Goal: Complete application form: Complete application form

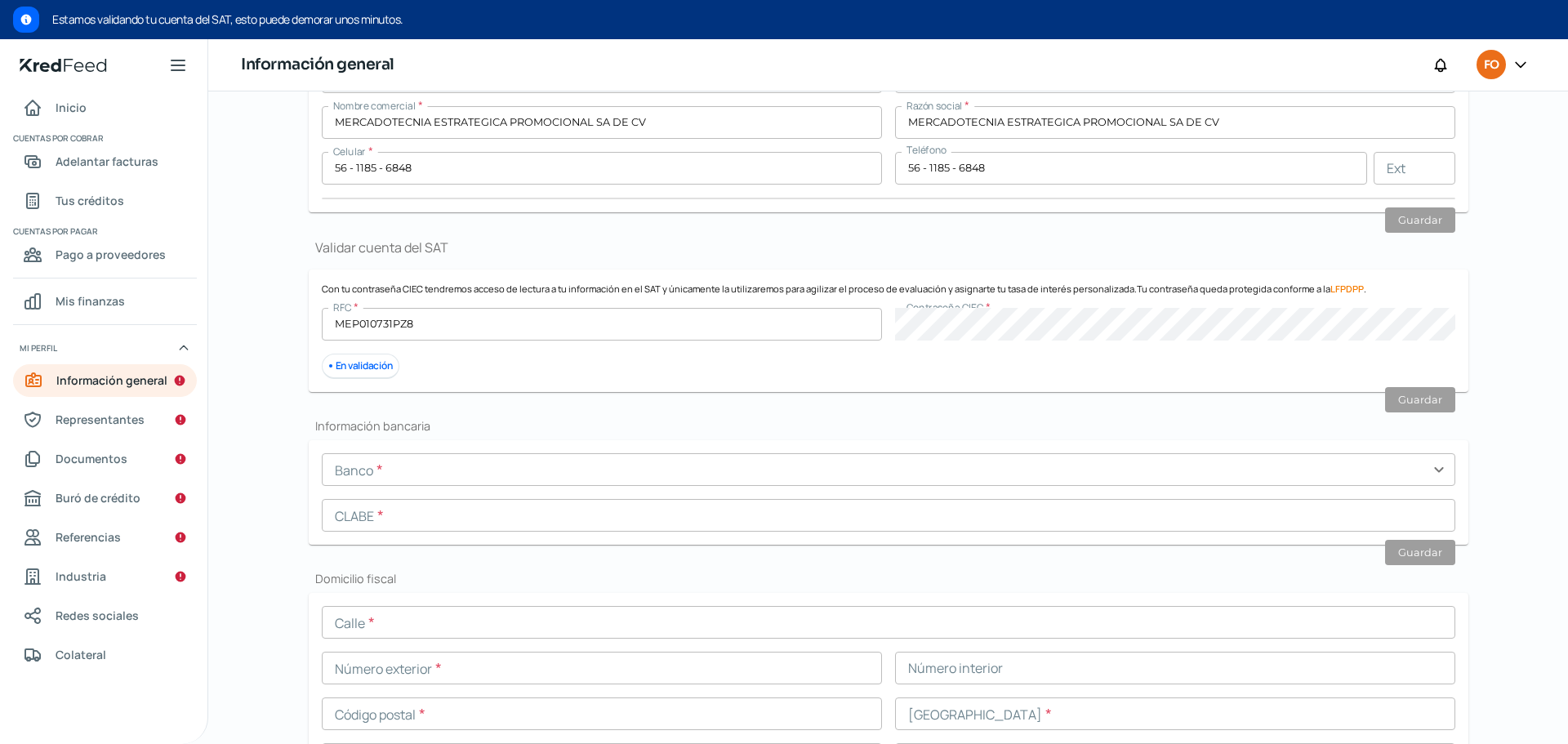
scroll to position [107, 0]
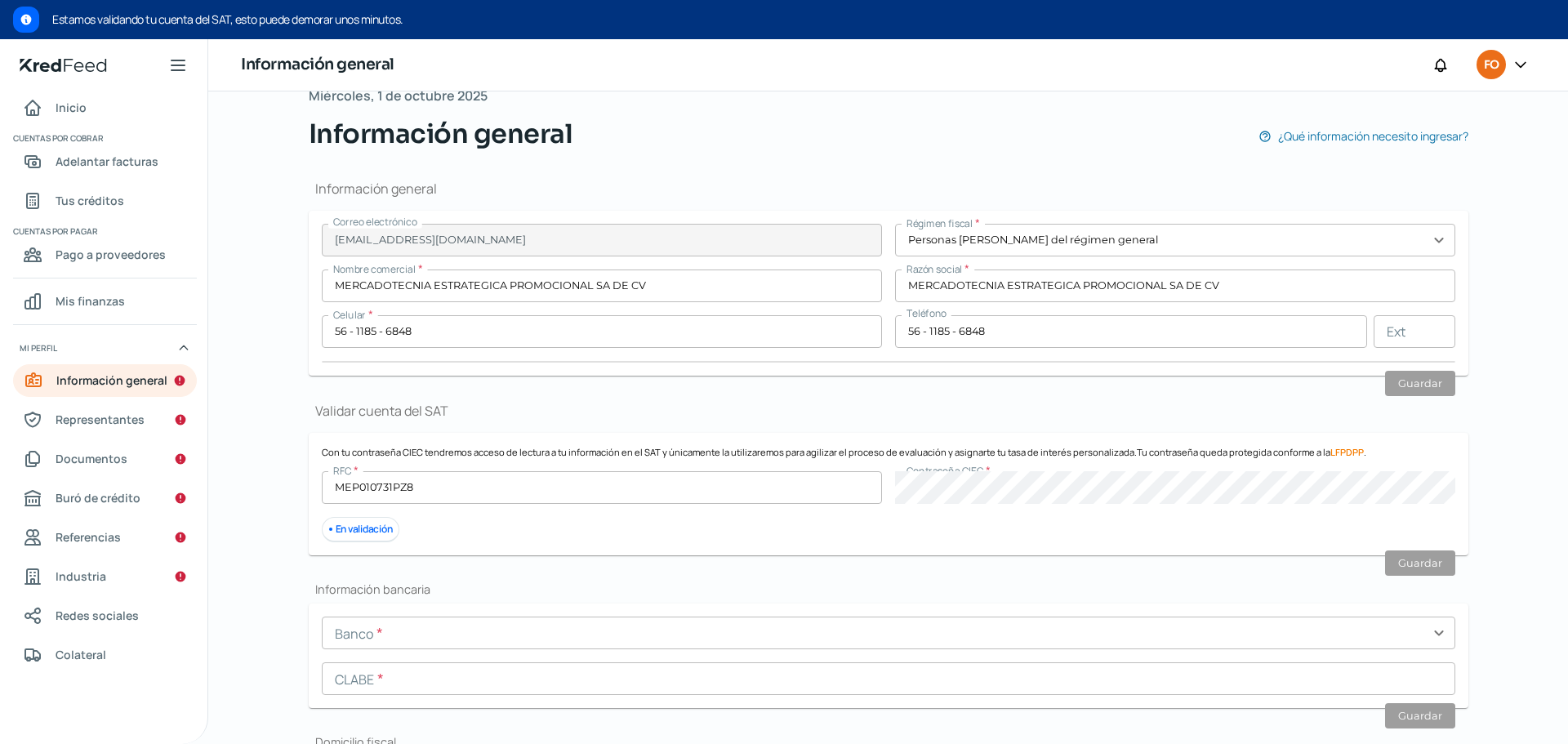
click at [693, 114] on div "Información general ¿Qué información necesito ingresar?" at bounding box center [888, 134] width 1159 height 39
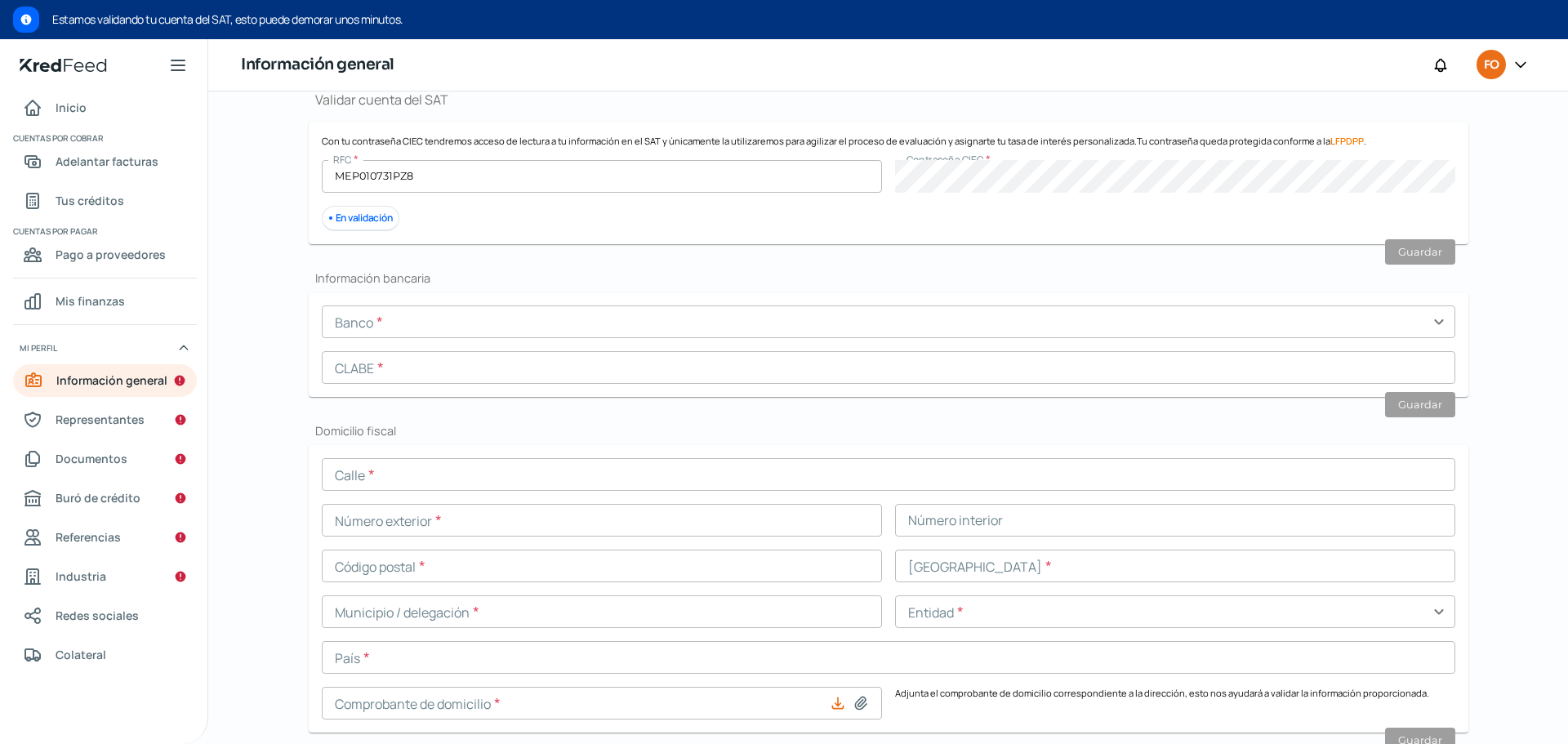
scroll to position [434, 0]
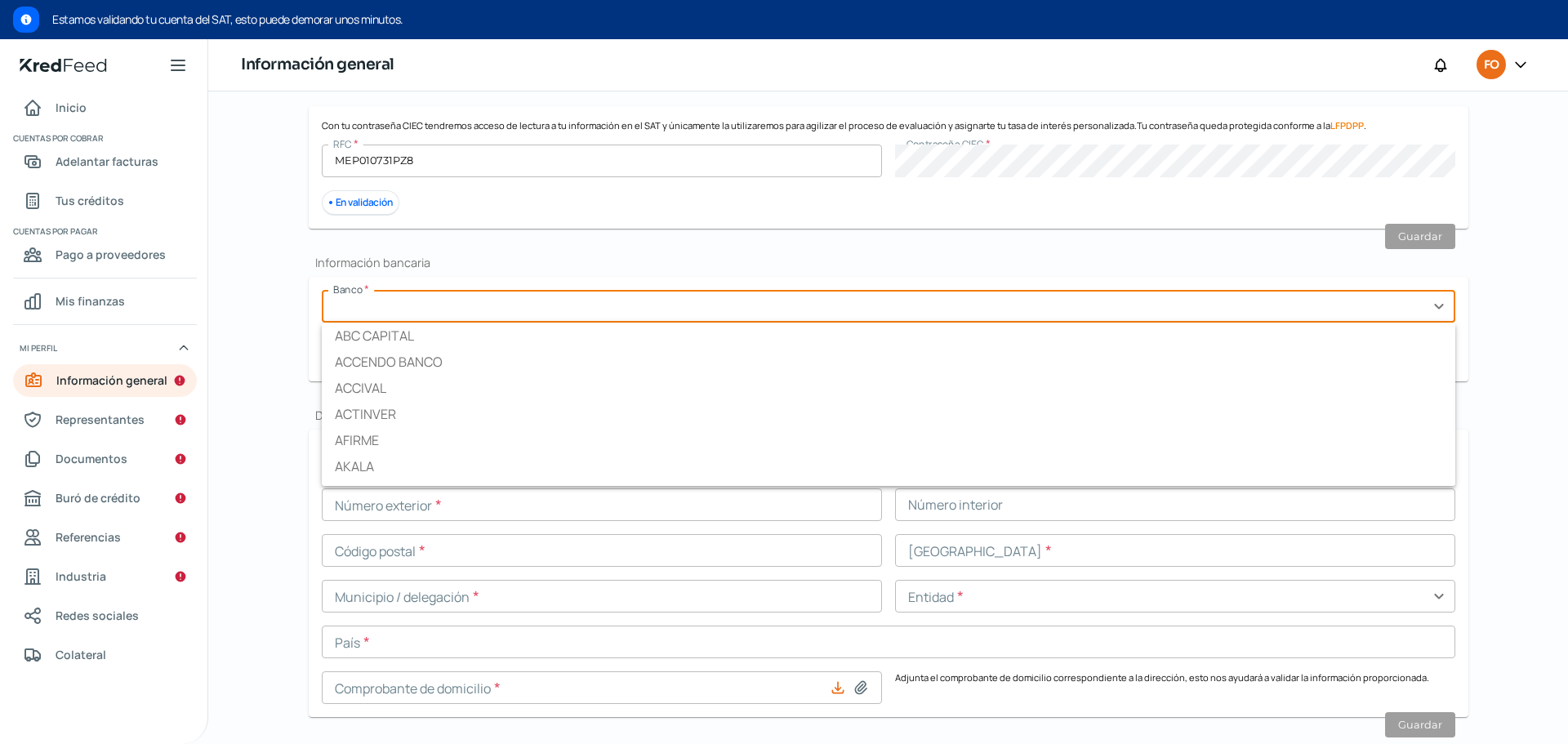
click at [567, 309] on input "text" at bounding box center [889, 306] width 1133 height 32
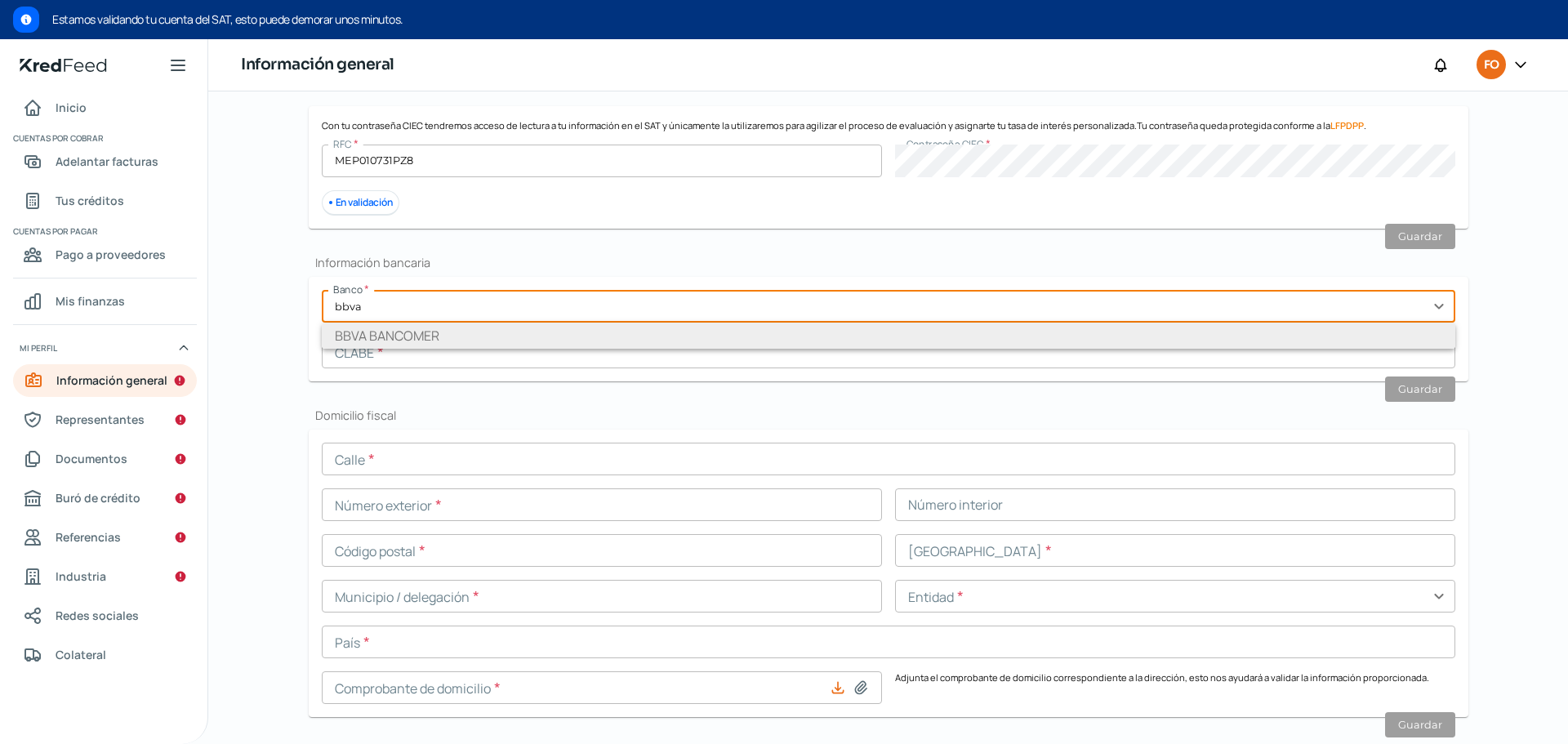
click at [415, 343] on li "BBVA BANCOMER" at bounding box center [889, 335] width 1133 height 26
type input "BBVA BANCOMER"
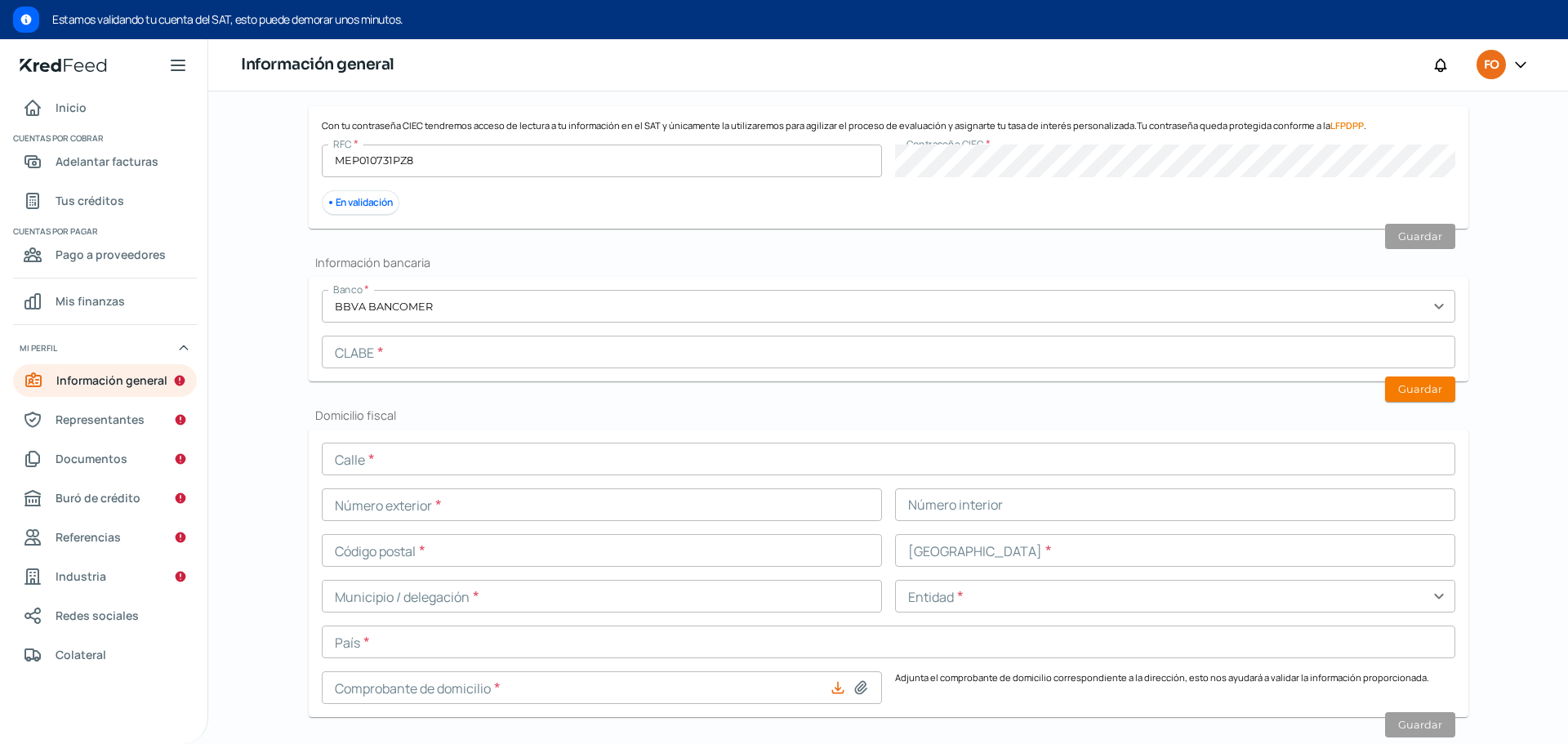
click at [416, 350] on input "text" at bounding box center [889, 352] width 1133 height 32
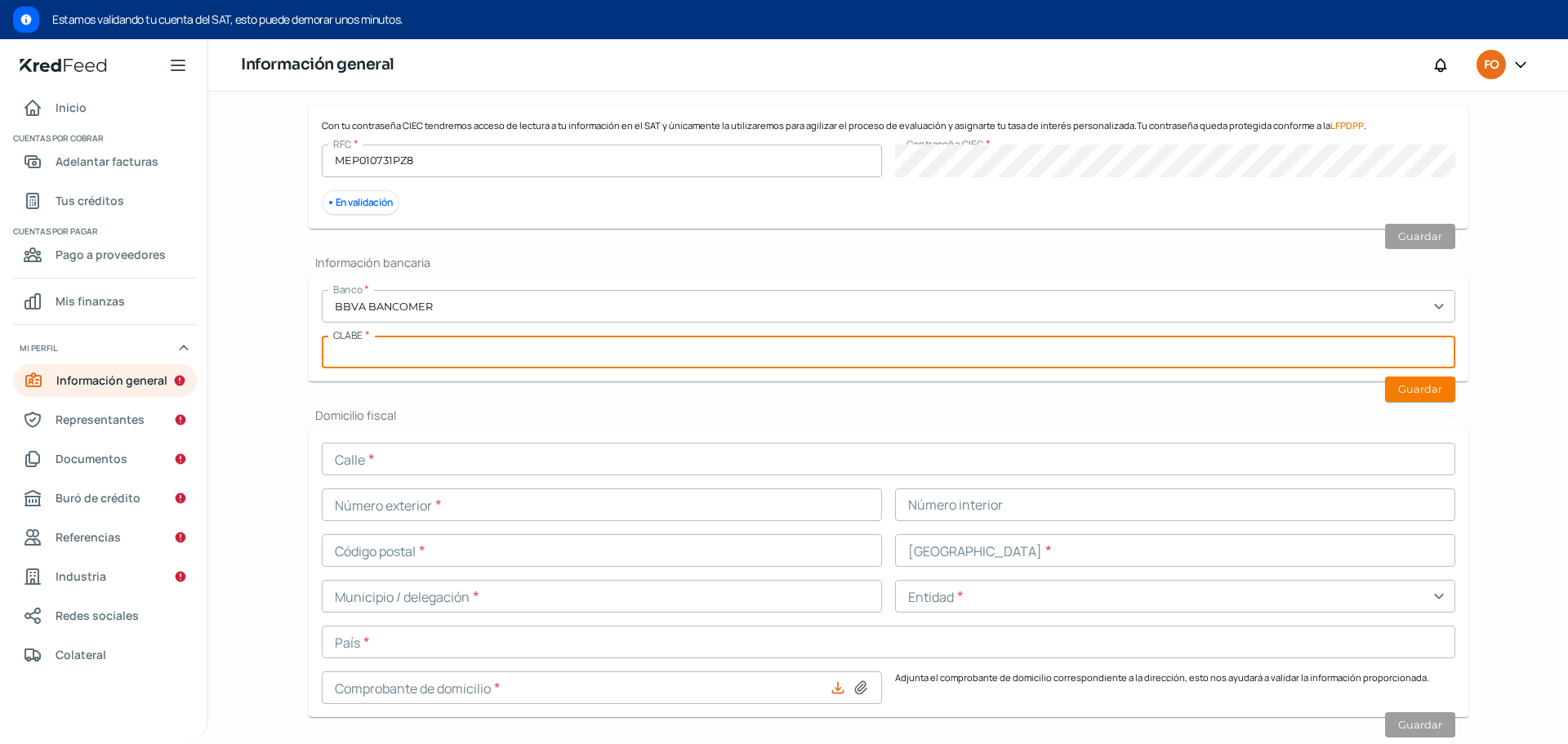
paste input "012180001240416235"
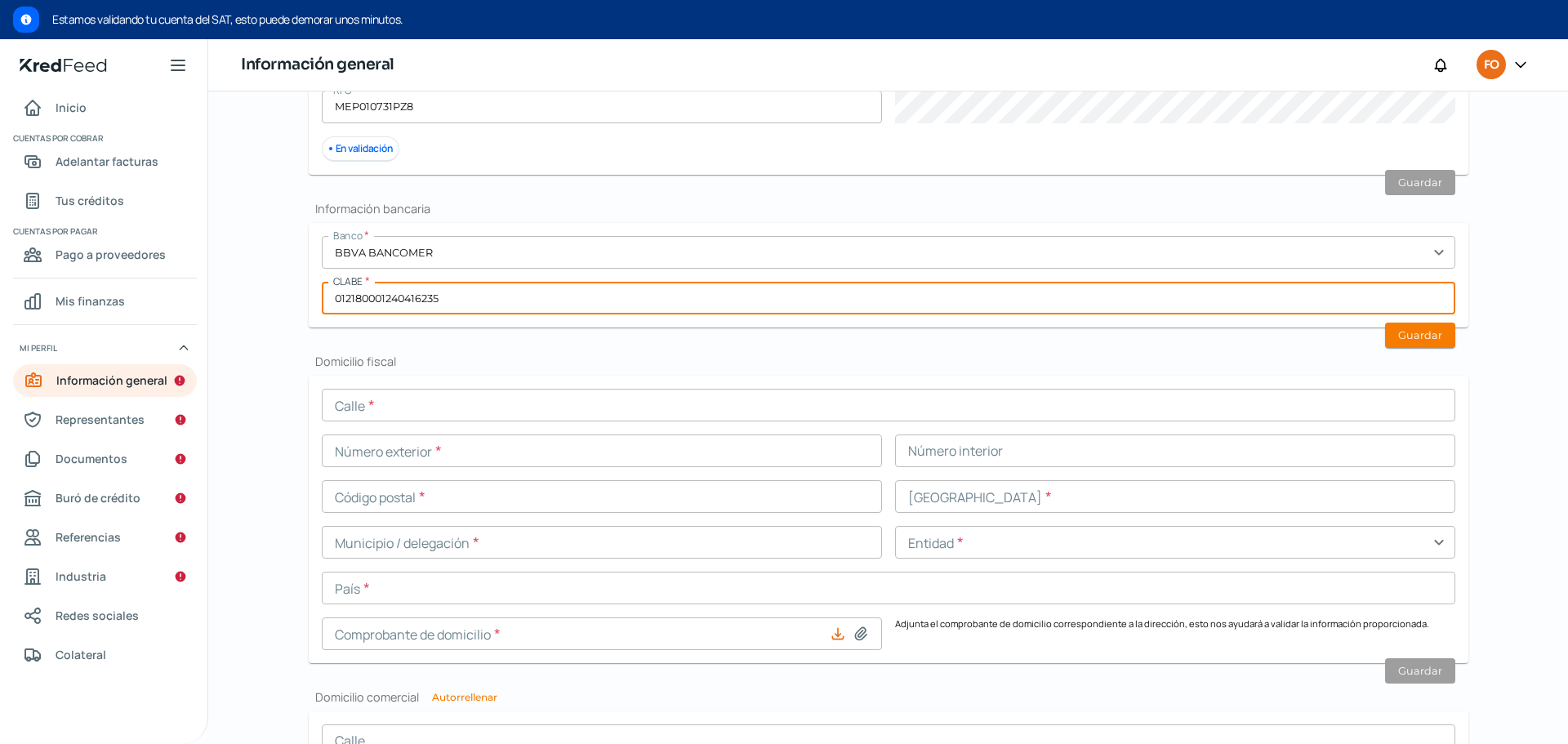
scroll to position [490, 0]
type input "012180001240416235"
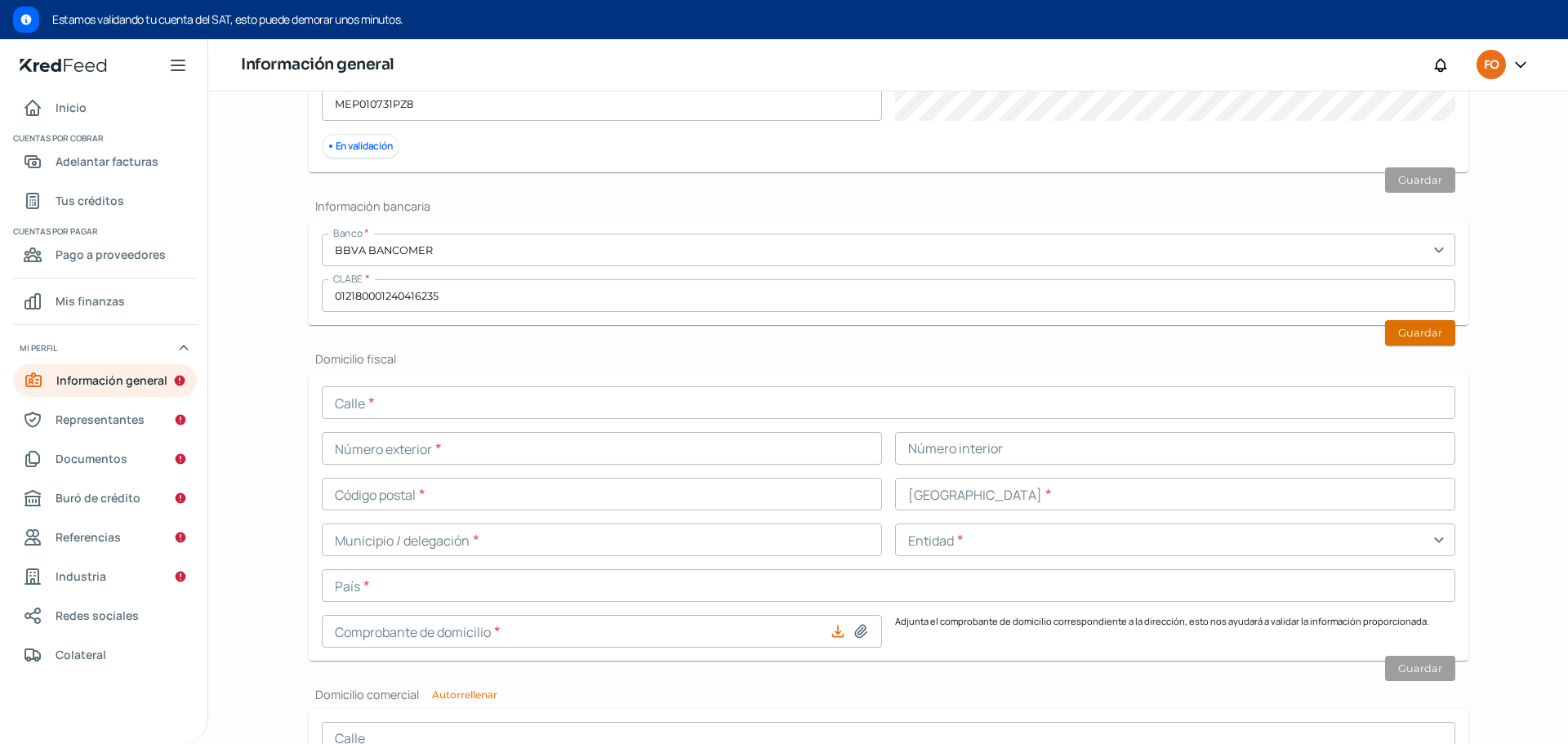
click at [1415, 330] on button "Guardar" at bounding box center [1420, 332] width 70 height 25
click at [557, 399] on input "text" at bounding box center [889, 402] width 1133 height 32
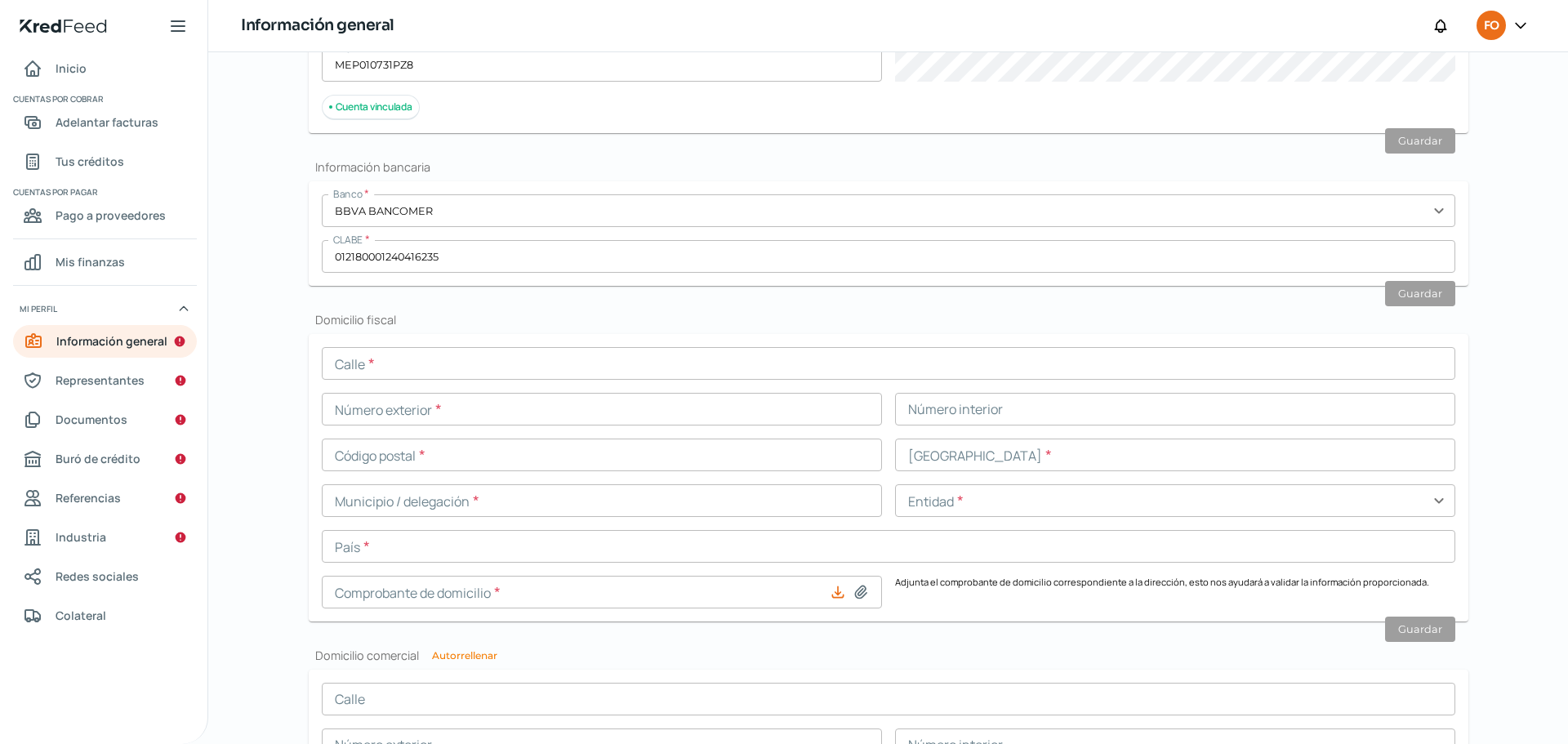
click at [570, 367] on input "text" at bounding box center [889, 363] width 1133 height 32
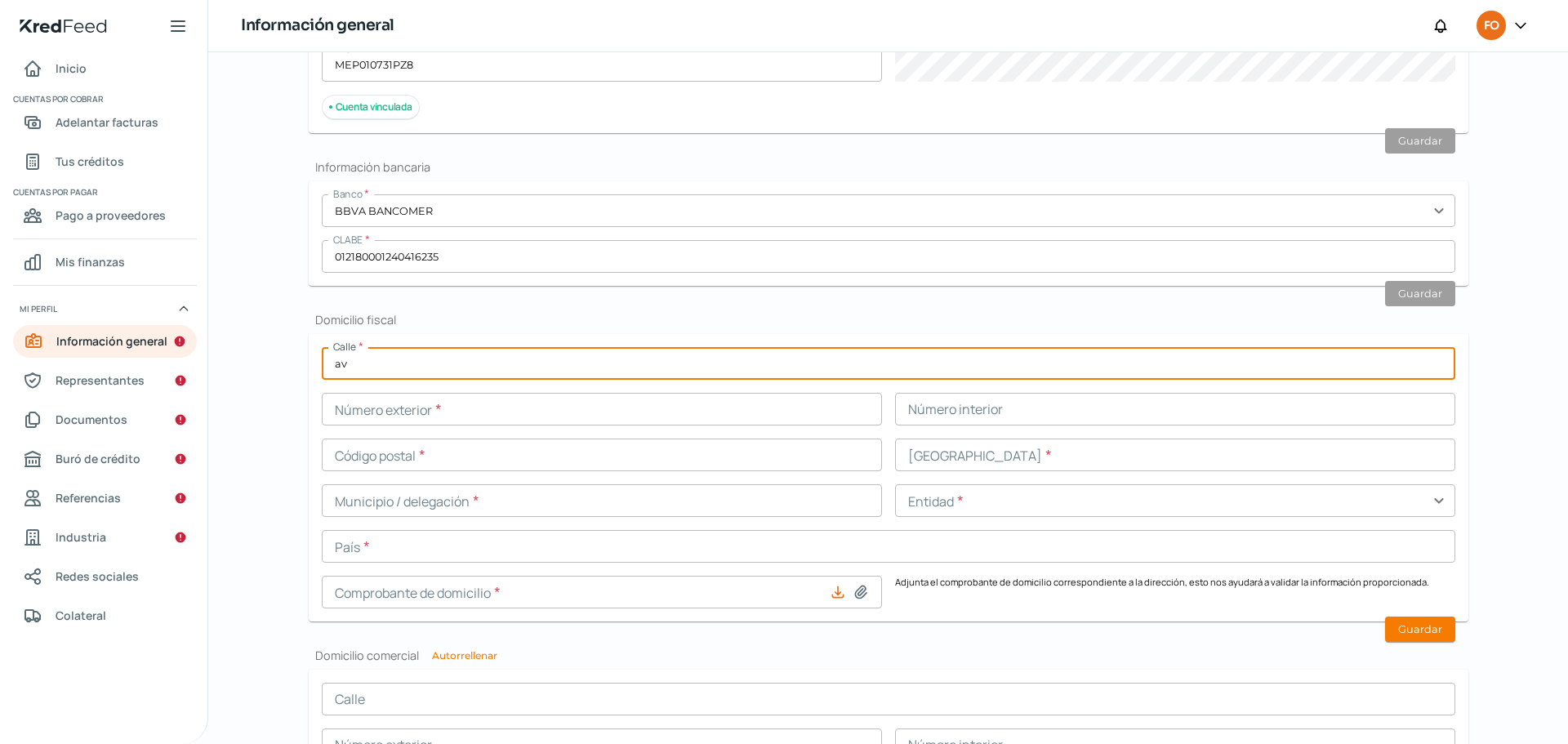
type input "a"
type input "V"
type input "AV DEL COPAL"
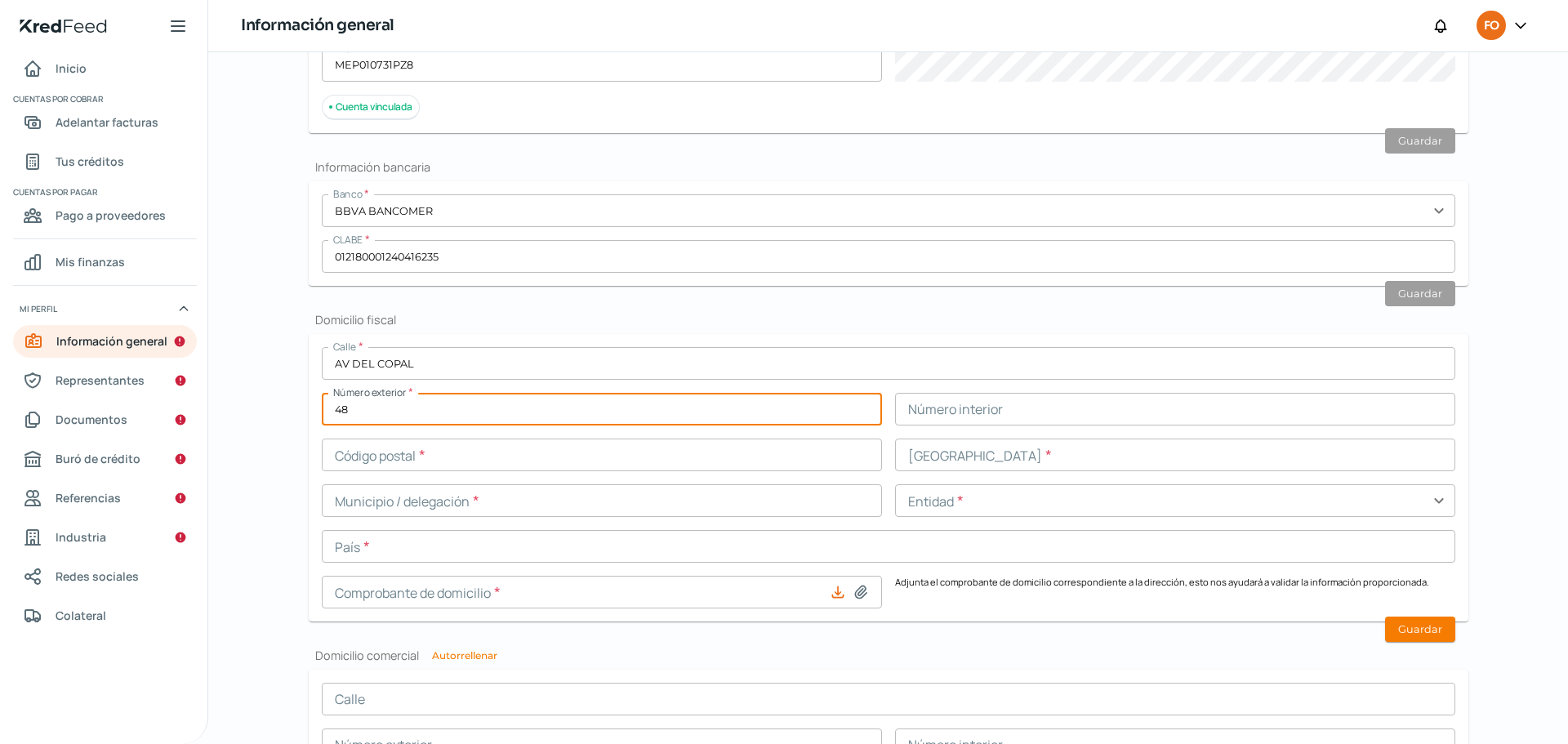
type input "48"
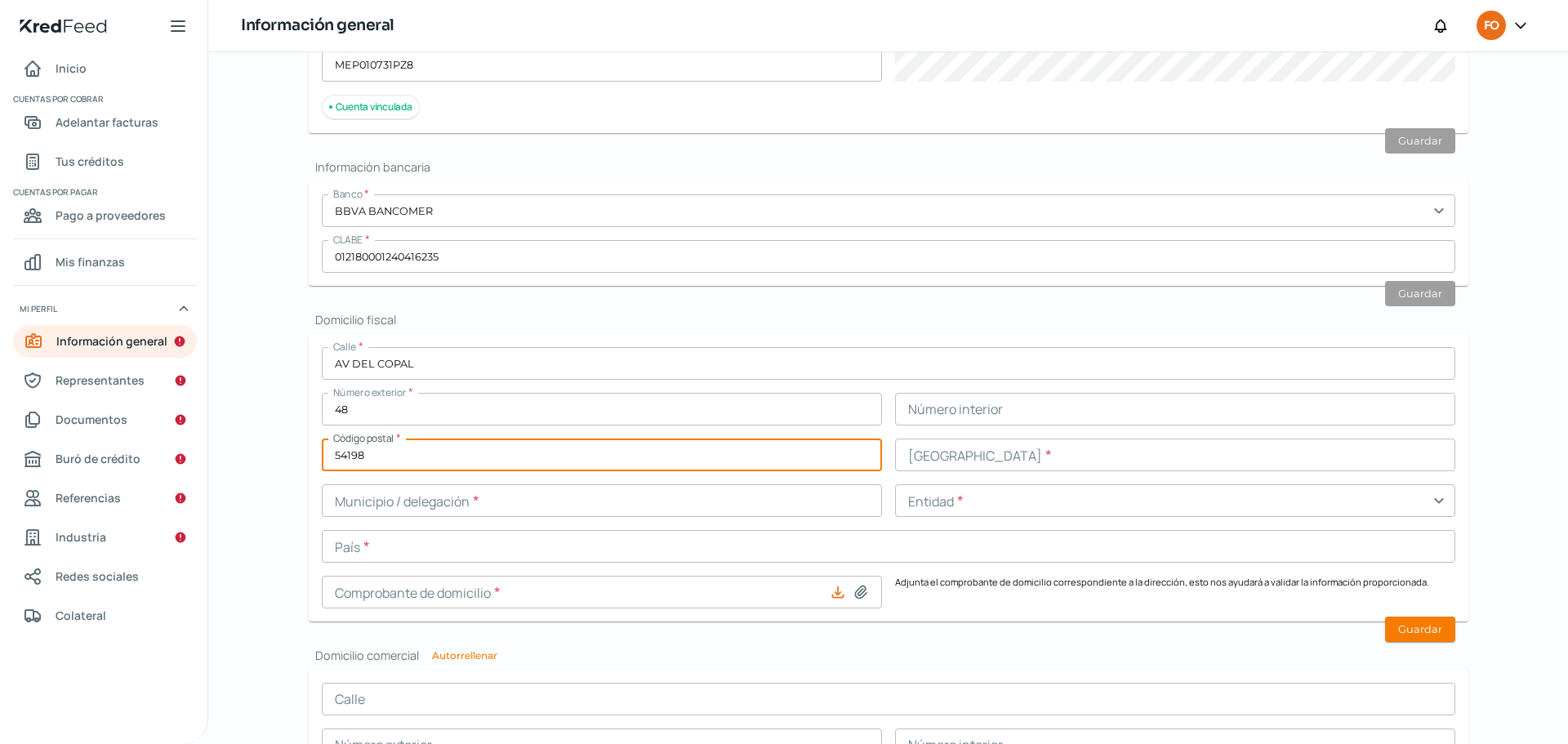
type input "54198"
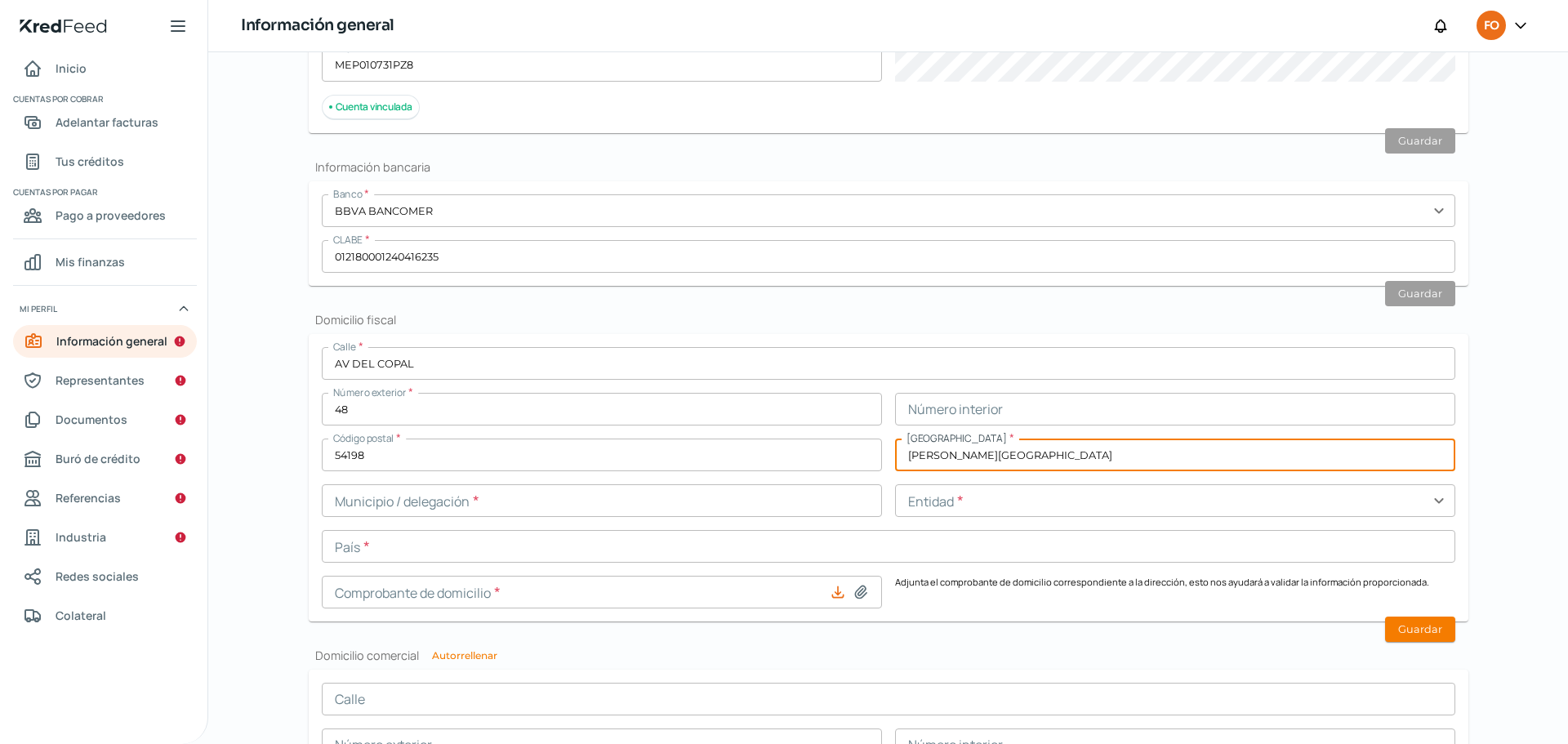
type input "[PERSON_NAME][GEOGRAPHIC_DATA]"
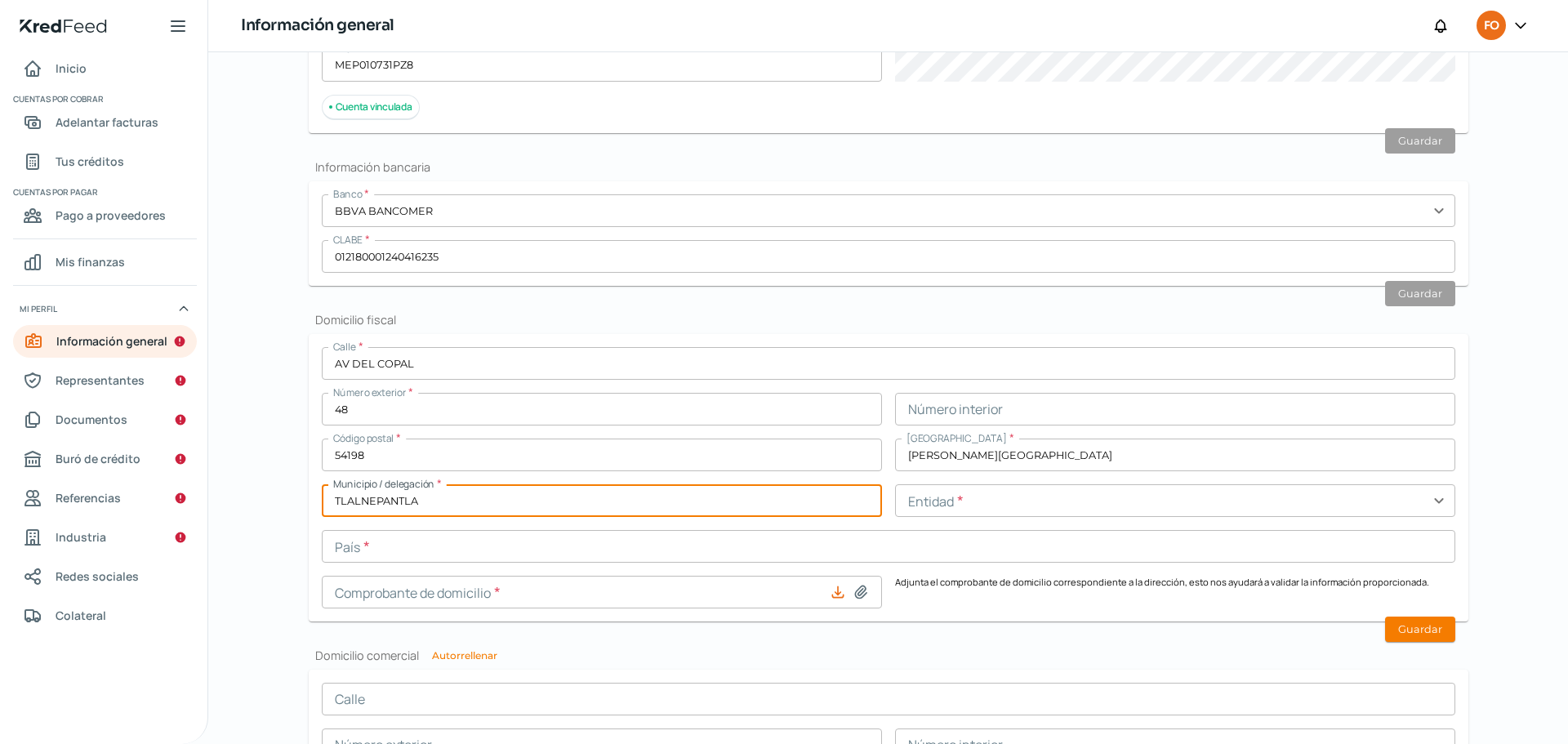
type input "TLALNEPANTLA"
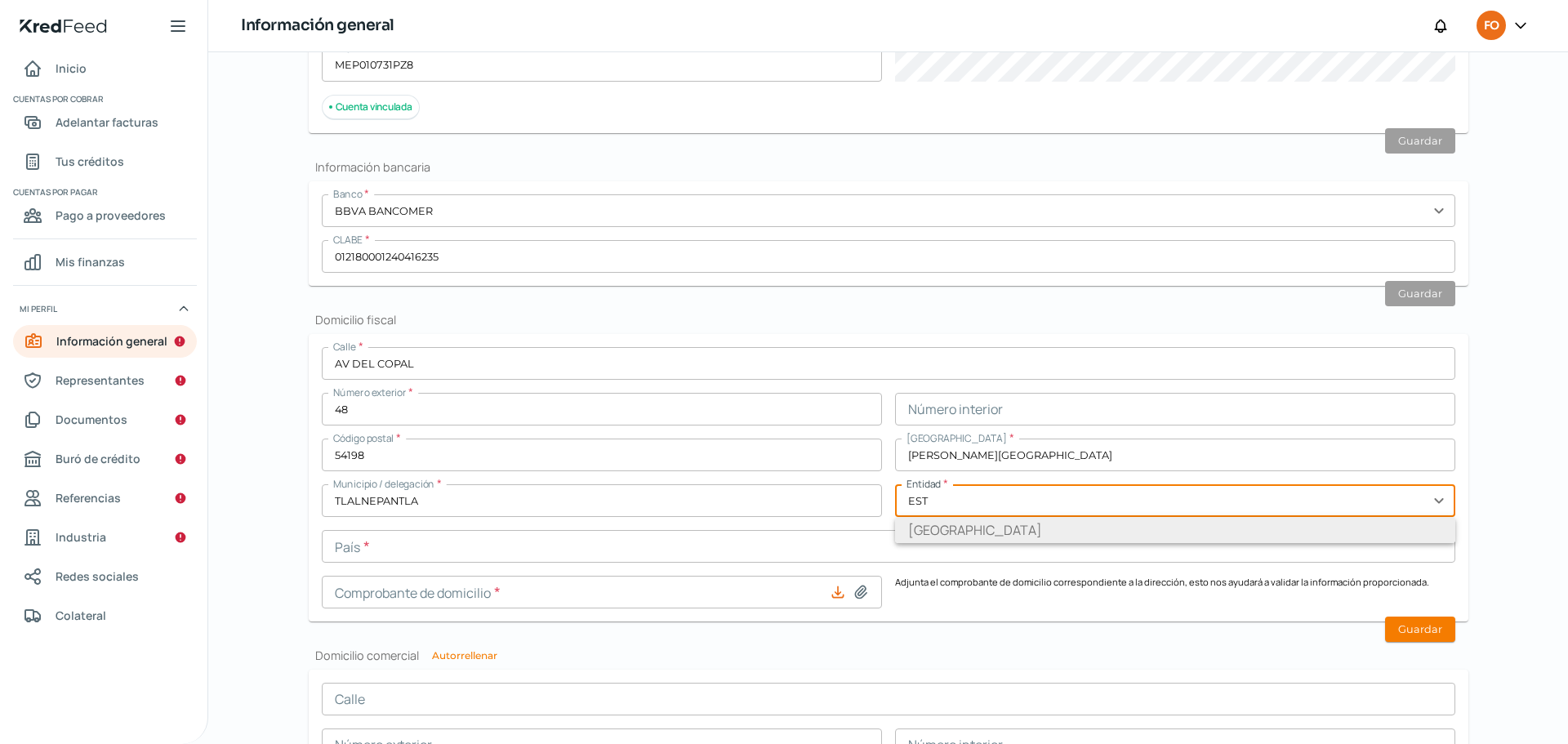
click at [982, 529] on li "[GEOGRAPHIC_DATA]" at bounding box center [1175, 530] width 560 height 26
type input "[GEOGRAPHIC_DATA]"
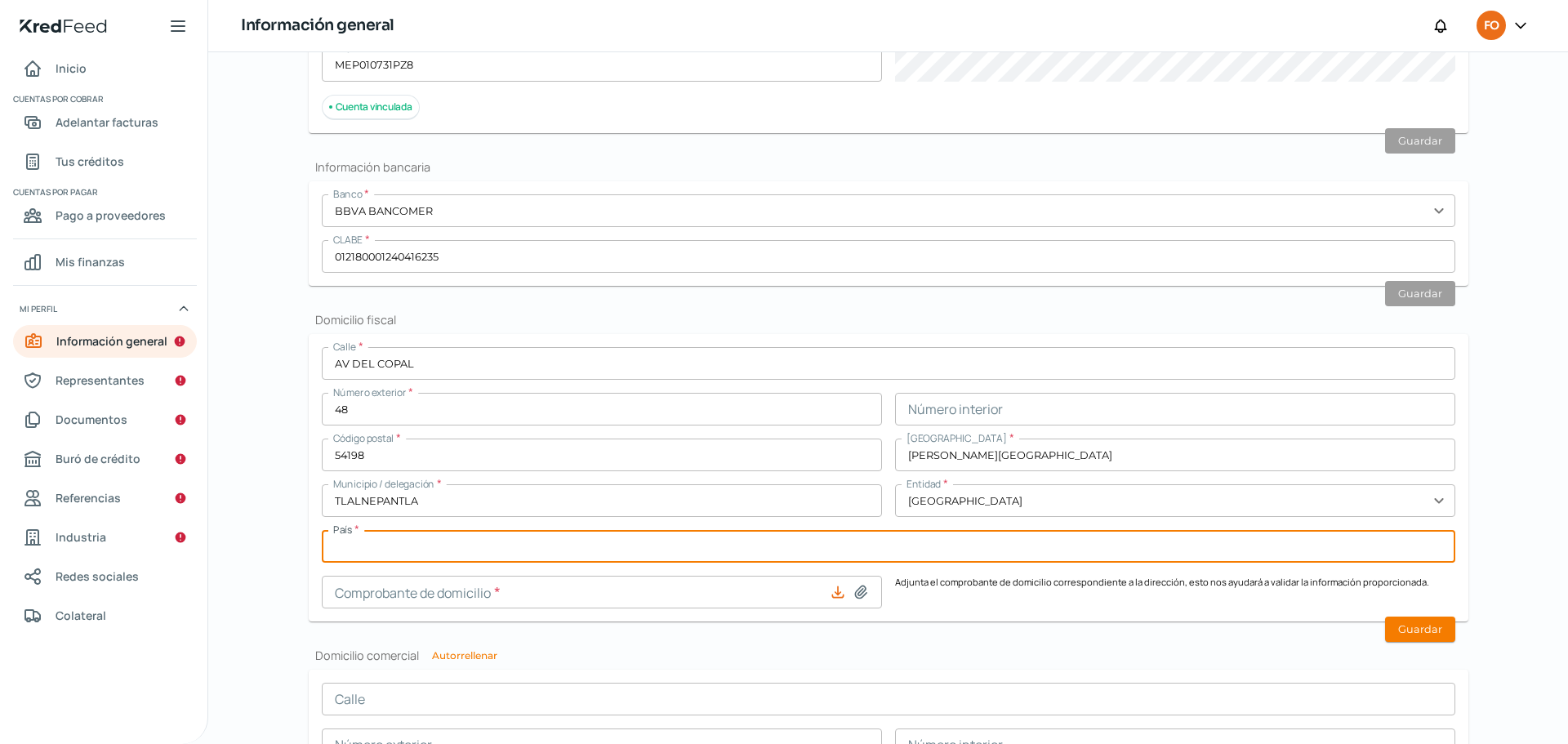
click at [514, 553] on input "text" at bounding box center [889, 546] width 1133 height 32
type input "[GEOGRAPHIC_DATA]"
click at [602, 583] on input at bounding box center [602, 592] width 560 height 32
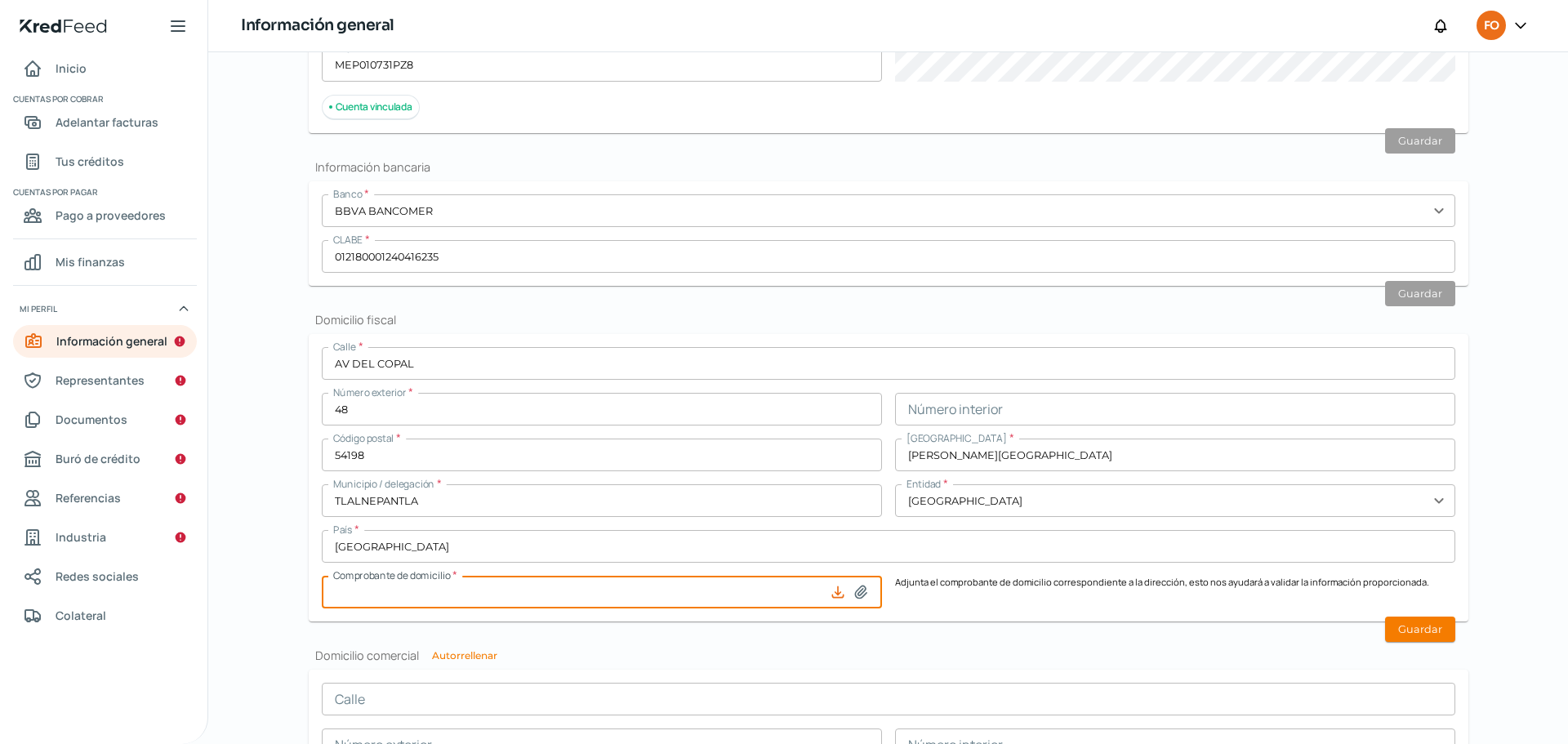
type input "C:\fakepath\recibo_cfe (1).pdf"
type input "recibo_cfe (1).pdf"
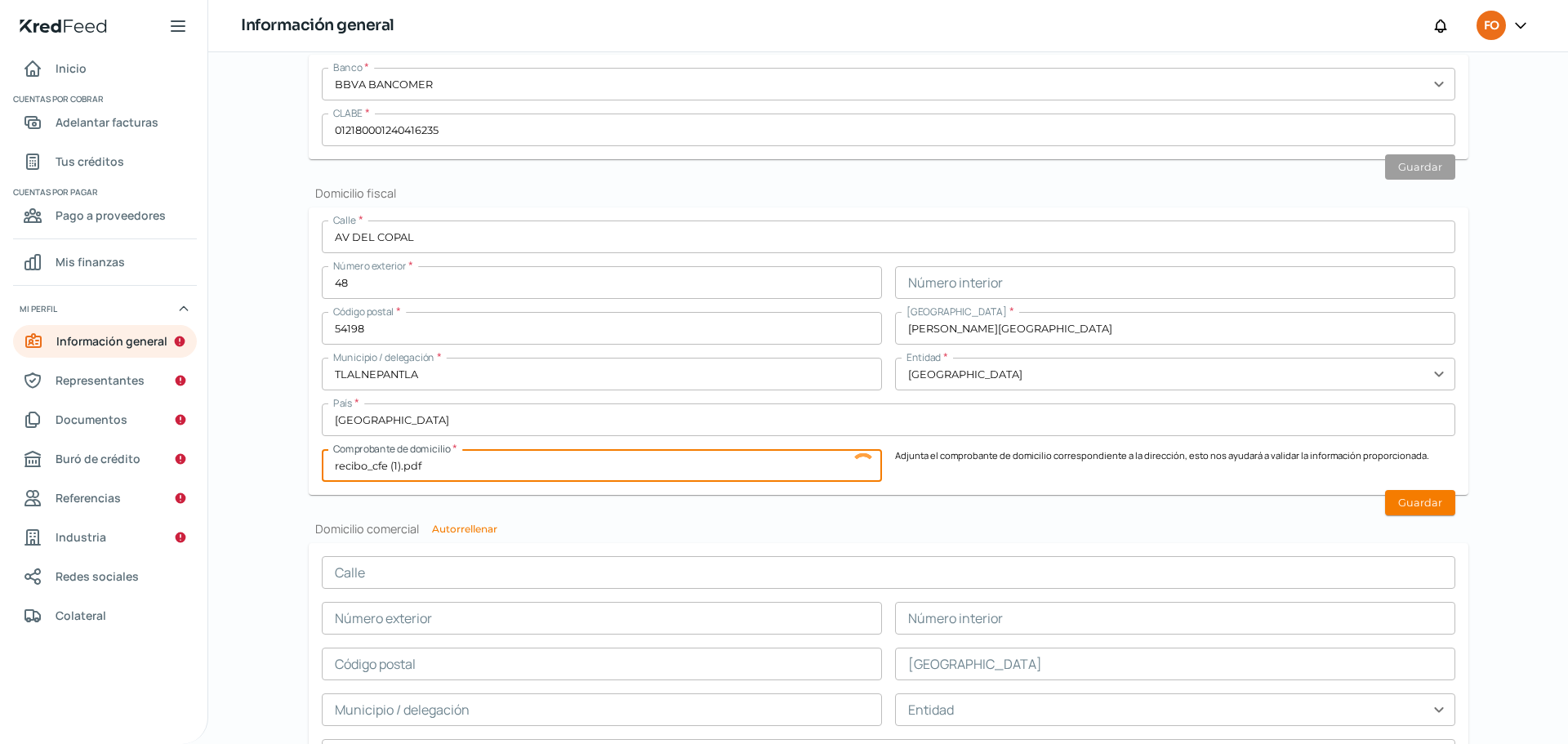
scroll to position [817, 0]
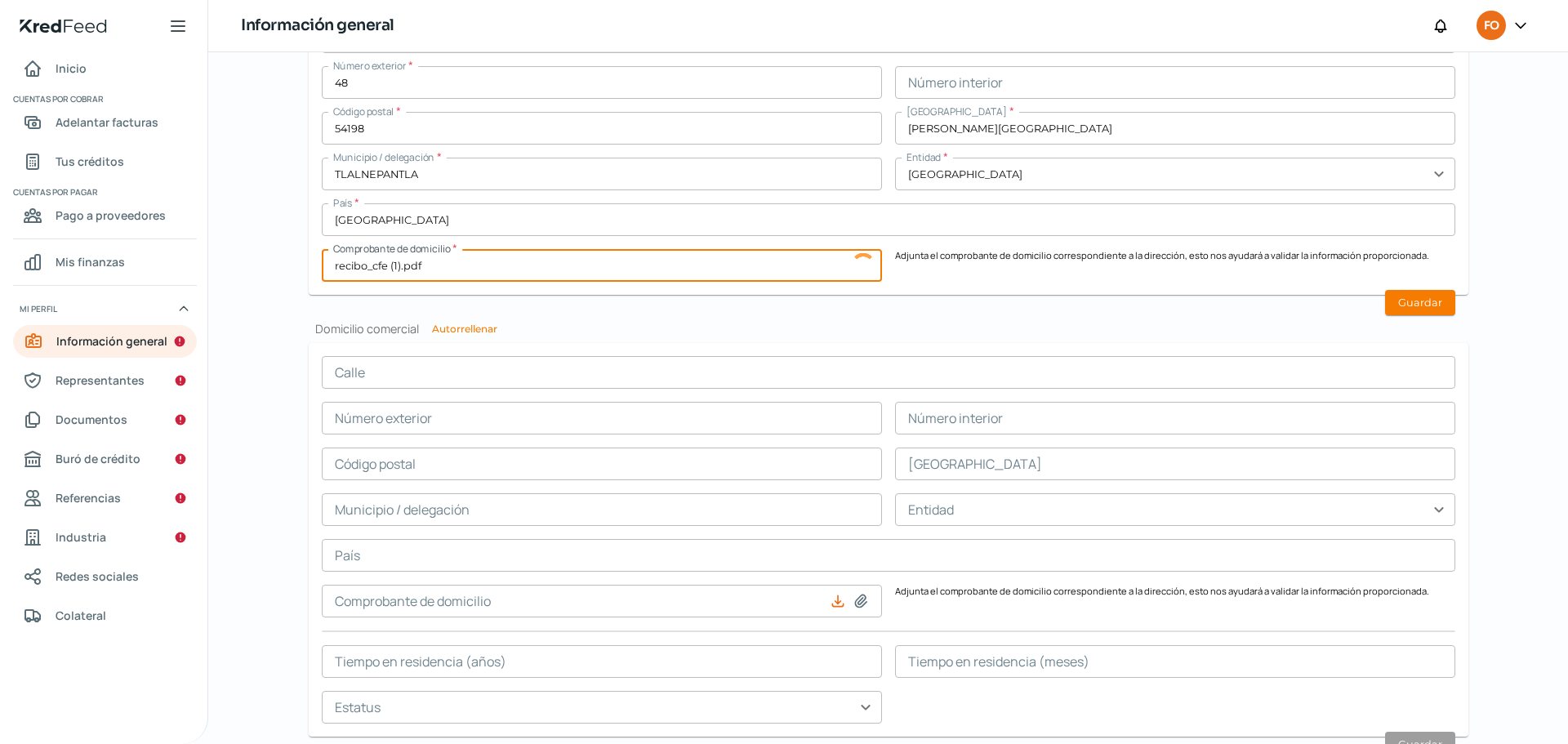
click at [613, 362] on input "text" at bounding box center [889, 372] width 1133 height 32
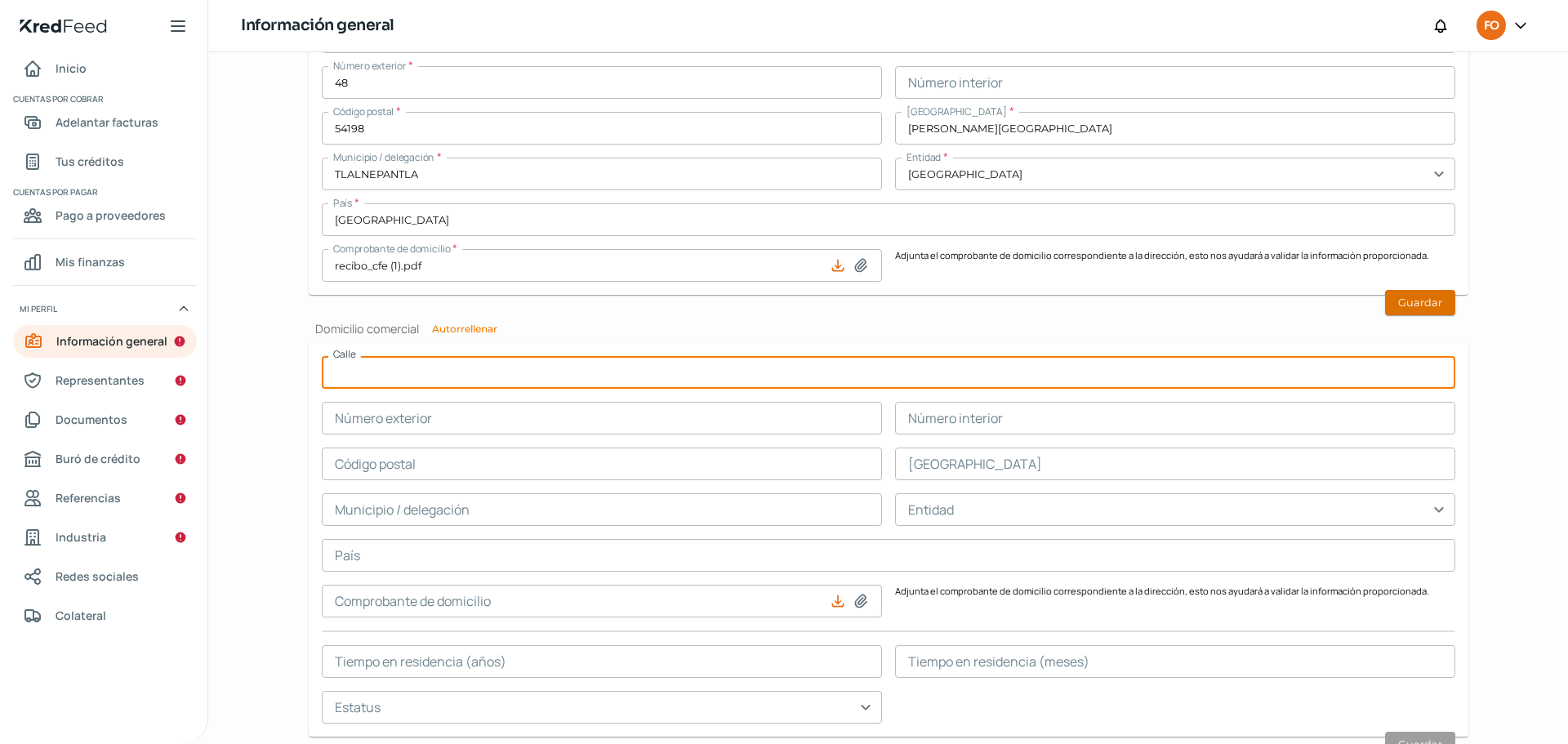
click at [1420, 305] on button "Guardar" at bounding box center [1420, 302] width 70 height 25
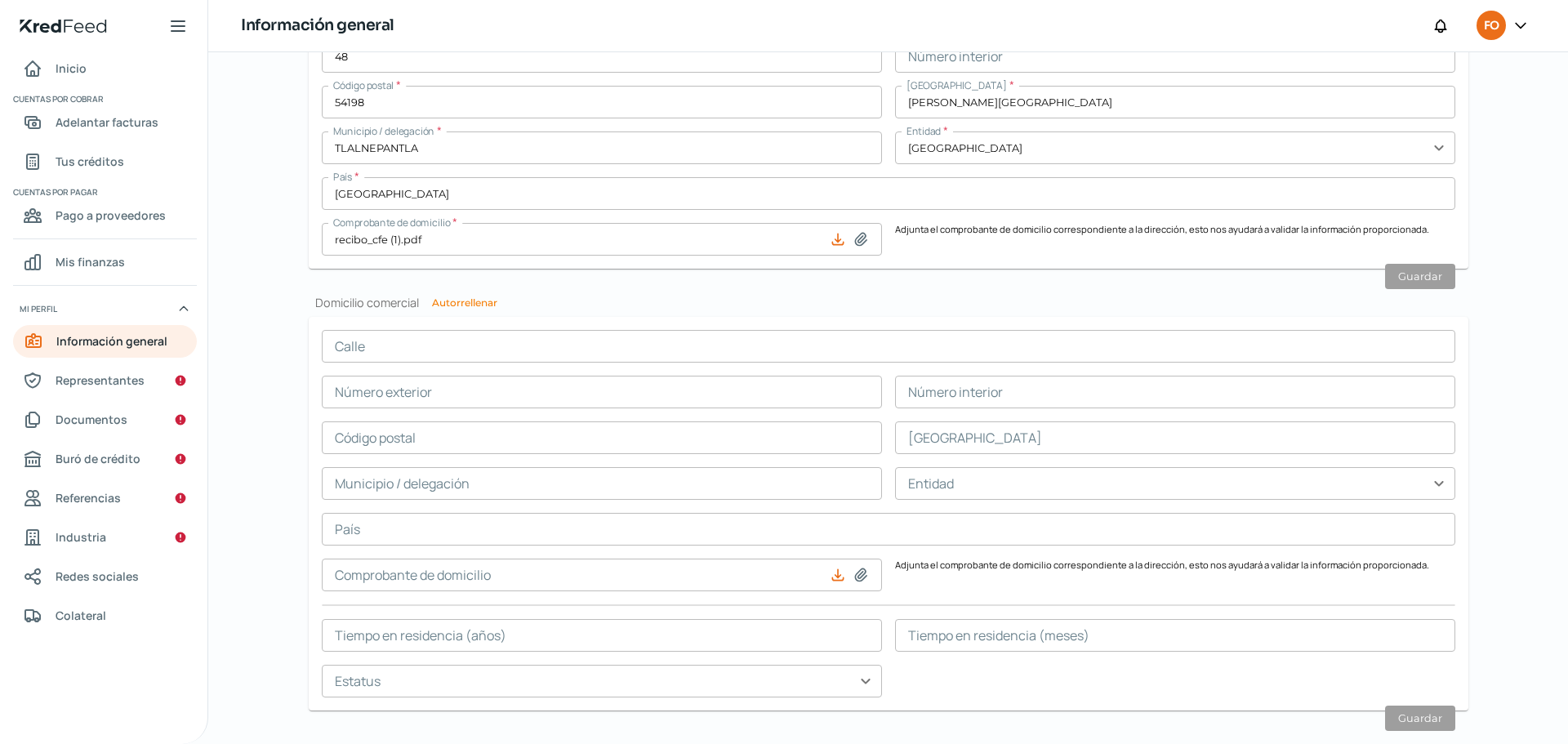
scroll to position [827, 0]
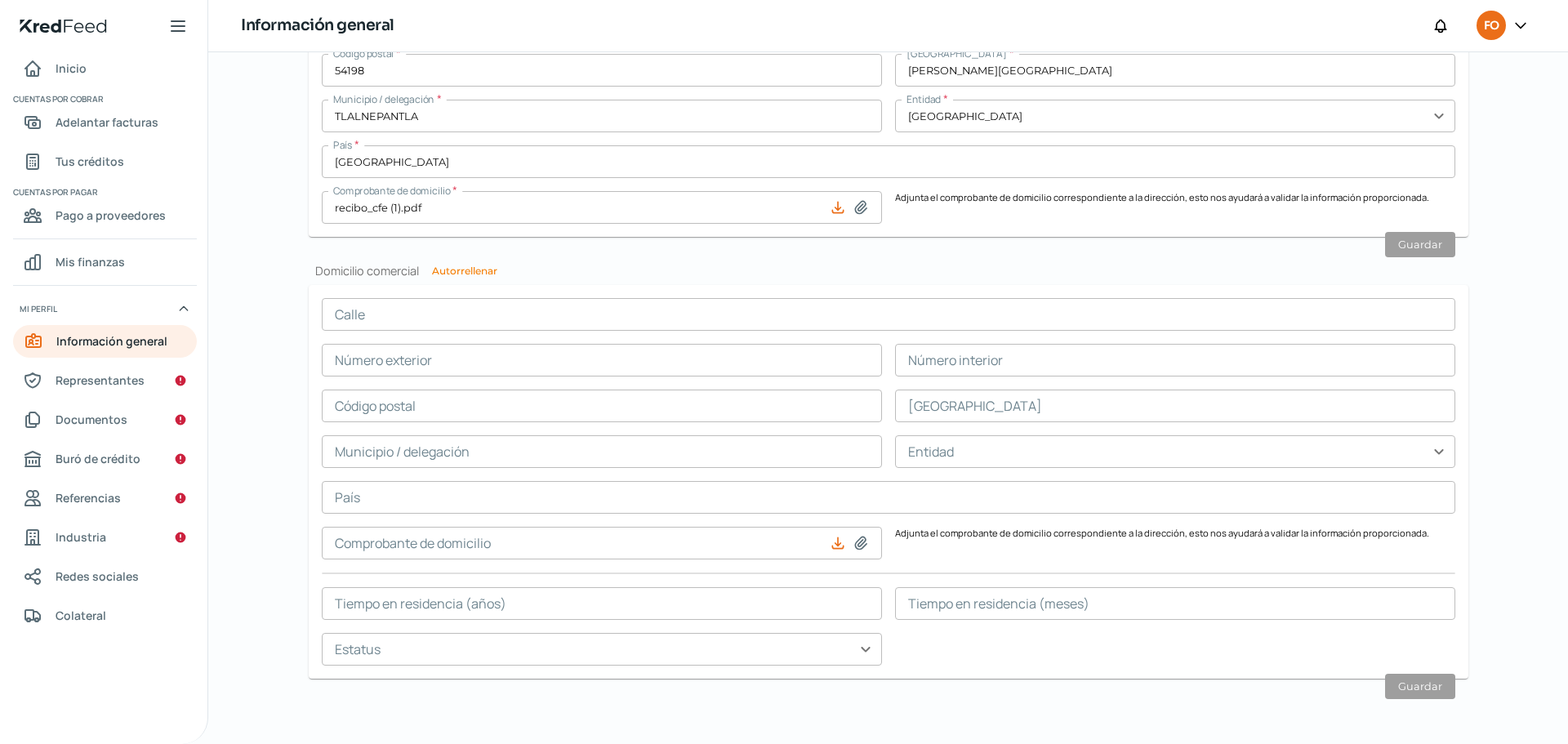
click at [445, 313] on input "text" at bounding box center [889, 314] width 1133 height 32
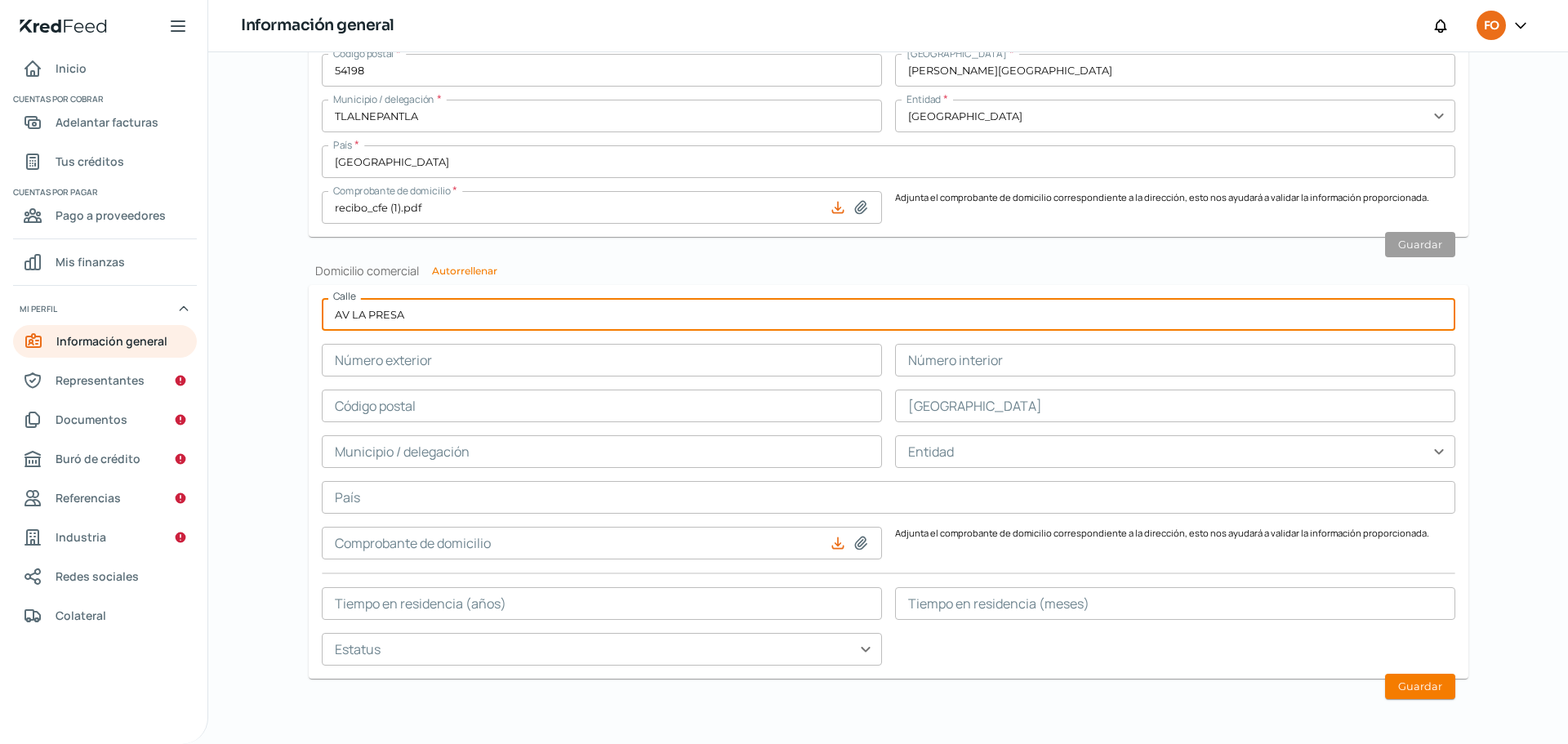
type input "AV LA PRESA"
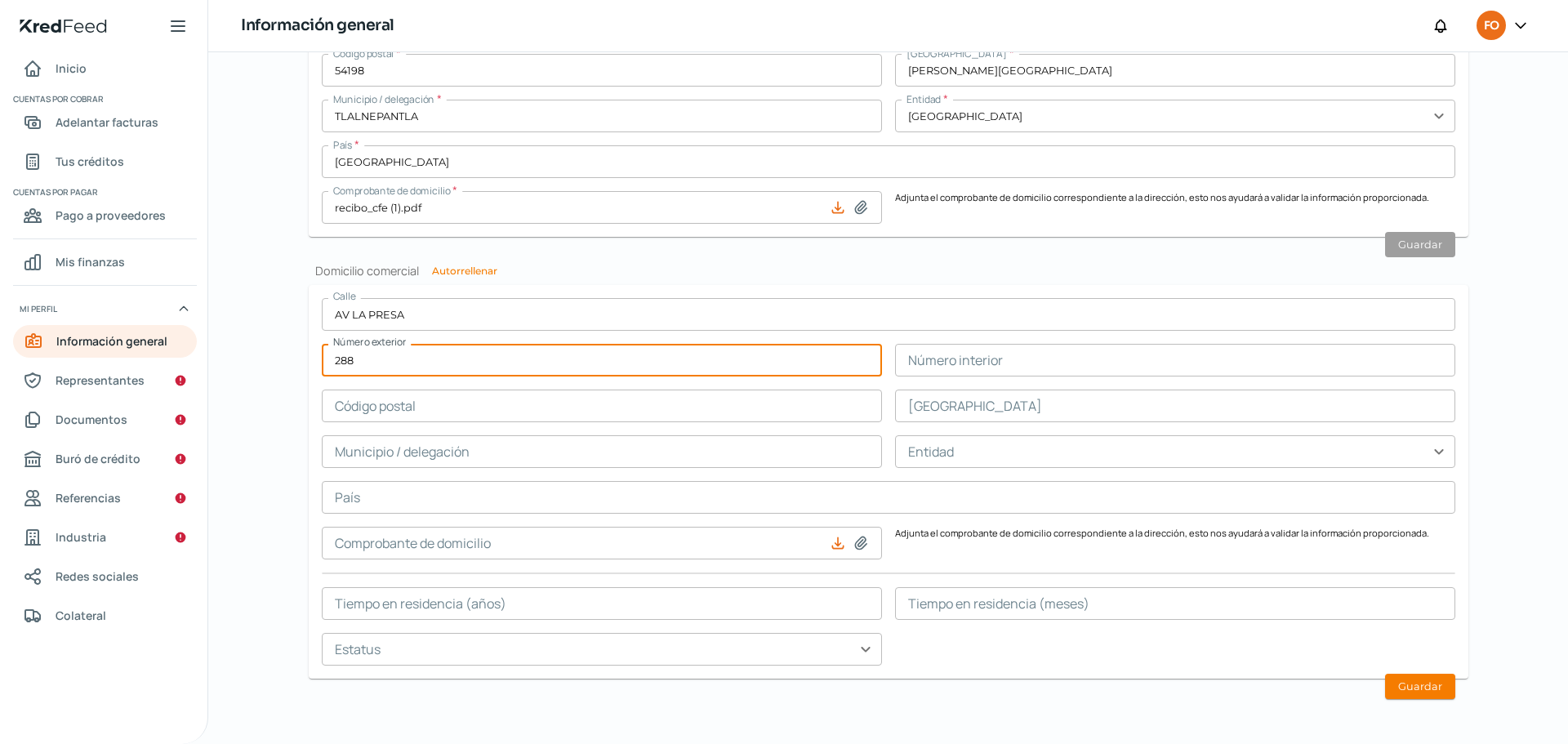
type input "288"
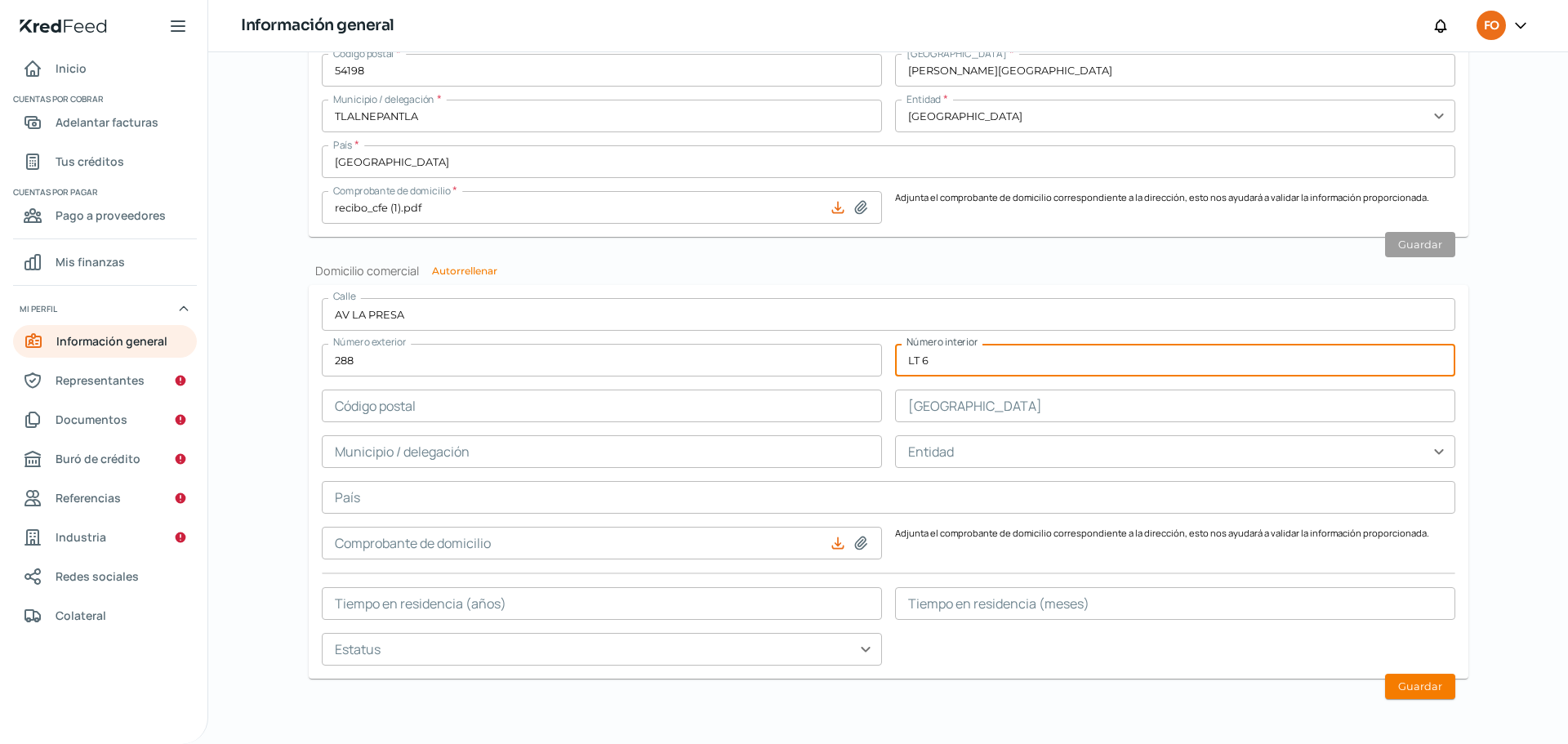
type input "LT 6"
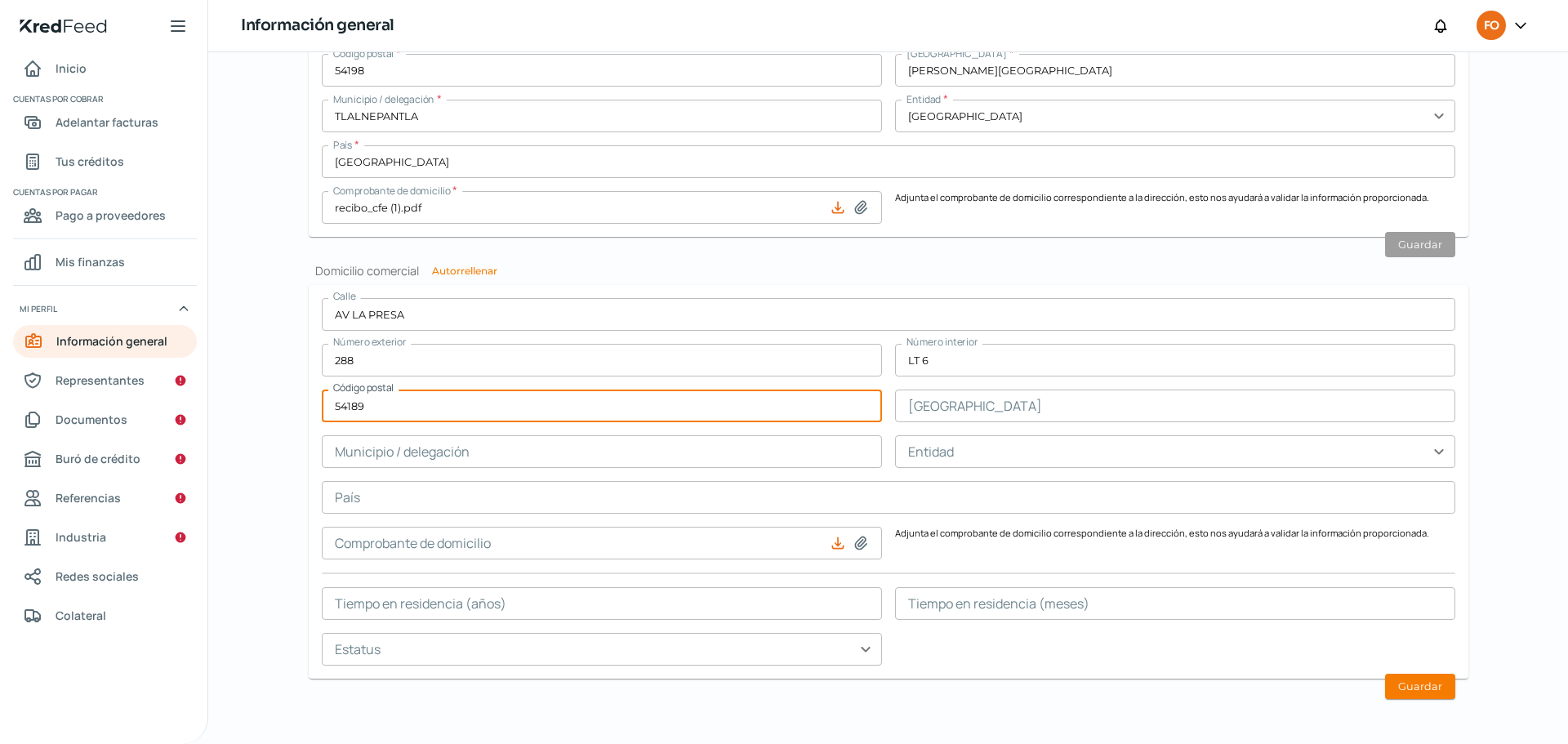
type input "54189"
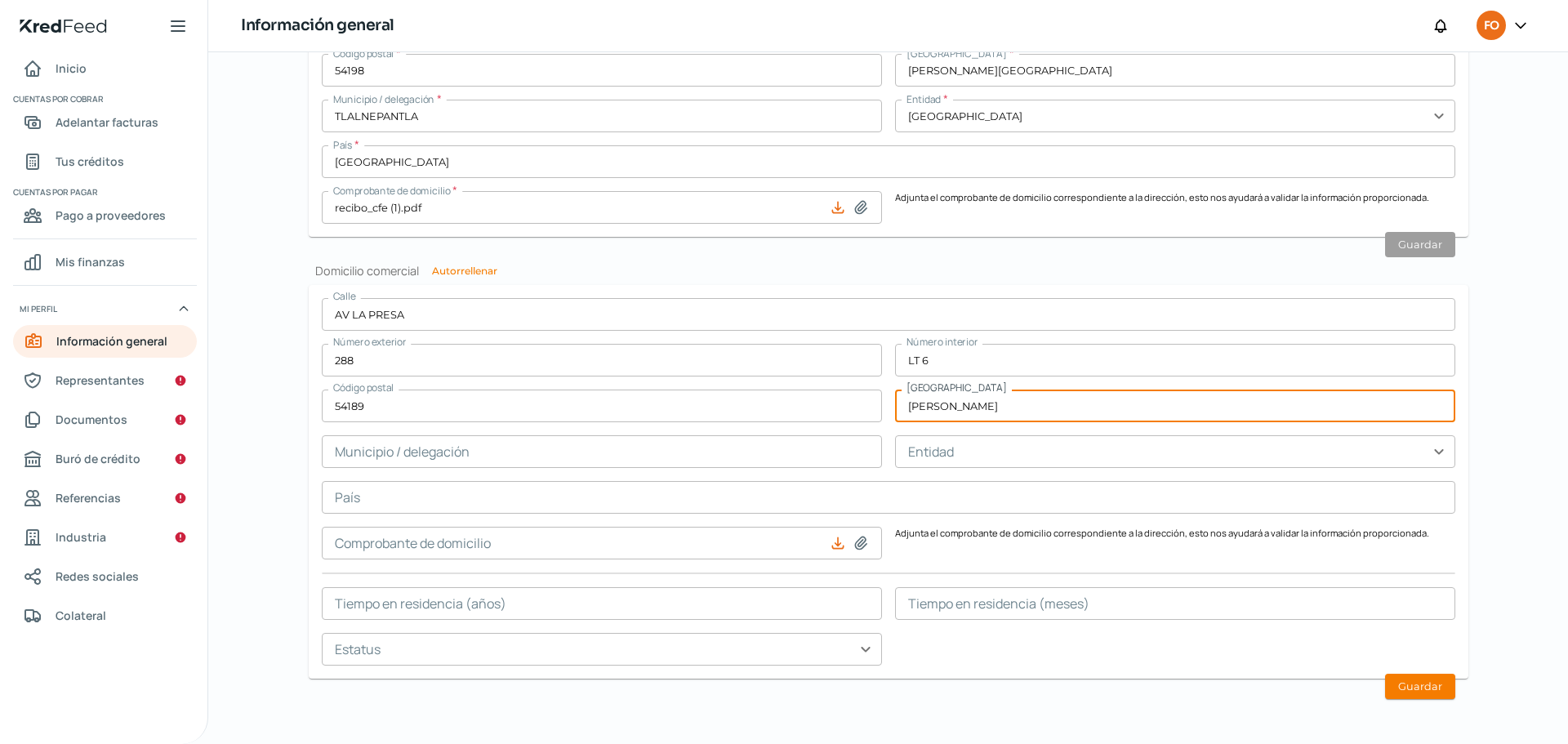
type input "[PERSON_NAME]"
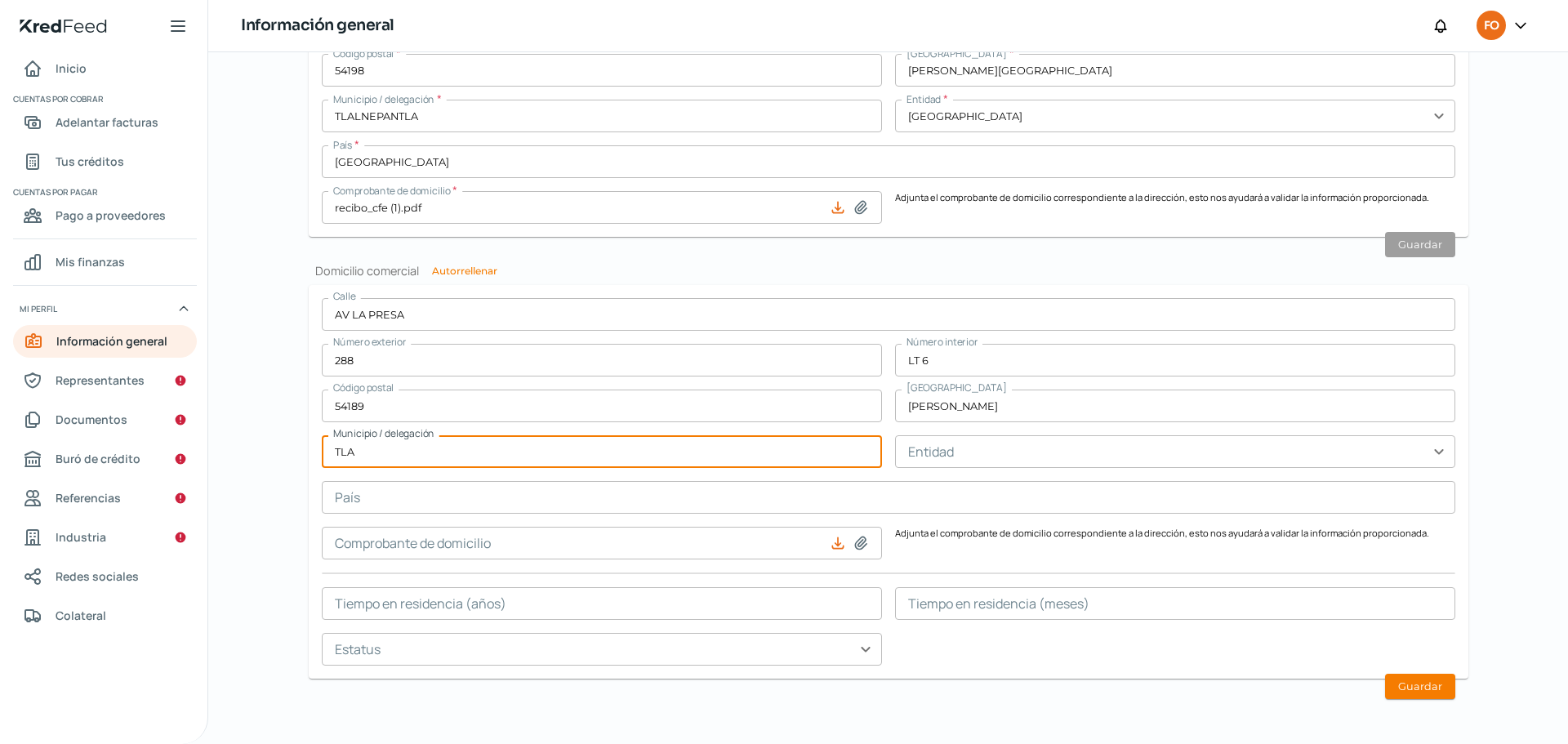
type input "TLALNEPANTLA"
click at [1084, 443] on input "text" at bounding box center [1175, 451] width 560 height 32
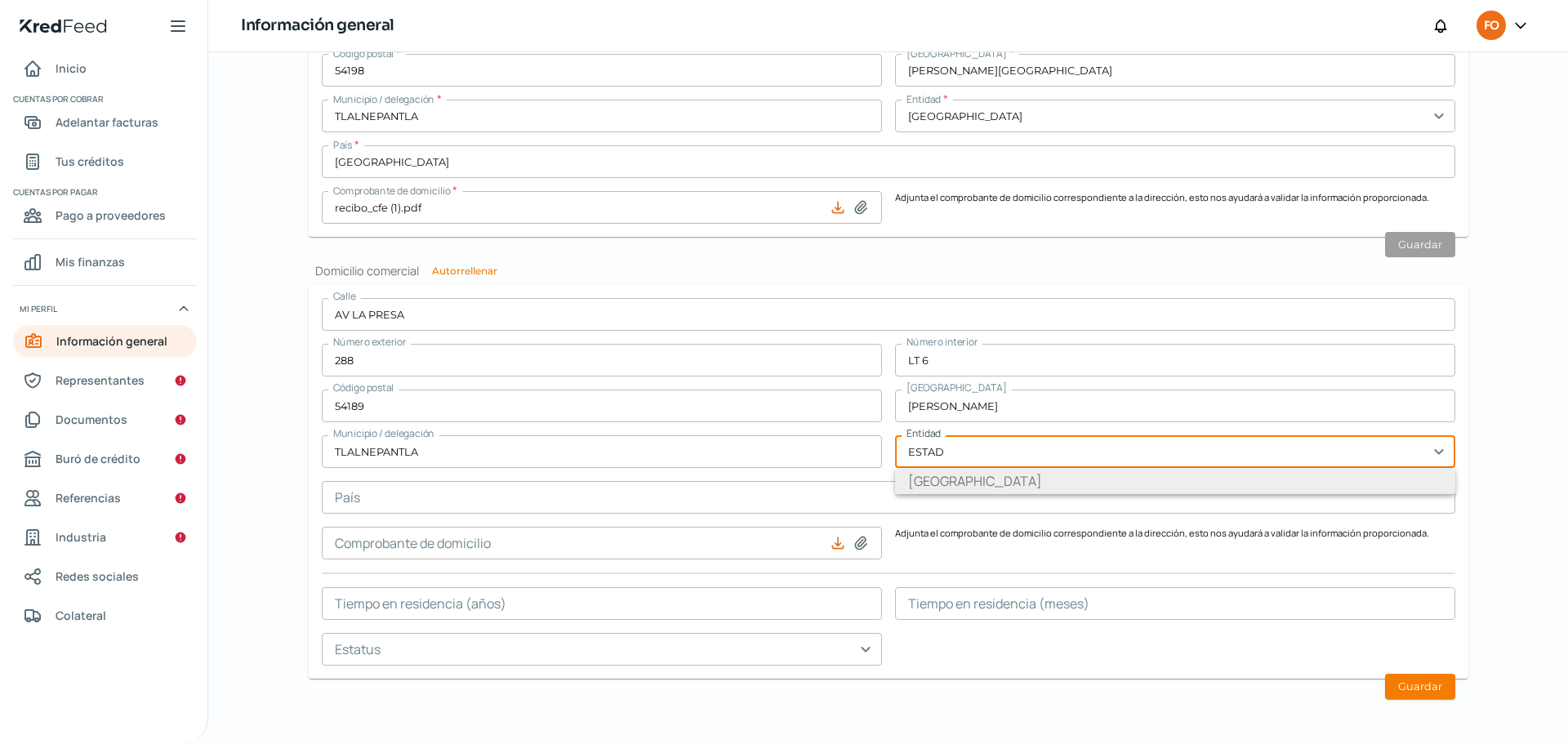
click at [953, 478] on li "[GEOGRAPHIC_DATA]" at bounding box center [1175, 481] width 560 height 26
type input "[GEOGRAPHIC_DATA]"
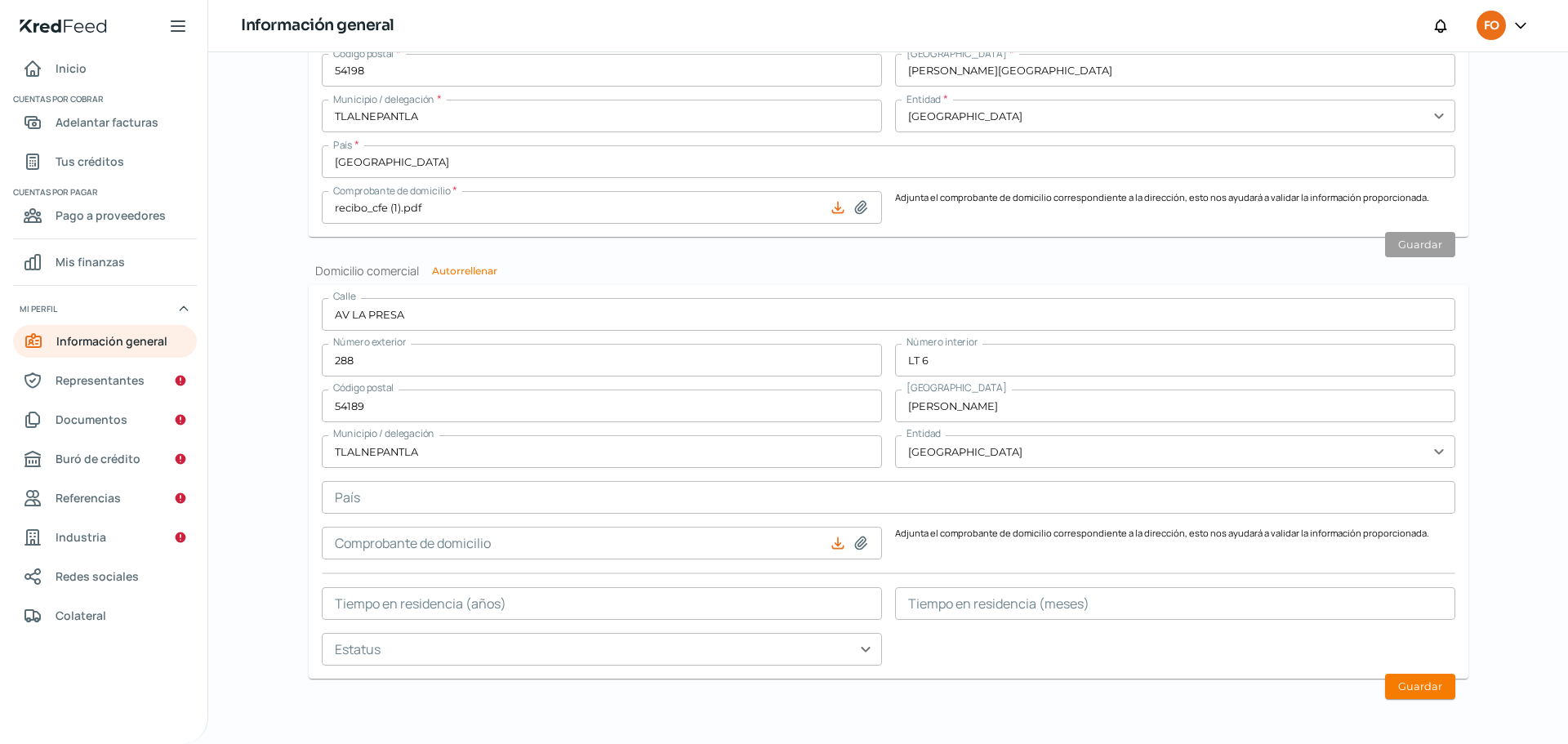
click at [509, 490] on input "text" at bounding box center [889, 497] width 1133 height 32
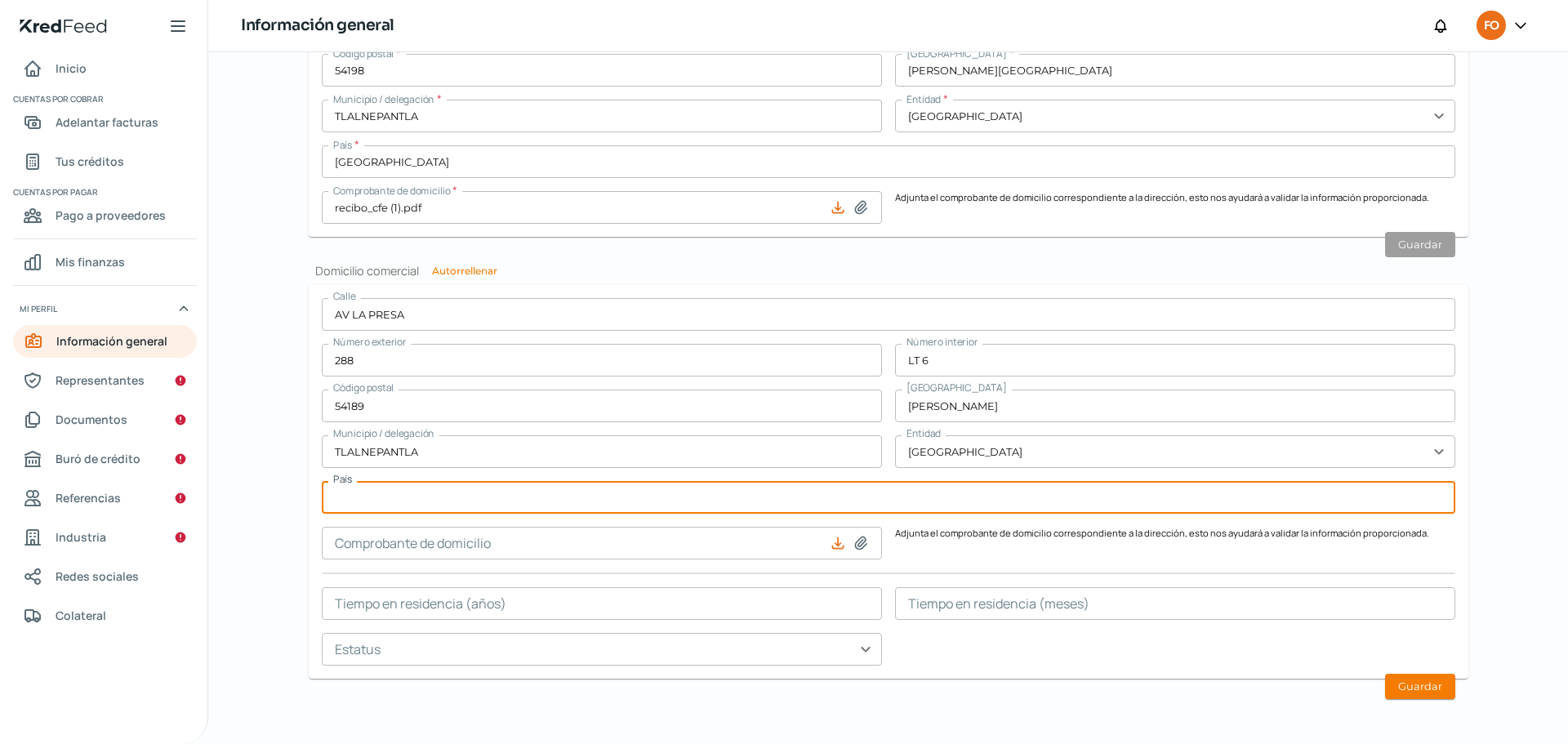
type input "[GEOGRAPHIC_DATA]"
click at [830, 542] on icon at bounding box center [838, 544] width 17 height 17
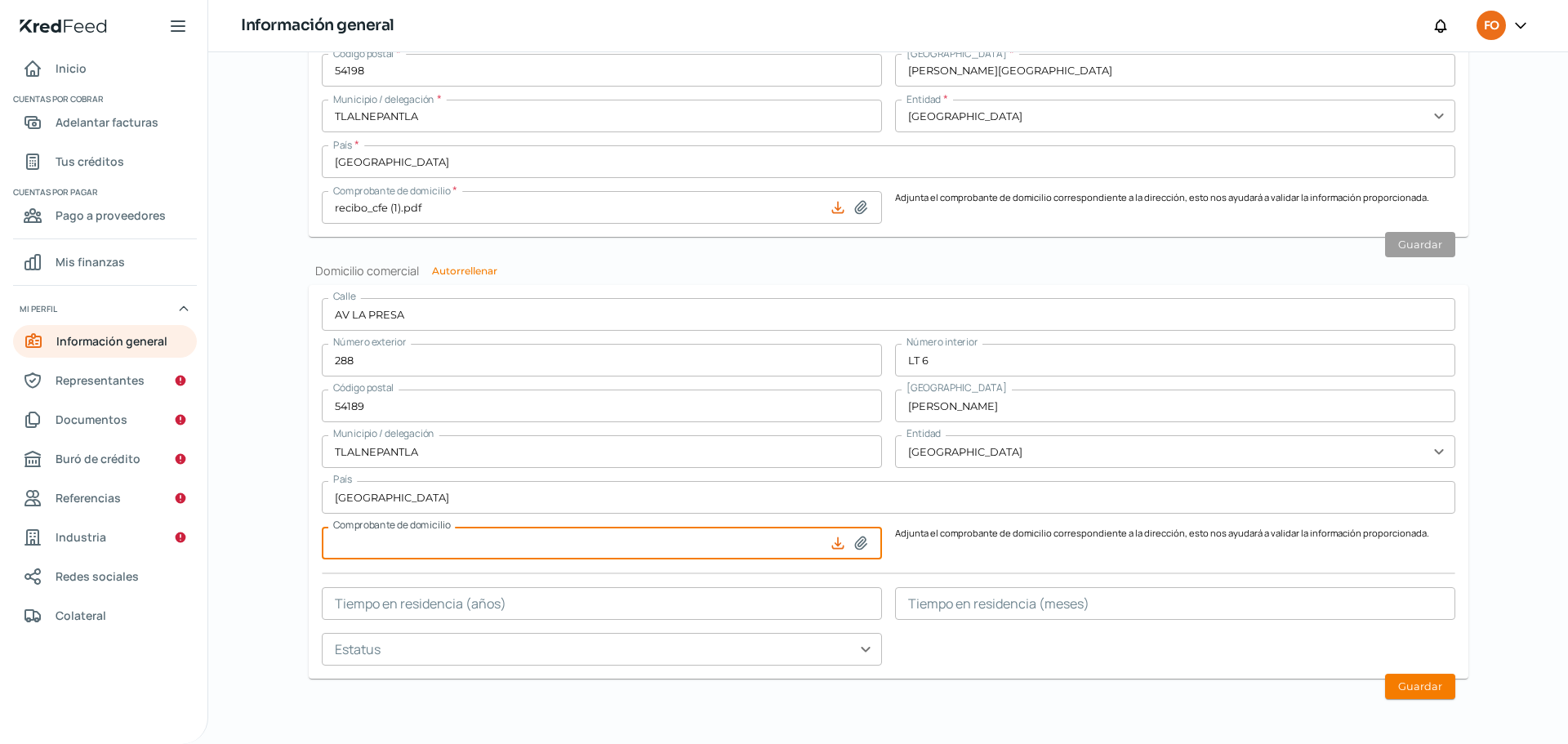
click at [688, 545] on input at bounding box center [602, 543] width 560 height 32
type input "C:\fakepath\CFE.pdf"
type input "CFE.pdf"
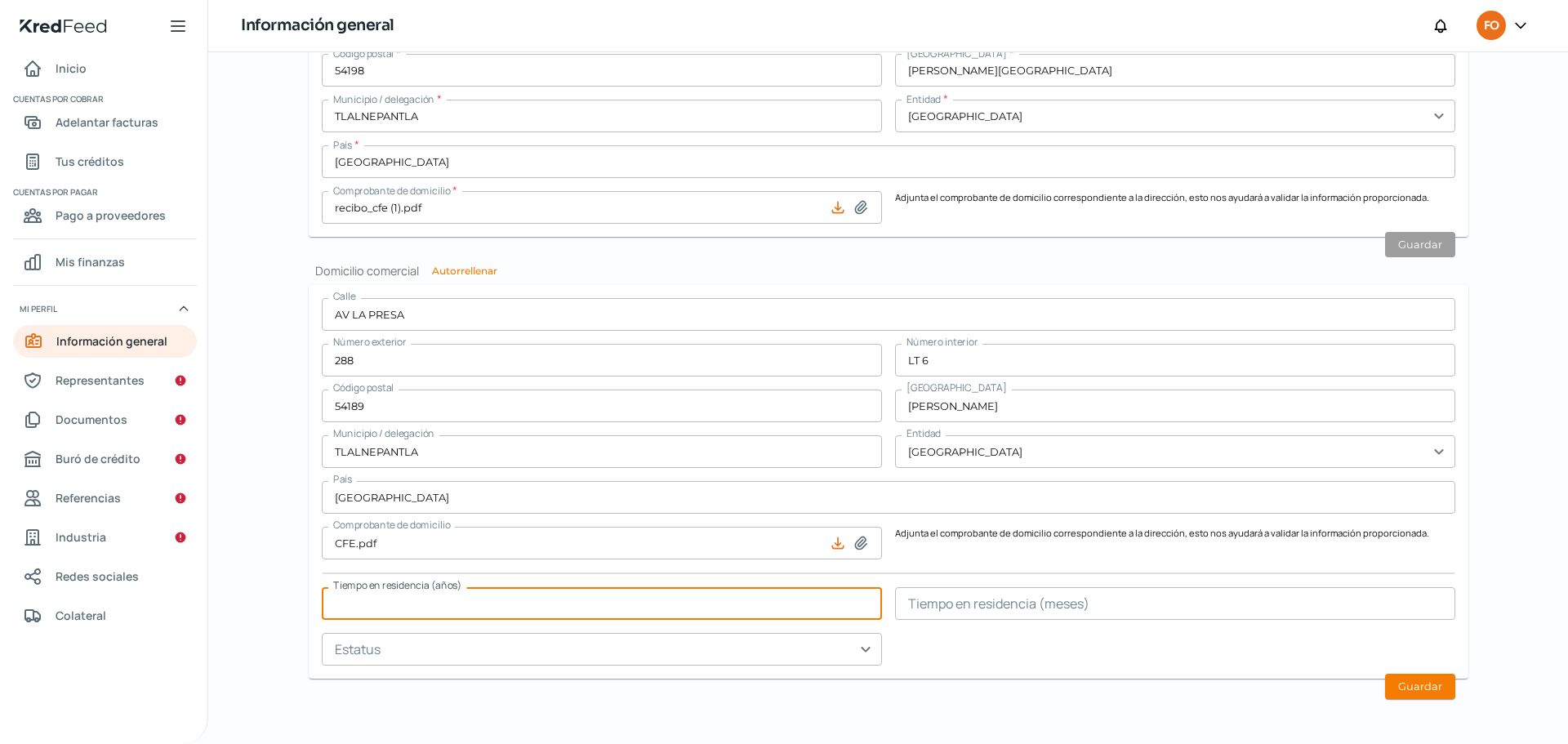
click at [553, 609] on input "text" at bounding box center [602, 603] width 560 height 32
click at [505, 594] on input "text" at bounding box center [602, 603] width 560 height 32
type input "24"
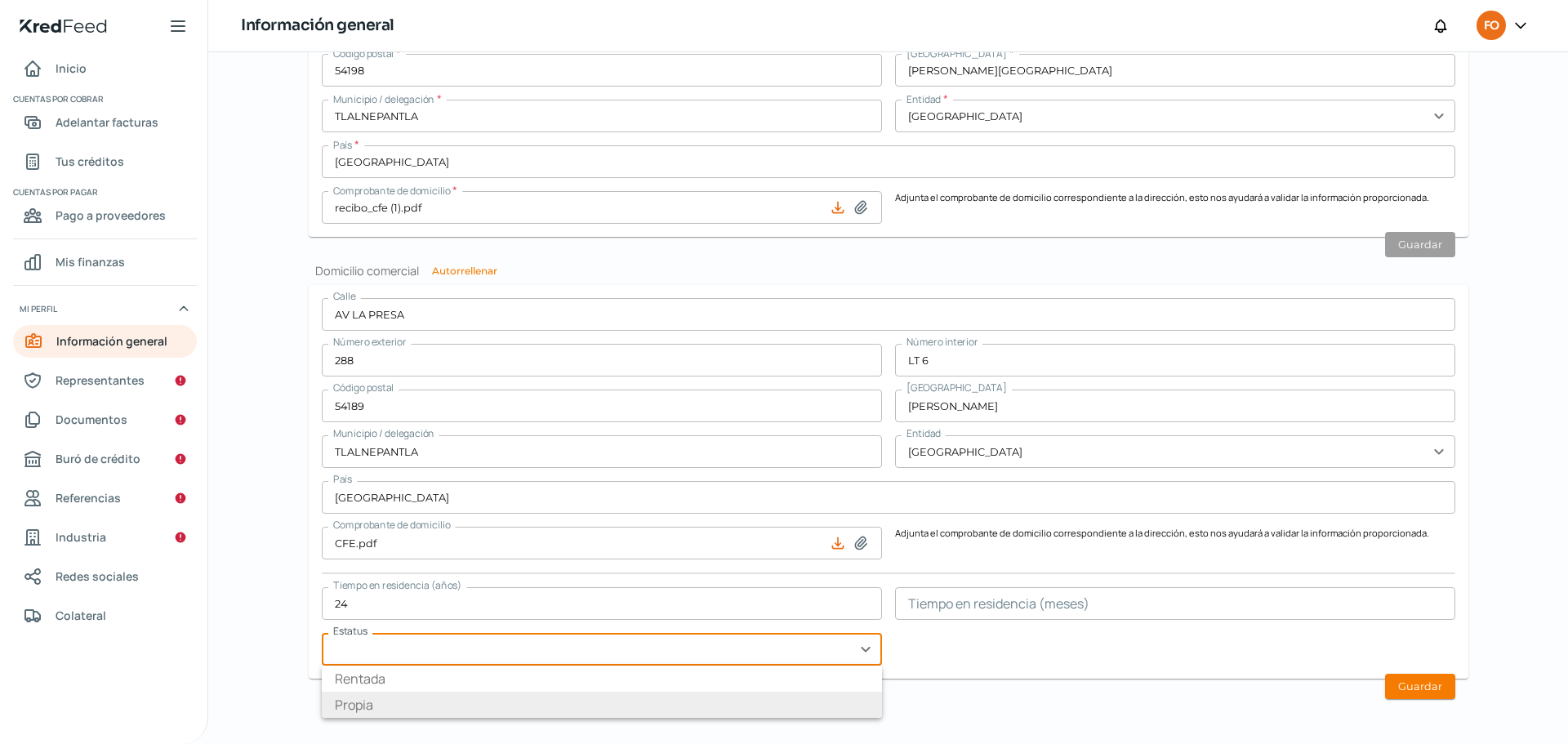
click at [426, 705] on li "Propia" at bounding box center [602, 704] width 560 height 26
type input "Propia"
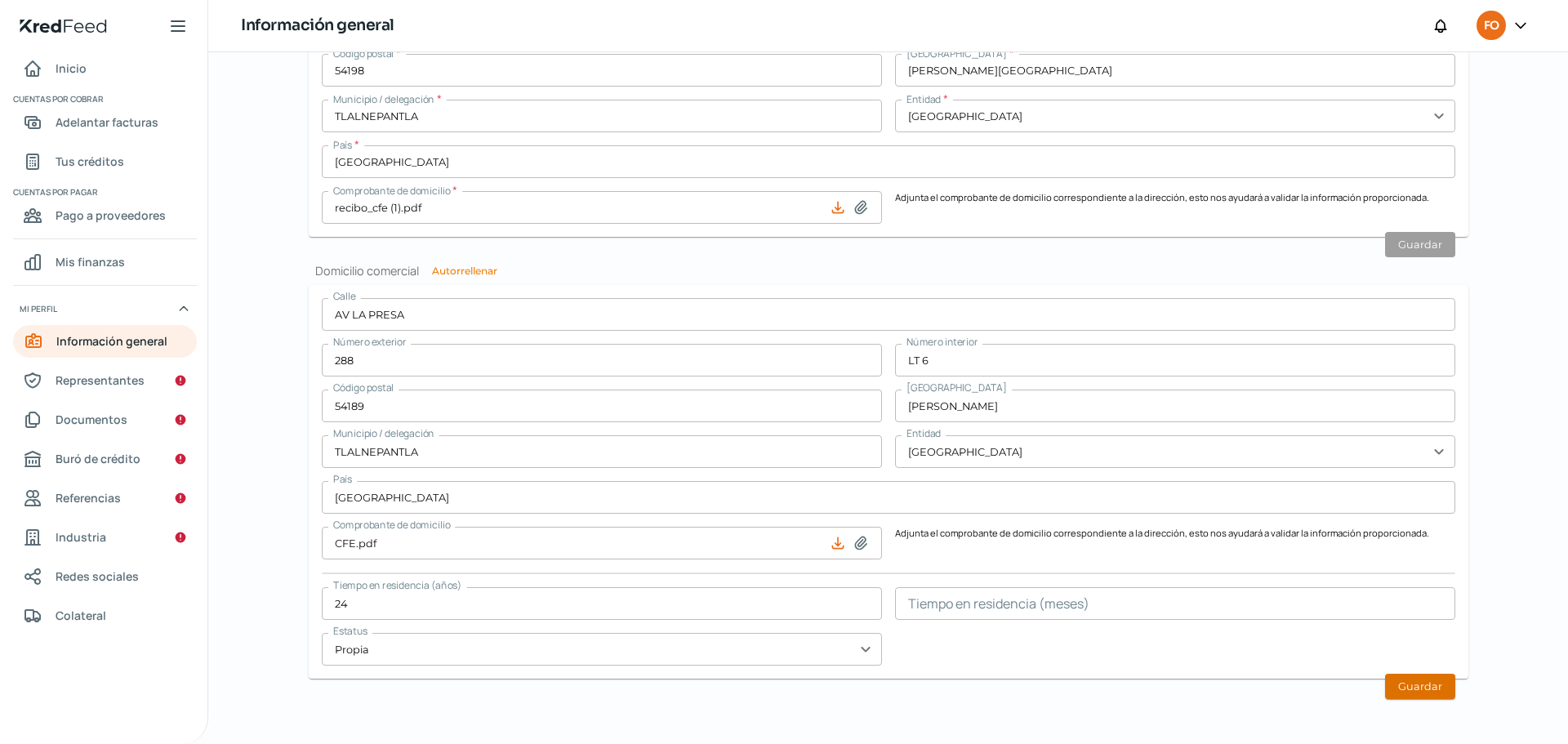
click at [1396, 686] on button "Guardar" at bounding box center [1420, 686] width 70 height 25
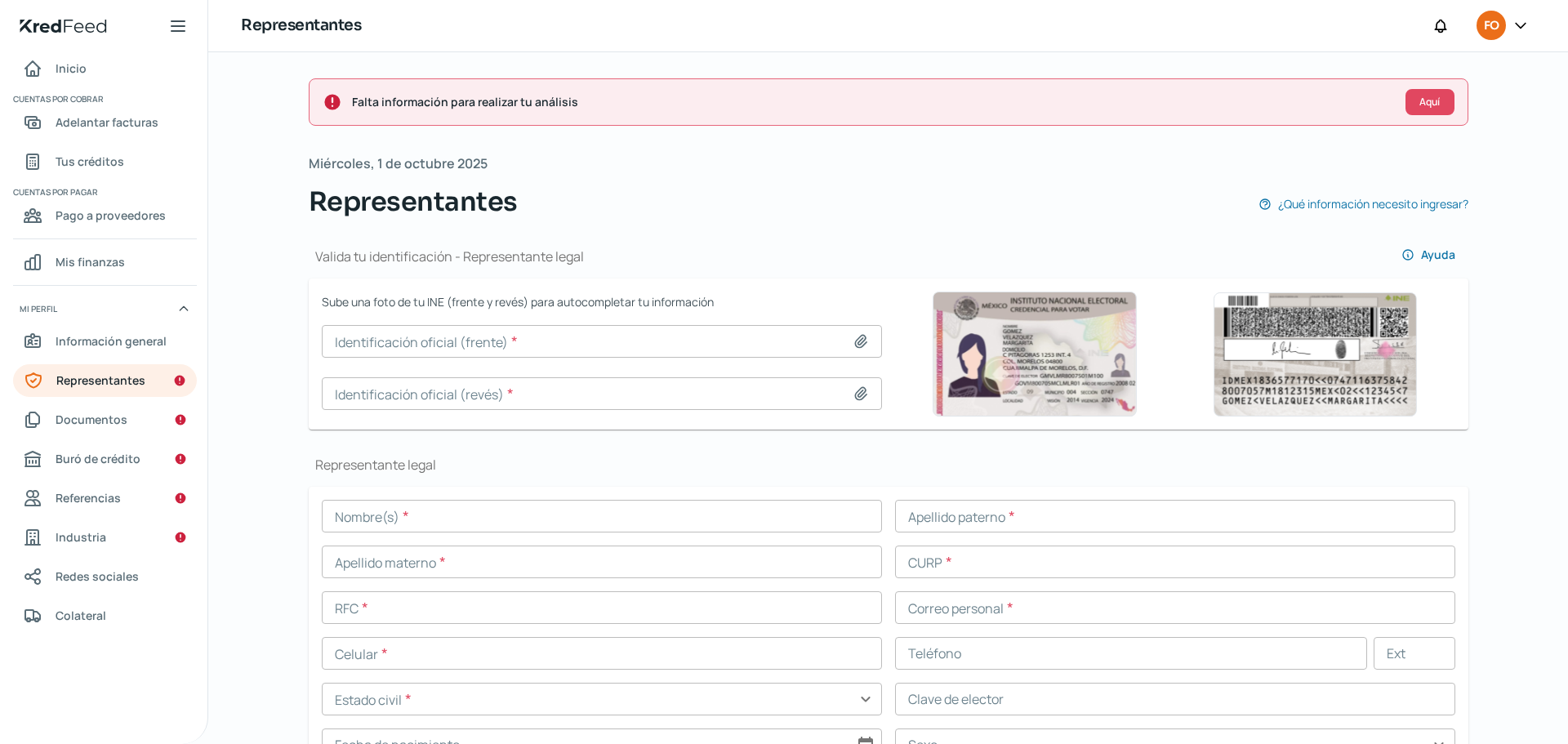
click at [612, 338] on input at bounding box center [602, 341] width 560 height 32
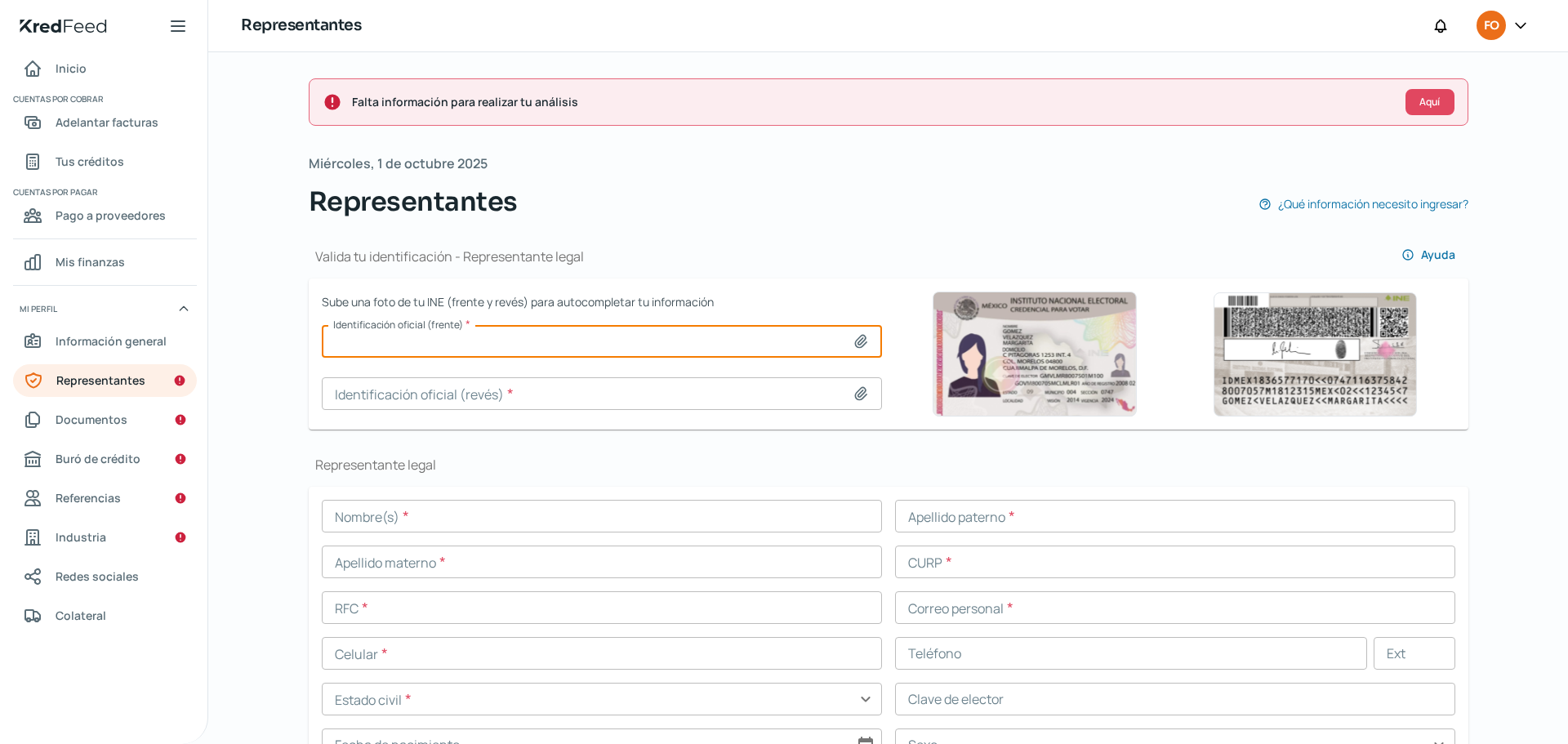
click at [480, 348] on input at bounding box center [602, 341] width 560 height 32
click at [499, 339] on input at bounding box center [602, 341] width 560 height 32
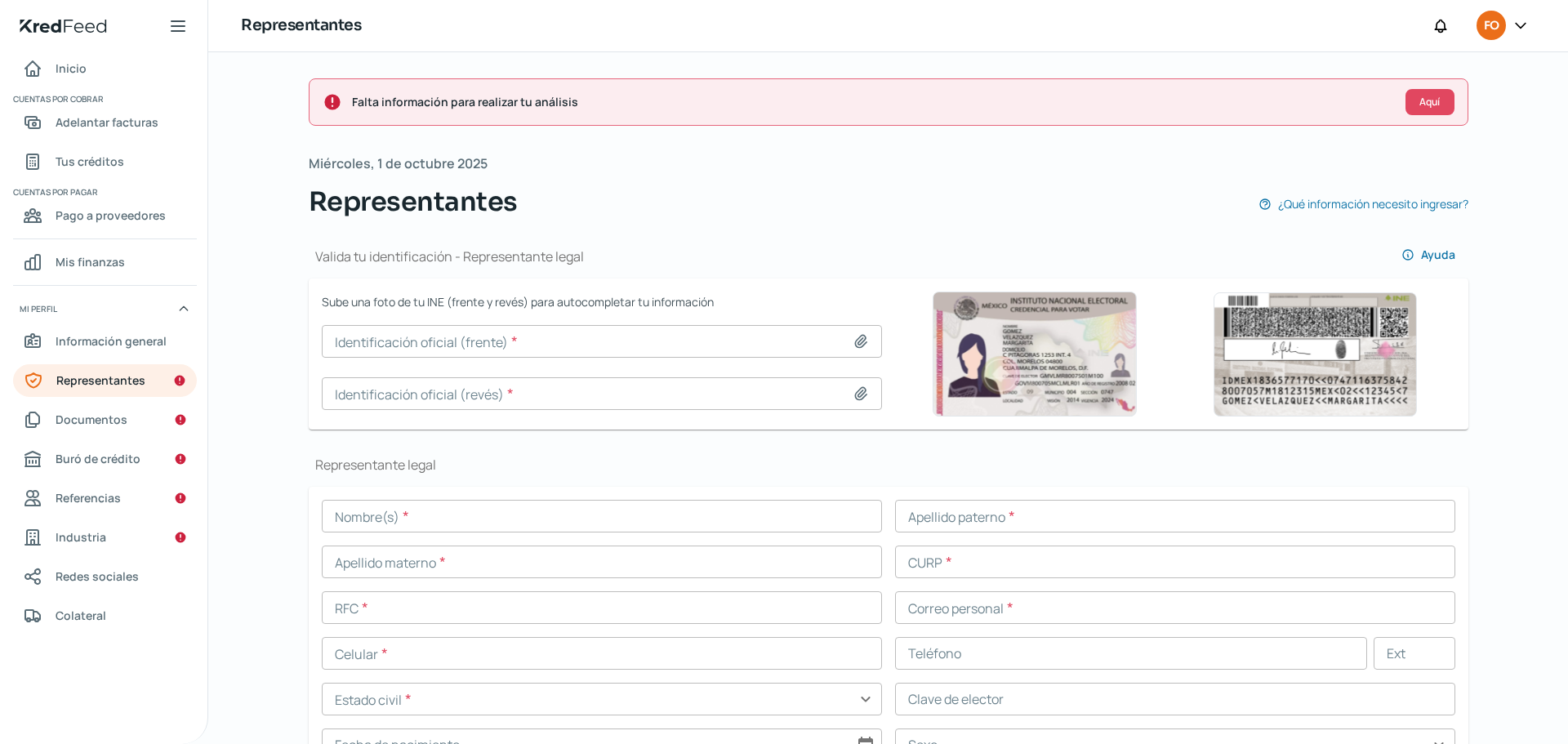
click at [473, 340] on input at bounding box center [602, 341] width 560 height 32
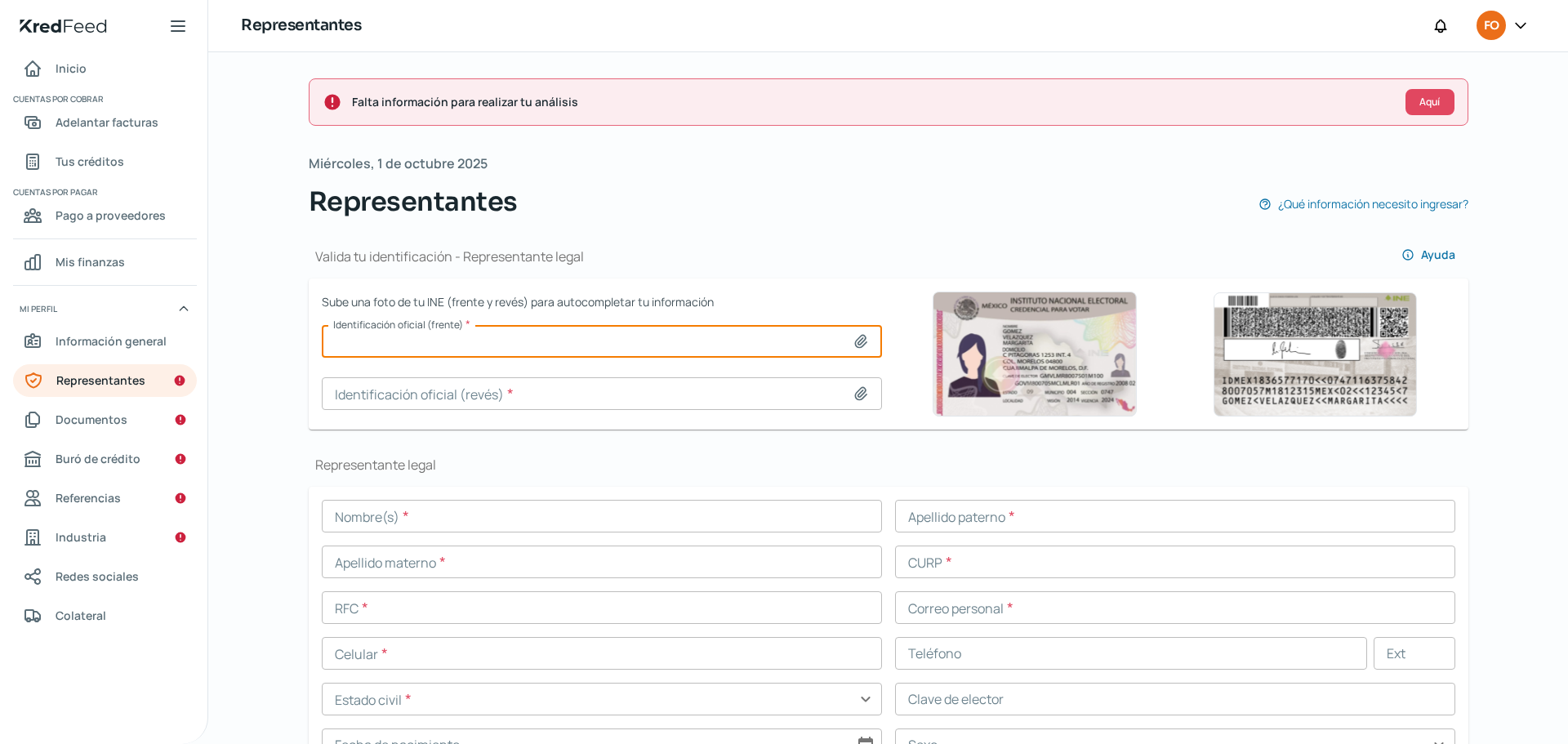
type input "C:\fakepath\FRENTE [PERSON_NAME].jpg"
type input "FRENTE [PERSON_NAME].jpg"
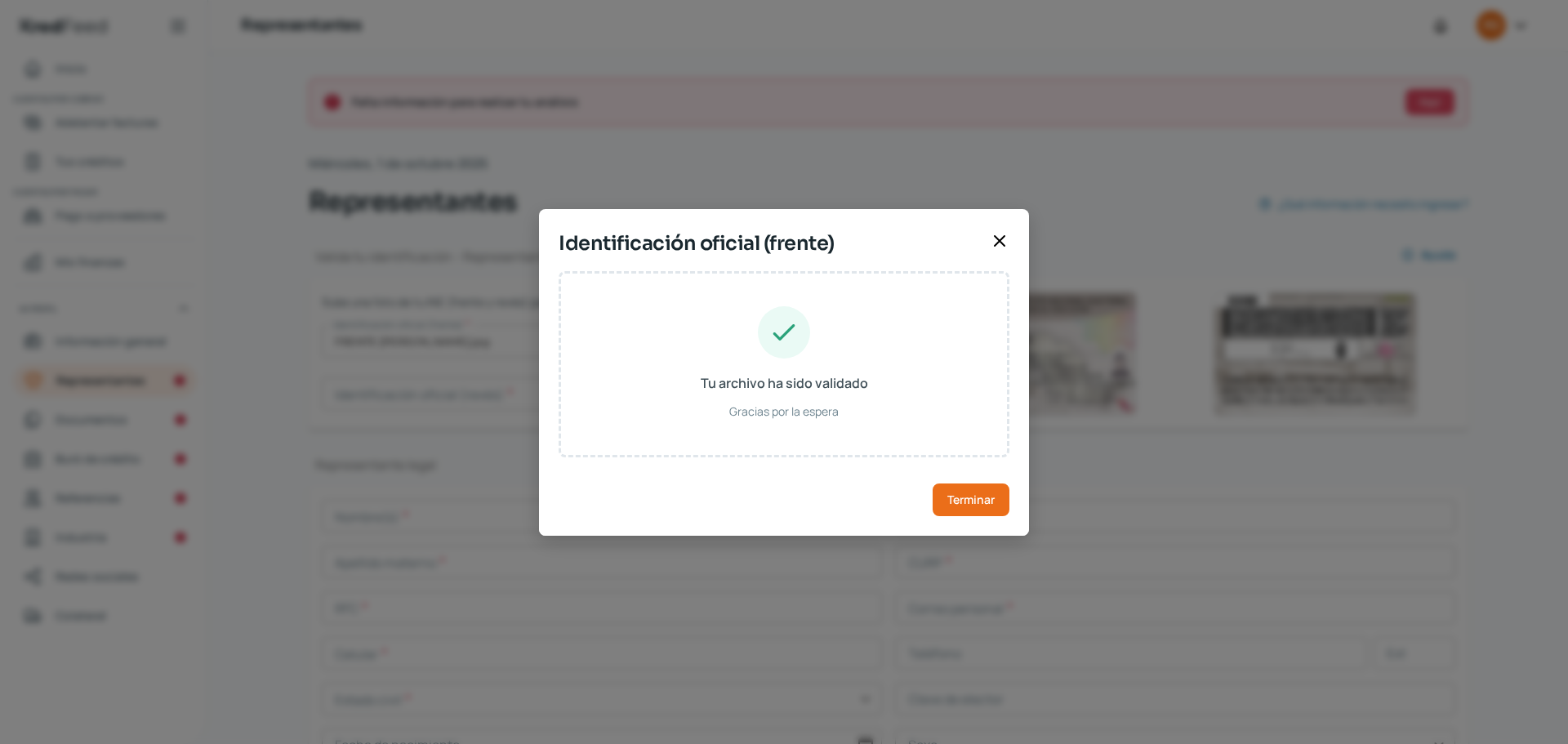
type input "[PERSON_NAME]"
type input "AIME770125HDFRRN17"
type input "ARMREN77012509H202"
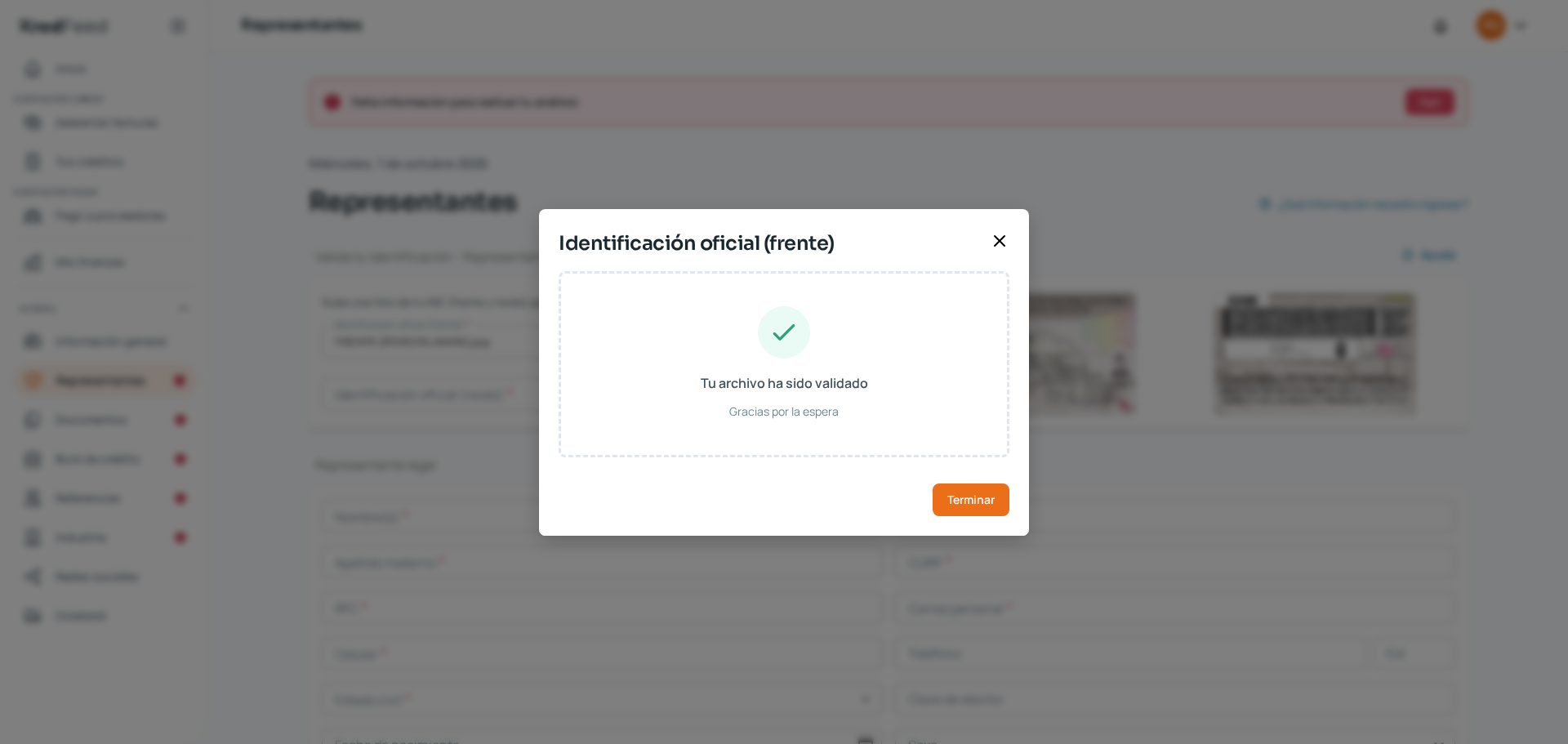
type input "[DATE]"
type input "Hombre"
click at [959, 494] on span "Terminar" at bounding box center [970, 499] width 47 height 11
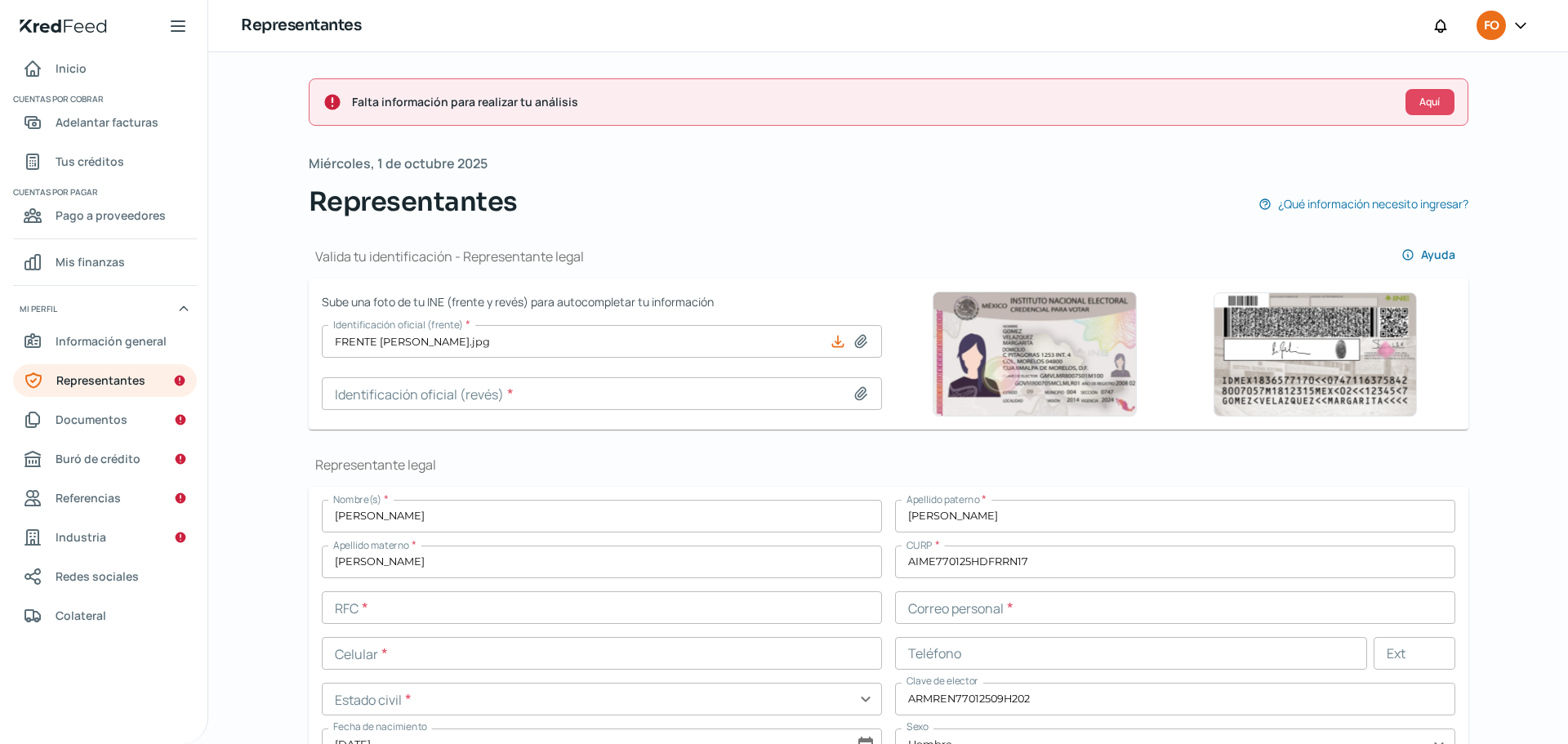
click at [565, 390] on input at bounding box center [602, 393] width 560 height 32
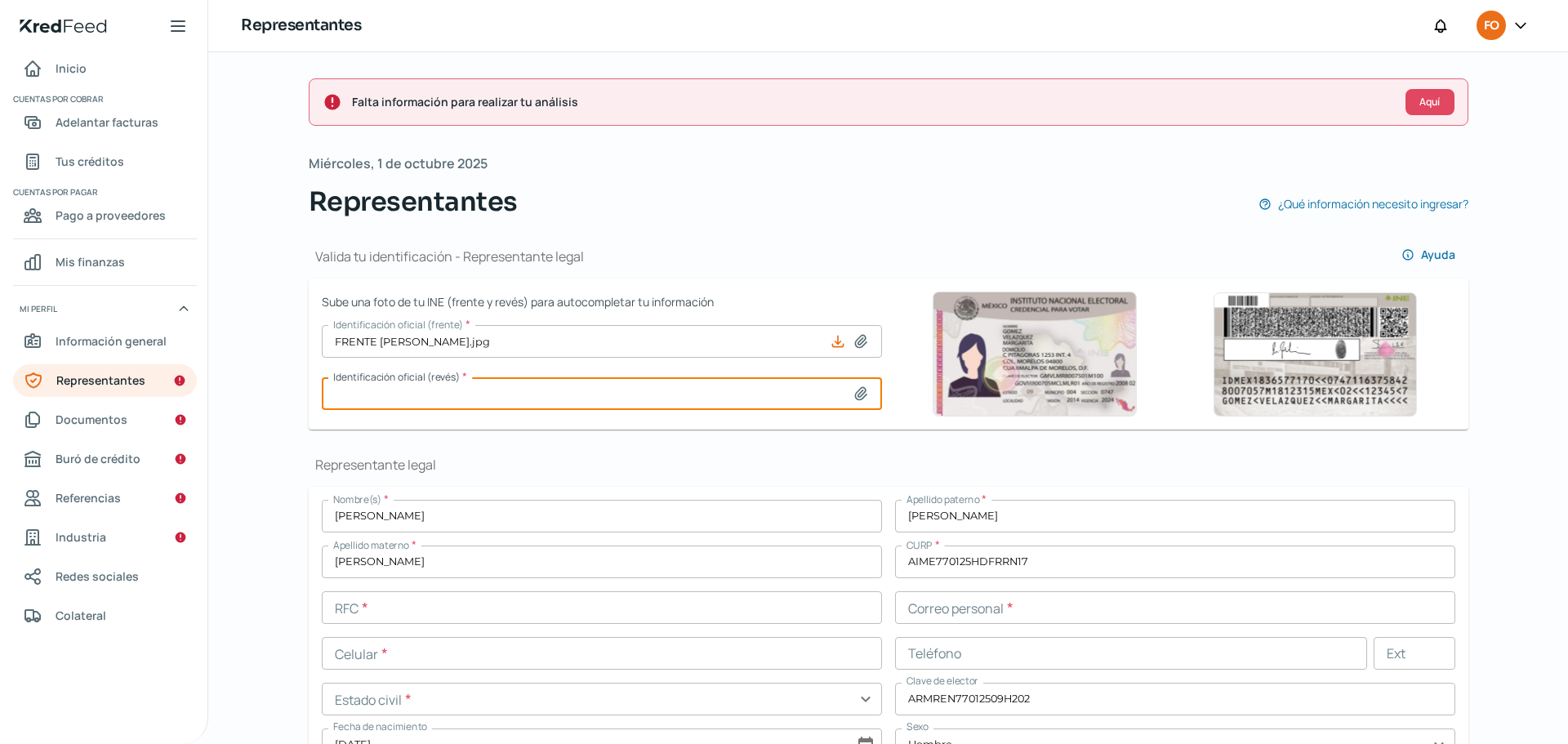
type input "C:\fakepath\REVERSO [PERSON_NAME].jpg"
type input "REVERSO [PERSON_NAME].jpg"
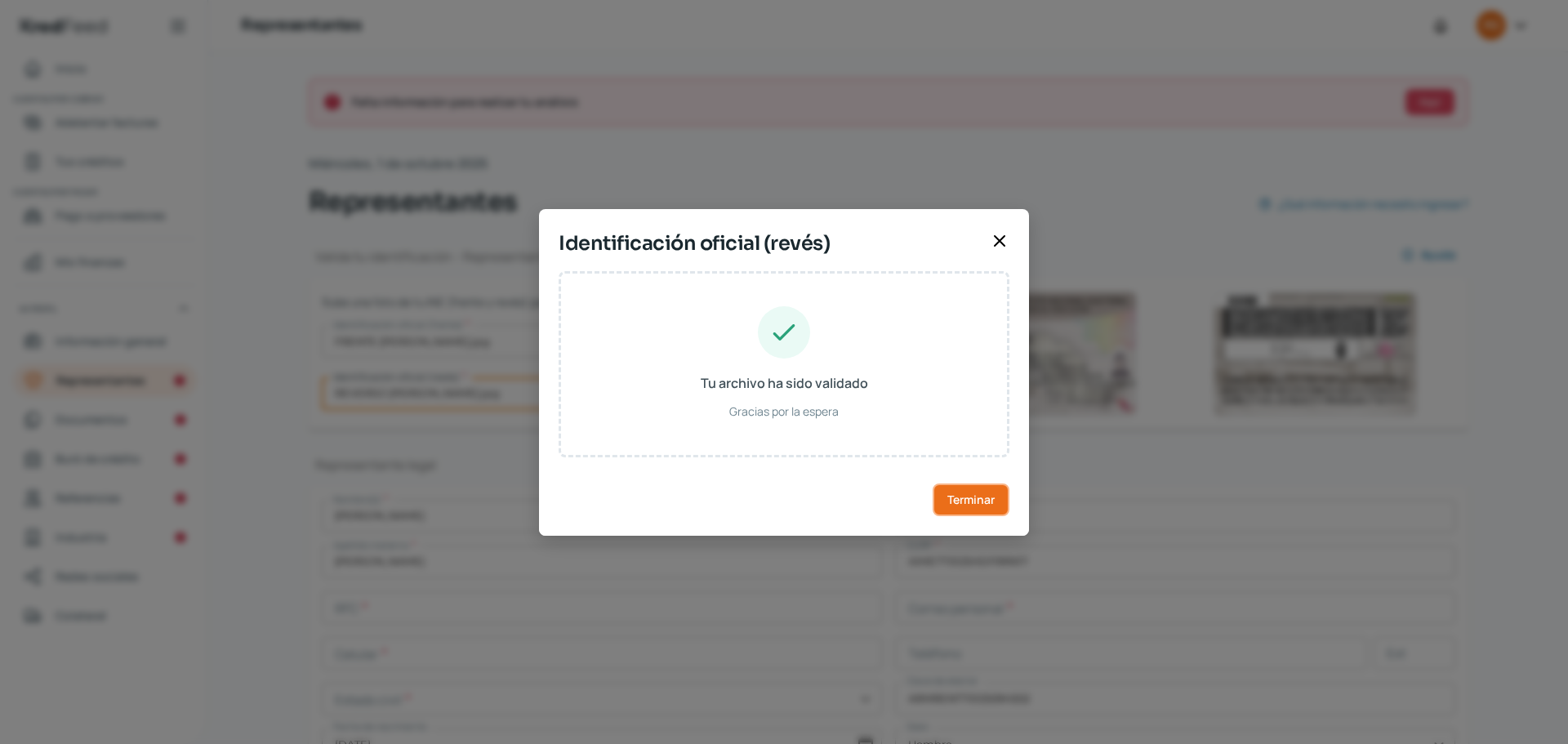
click at [978, 484] on button "Terminar" at bounding box center [970, 499] width 77 height 32
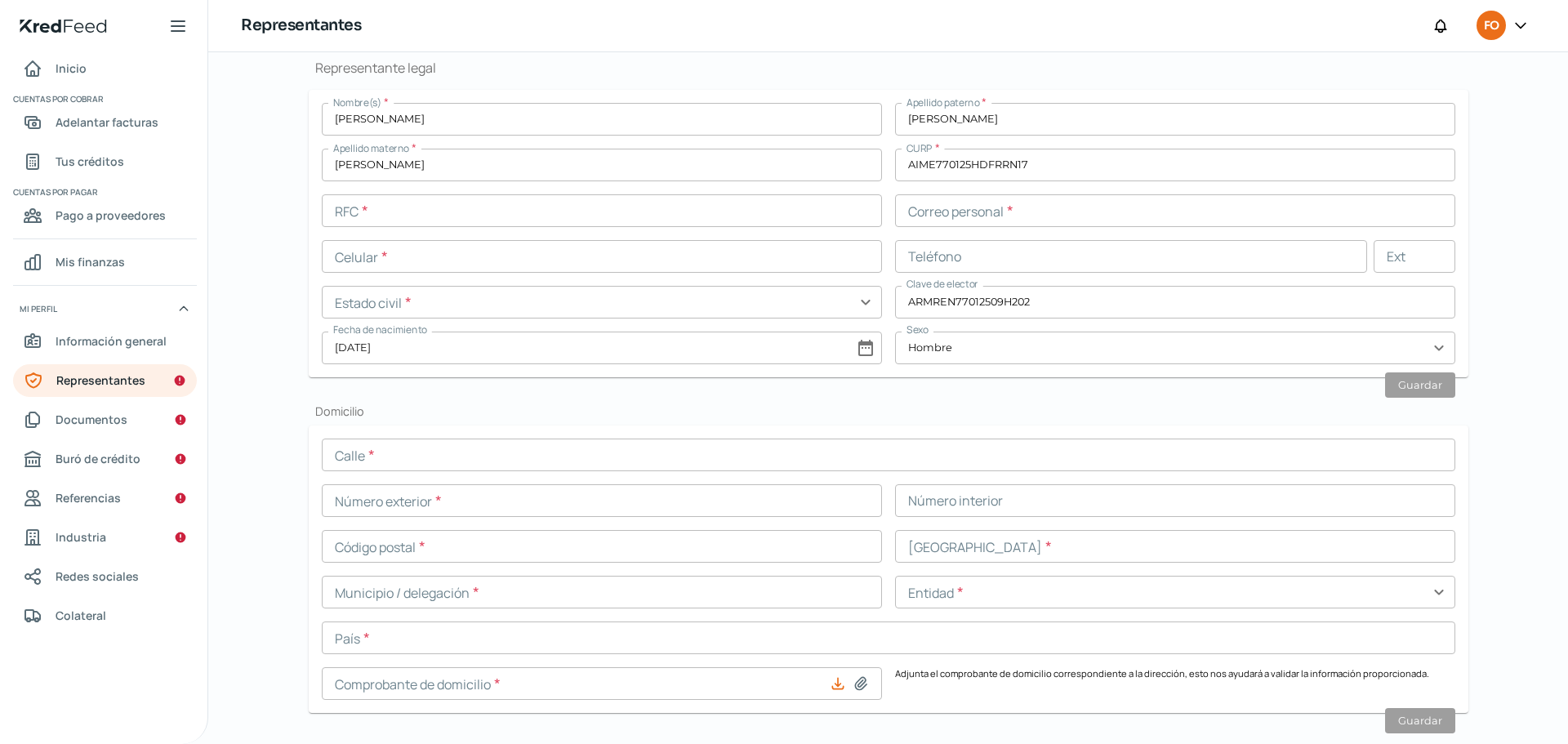
scroll to position [403, 0]
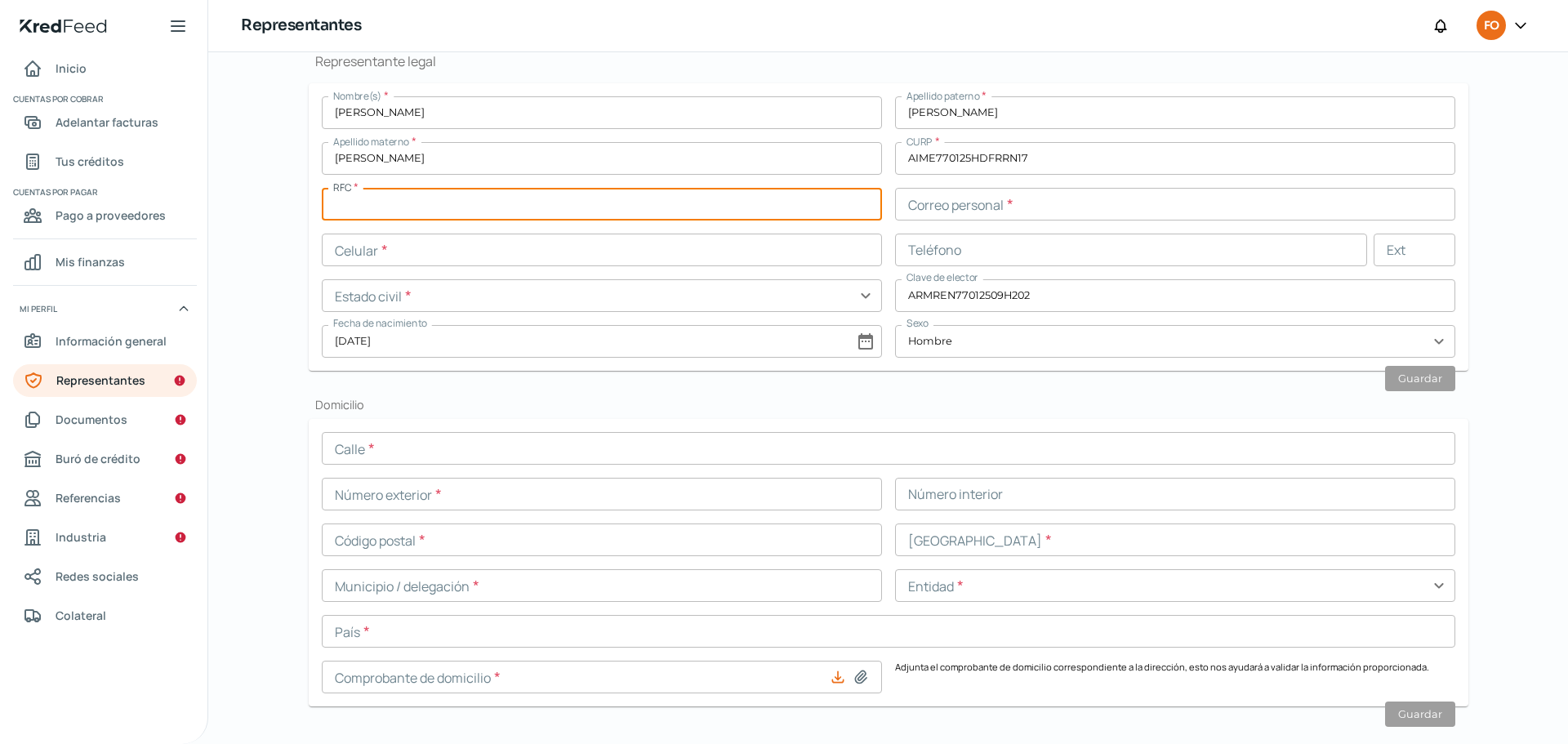
click at [517, 203] on input "text" at bounding box center [602, 203] width 560 height 32
paste input "AIME770125HP4"
type input "AIME770125HP4"
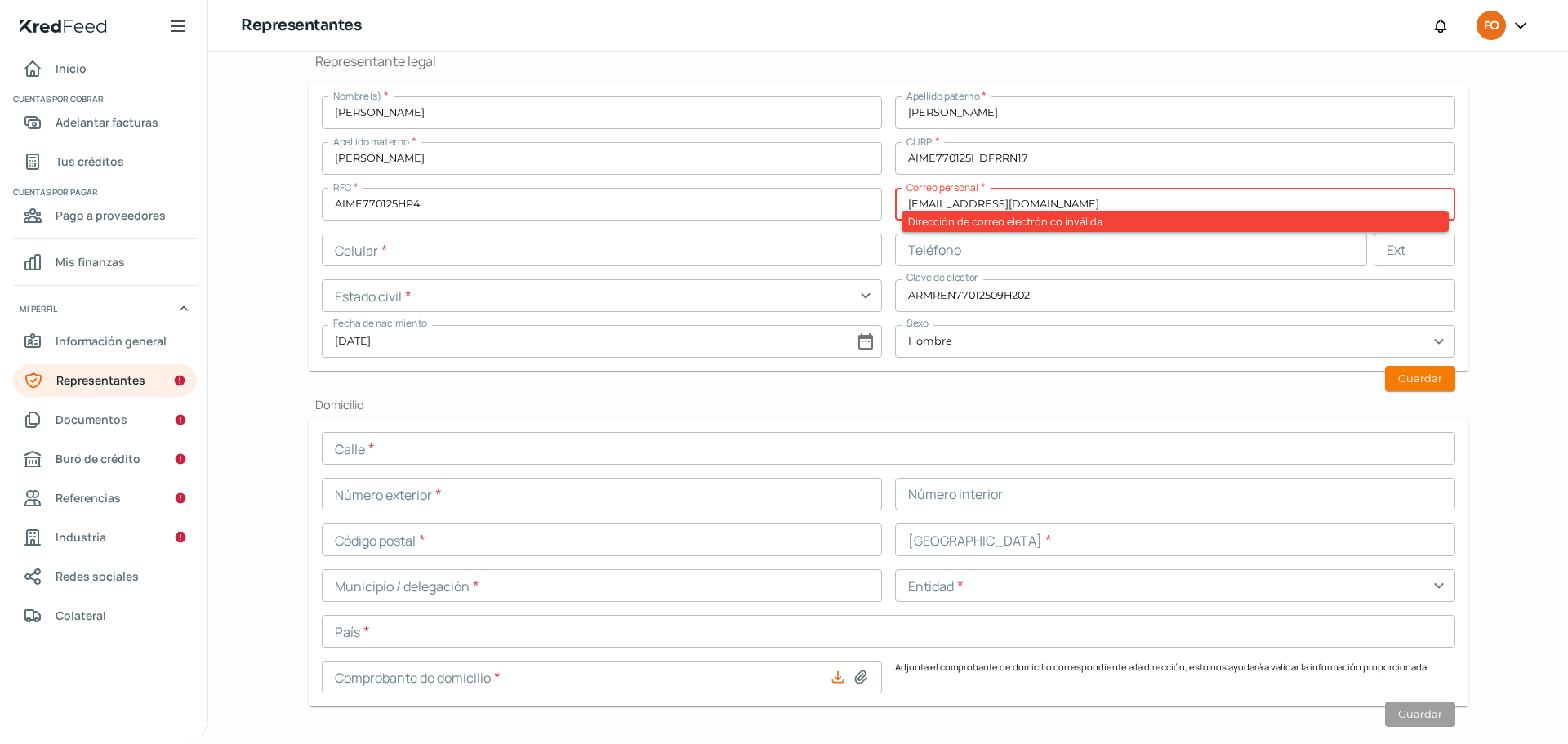
type input "[EMAIL_ADDRESS][DOMAIN_NAME]"
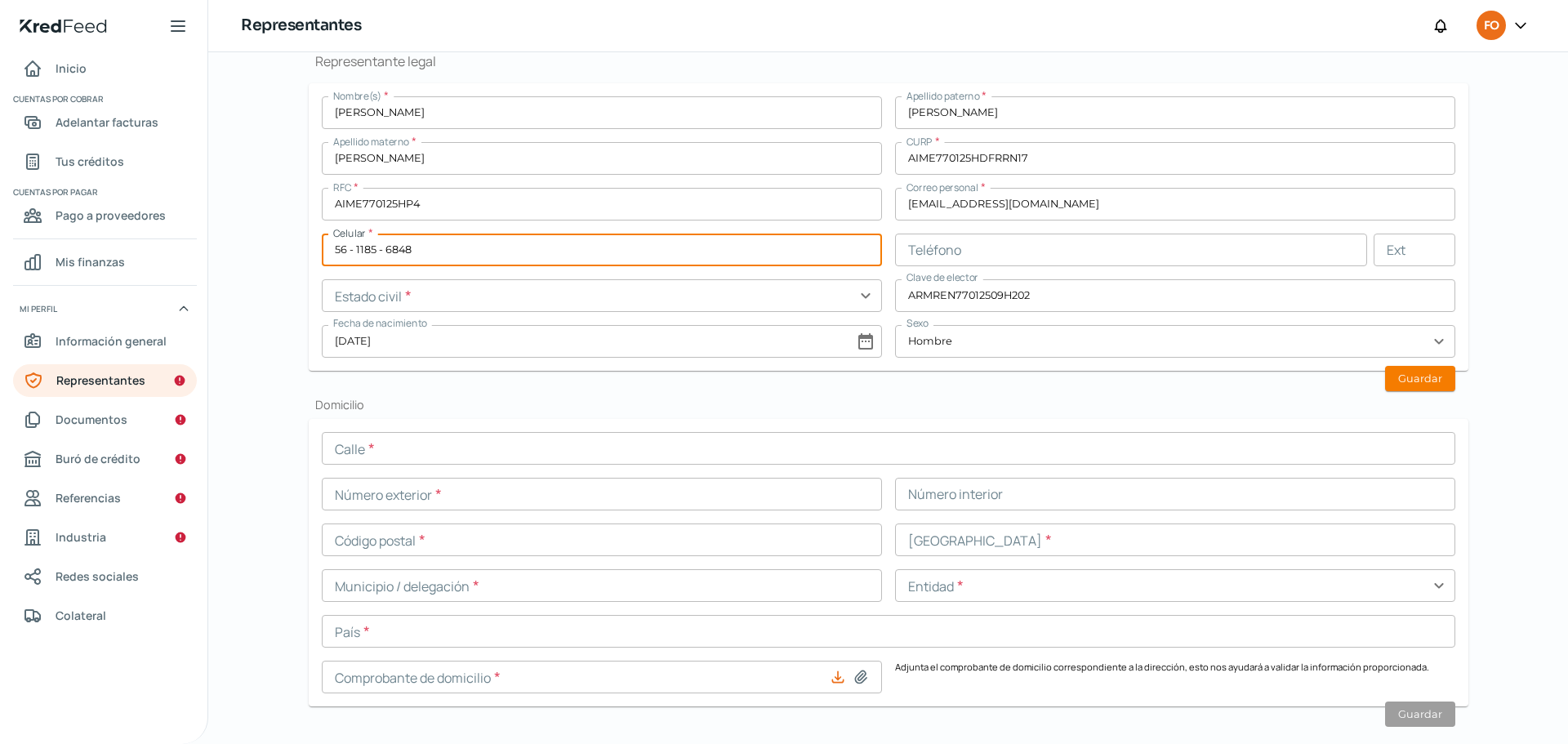
type input "56 - 1185 - 6848"
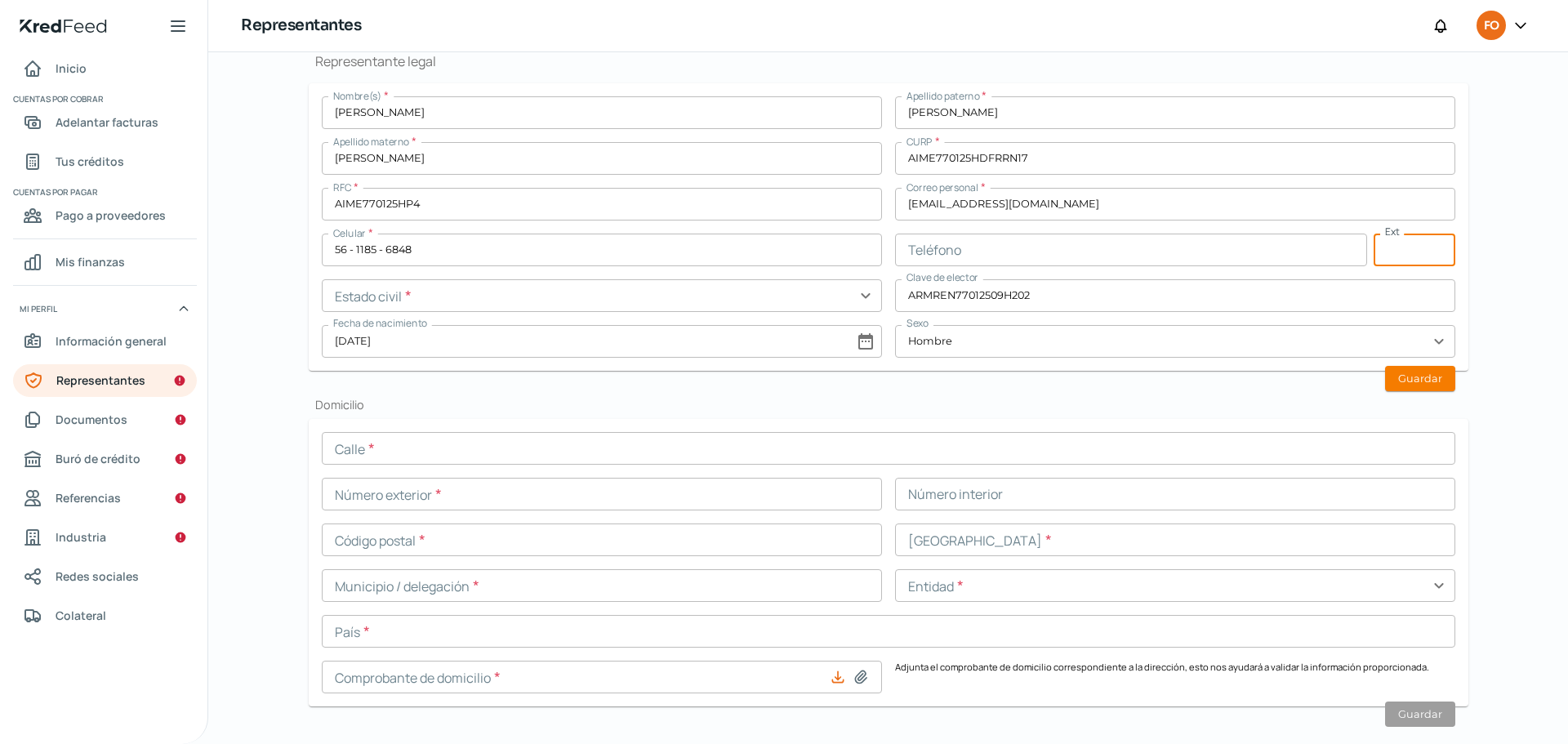
click at [467, 287] on input "text" at bounding box center [602, 295] width 560 height 32
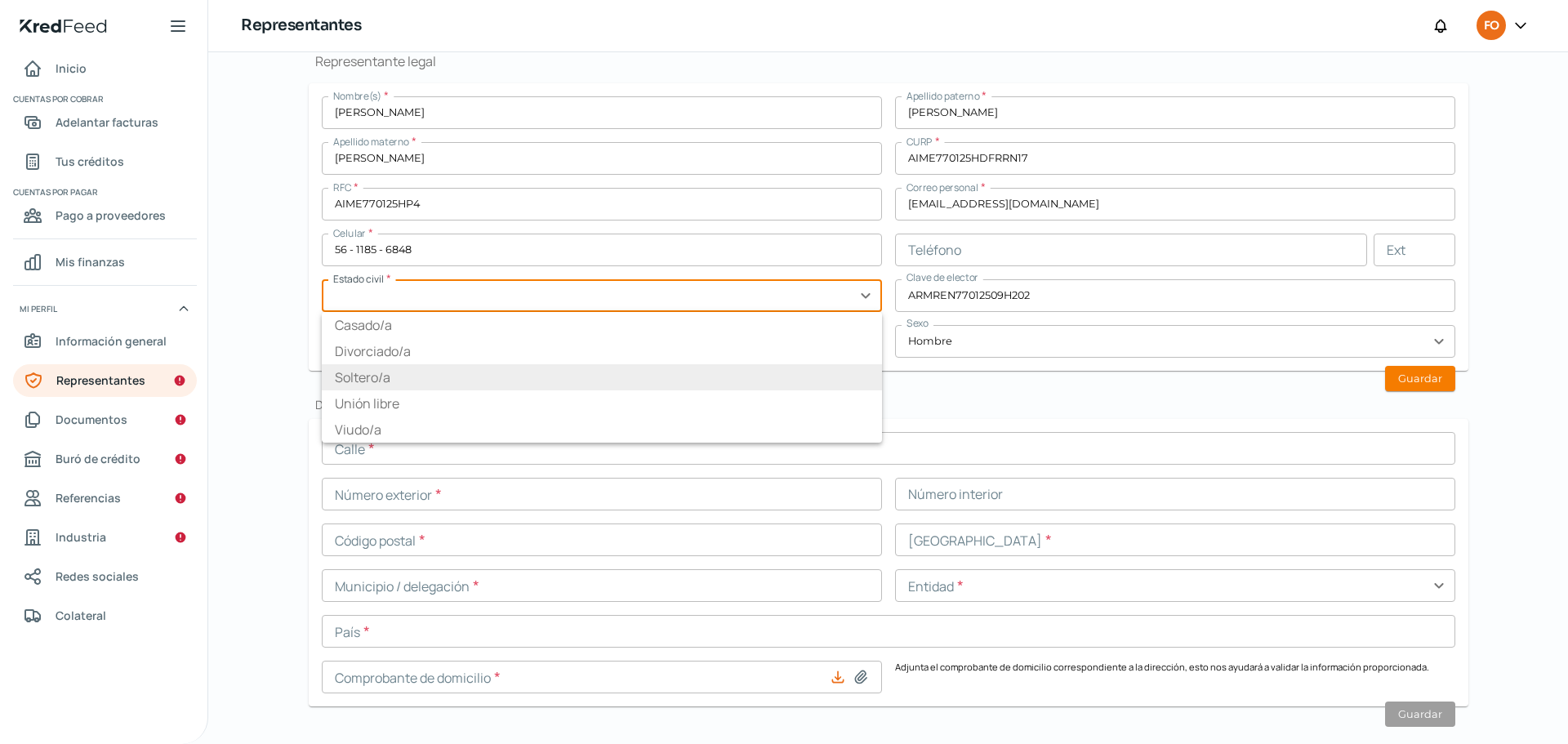
click at [362, 371] on li "Soltero/a" at bounding box center [602, 378] width 560 height 26
type input "Soltero/a"
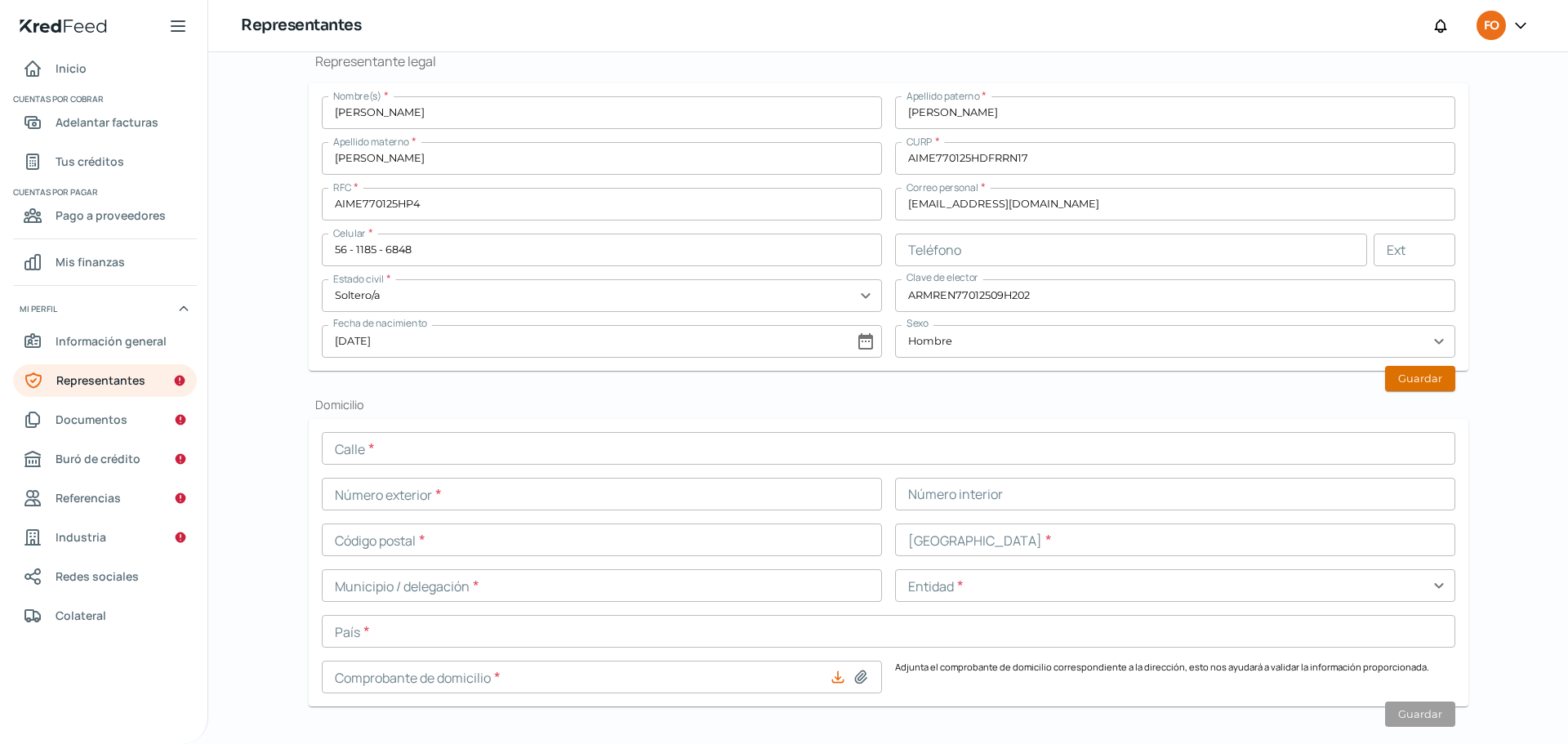
click at [1394, 371] on button "Guardar" at bounding box center [1420, 378] width 70 height 25
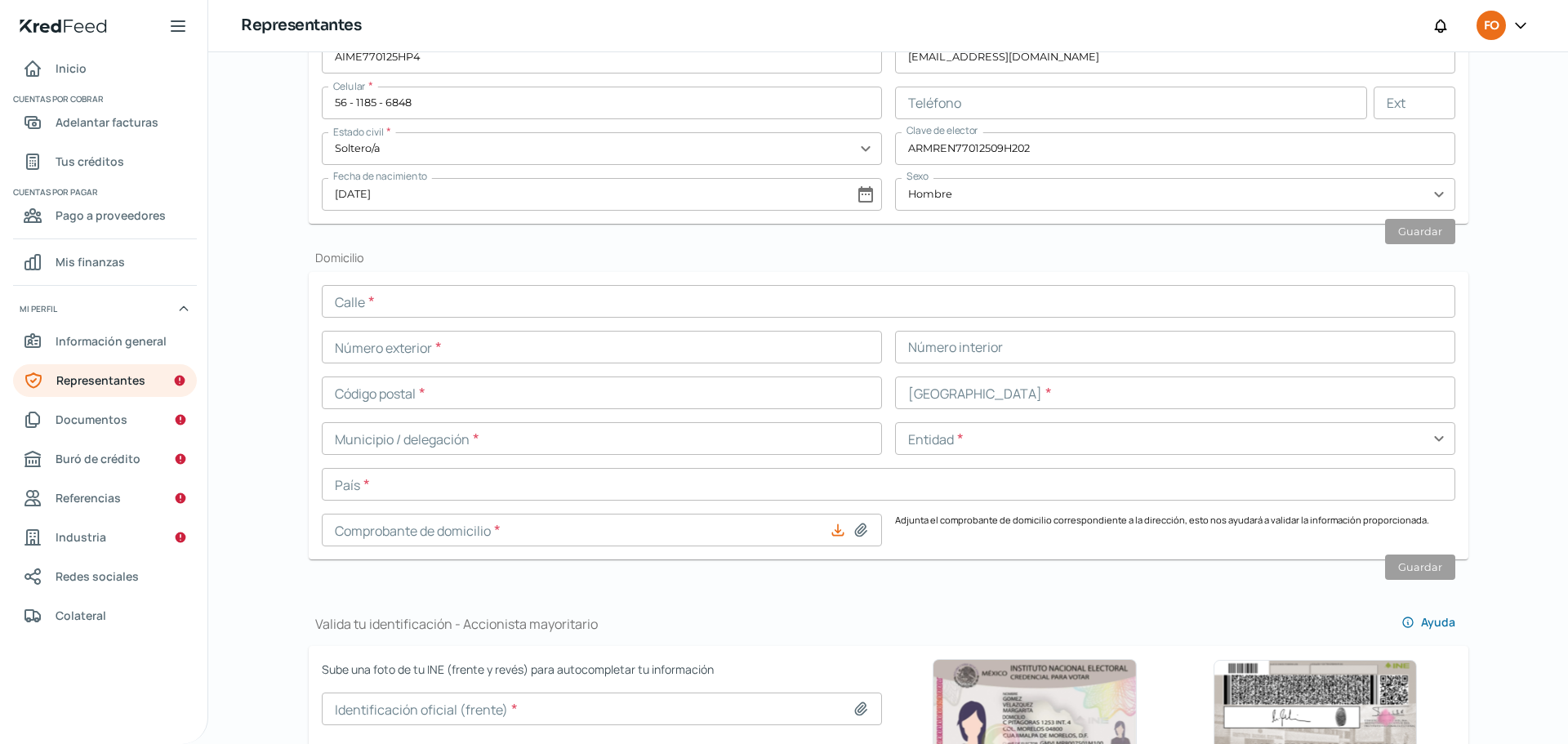
scroll to position [567, 0]
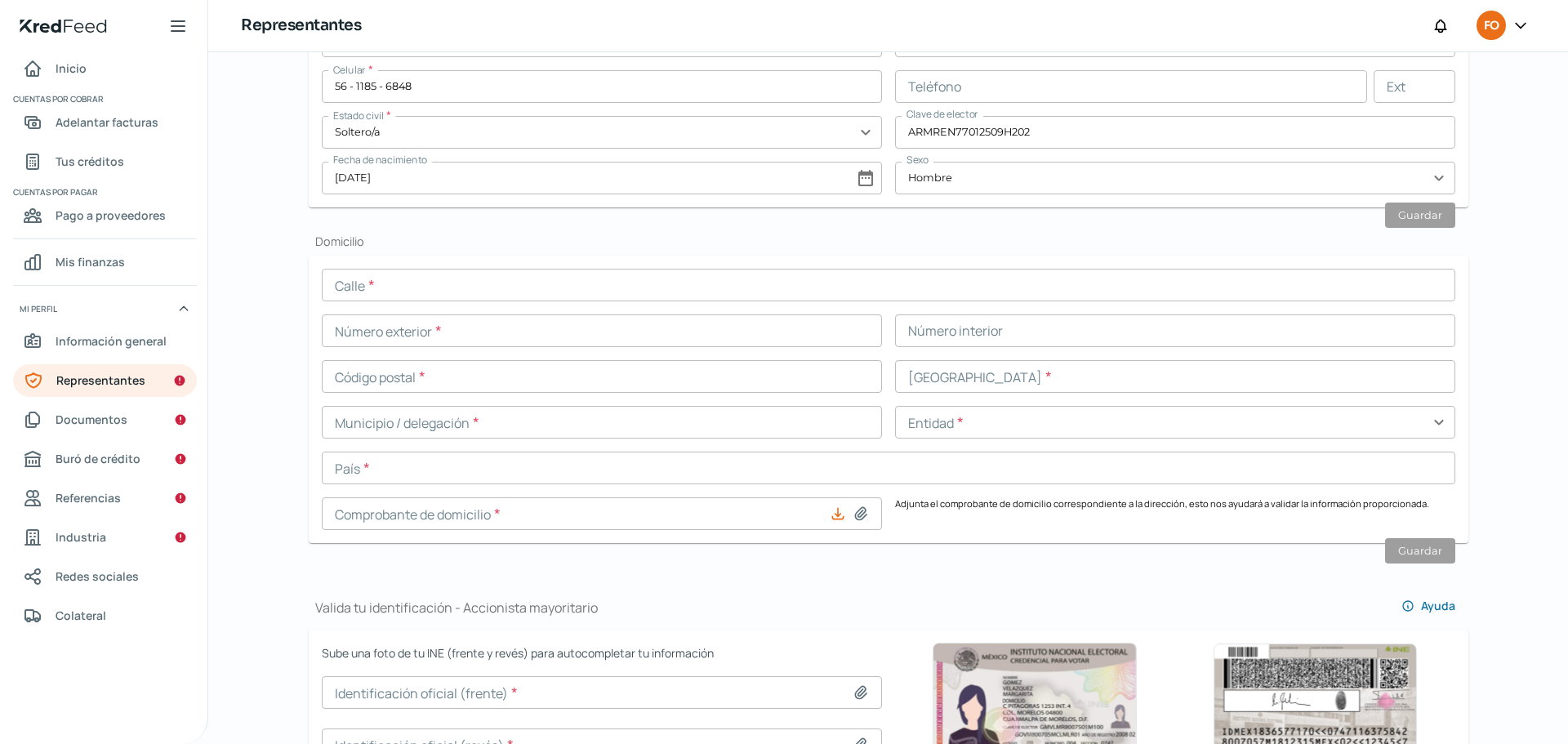
click at [458, 286] on input "text" at bounding box center [889, 284] width 1133 height 32
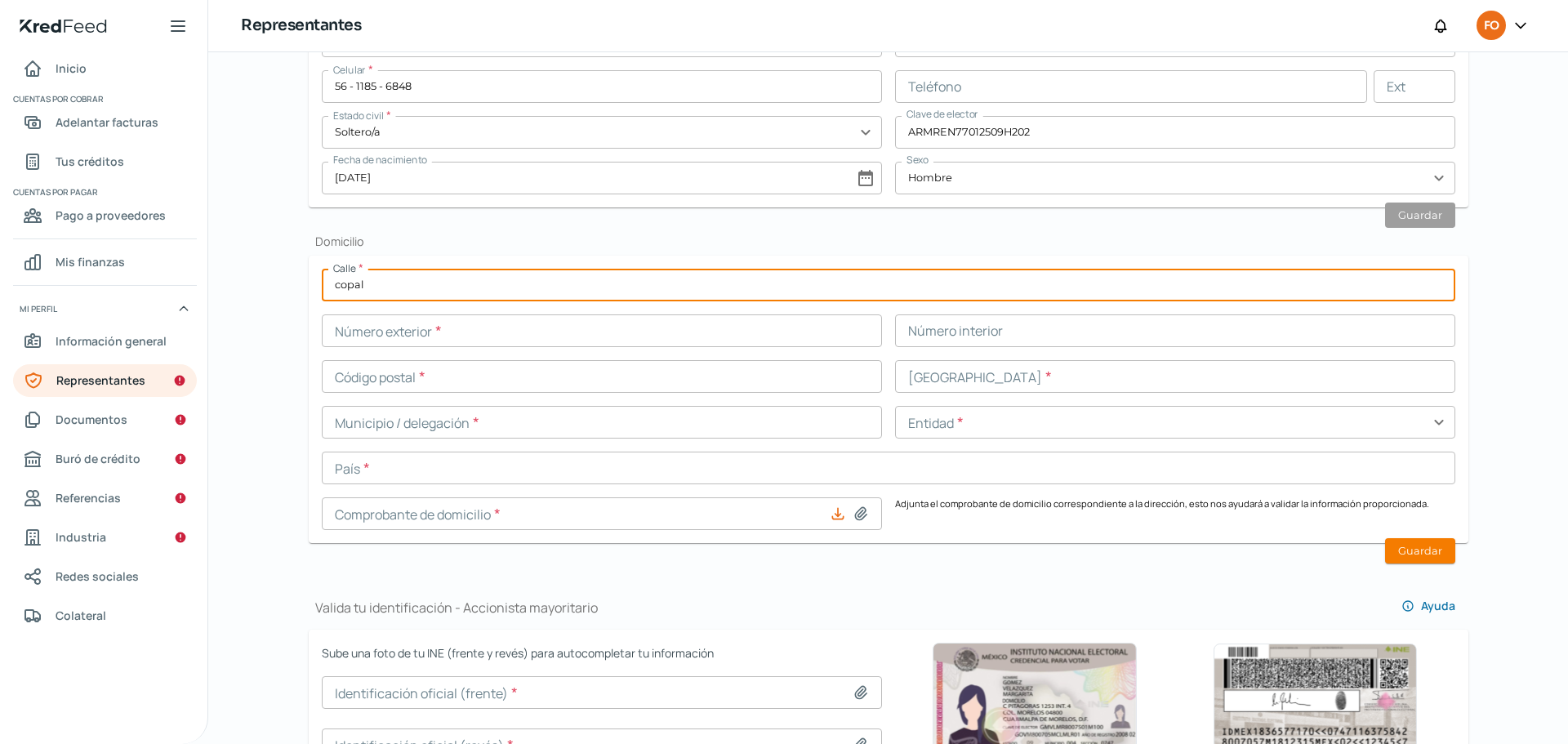
type input "copal"
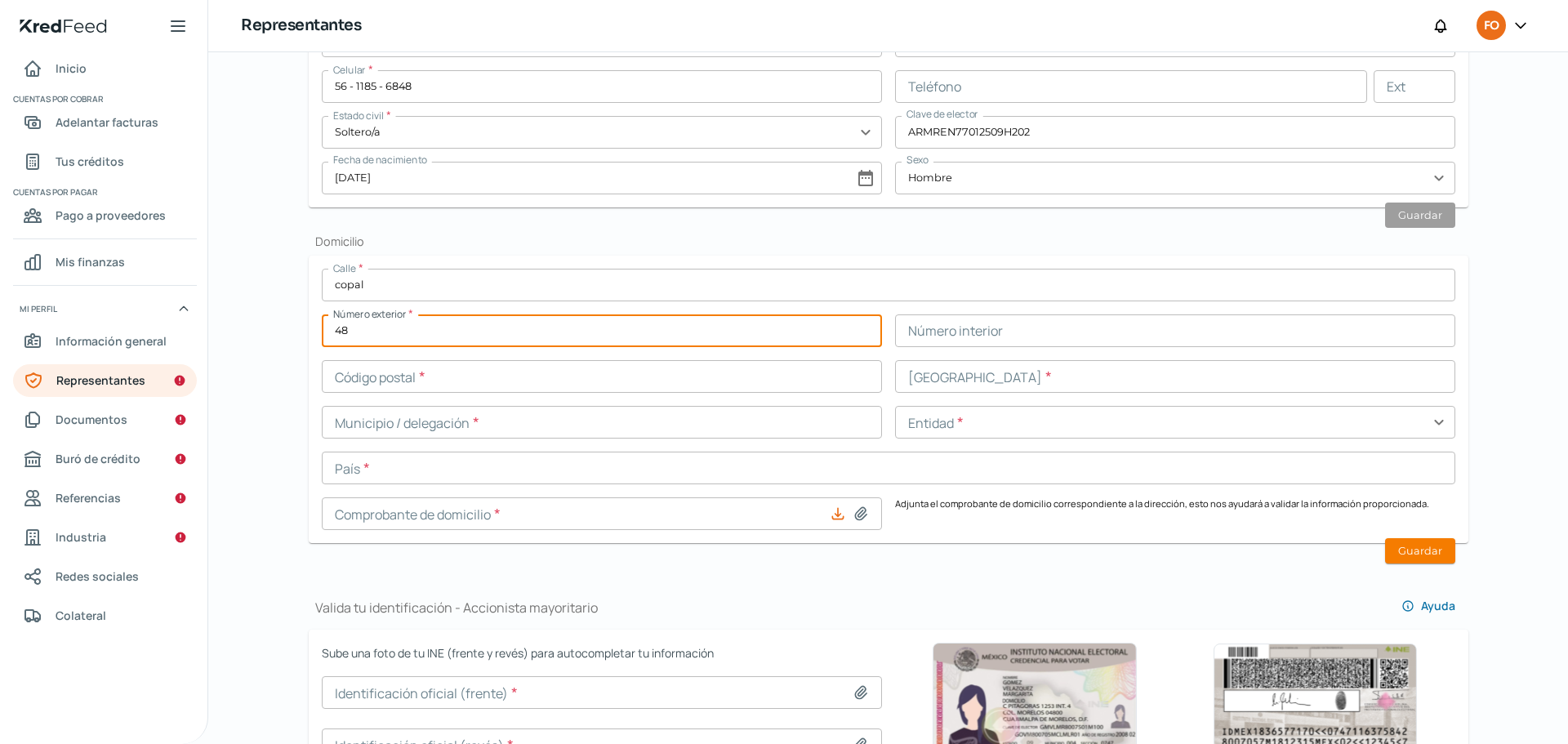
type input "48"
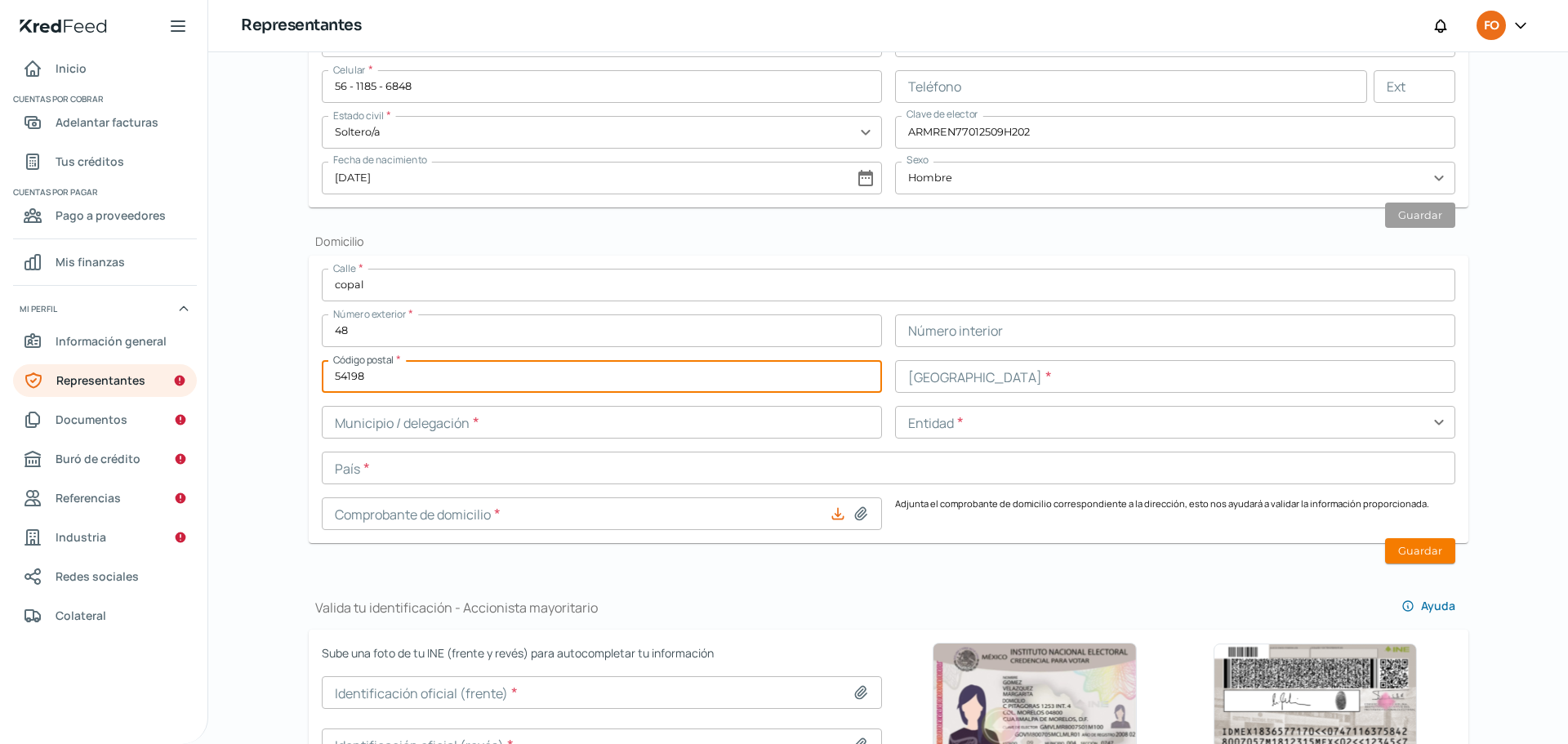
type input "54198"
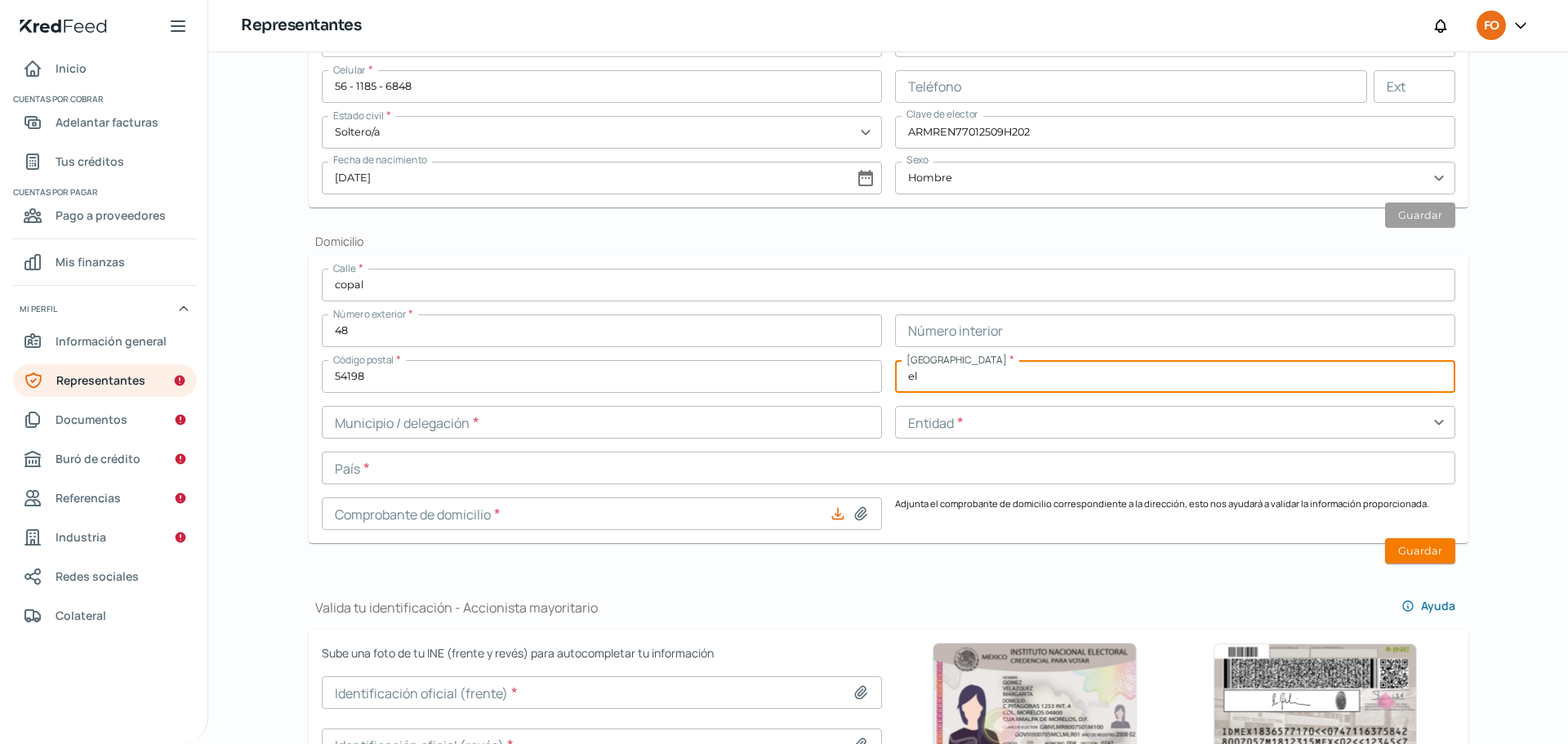
type input "e"
type input "[PERSON_NAME][GEOGRAPHIC_DATA]"
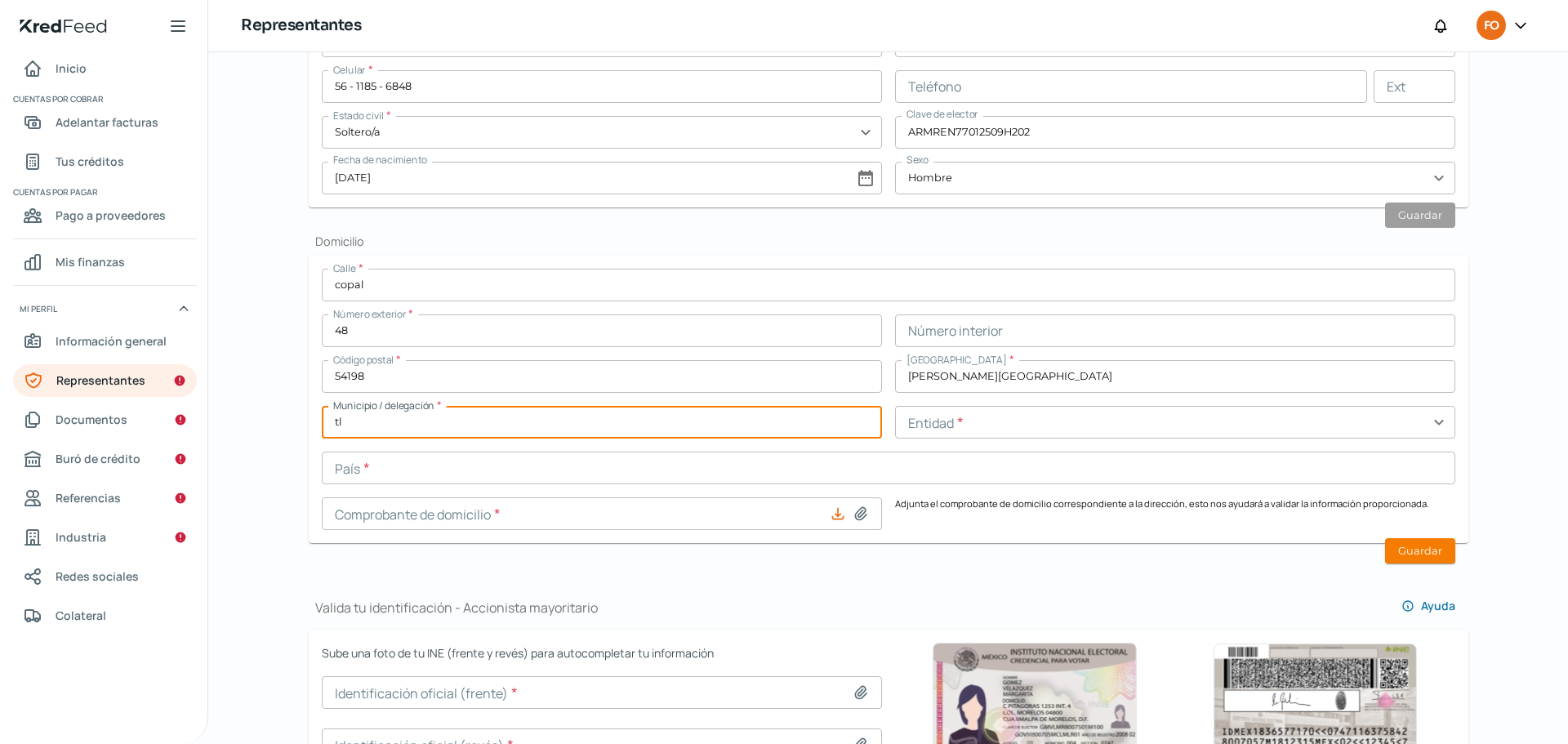
type input "TLALNEPANTLA"
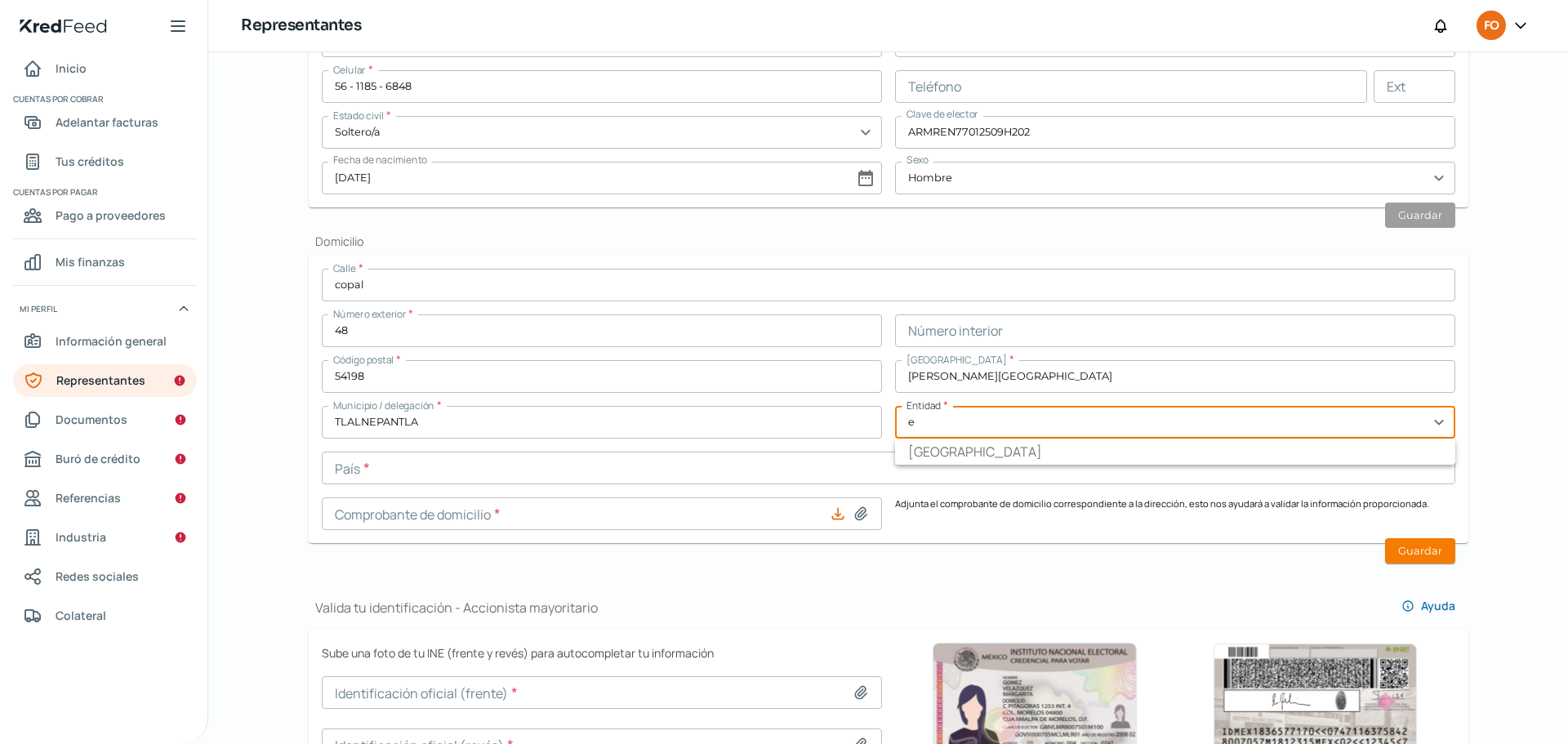
type input "[GEOGRAPHIC_DATA]"
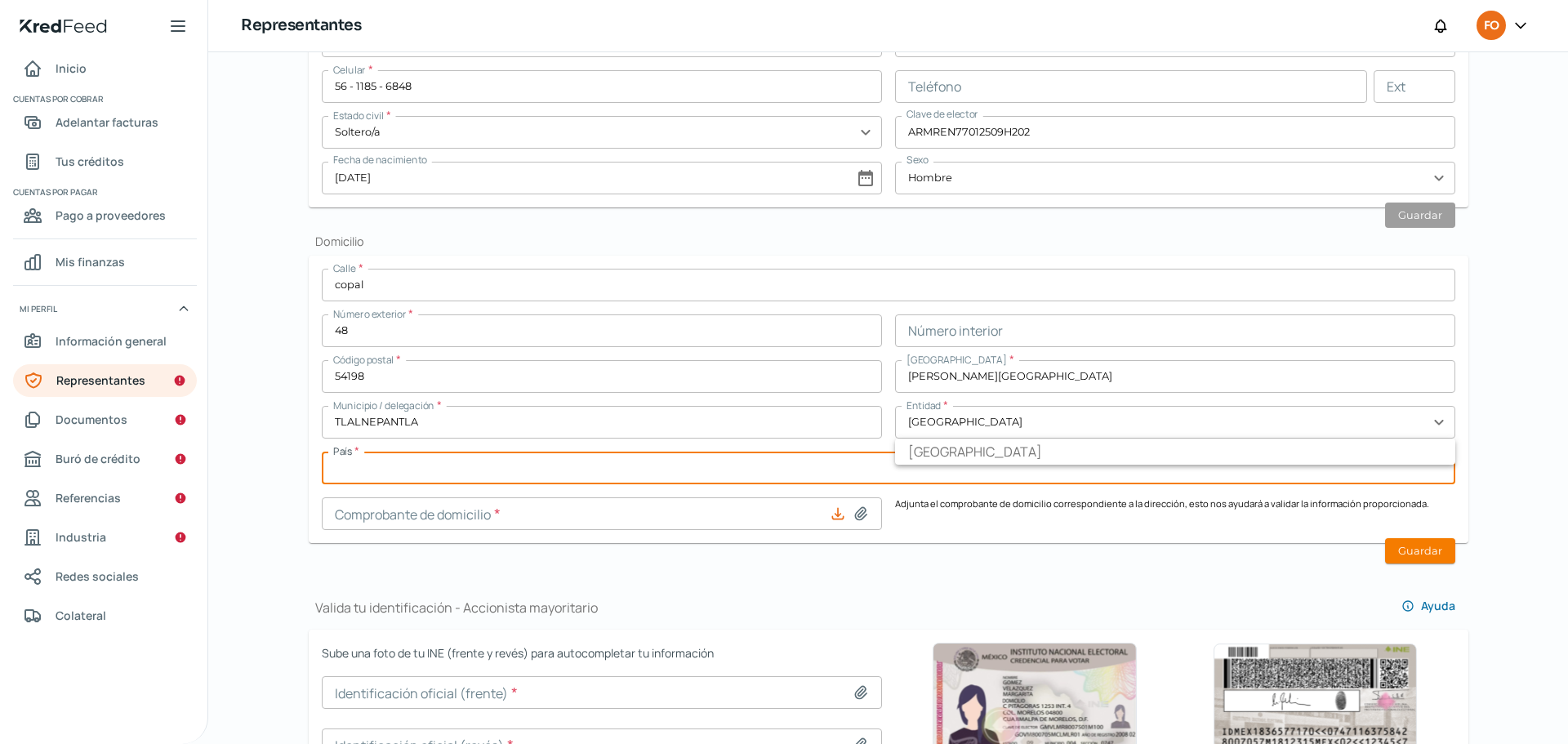
type input "[GEOGRAPHIC_DATA]"
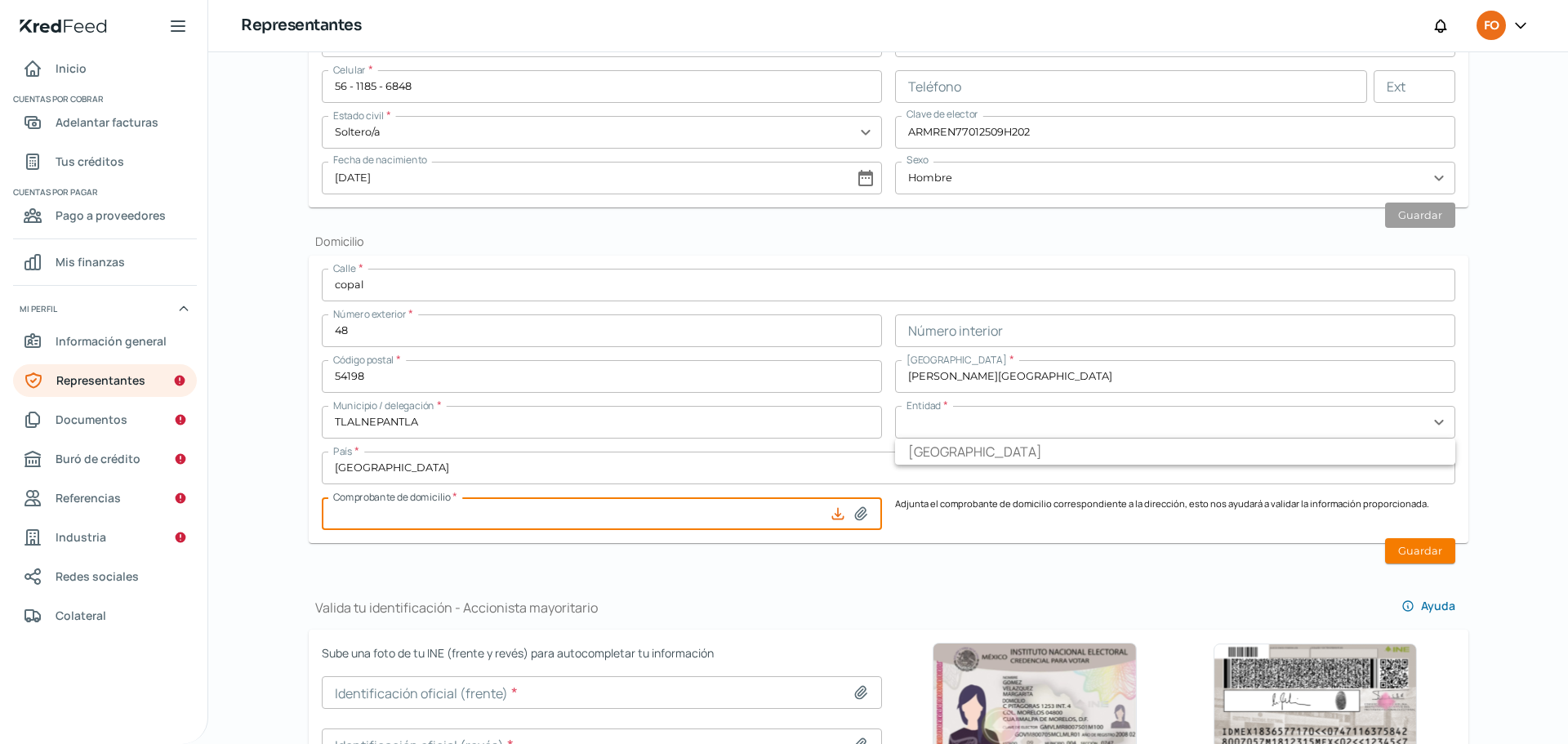
click at [760, 513] on input at bounding box center [602, 513] width 560 height 32
type input "C:\fakepath\CSF-20052025.pdf"
type input "CSF-20052025.pdf"
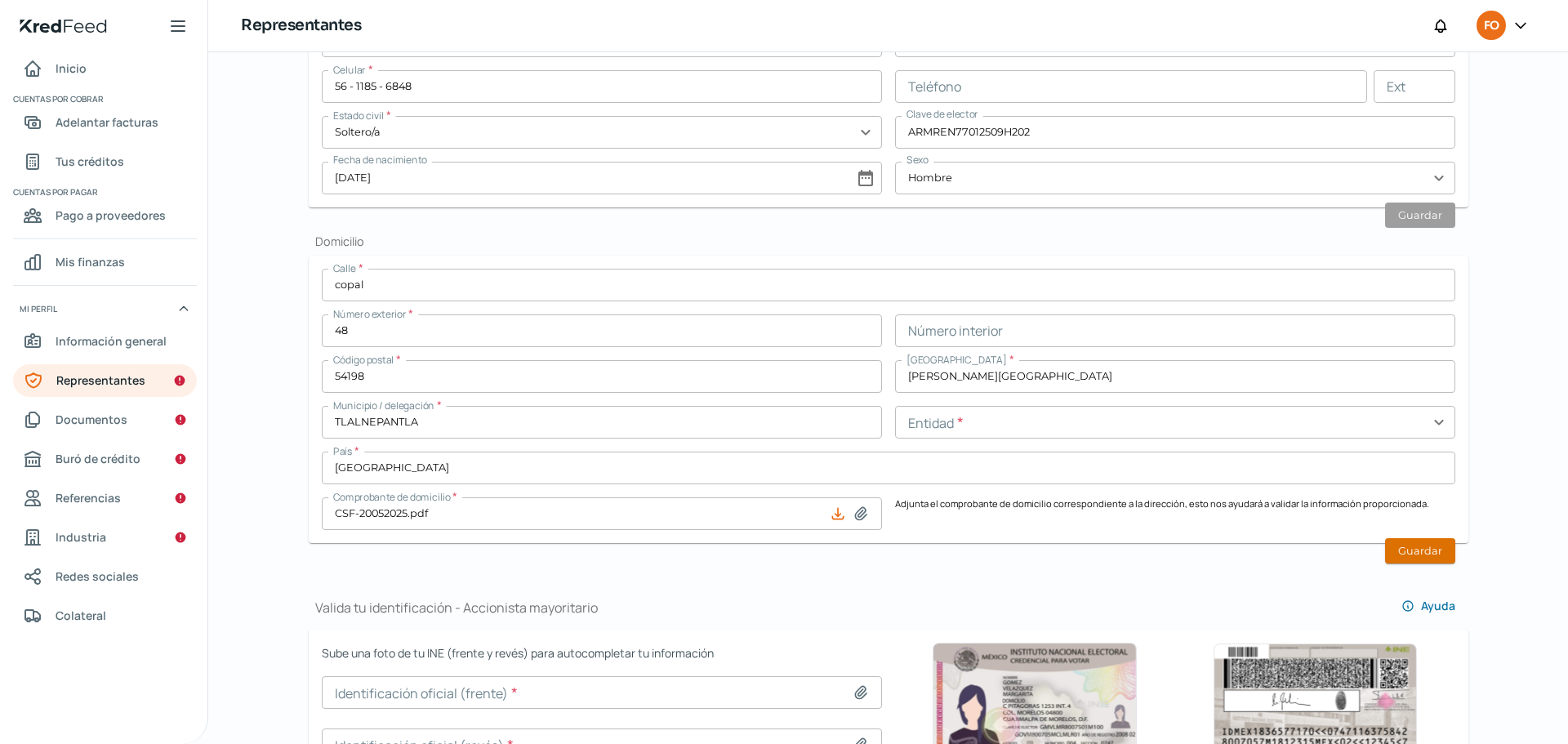
click at [1419, 545] on button "Guardar" at bounding box center [1420, 550] width 70 height 25
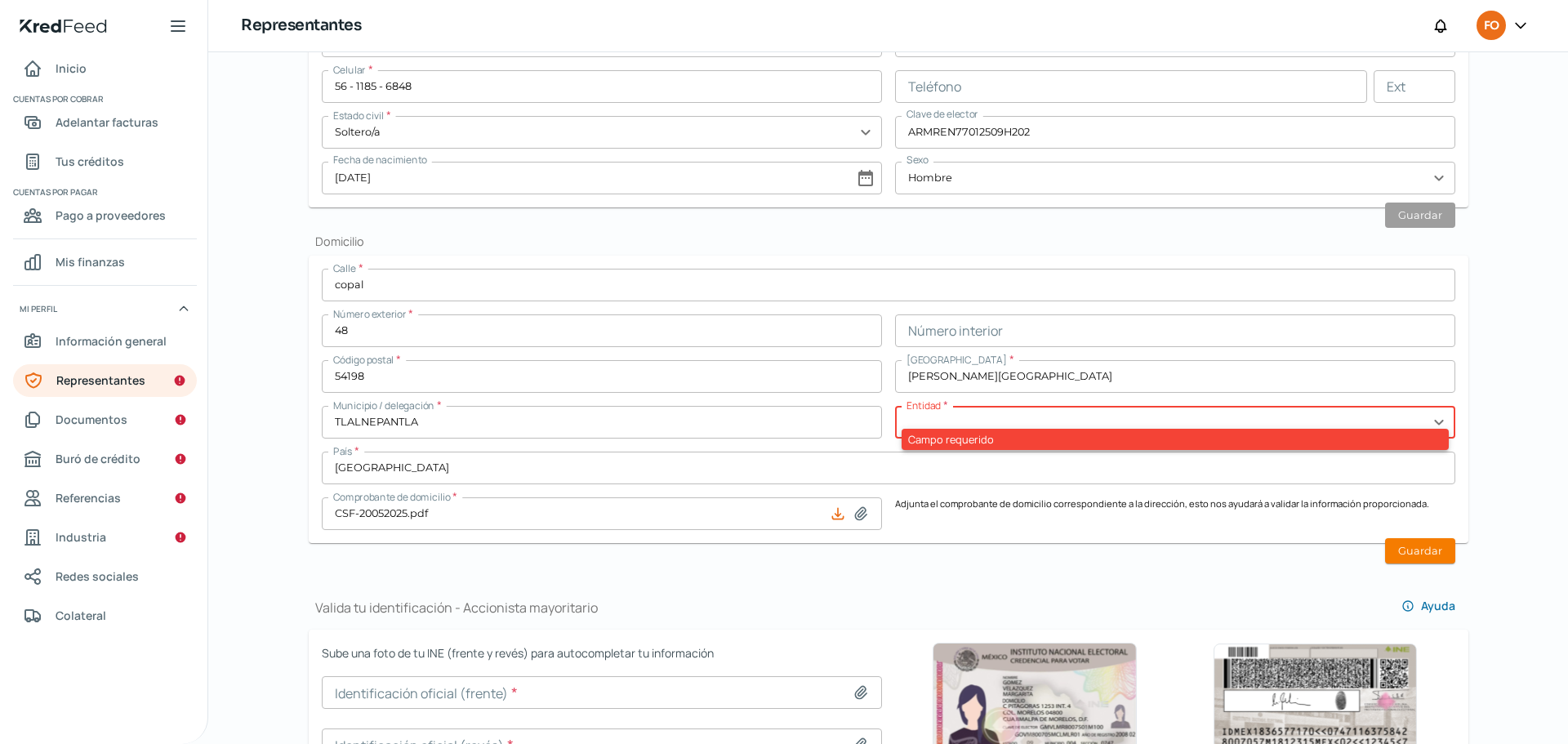
click at [1059, 404] on div "Calle * copal Número exterior * 48 Número interior Código postal * 54198 [GEOGR…" at bounding box center [889, 399] width 1133 height 261
click at [1036, 414] on input "text" at bounding box center [1175, 422] width 560 height 32
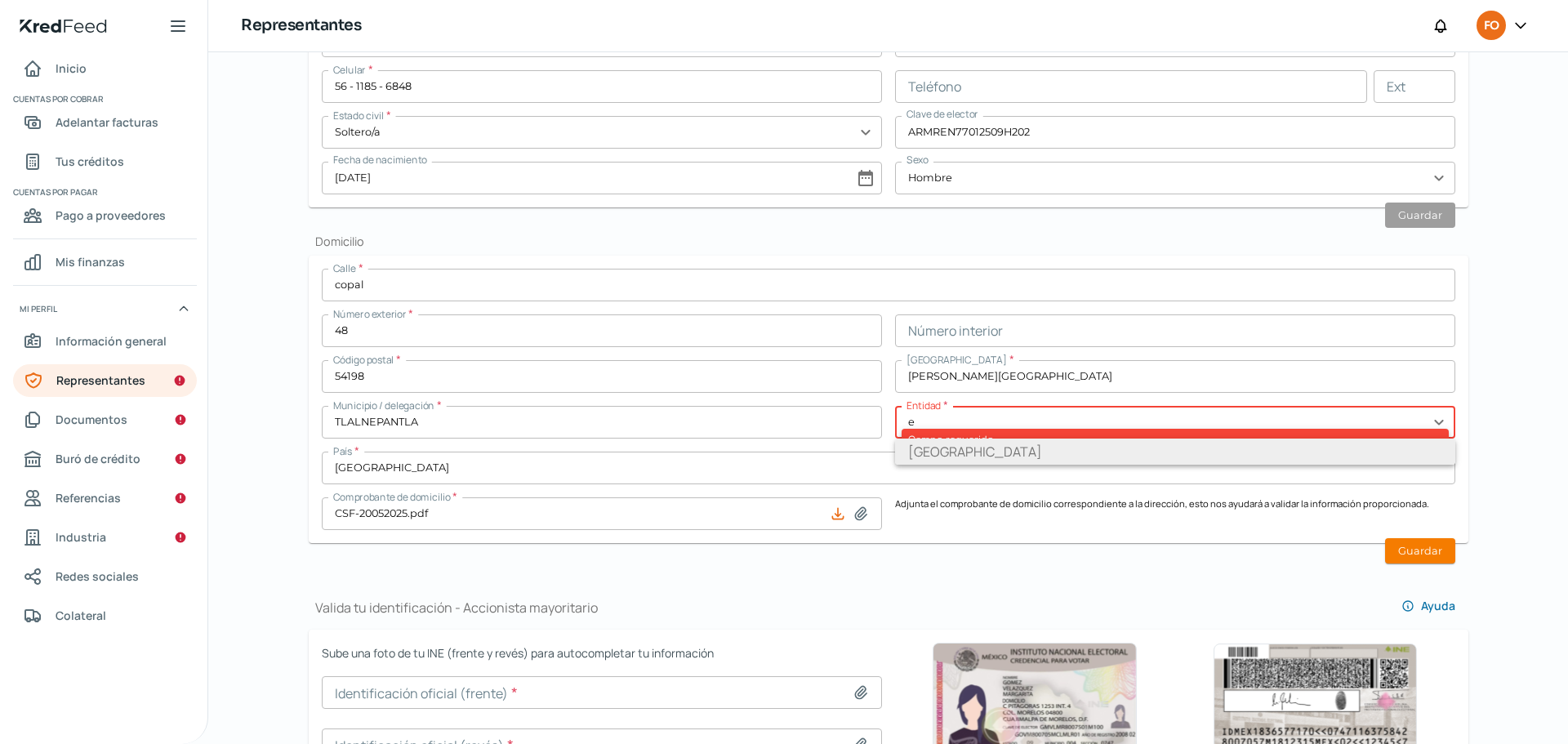
click at [948, 448] on li "[GEOGRAPHIC_DATA]" at bounding box center [1175, 451] width 560 height 26
type input "[GEOGRAPHIC_DATA]"
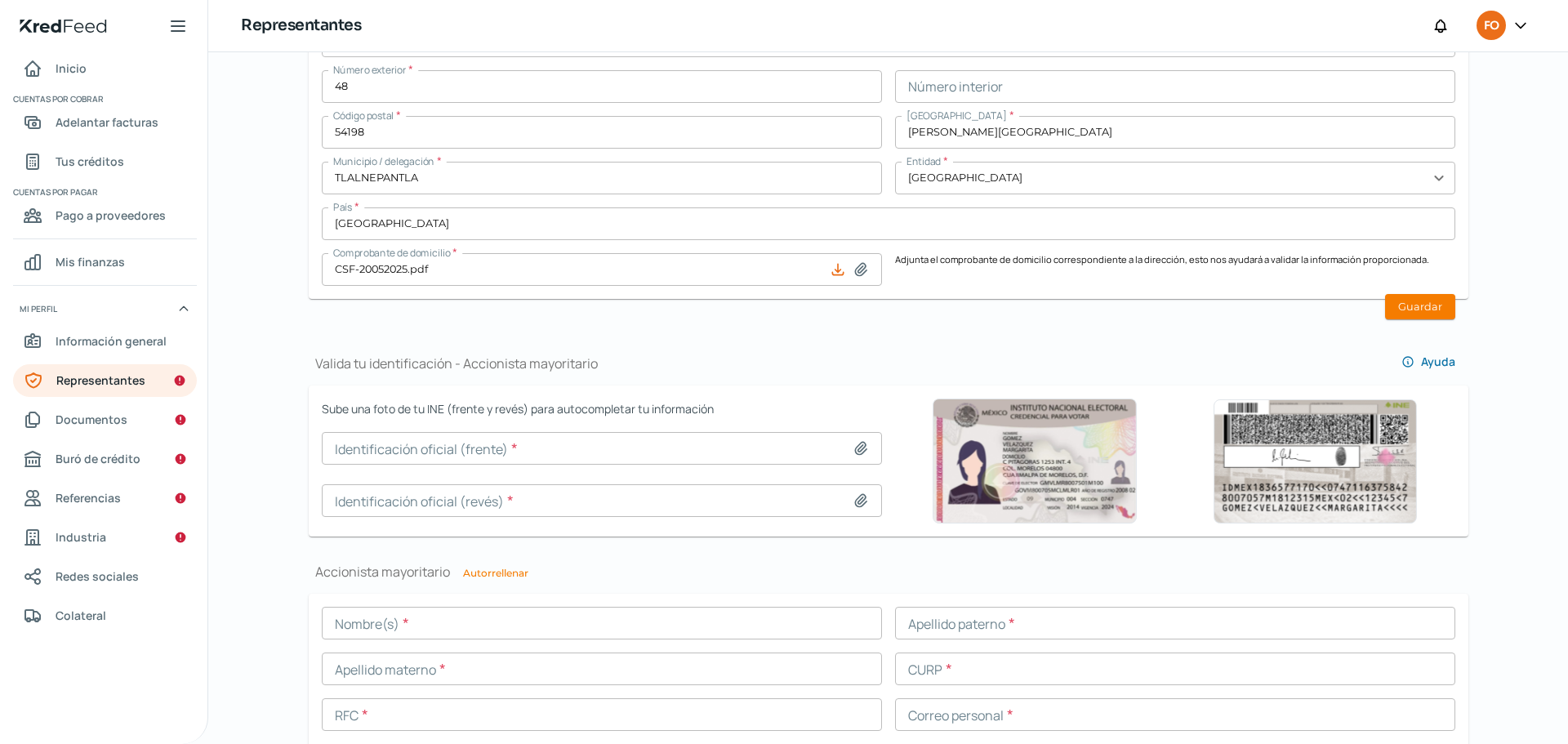
scroll to position [811, 0]
click at [1441, 304] on button "Guardar" at bounding box center [1420, 306] width 70 height 25
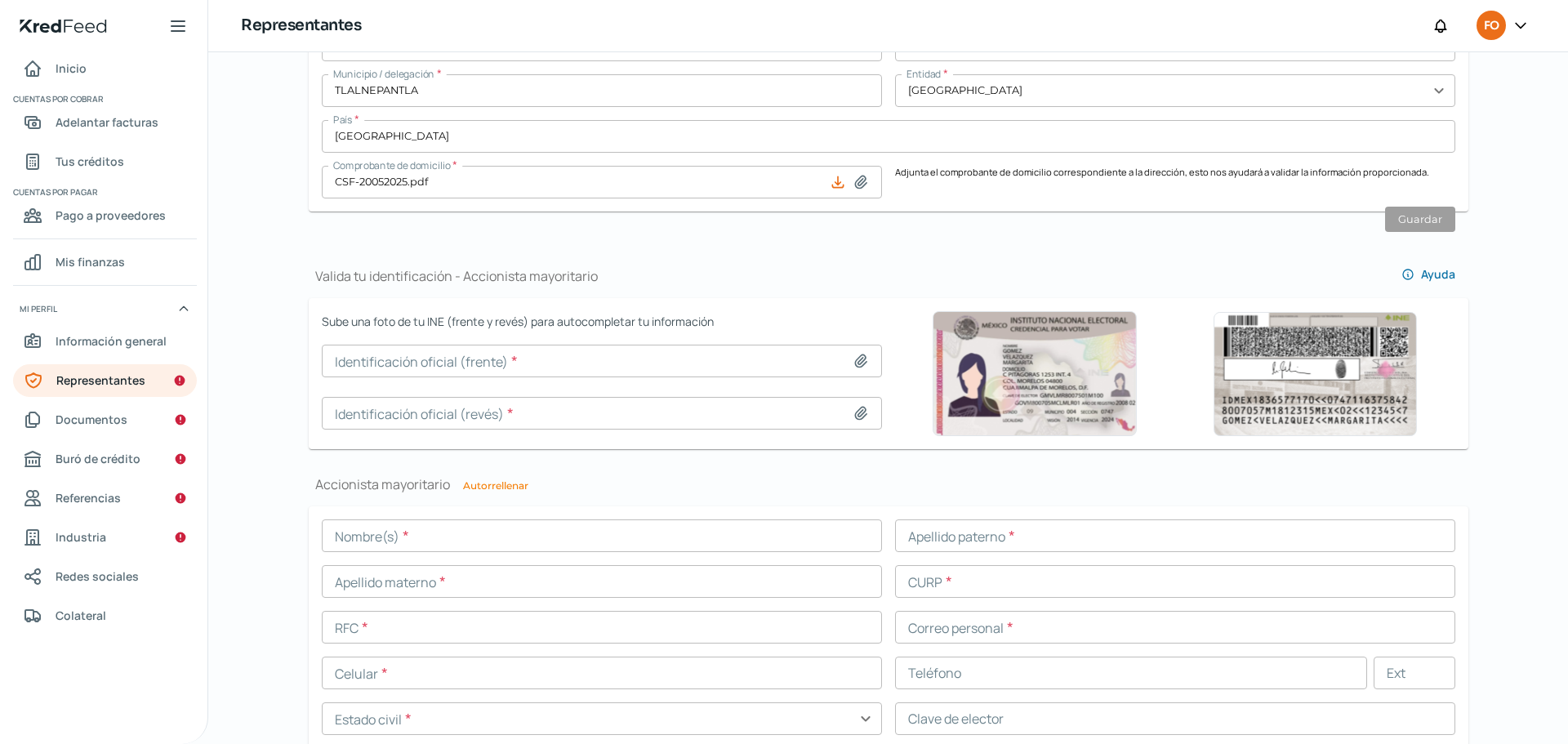
scroll to position [1062, 0]
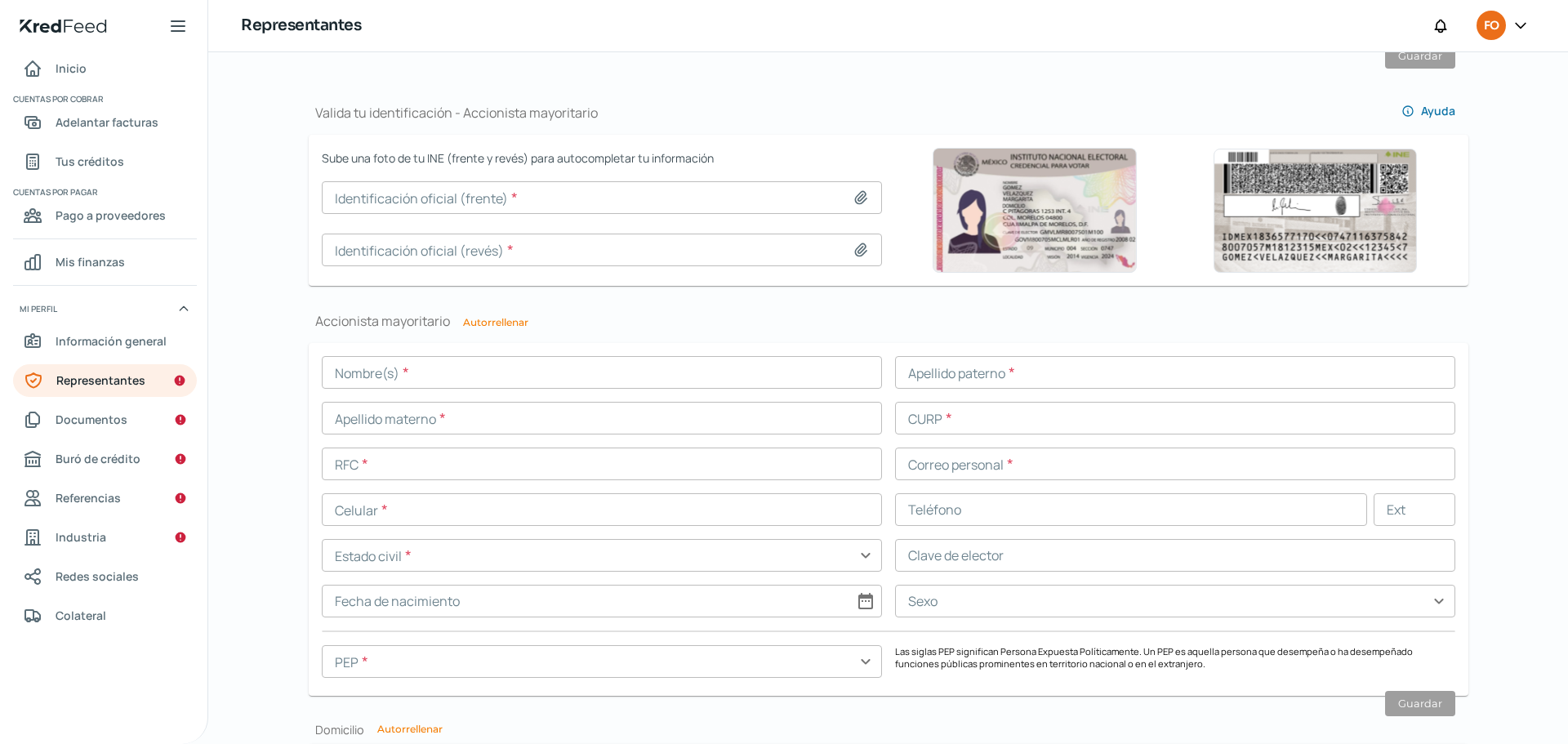
click at [506, 328] on button "Autorrellenar" at bounding box center [496, 322] width 66 height 10
type input "[PERSON_NAME]"
type input "AIME770125HDFRRN17"
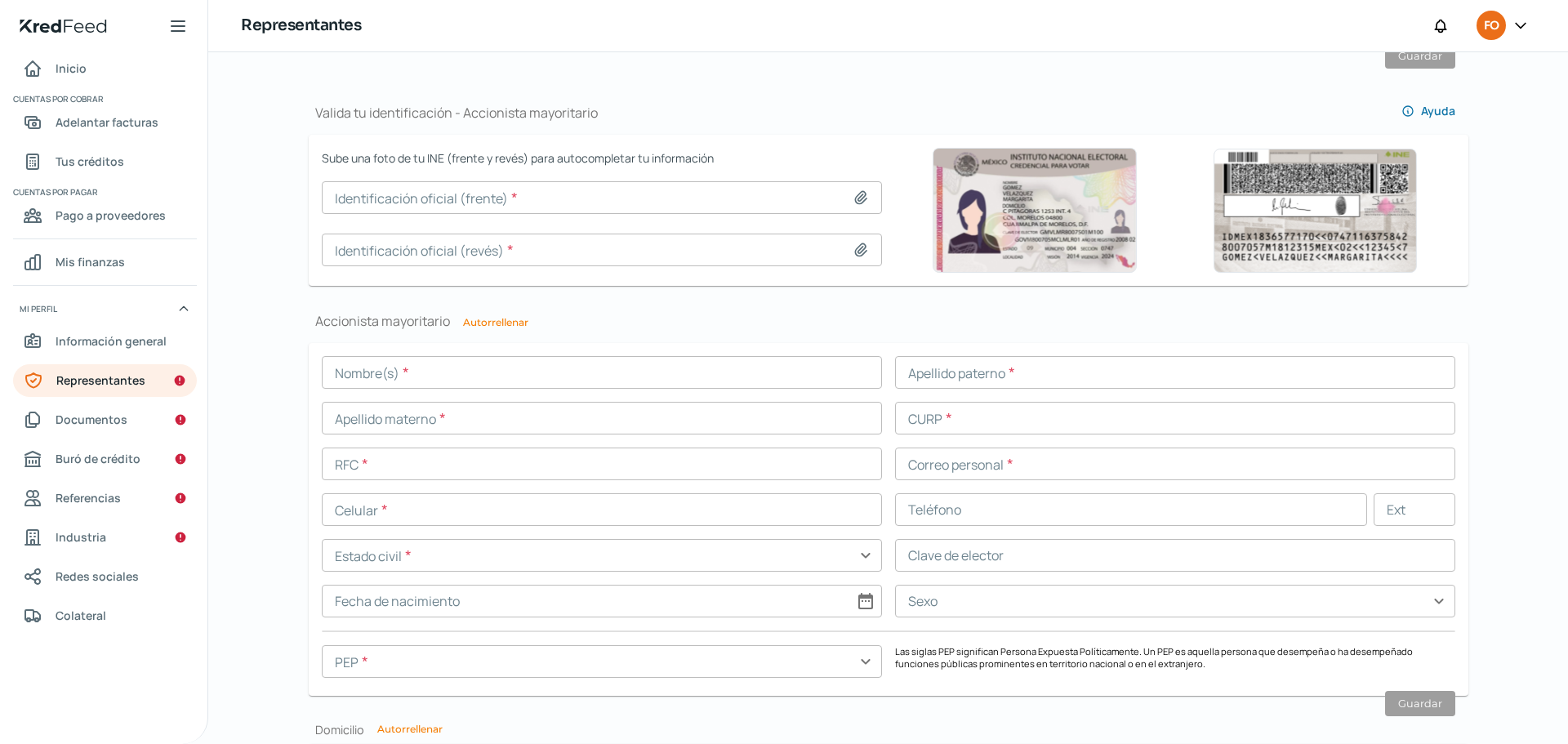
type input "AIME770125HP4"
type input "[EMAIL_ADDRESS][DOMAIN_NAME]"
type input "56 - 1185 - 6848"
type input "Soltero/a"
type input "ARMREN77012509H202"
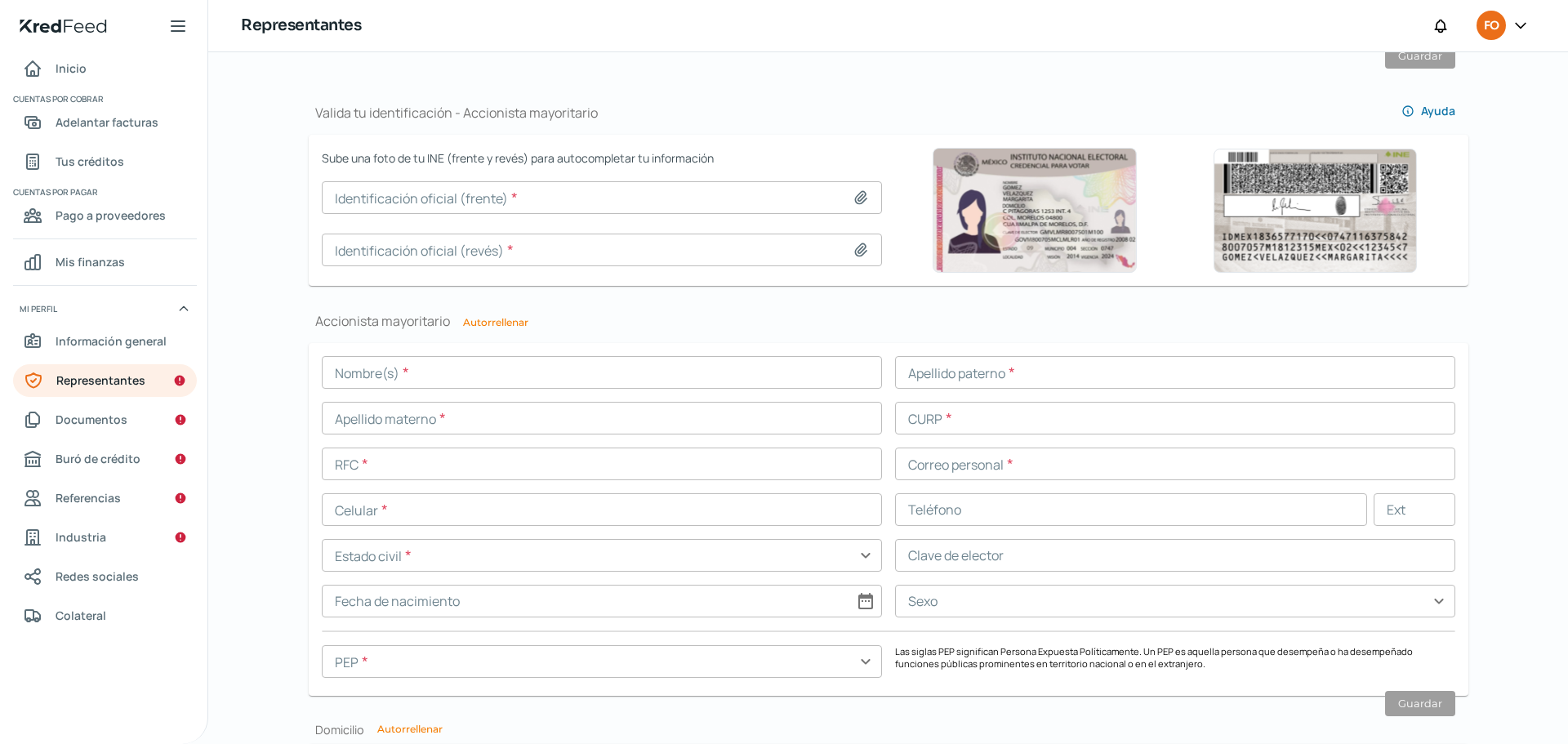
type input "[DATE]"
type input "Hombre"
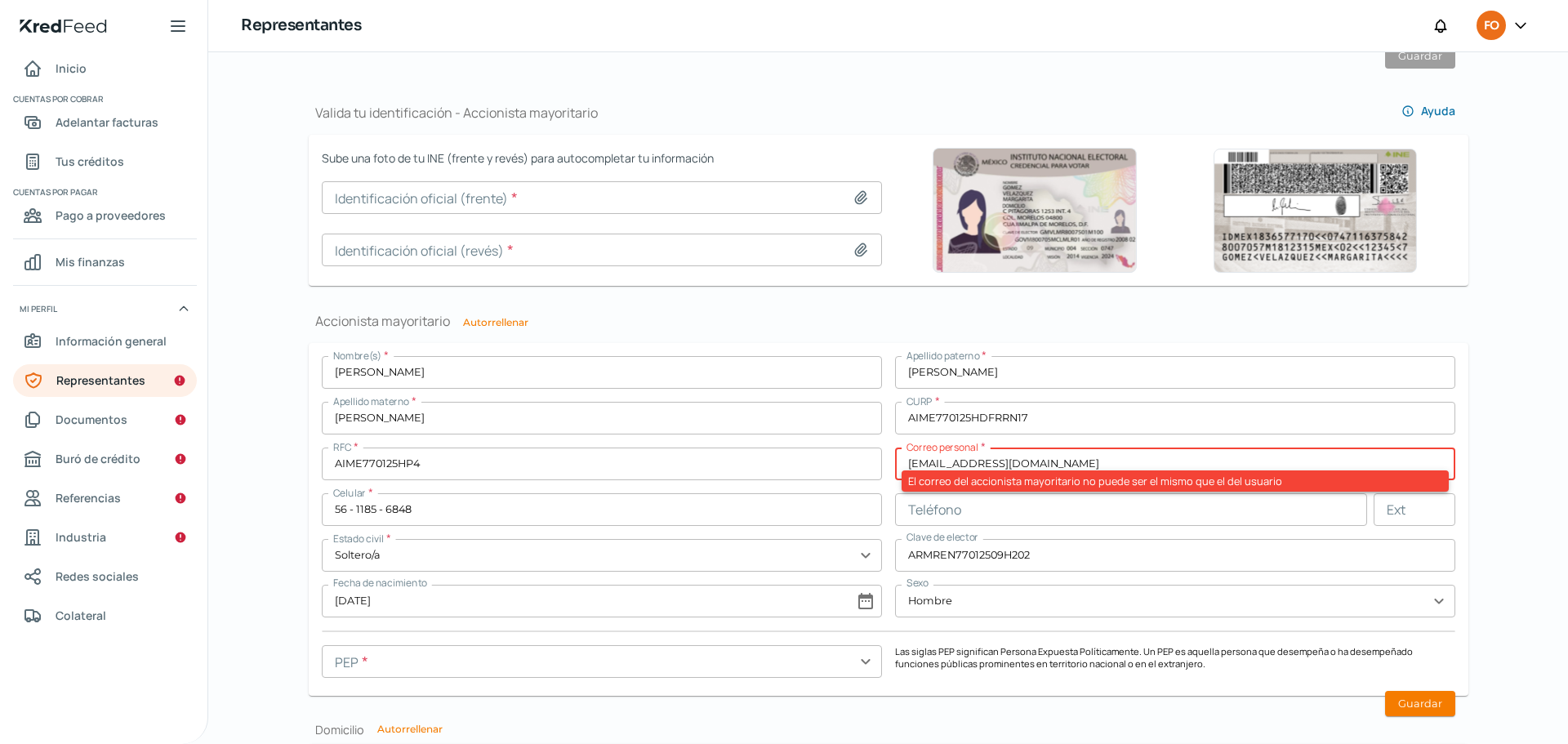
click at [946, 465] on input "[EMAIL_ADDRESS][DOMAIN_NAME]" at bounding box center [1175, 463] width 560 height 32
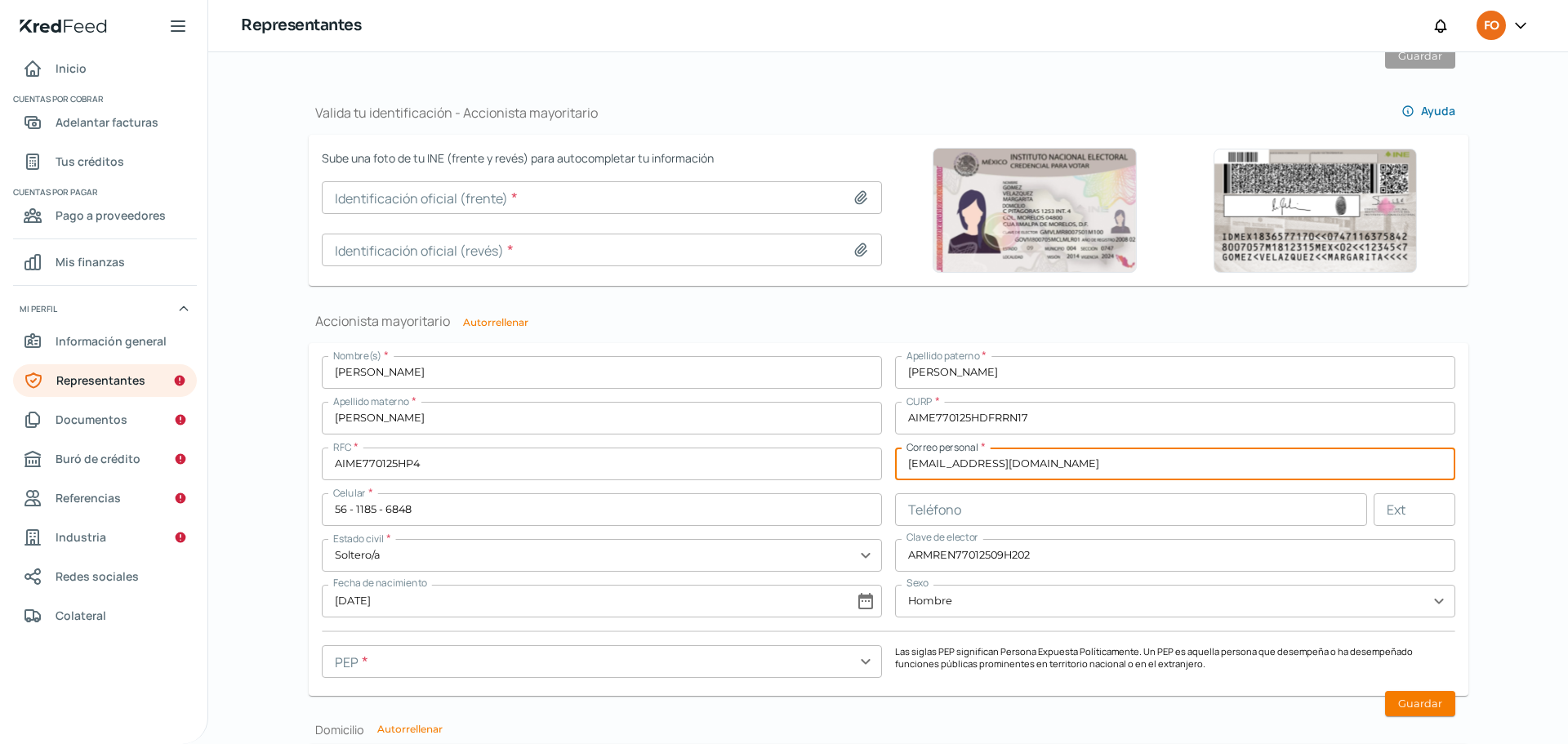
type input "[EMAIL_ADDRESS][DOMAIN_NAME]"
click at [858, 116] on div "Valida tu identificación - Accionista mayoritario [PERSON_NAME]" at bounding box center [888, 106] width 1159 height 57
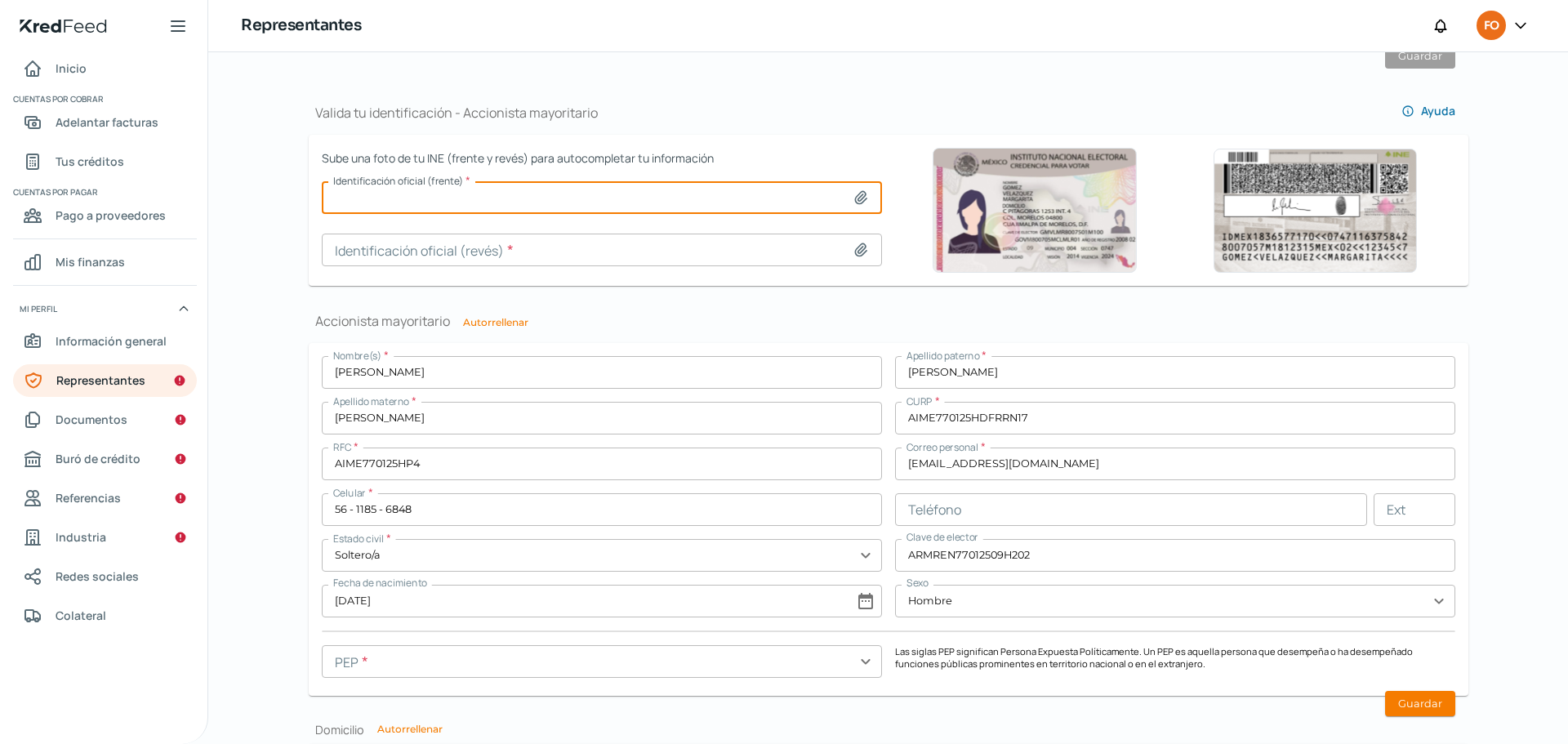
click at [600, 199] on input at bounding box center [602, 197] width 560 height 32
type input "C:\fakepath\FRENTE [PERSON_NAME].jpg"
type input "FRENTE [PERSON_NAME].jpg"
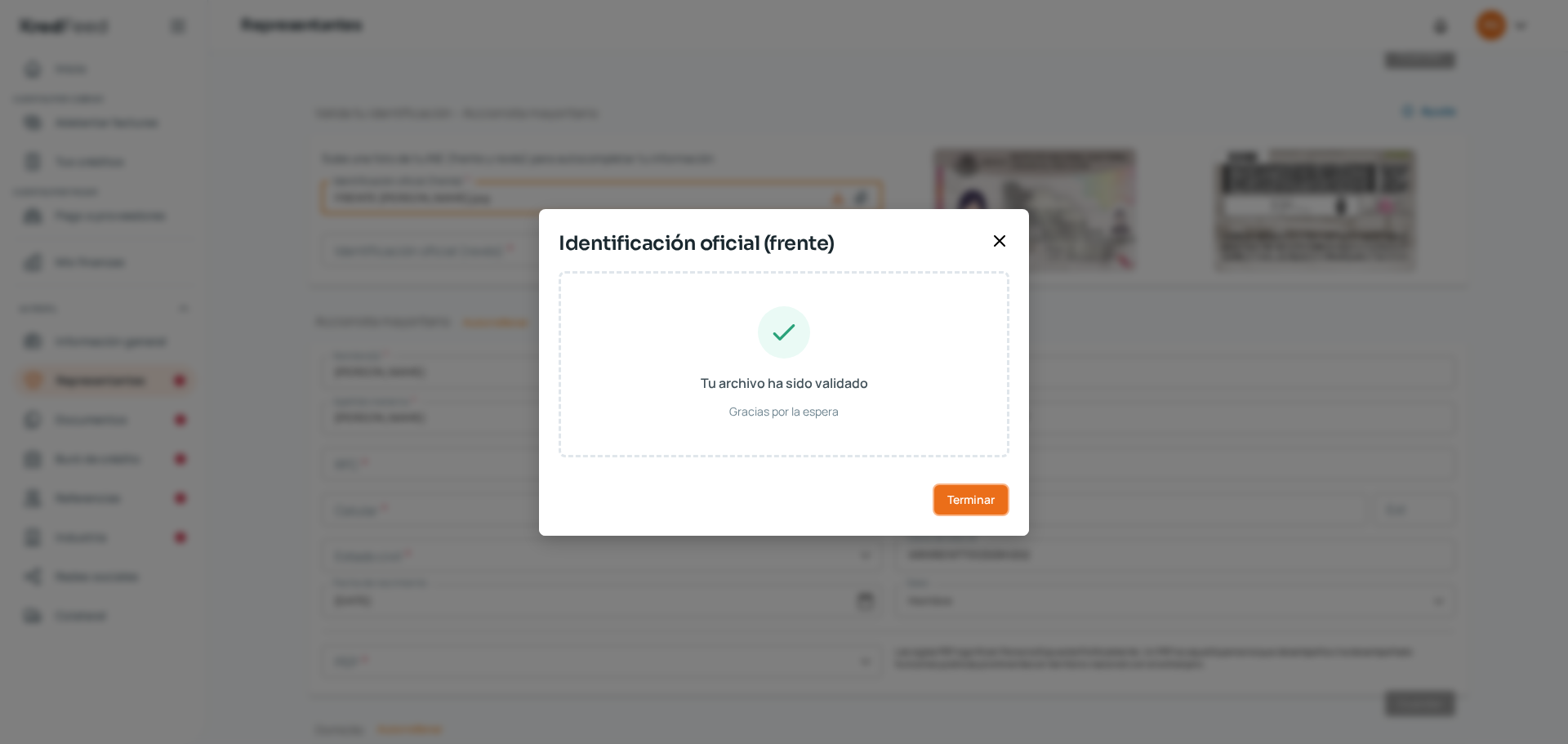
click at [997, 506] on button "Terminar" at bounding box center [970, 499] width 77 height 32
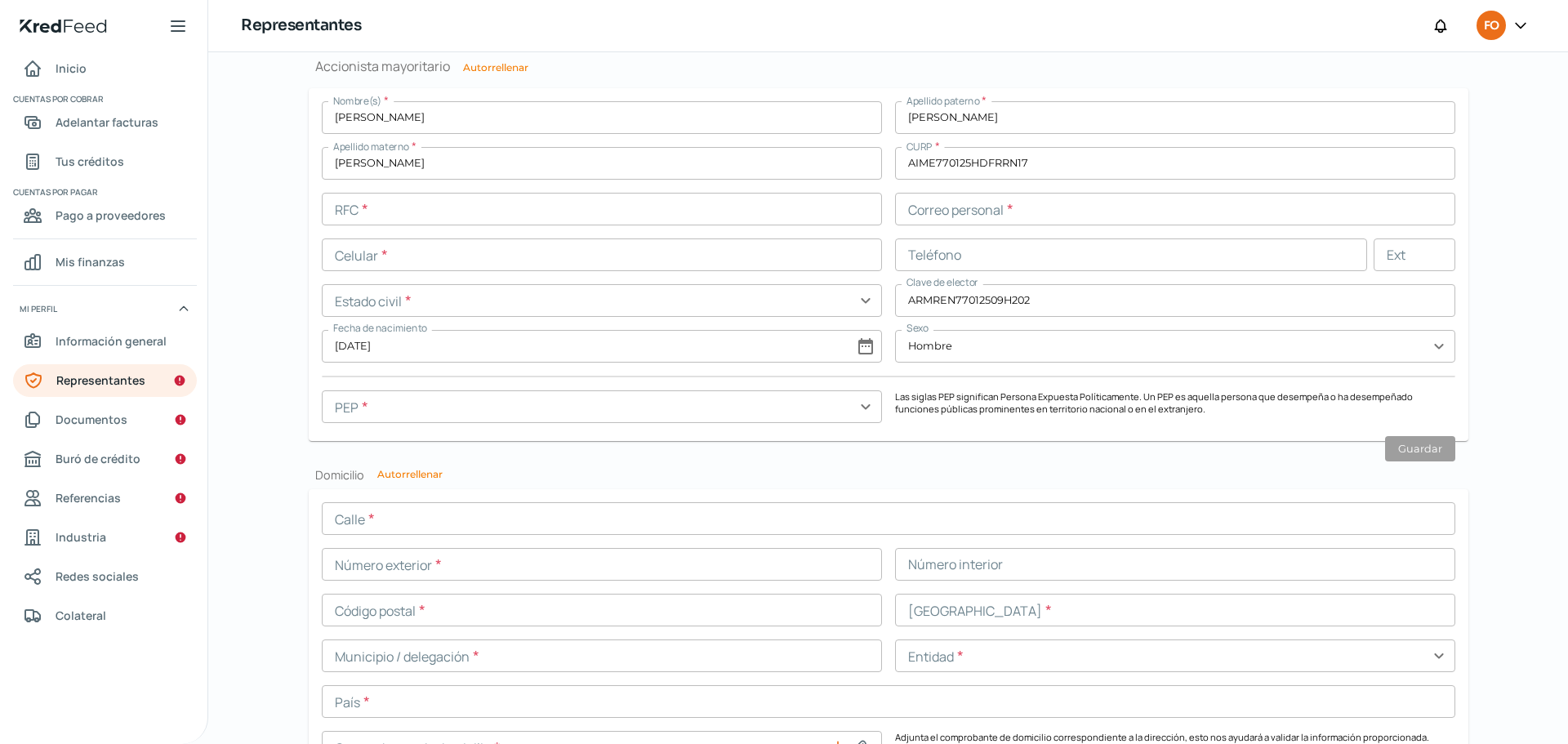
scroll to position [1414, 0]
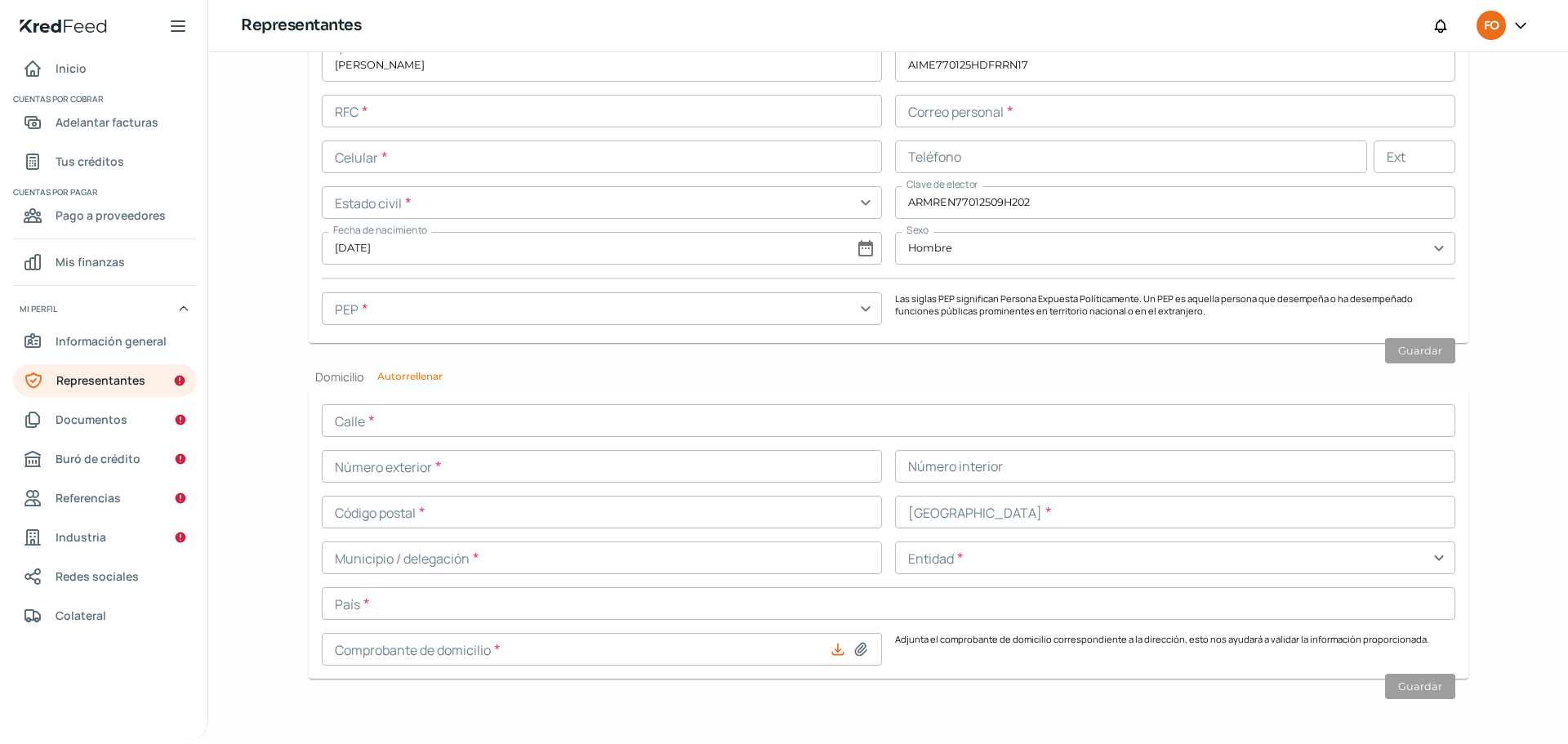
click at [781, 309] on input "text" at bounding box center [602, 308] width 560 height 32
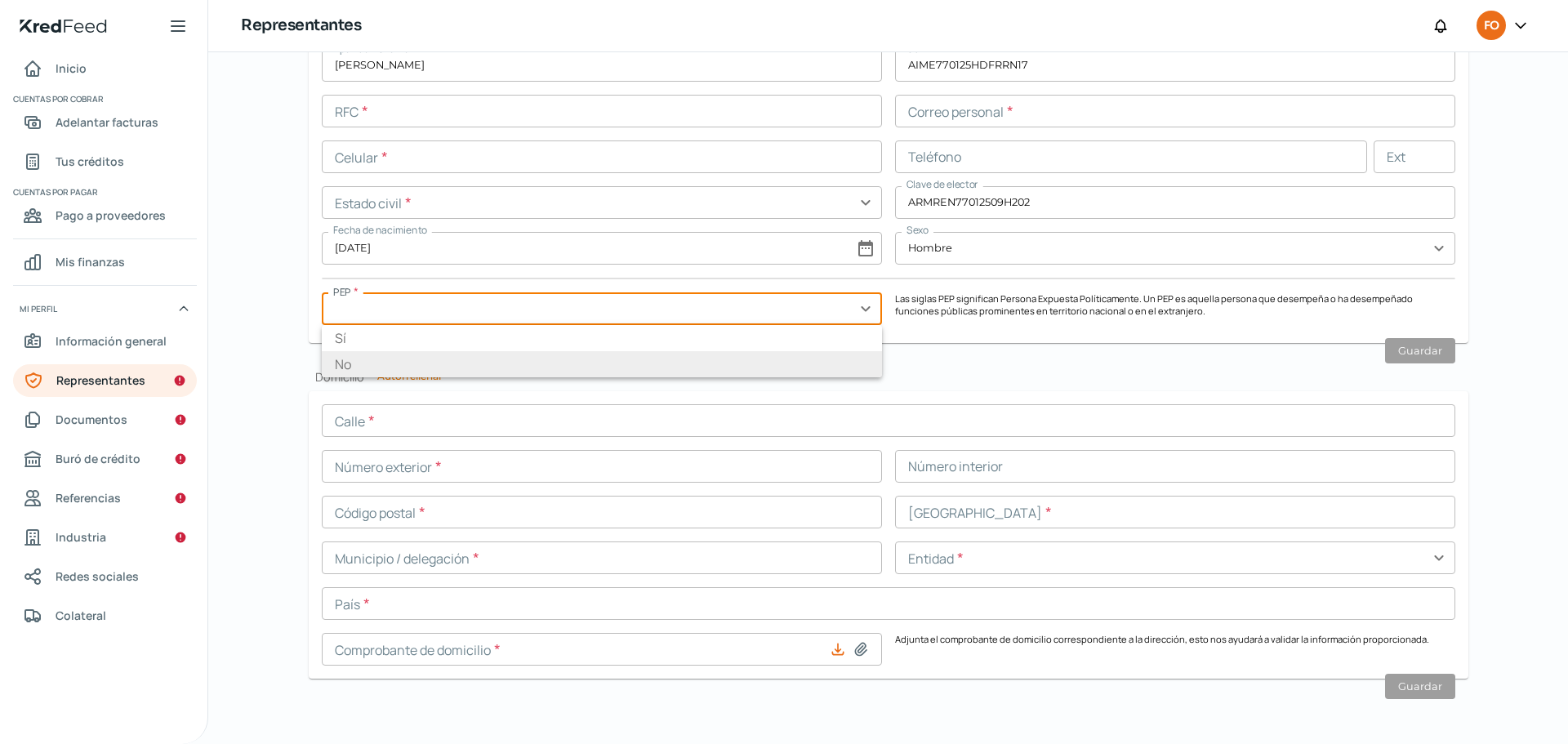
click at [480, 361] on li "No" at bounding box center [602, 364] width 560 height 26
type input "No"
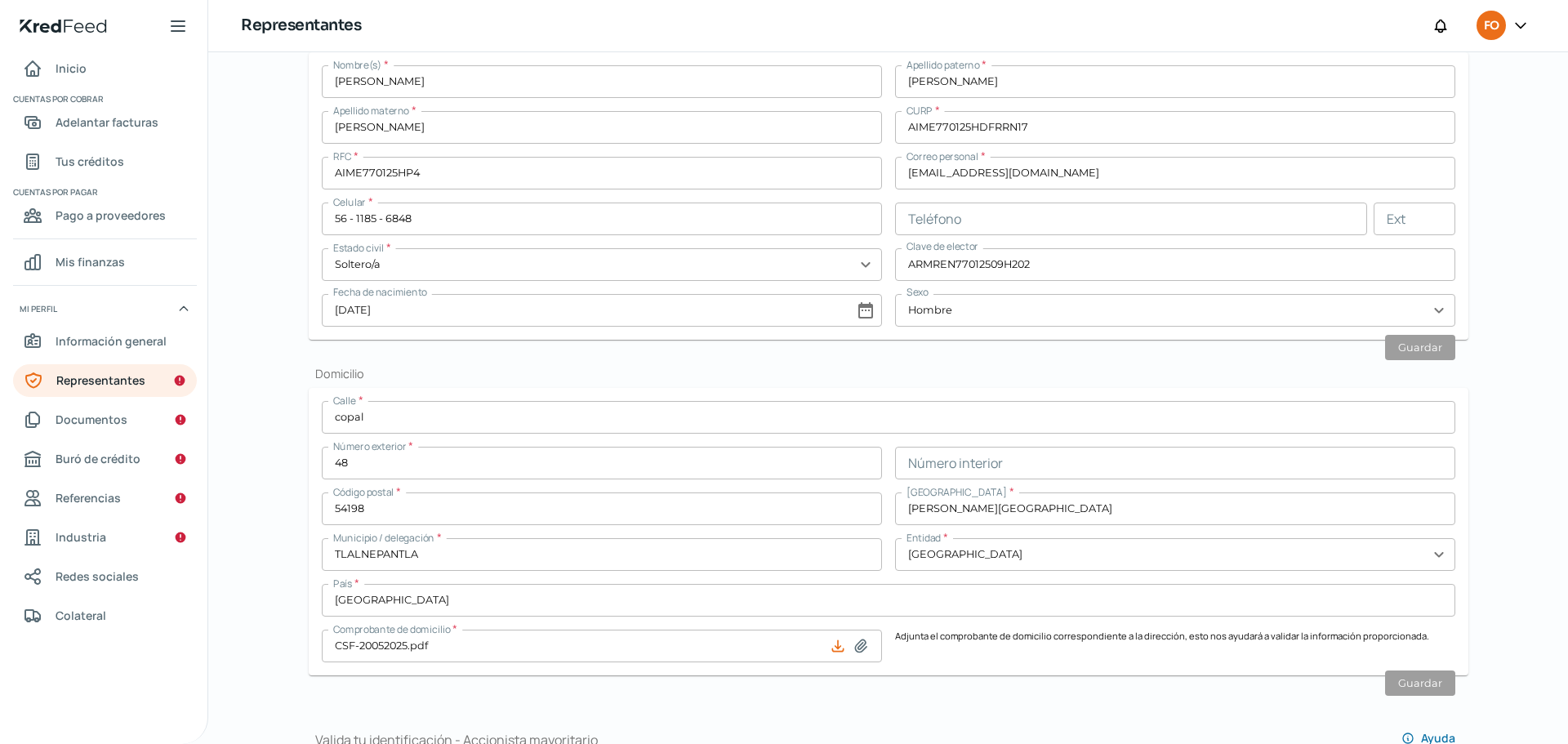
scroll to position [353, 0]
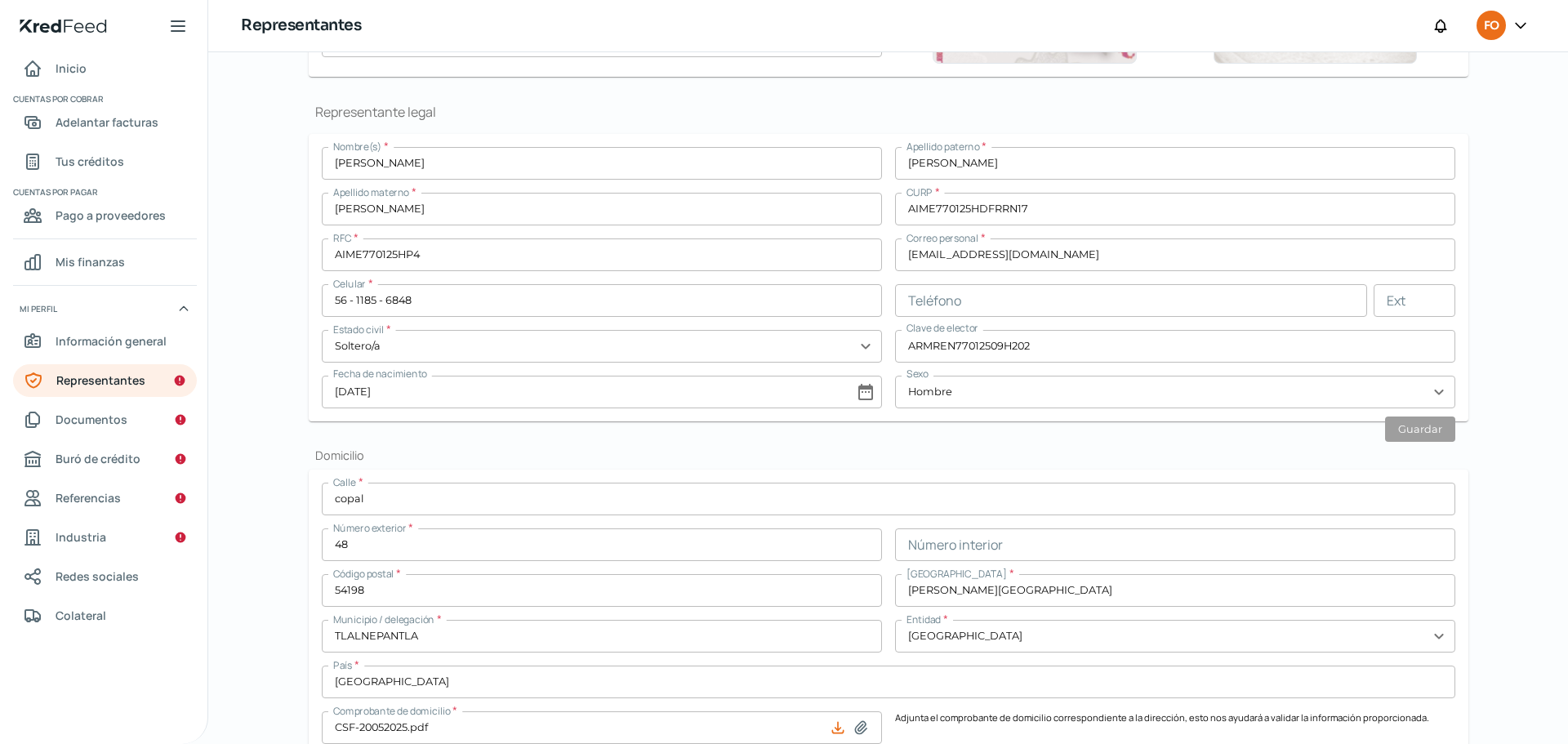
click at [372, 256] on input "AIME770125HP4" at bounding box center [602, 254] width 560 height 32
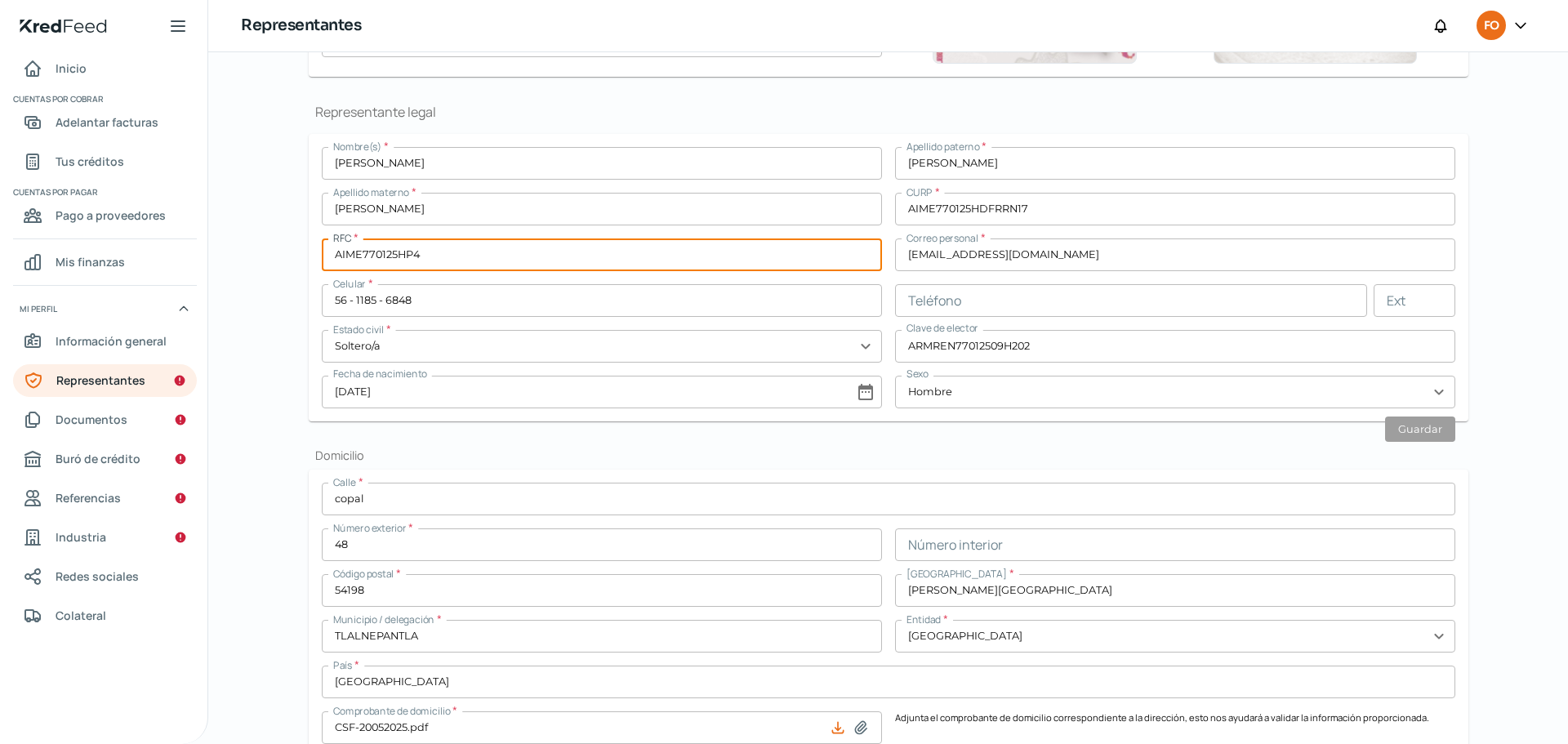
click at [372, 256] on input "AIME770125HP4" at bounding box center [602, 254] width 560 height 32
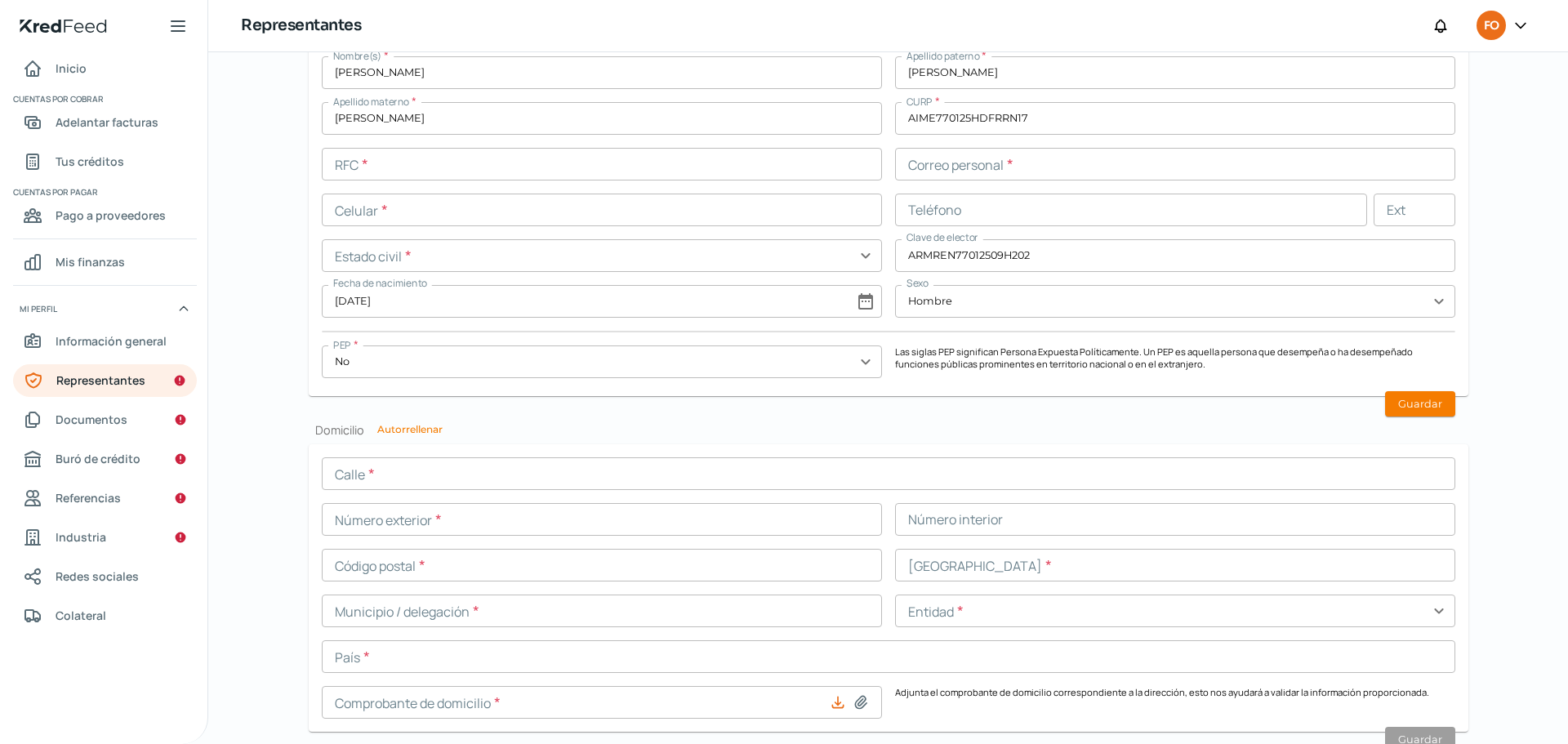
scroll to position [1251, 0]
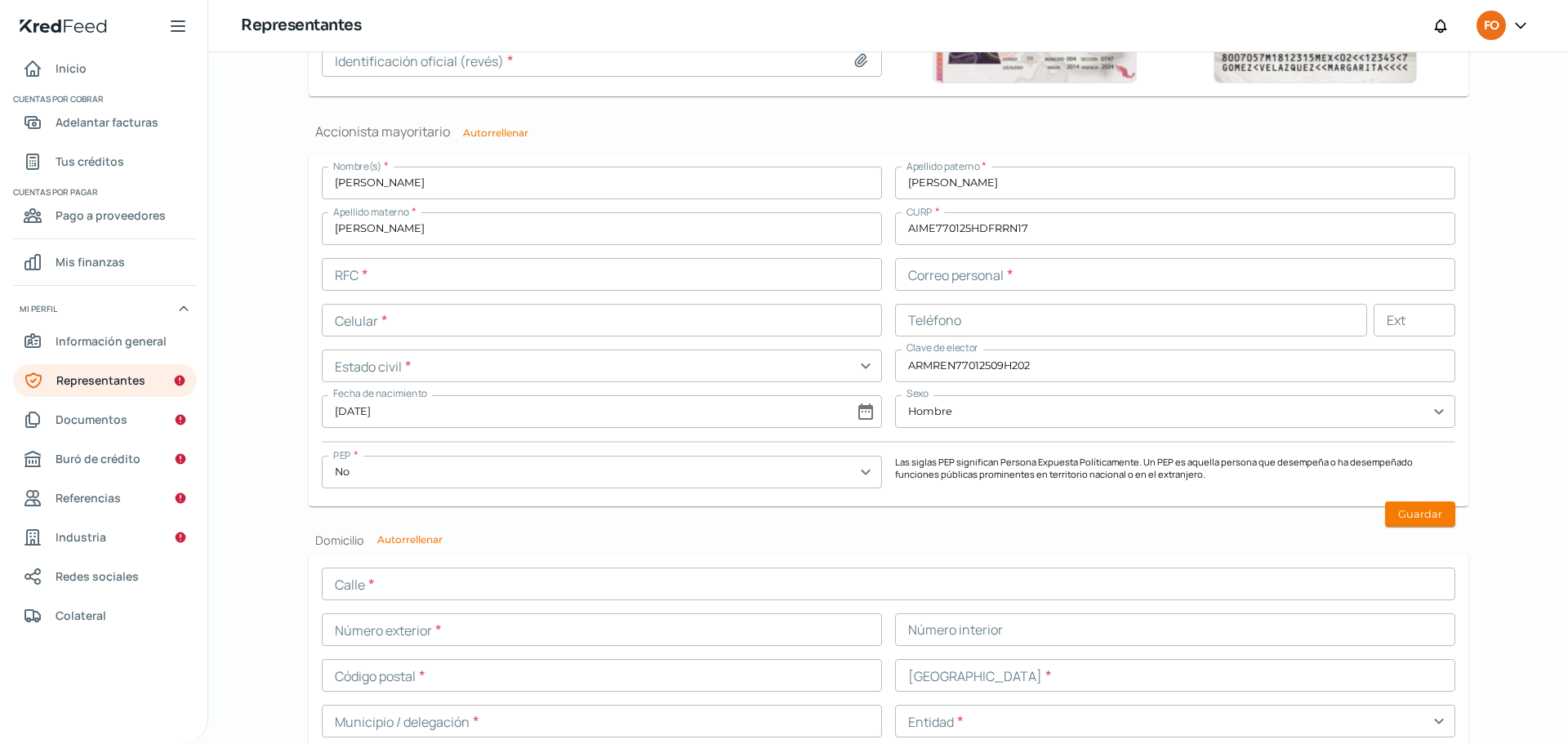
click at [451, 277] on input "text" at bounding box center [602, 274] width 560 height 32
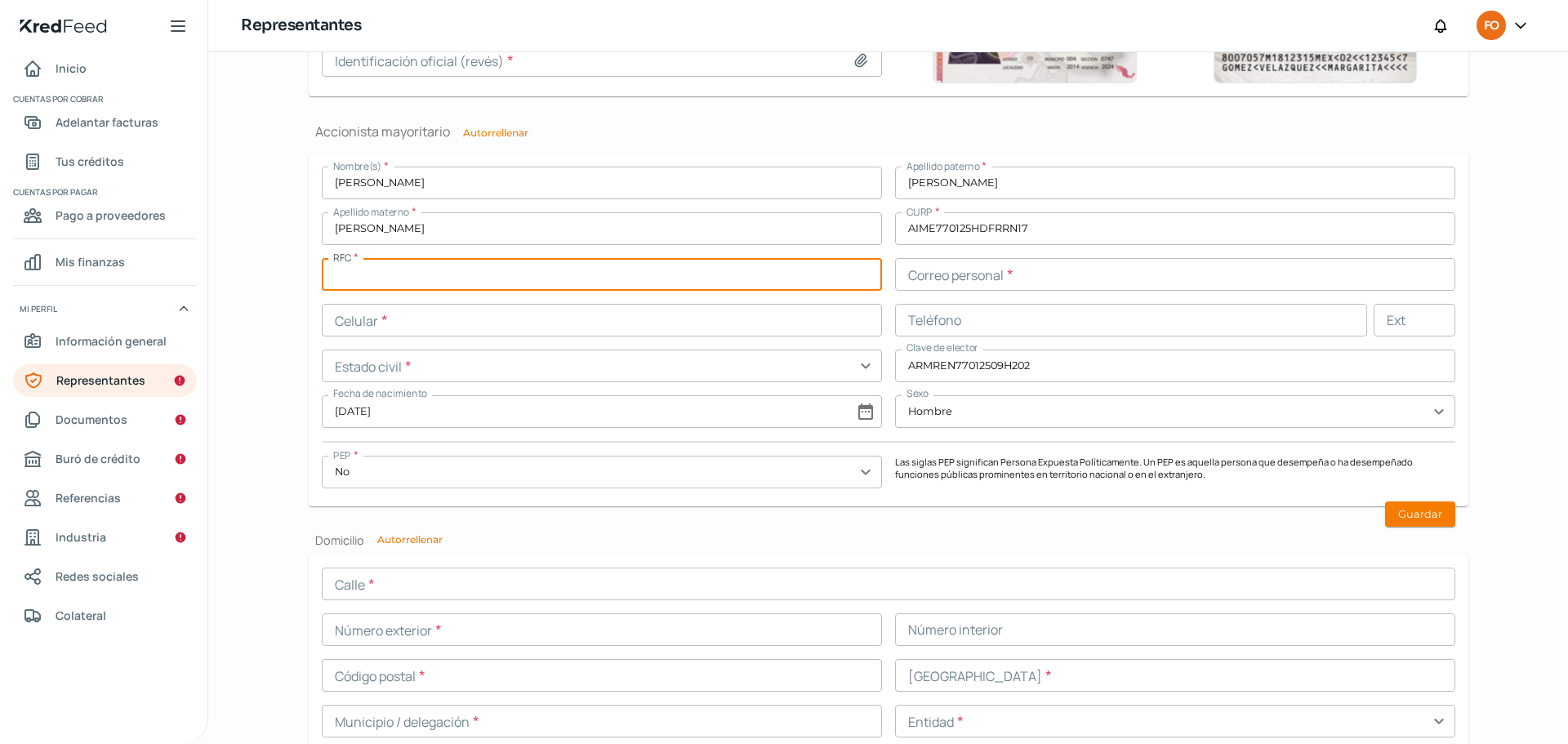
paste input "AIME770125HP4"
type input "AIME770125HP4"
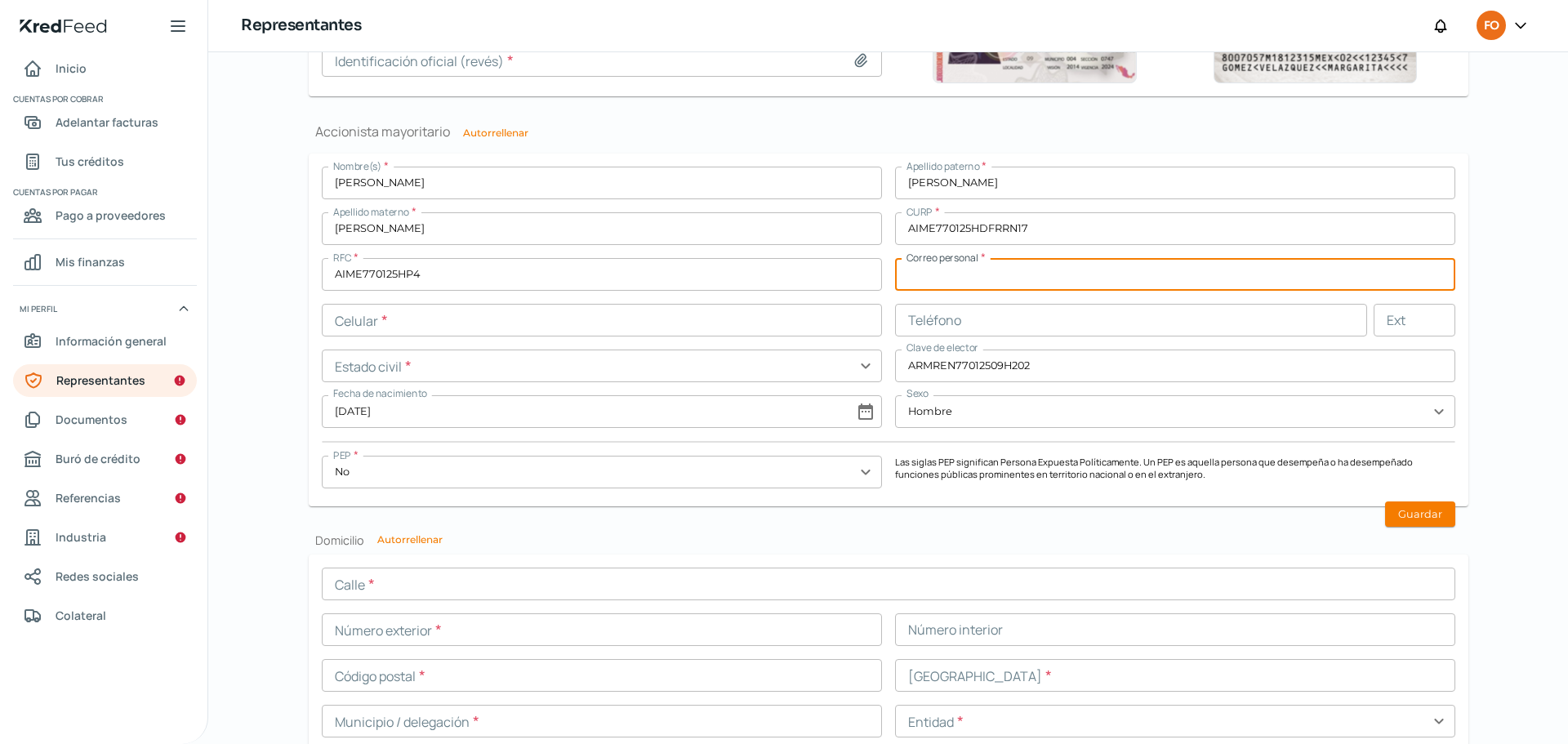
click at [995, 282] on input "text" at bounding box center [1175, 274] width 560 height 32
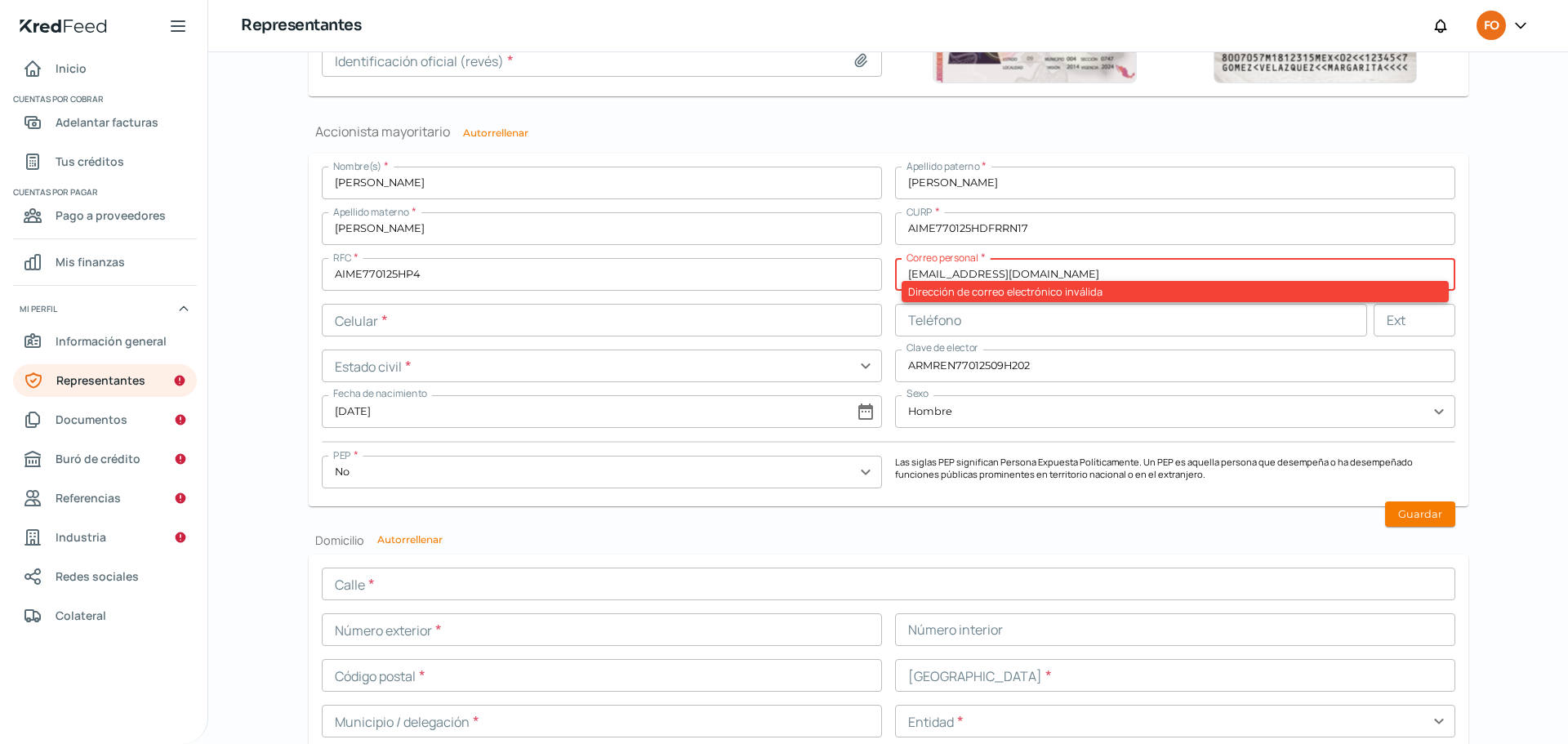
type input "[EMAIL_ADDRESS][DOMAIN_NAME]"
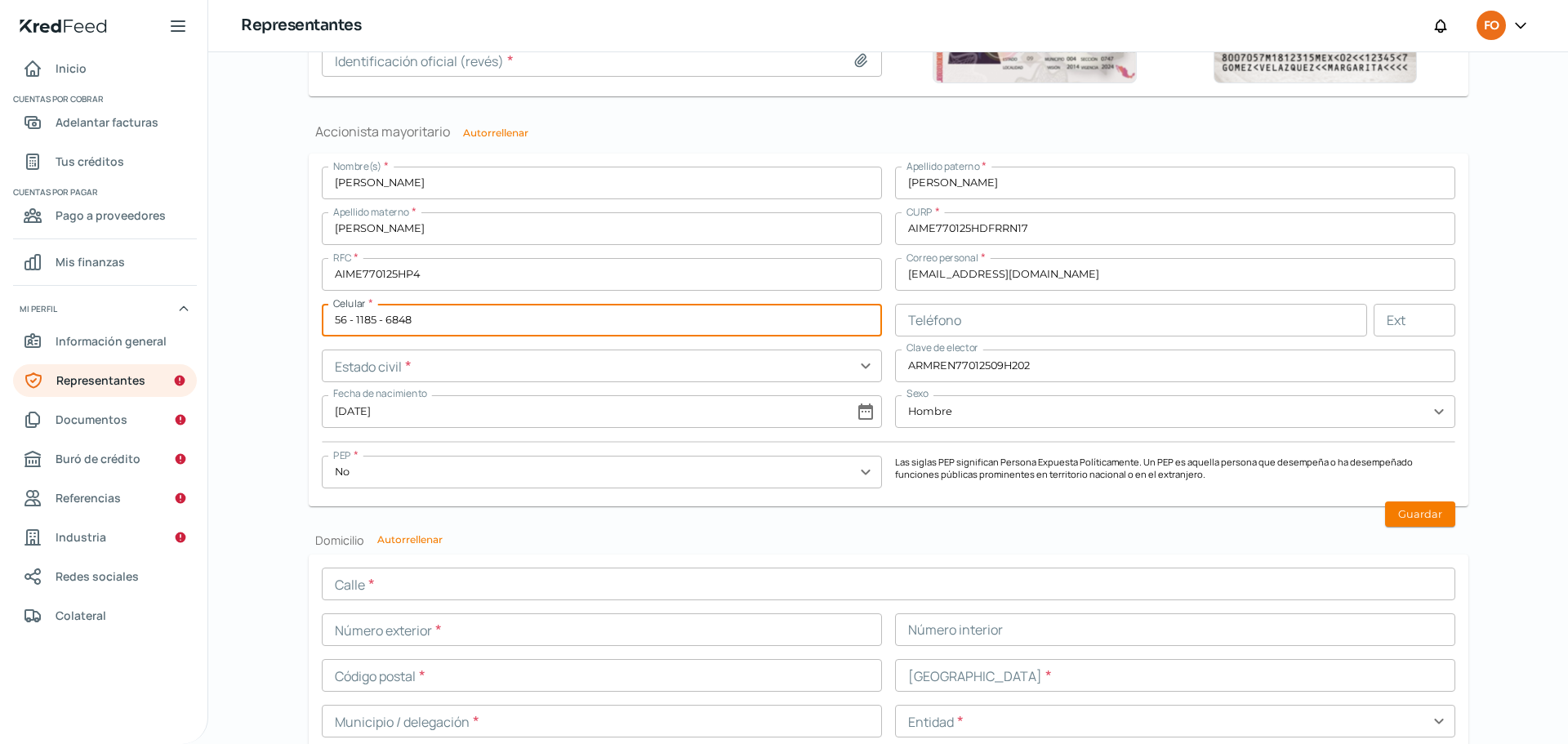
type input "56 - 1185 - 6848"
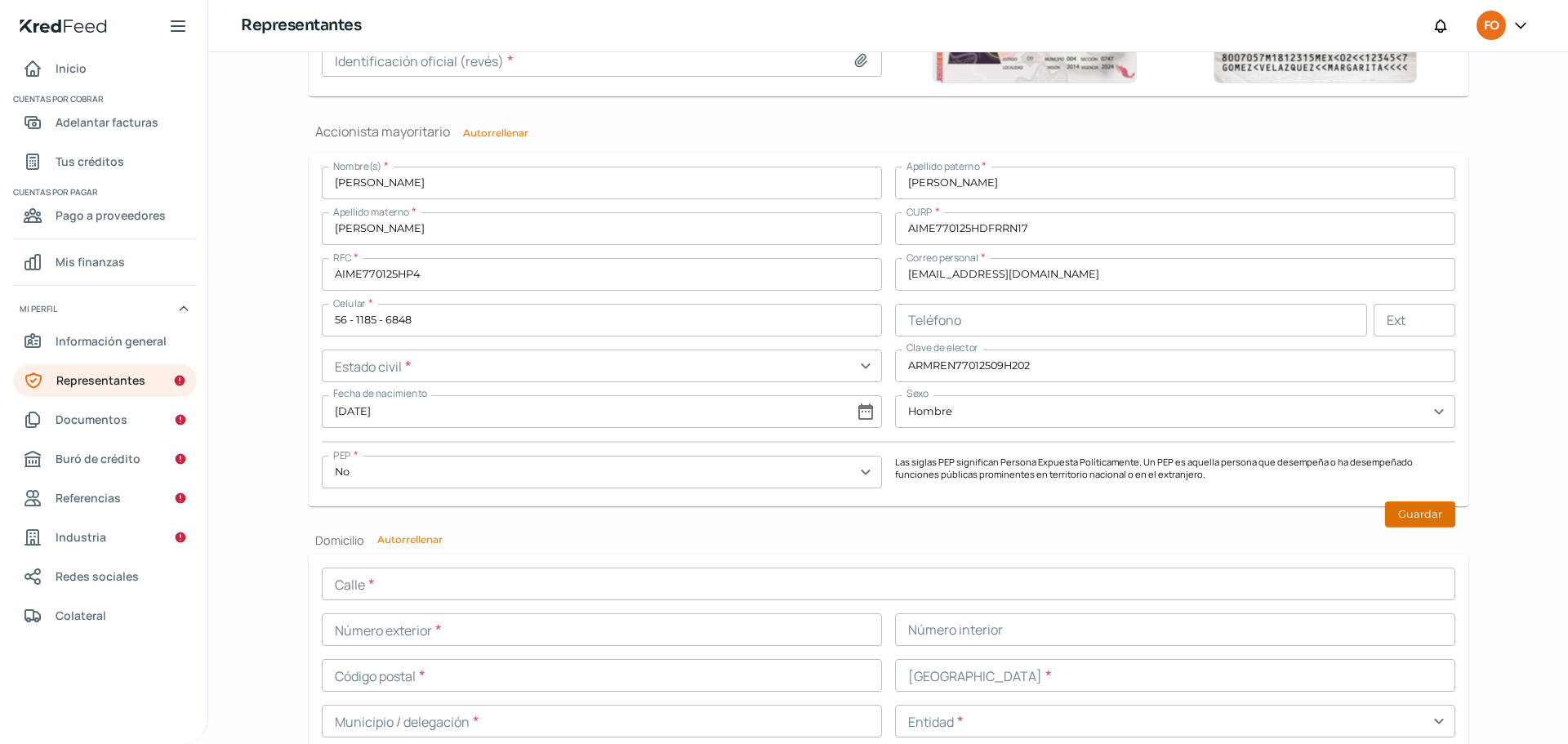
click at [1418, 510] on button "Guardar" at bounding box center [1420, 513] width 70 height 25
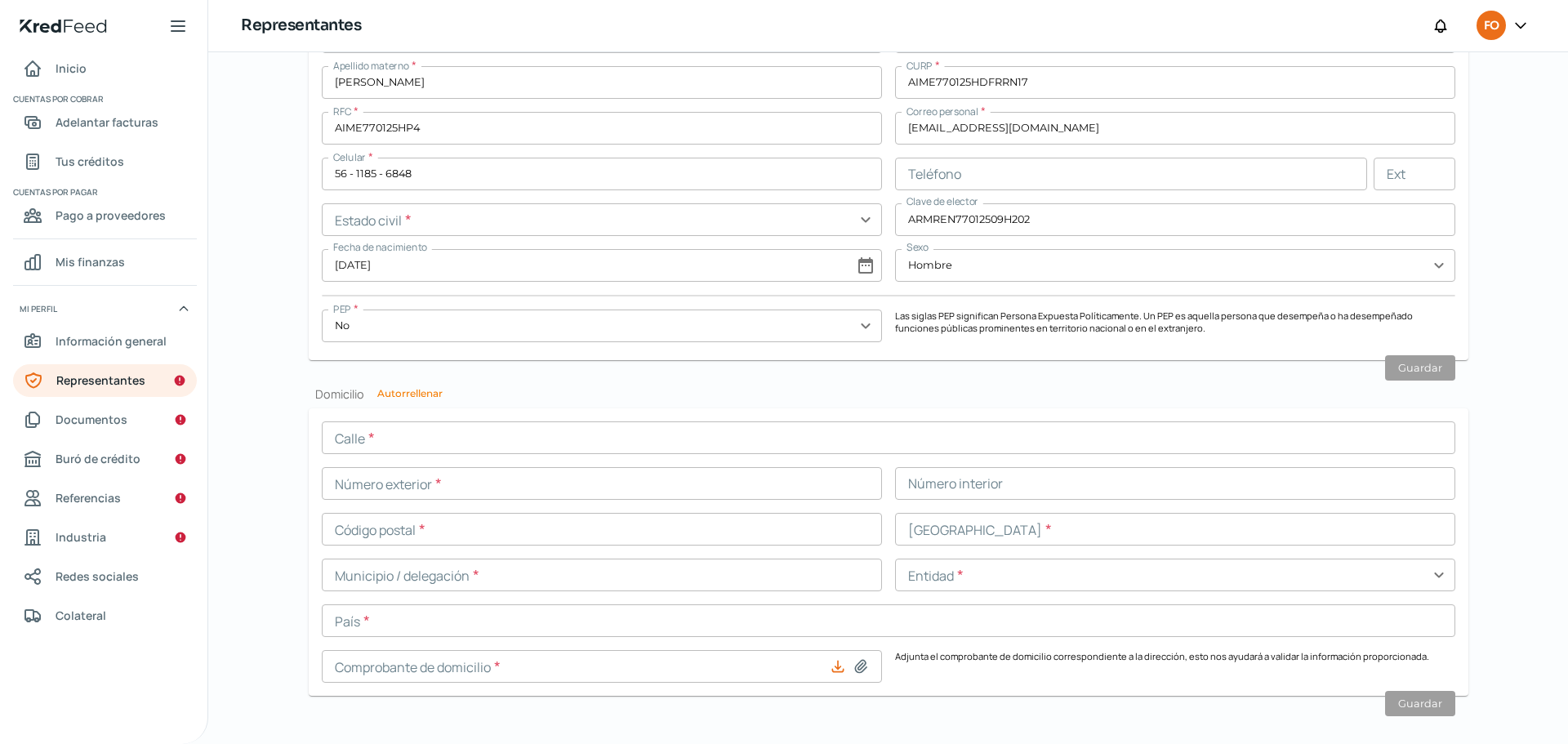
scroll to position [1414, 0]
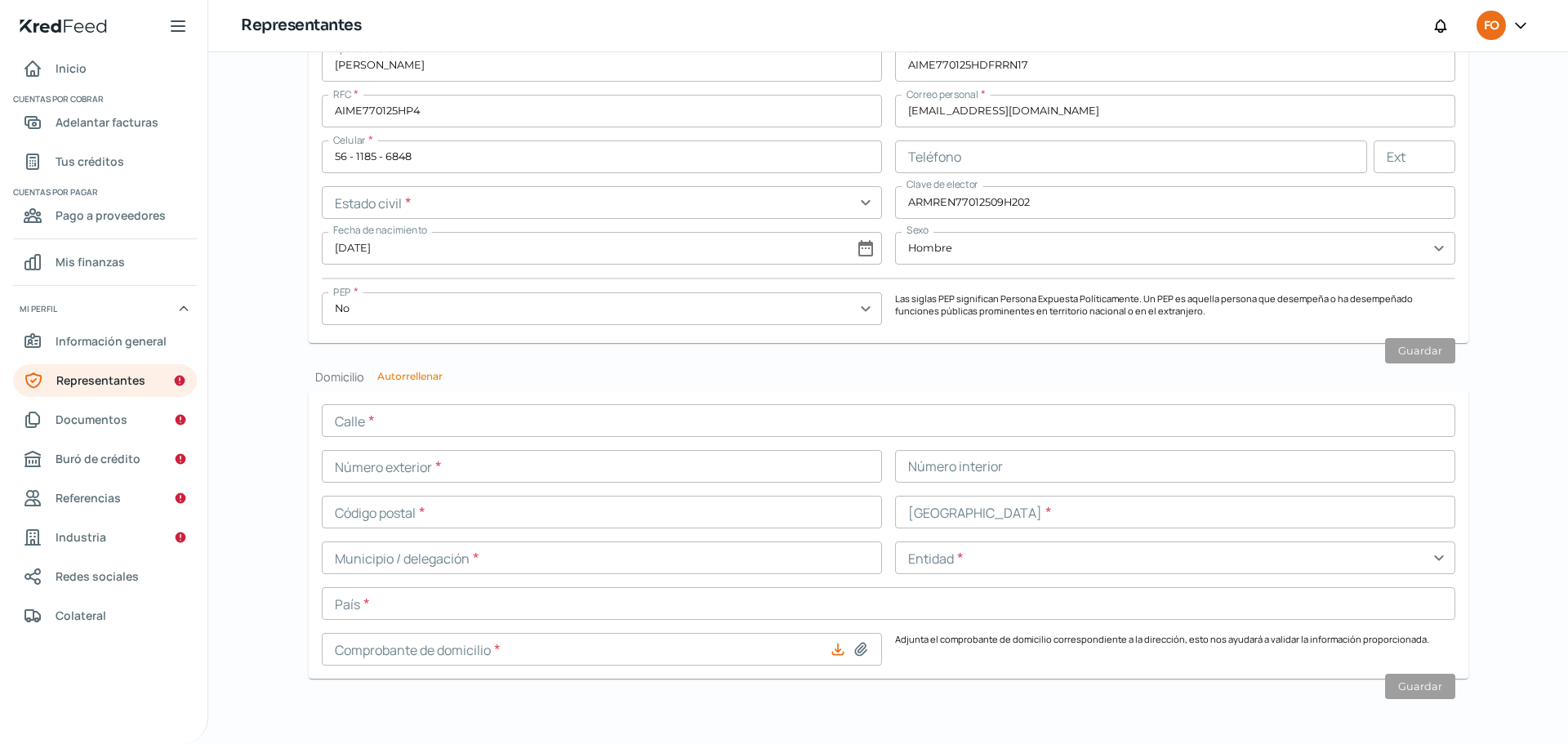
click at [428, 380] on button "Autorrellenar" at bounding box center [410, 377] width 66 height 10
type input "[EMAIL_ADDRESS][DOMAIN_NAME]"
type input "Soltero/a"
type input "copal"
type input "48"
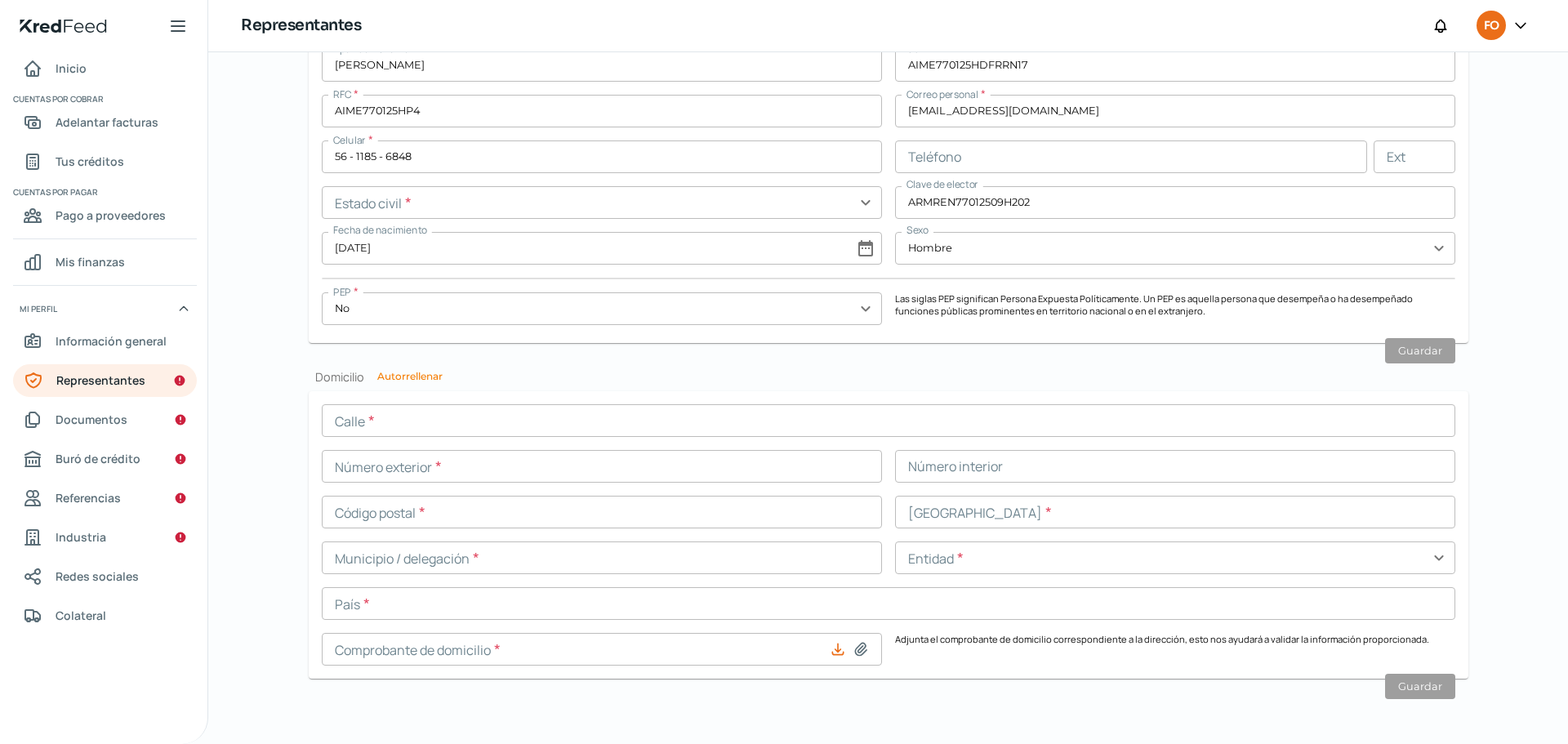
type input "54198"
type input "[PERSON_NAME][GEOGRAPHIC_DATA]"
type input "TLALNEPANTLA"
type input "[GEOGRAPHIC_DATA]"
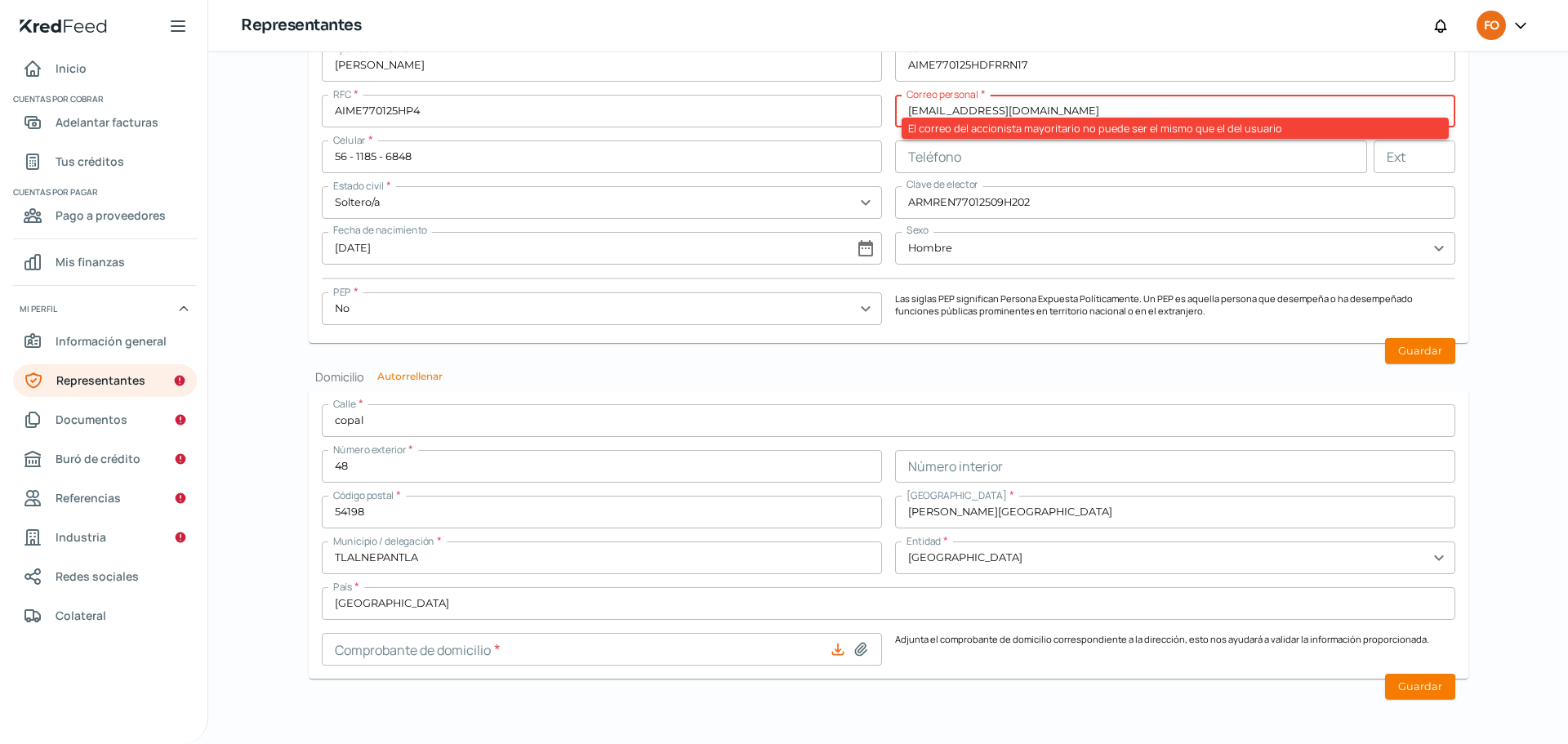
click at [786, 651] on input at bounding box center [602, 649] width 560 height 32
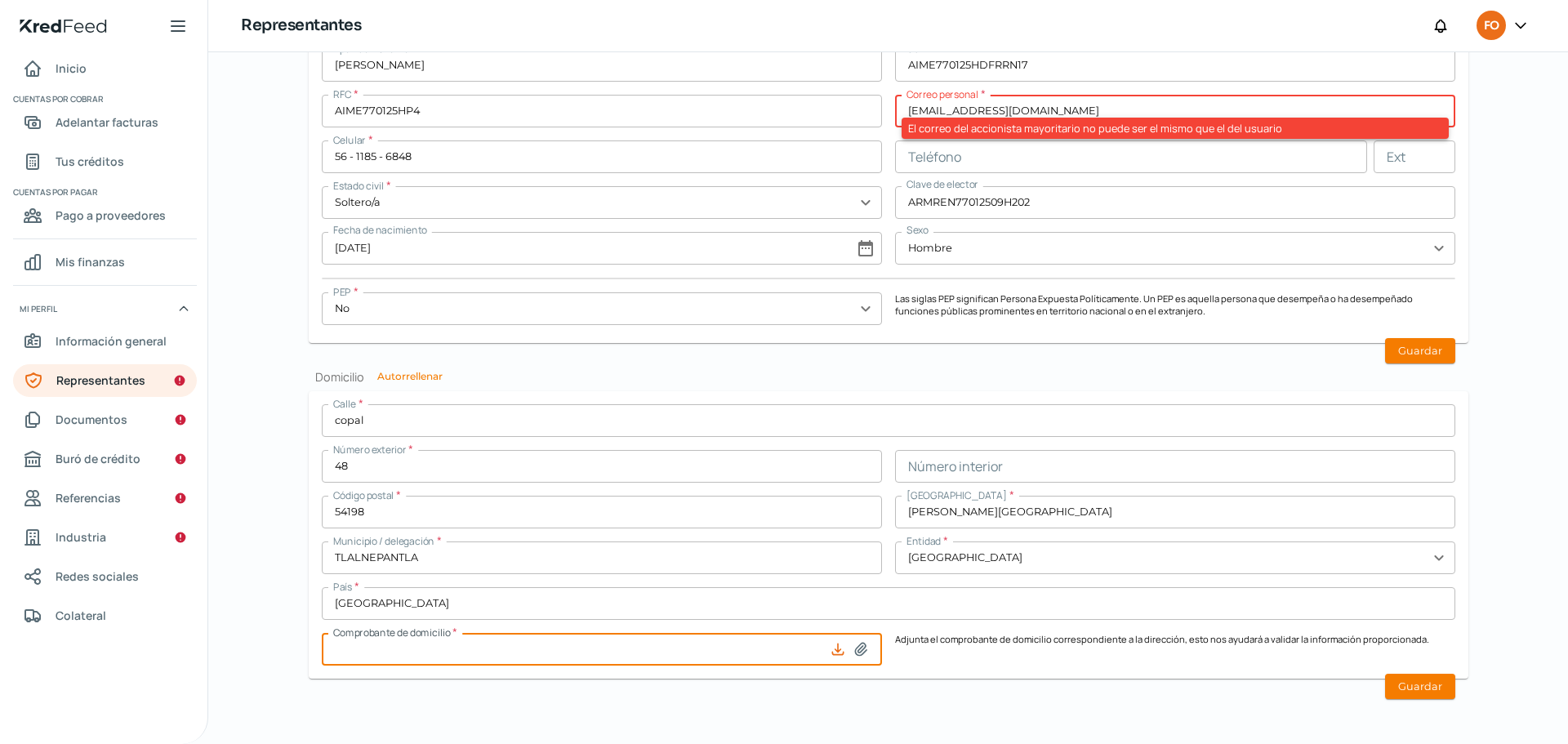
type input "C:\fakepath\CFE.pdf"
type input "CFE.pdf"
click at [1404, 690] on button "Guardar" at bounding box center [1420, 686] width 70 height 25
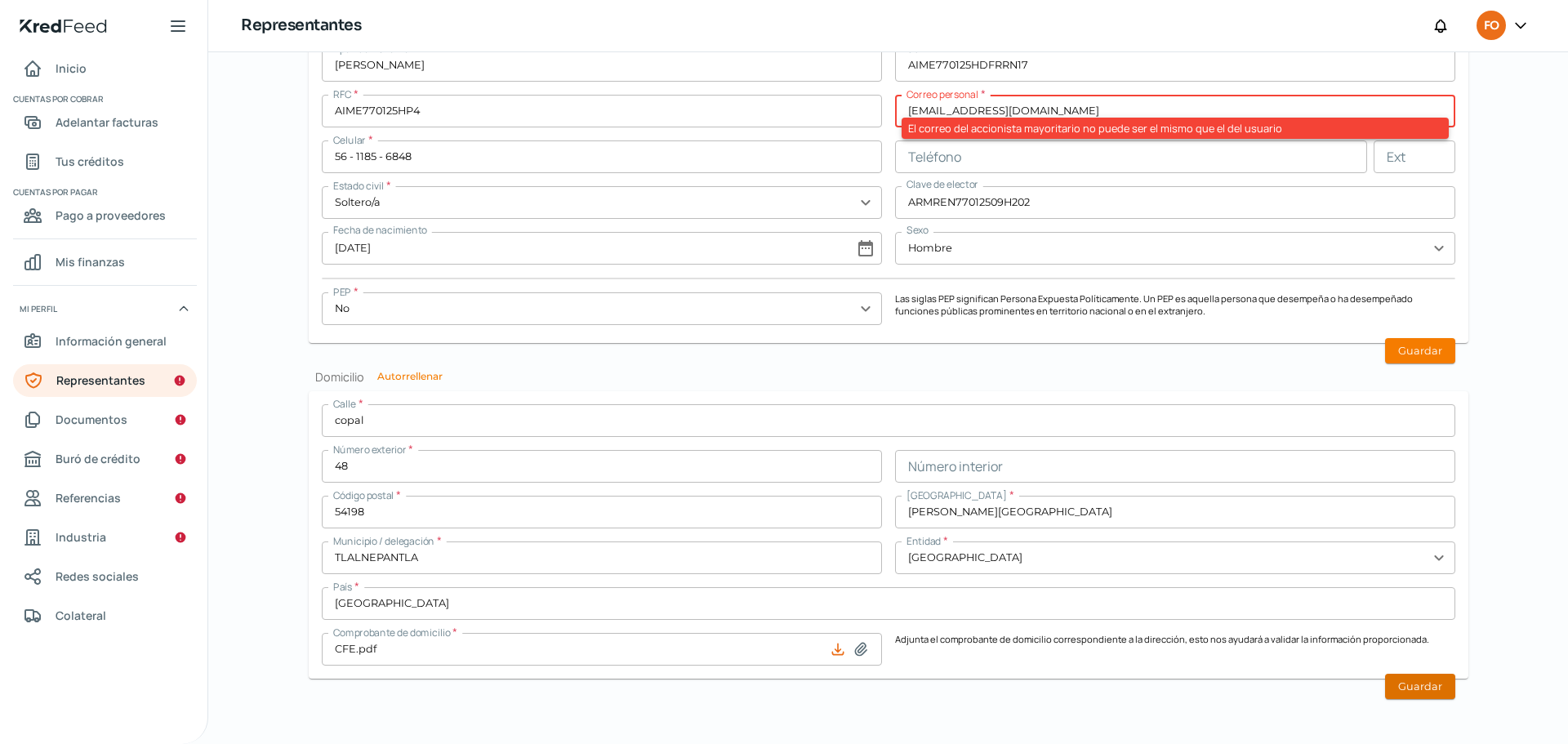
click at [1420, 694] on button "Guardar" at bounding box center [1420, 686] width 70 height 25
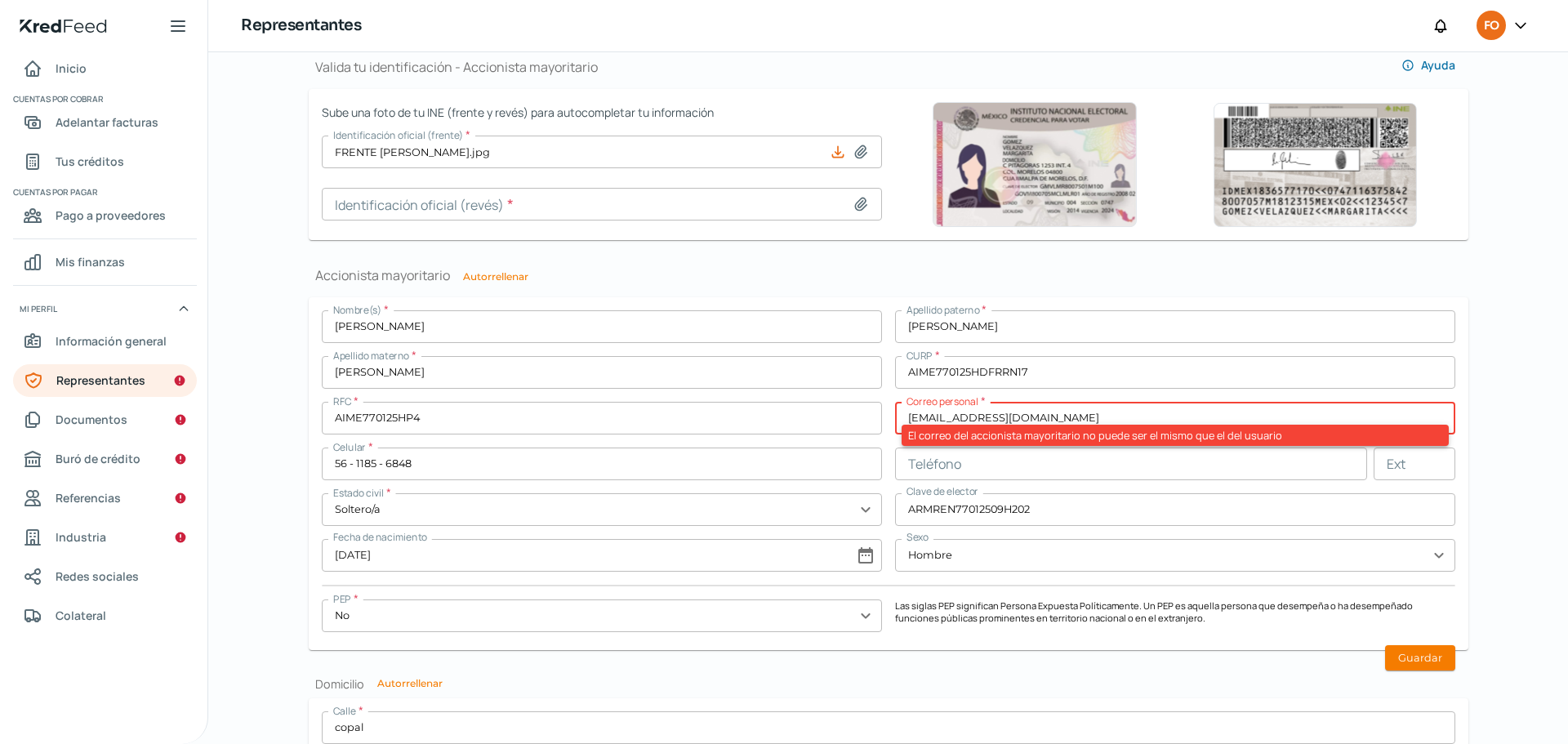
scroll to position [1144, 0]
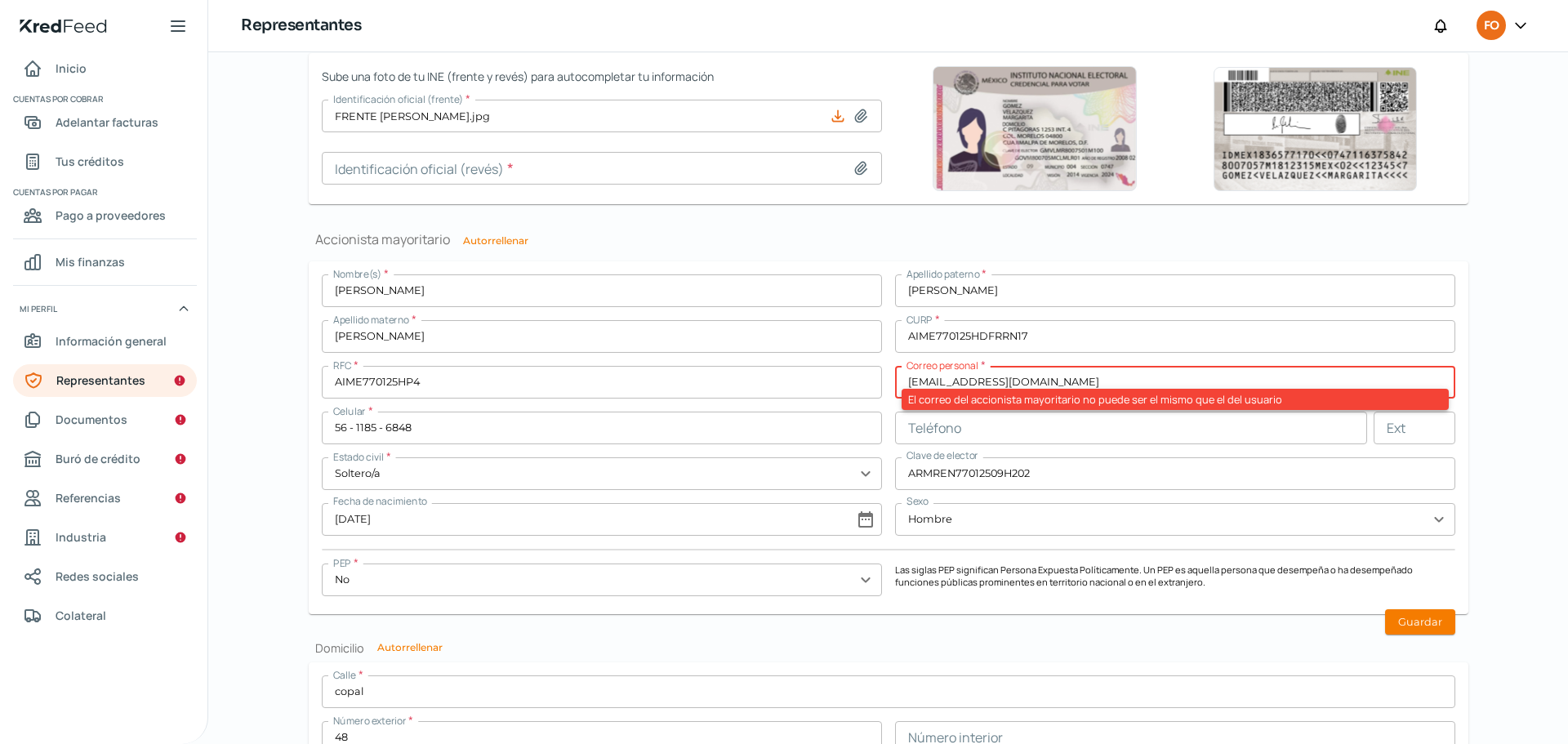
drag, startPoint x: 948, startPoint y: 380, endPoint x: 846, endPoint y: 382, distance: 102.0
click at [846, 382] on div "Nombre(s) * [PERSON_NAME] paterno * [PERSON_NAME] materno * [PERSON_NAME] * AIM…" at bounding box center [889, 438] width 1133 height 327
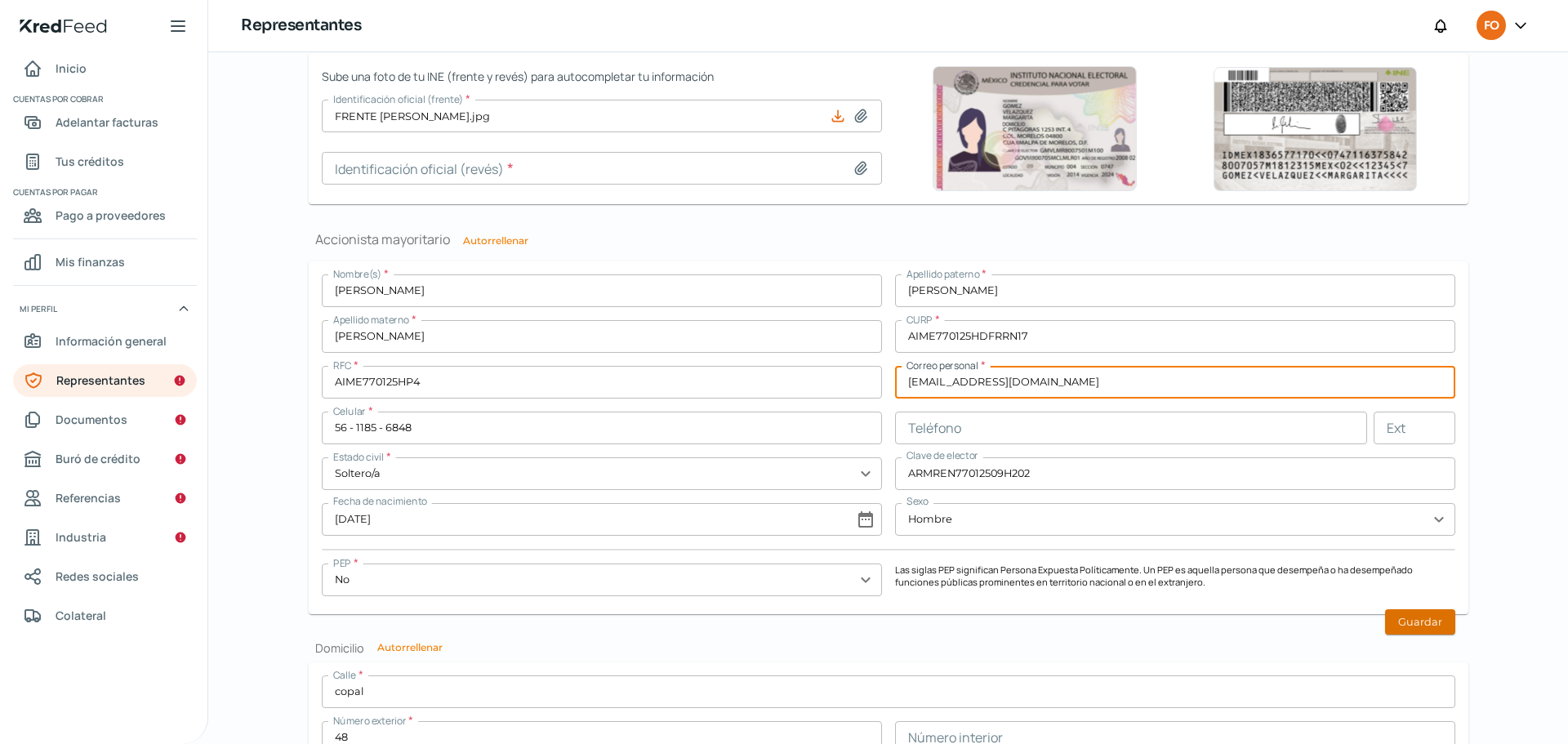
type input "[EMAIL_ADDRESS][DOMAIN_NAME]"
click at [1418, 632] on button "Guardar" at bounding box center [1420, 621] width 70 height 25
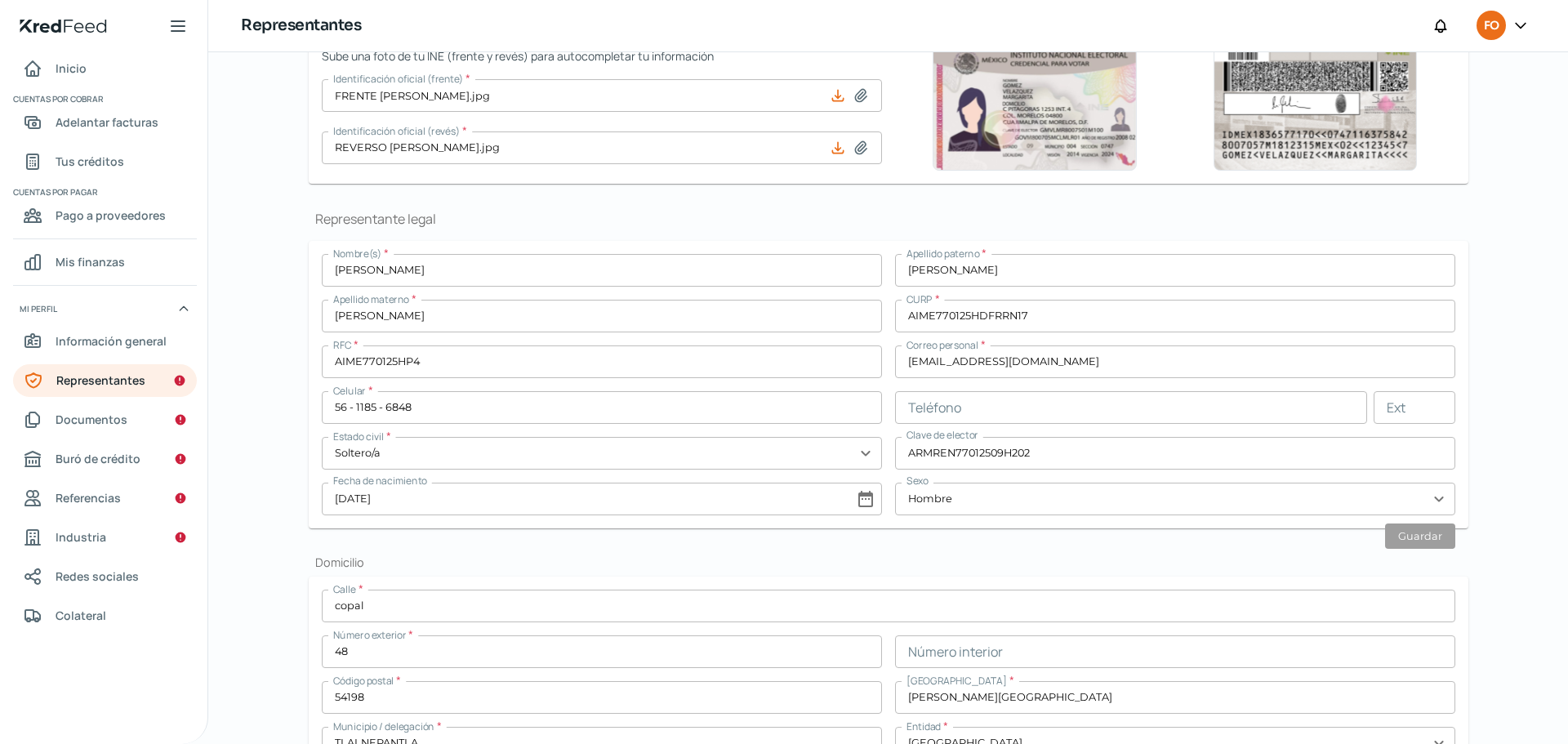
scroll to position [0, 0]
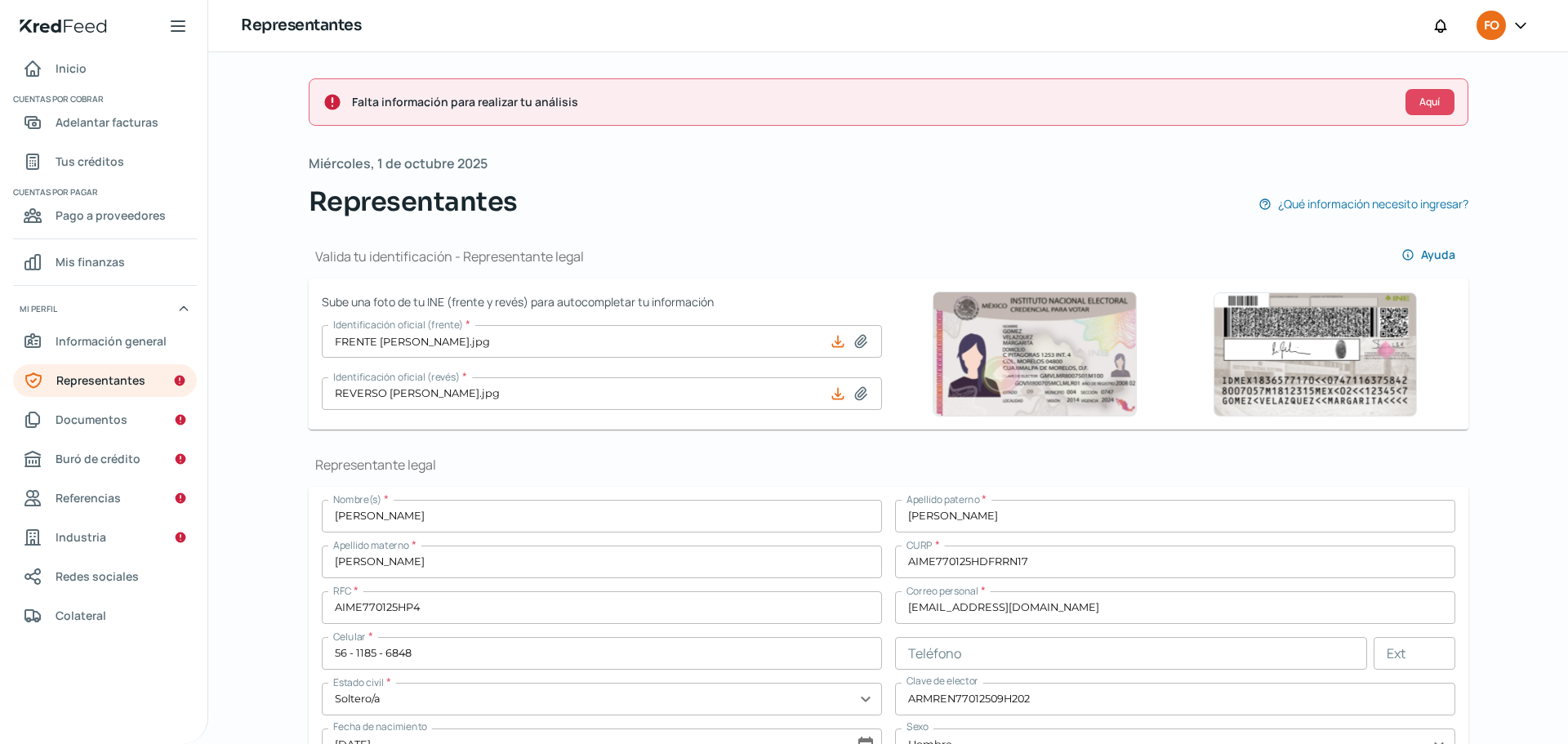
click at [1428, 115] on div "Falta información para realizar tu análisis Aquí" at bounding box center [888, 102] width 1159 height 47
click at [1426, 105] on span "Aquí" at bounding box center [1430, 102] width 20 height 10
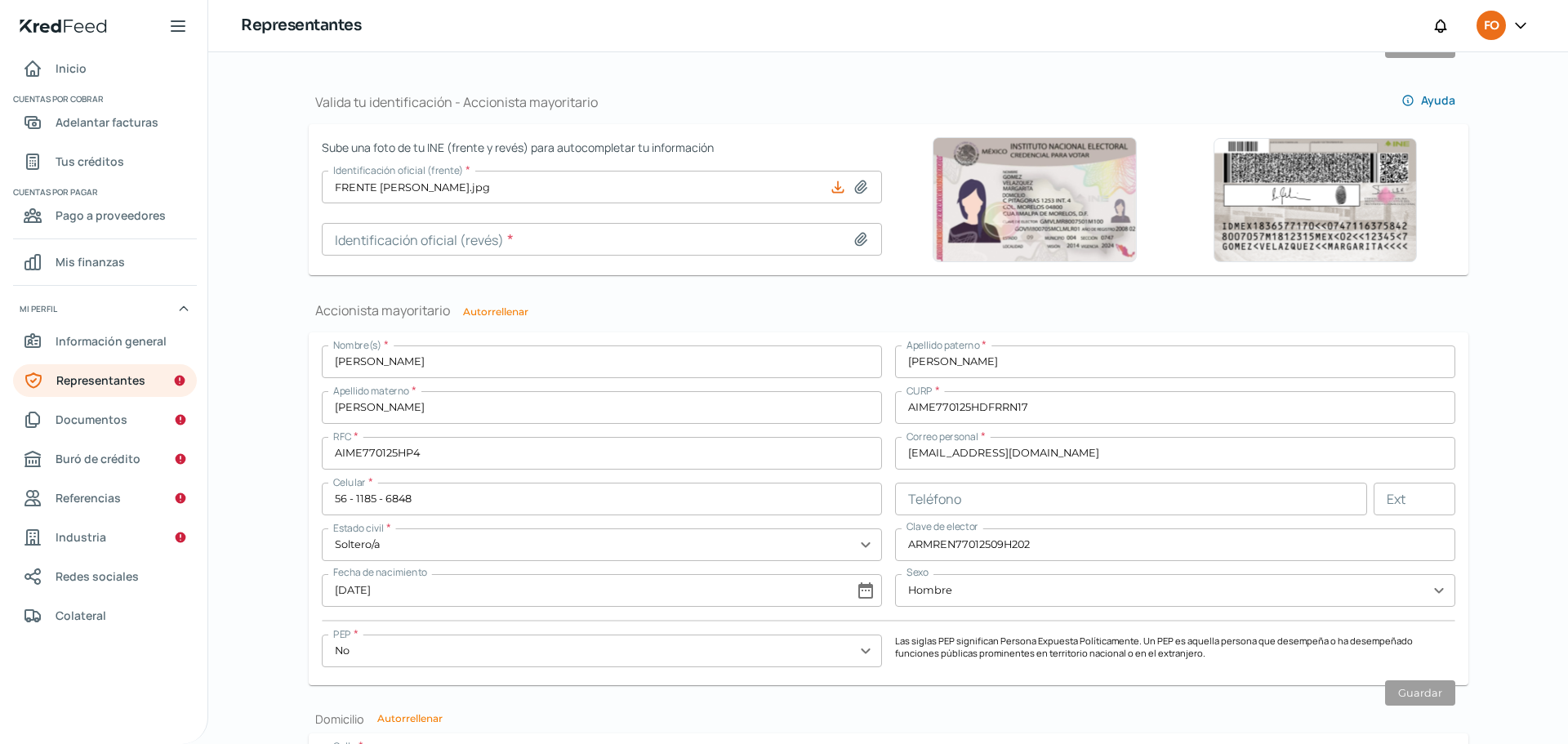
scroll to position [1087, 0]
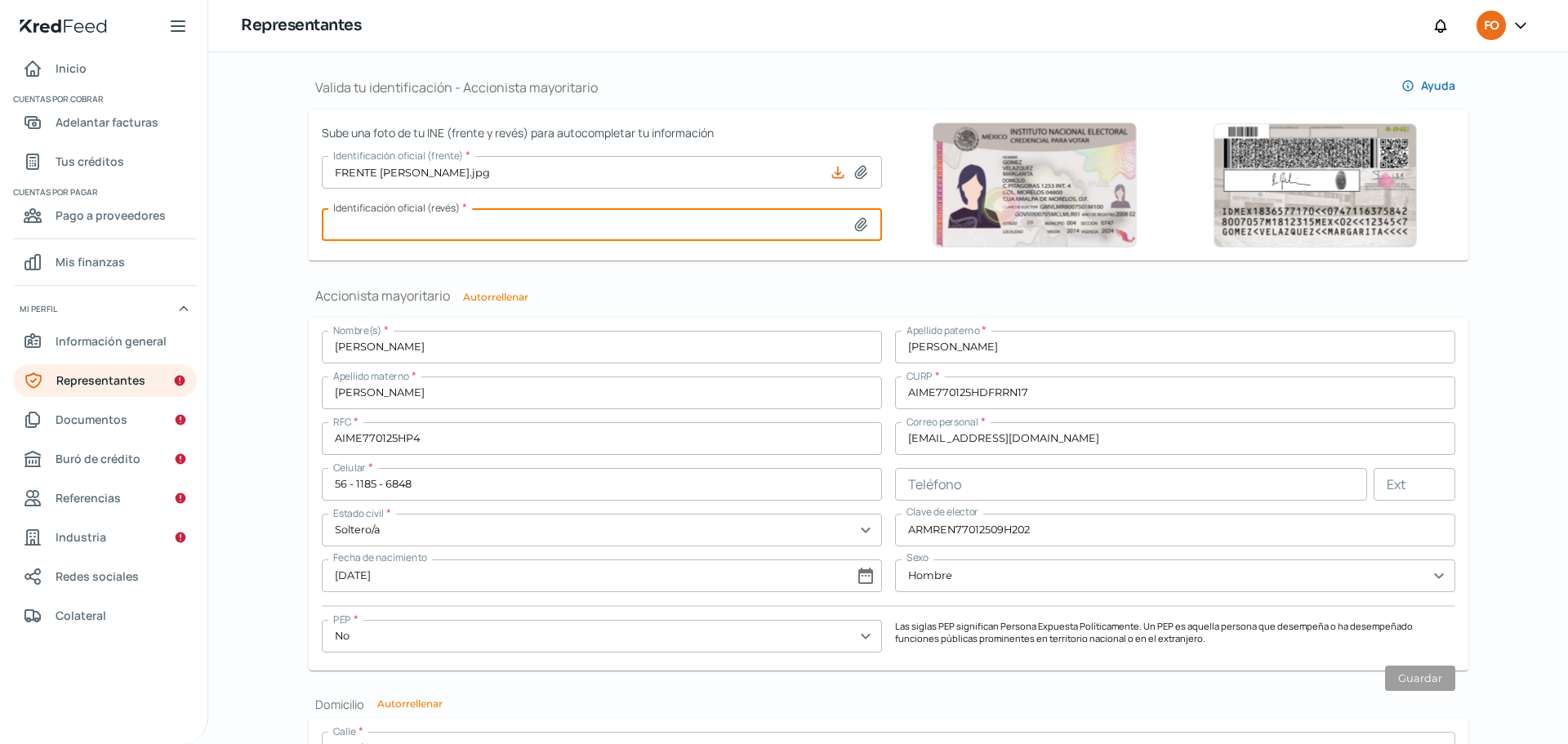
click at [582, 222] on input at bounding box center [602, 224] width 560 height 32
type input "C:\fakepath\REVERSO [PERSON_NAME].jpg"
type input "REVERSO [PERSON_NAME].jpg"
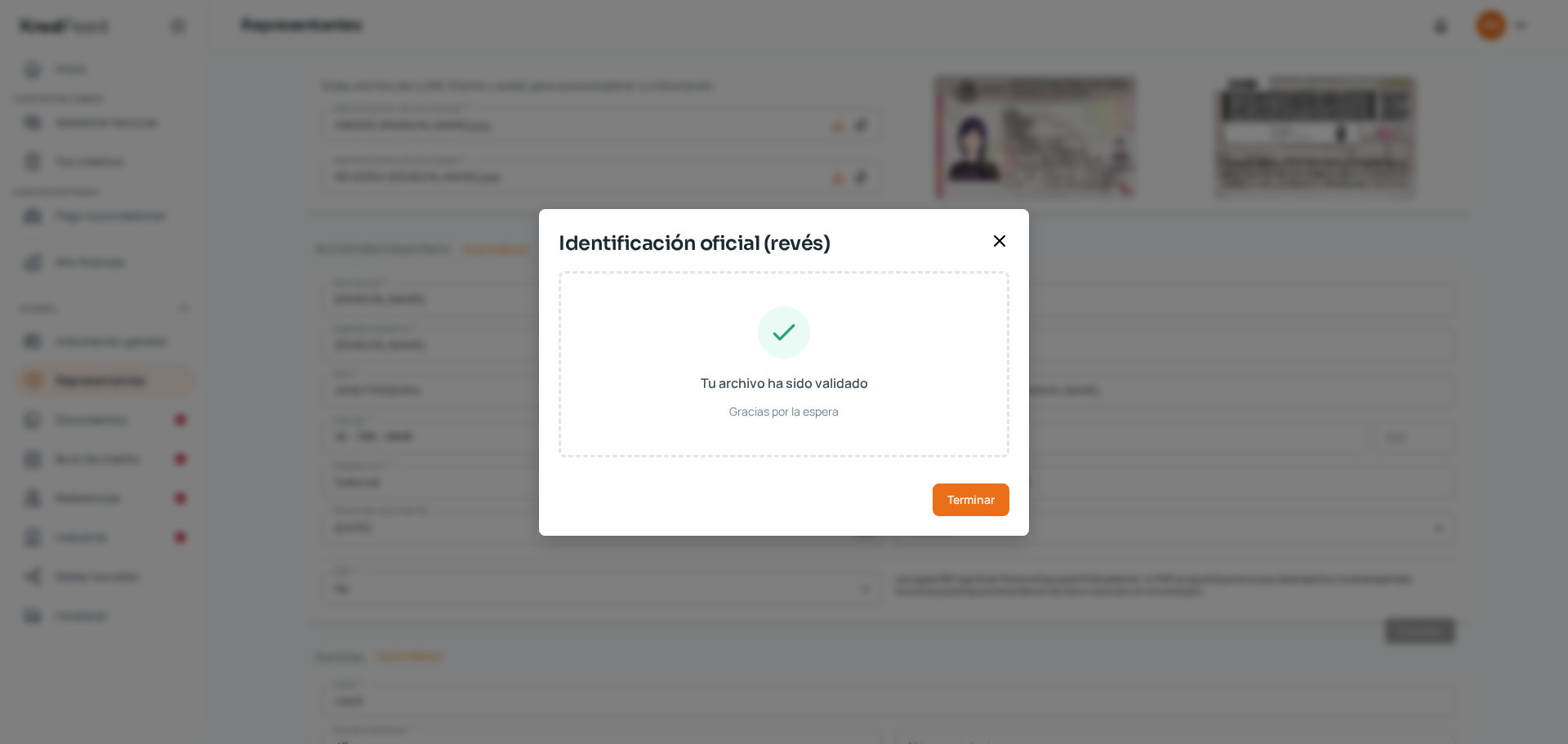
scroll to position [1039, 0]
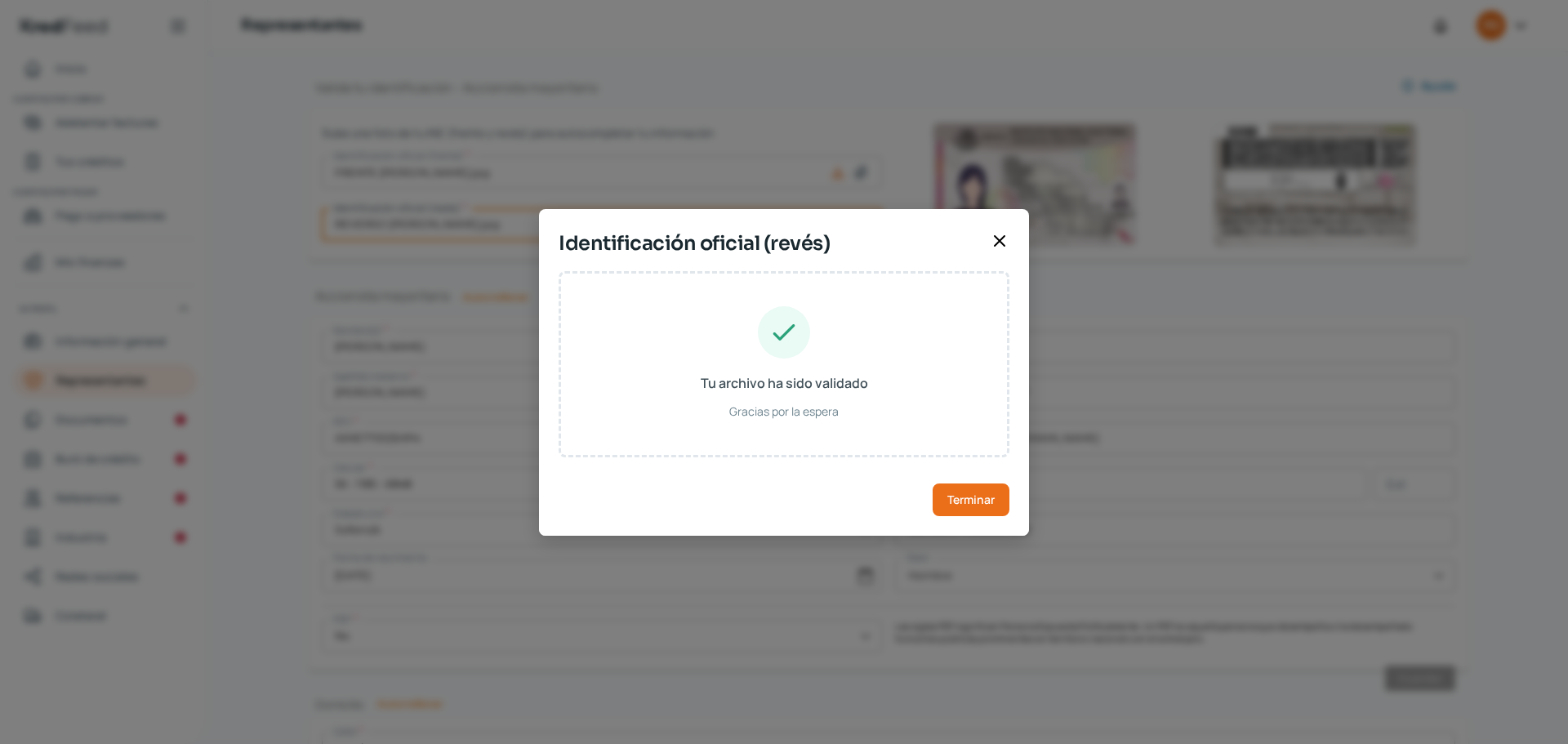
click at [966, 480] on div "Terminar" at bounding box center [784, 486] width 450 height 59
click at [968, 499] on span "Terminar" at bounding box center [970, 499] width 47 height 11
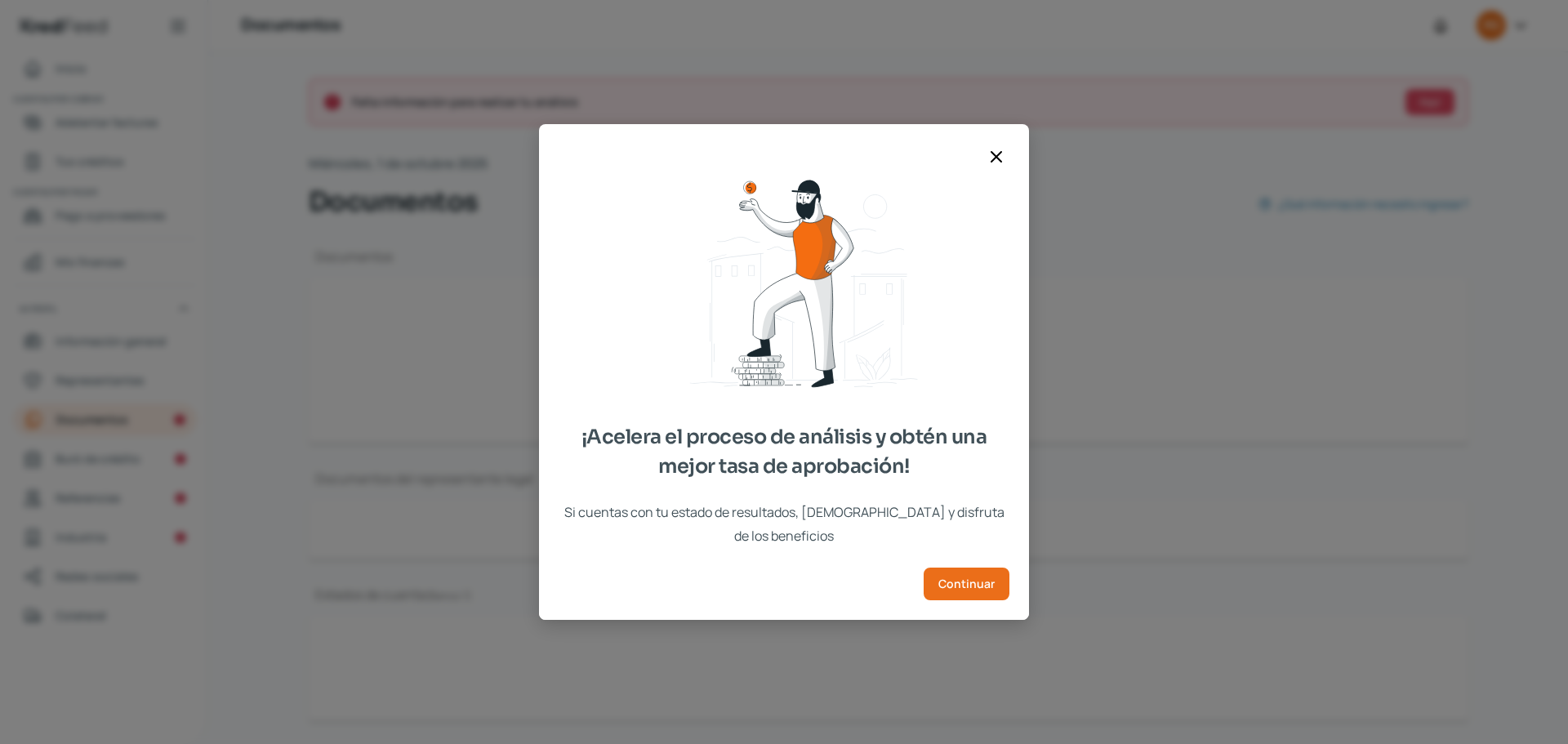
scroll to position [42, 0]
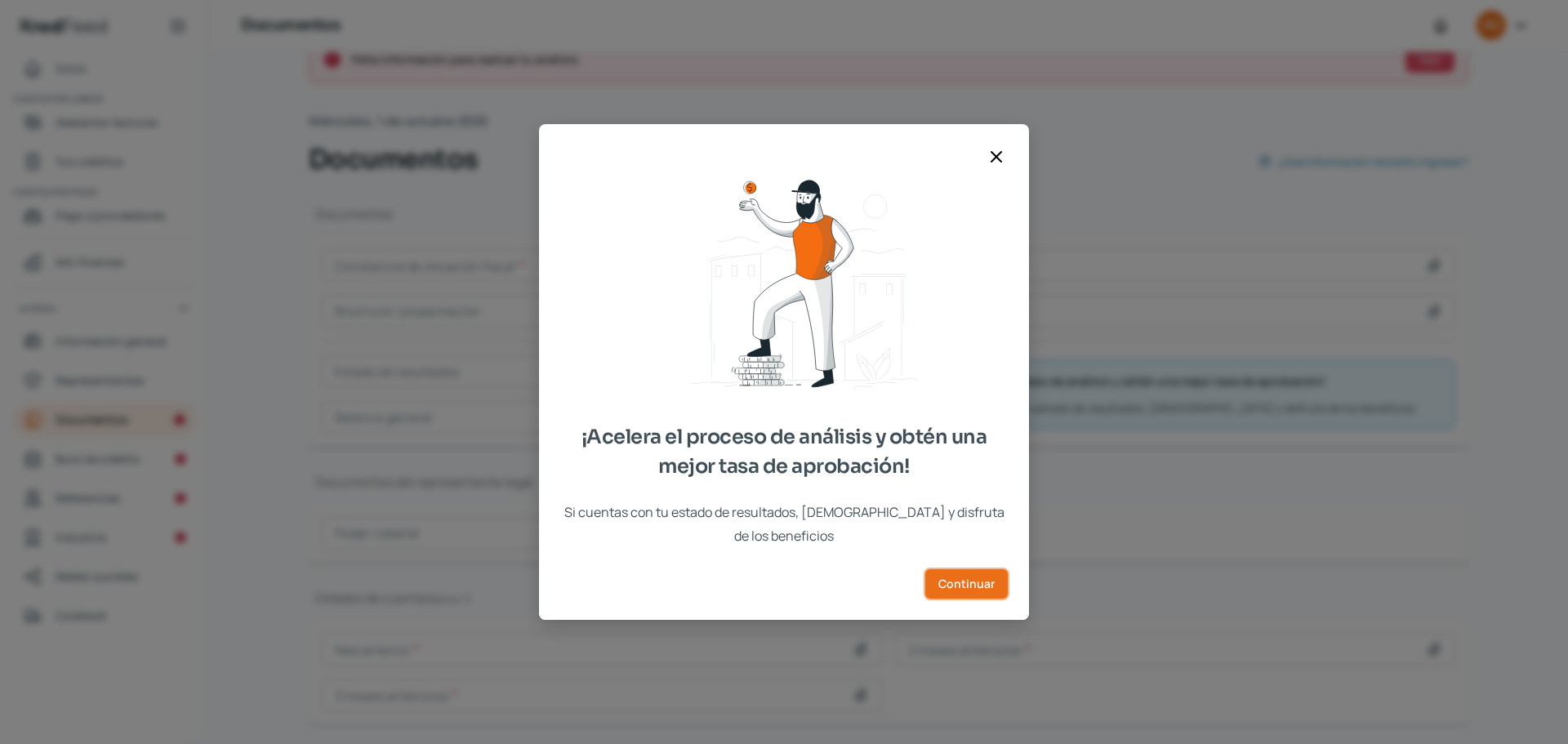
click at [974, 578] on span "Continuar" at bounding box center [966, 583] width 56 height 11
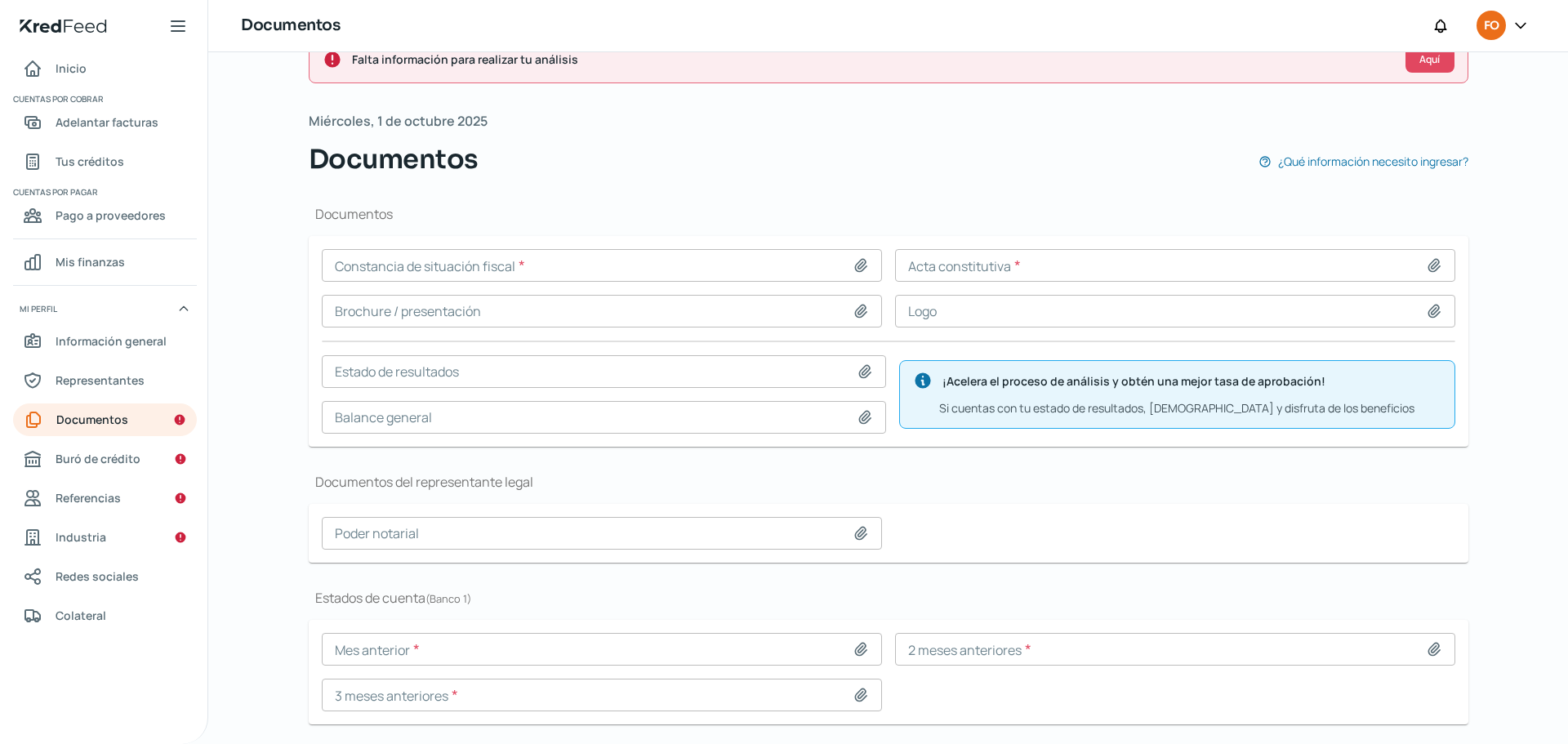
click at [740, 258] on input at bounding box center [602, 265] width 560 height 32
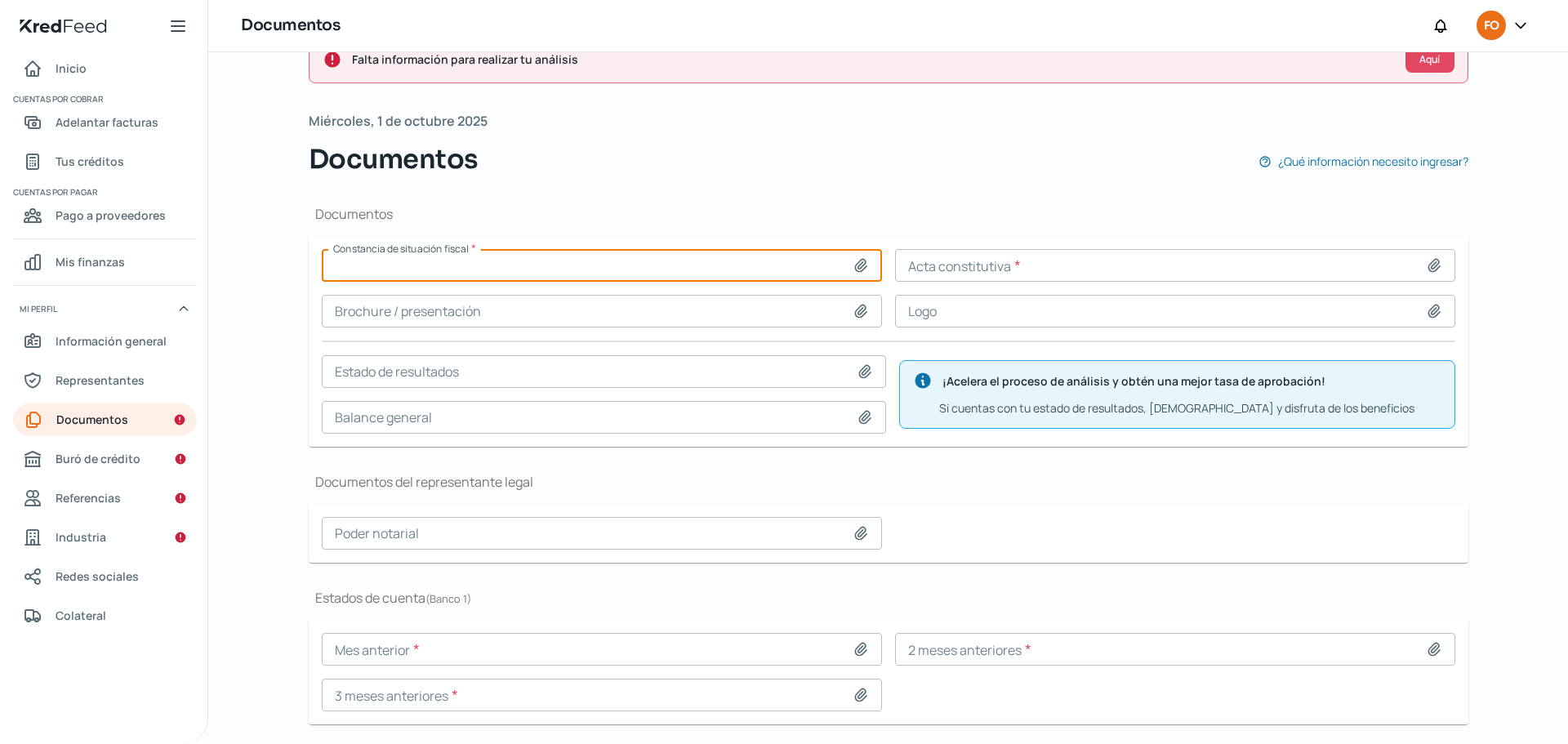
type input "C:\fakepath\CSF-20052025.pdf"
type input "CSF-20052025.pdf"
click at [1059, 264] on input at bounding box center [1175, 265] width 560 height 32
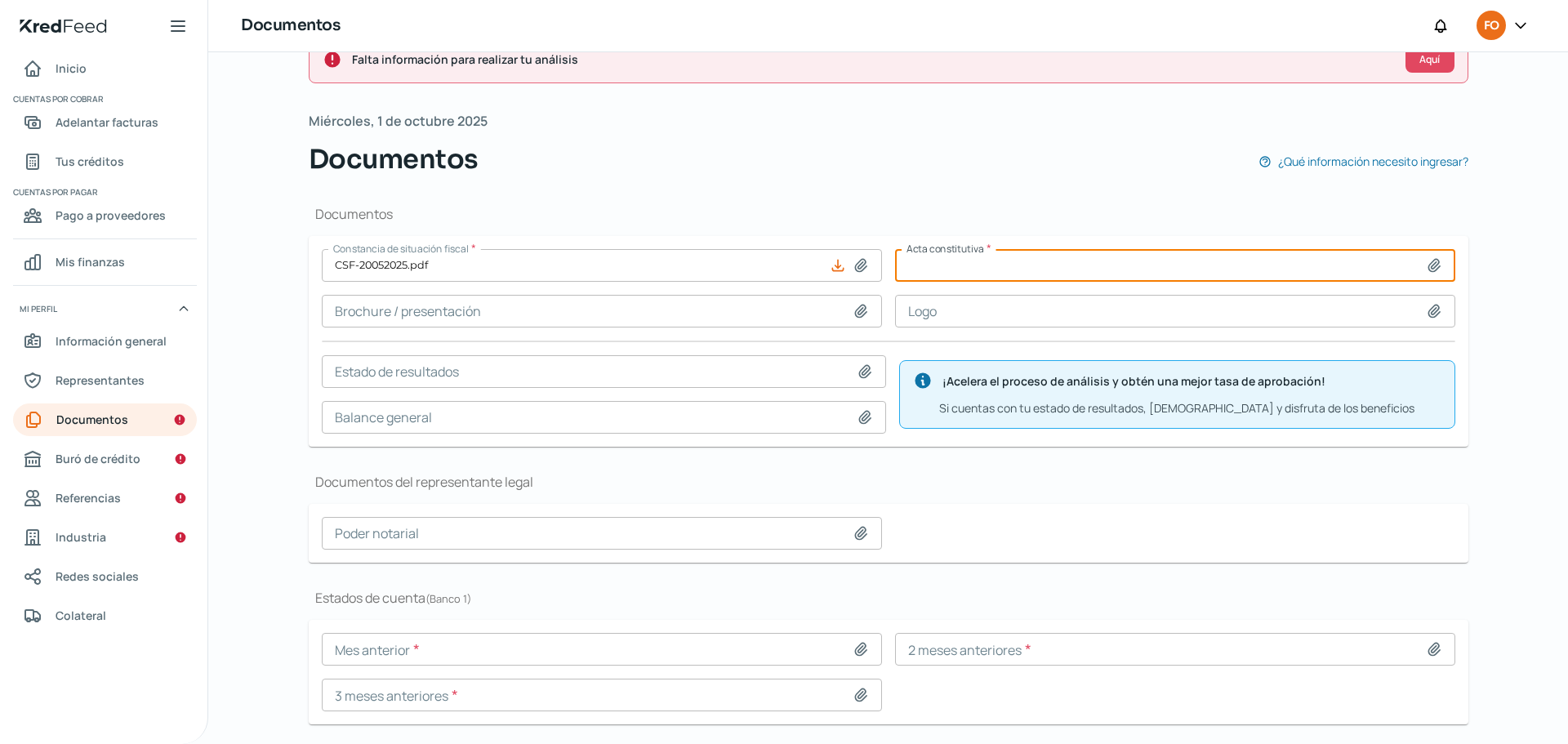
type input "C:\fakepath\Acta constitutiva Mercadotecnia.pdf"
type input "Acta constitutiva Mercadotecnia.pdf"
click at [584, 308] on input at bounding box center [602, 310] width 560 height 32
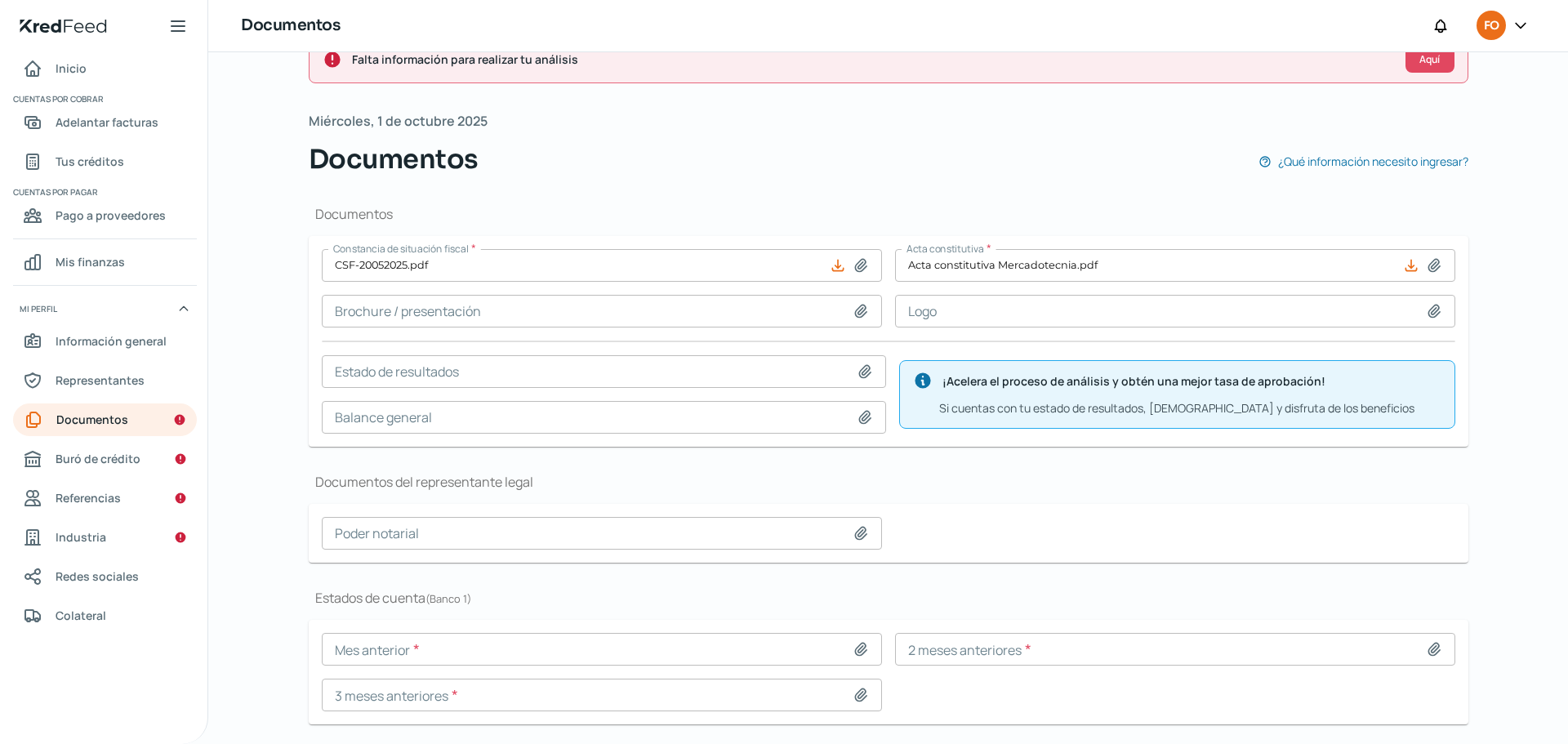
scroll to position [89, 0]
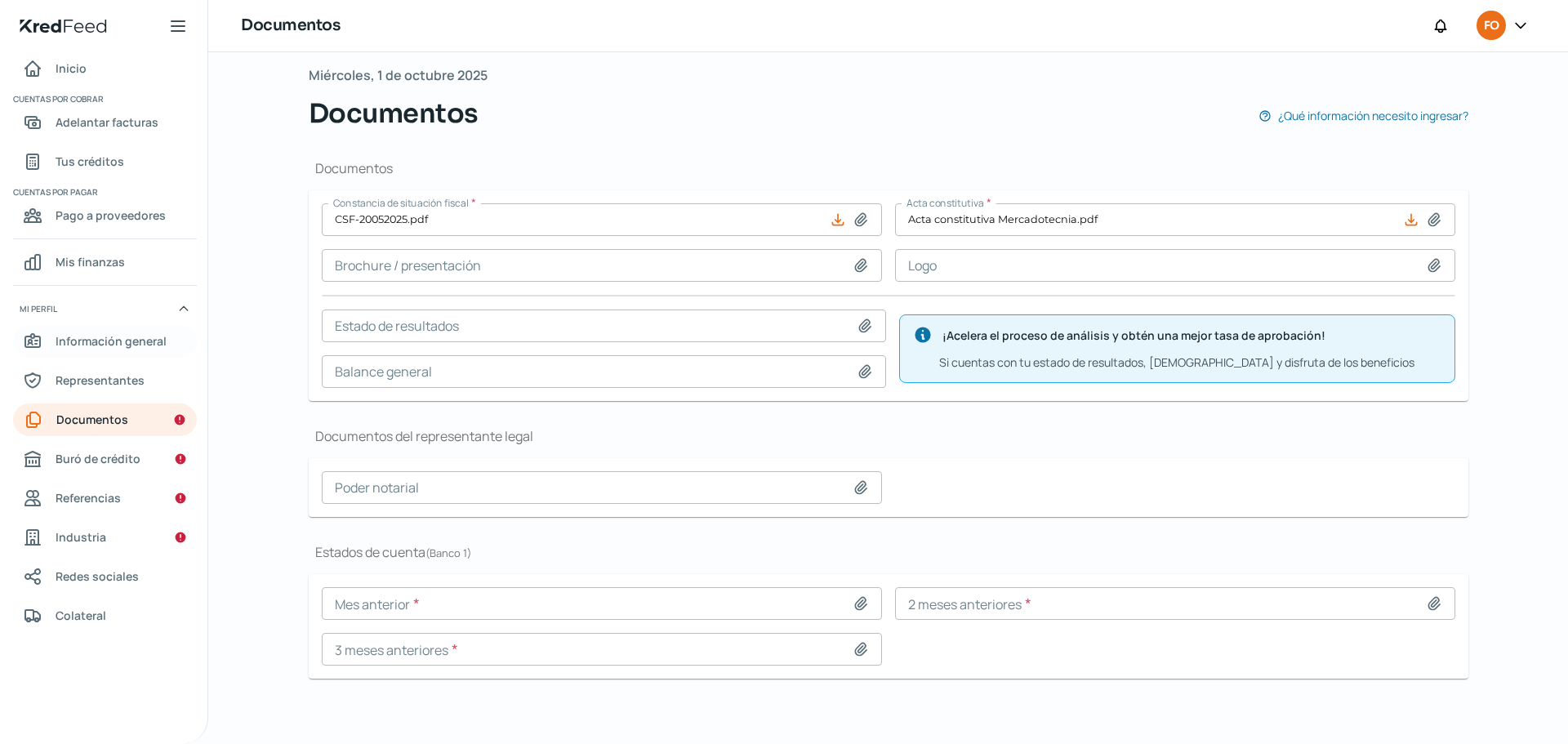
click at [114, 342] on span "Información general" at bounding box center [111, 341] width 111 height 20
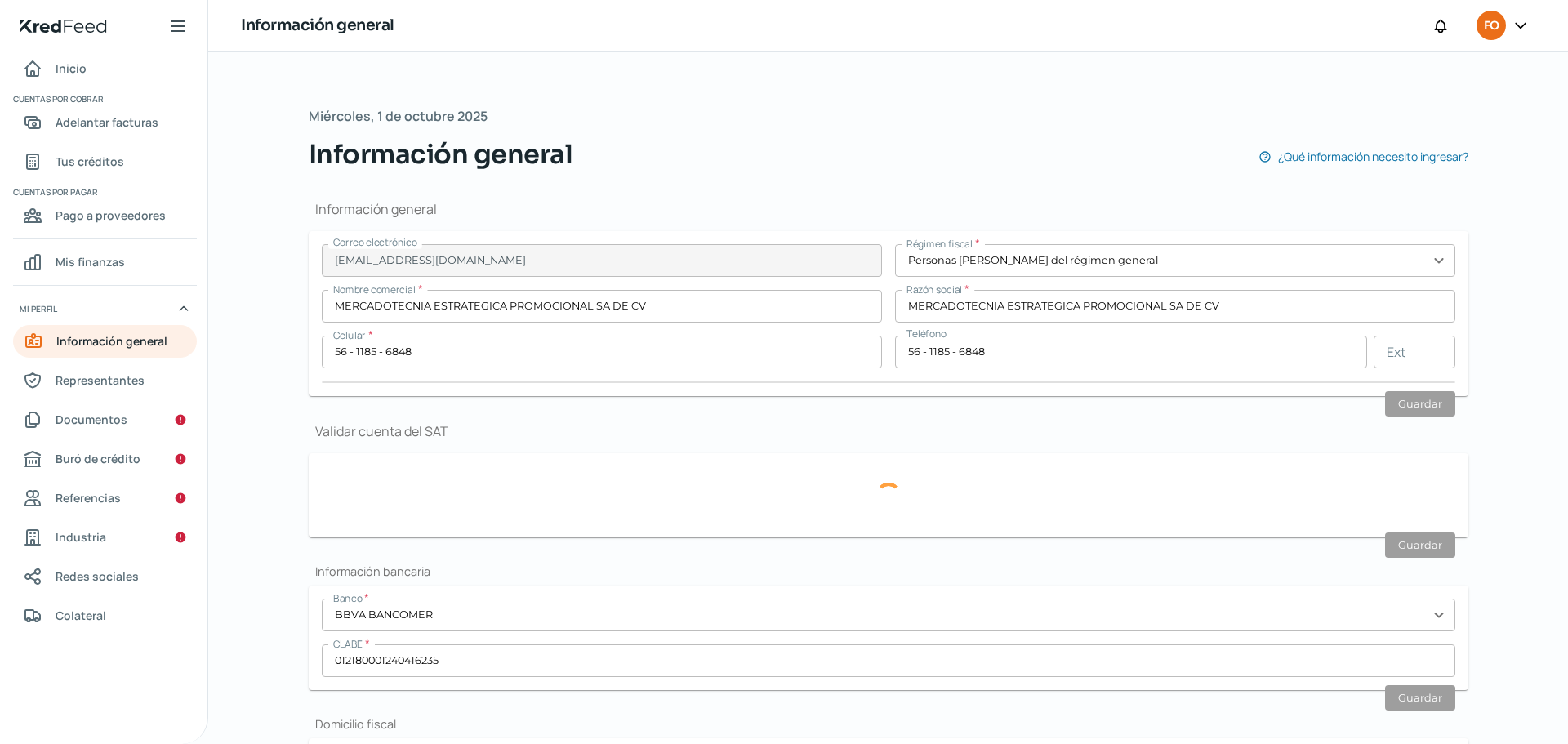
type input "MEP010731PZ8"
type input "AV LA PRESA"
type input "288"
type input "LT 6"
type input "54189"
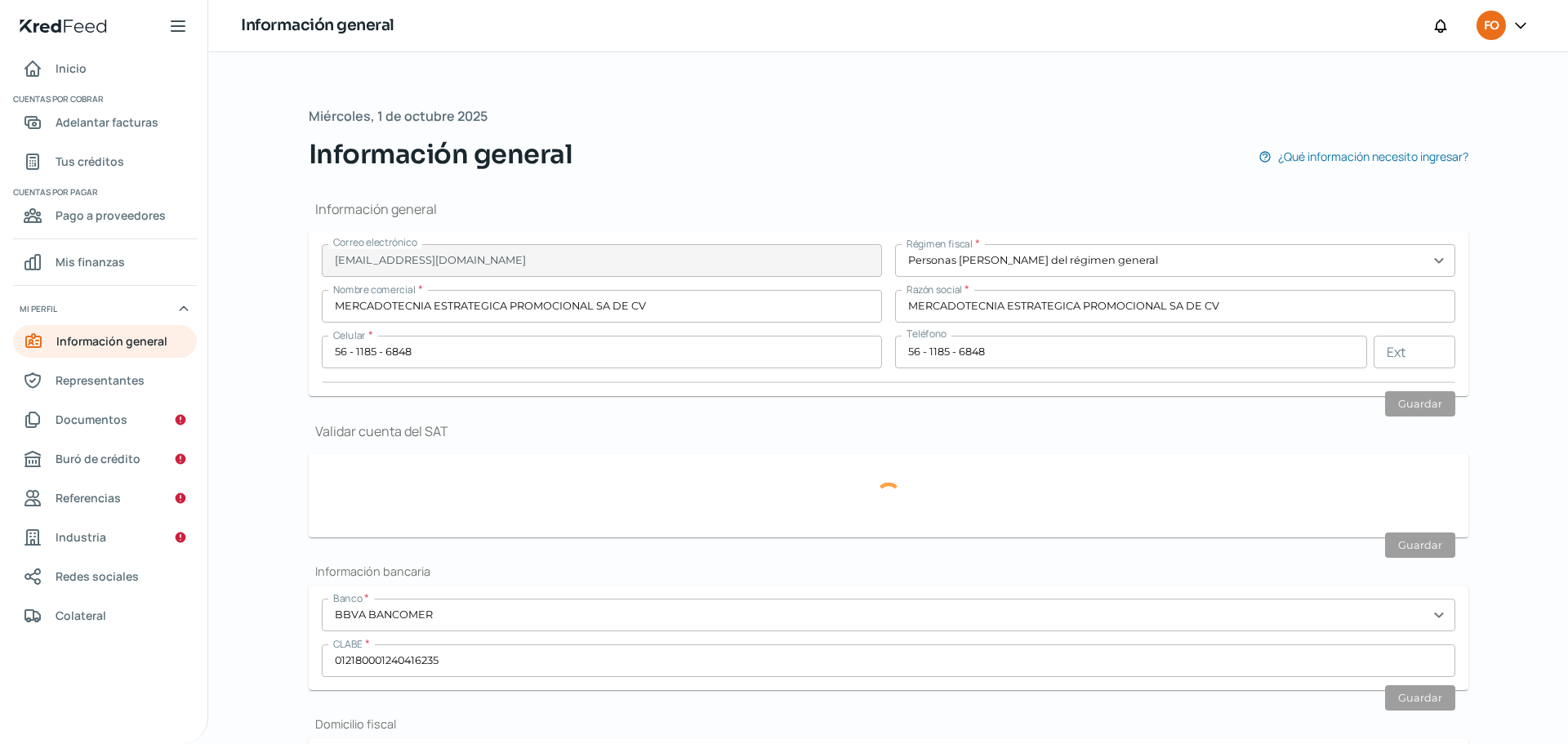
type input "[PERSON_NAME]"
type input "TLALNEPANTLA"
type input "[GEOGRAPHIC_DATA]"
type input "CFE.pdf"
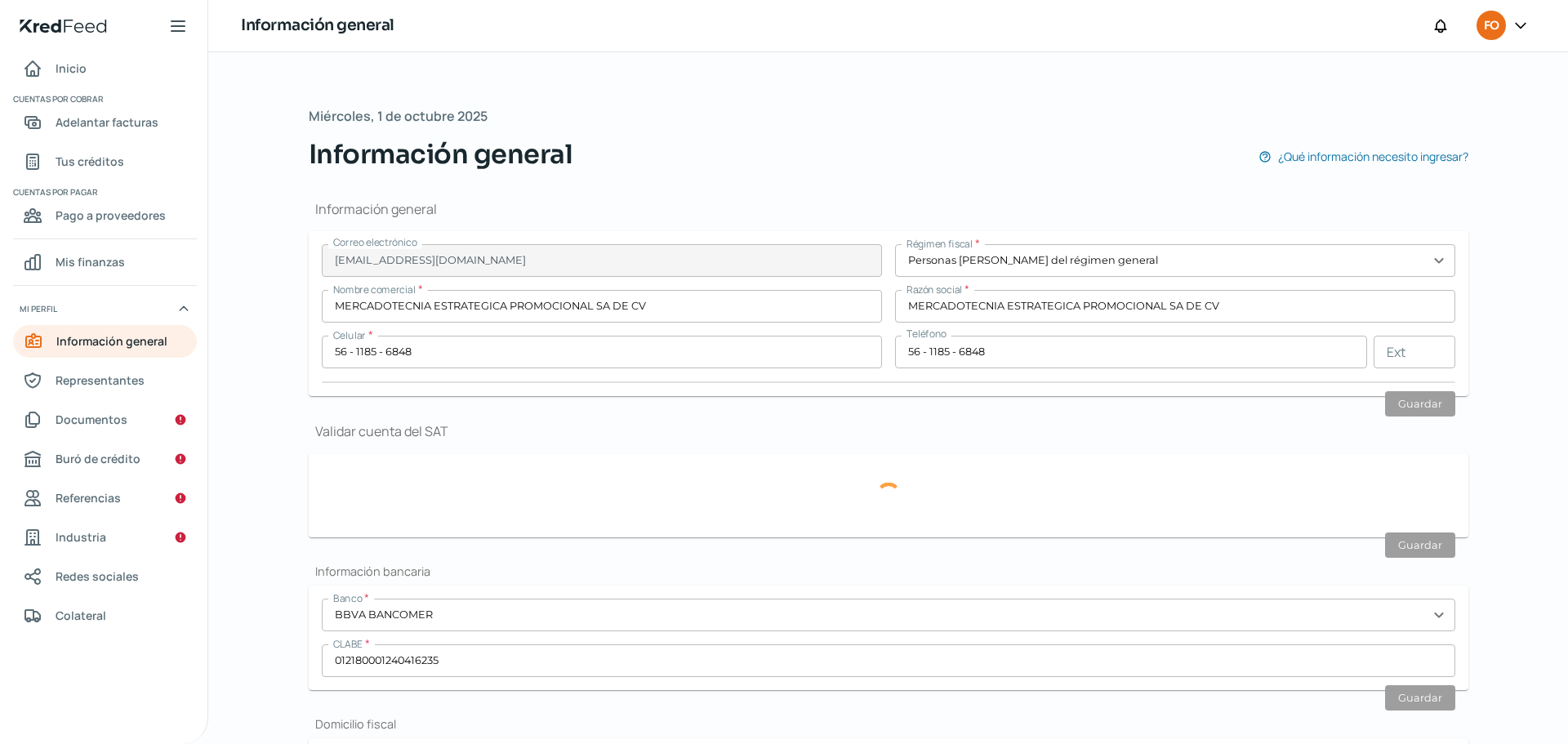
type input "24"
type input "0"
type input "Propia"
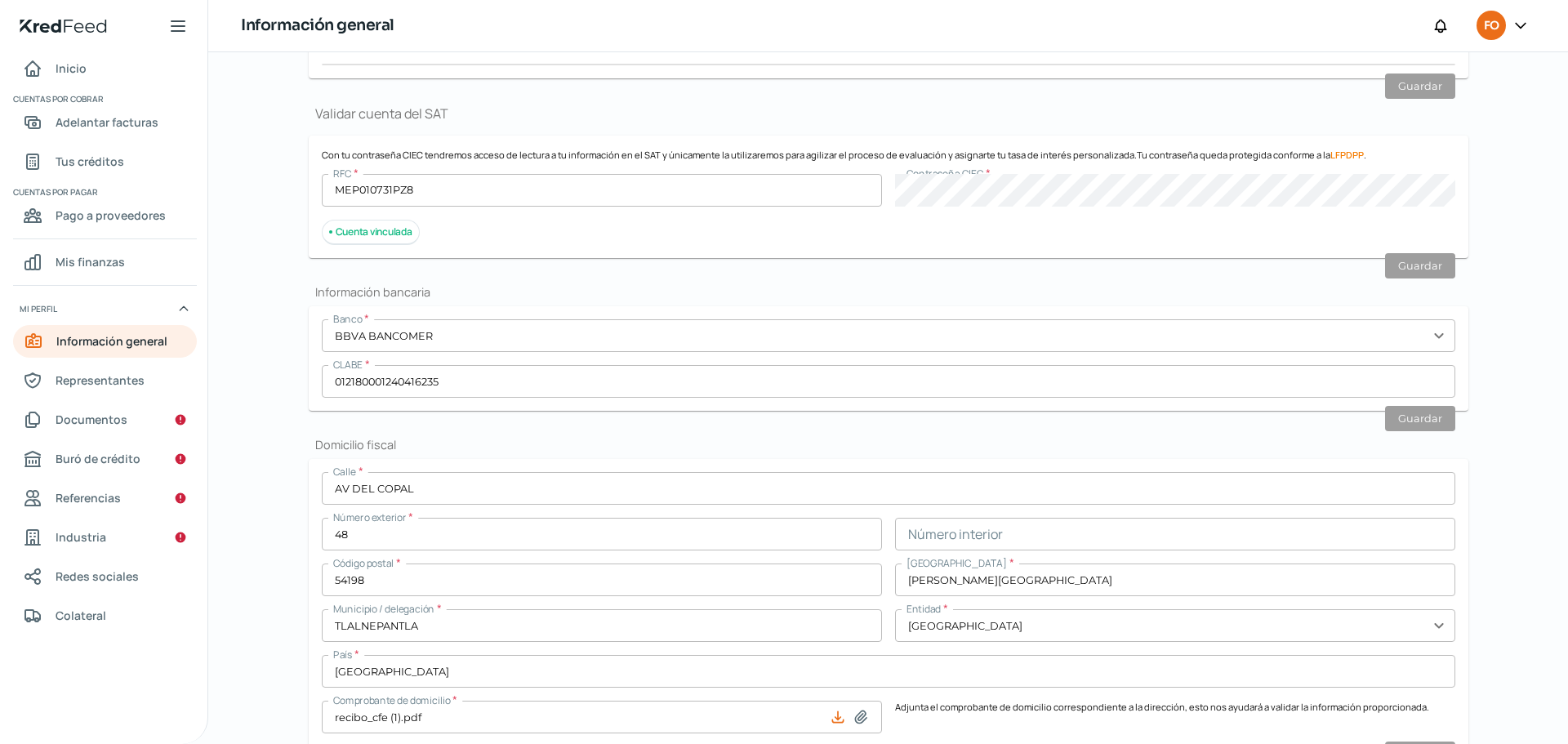
scroll to position [327, 0]
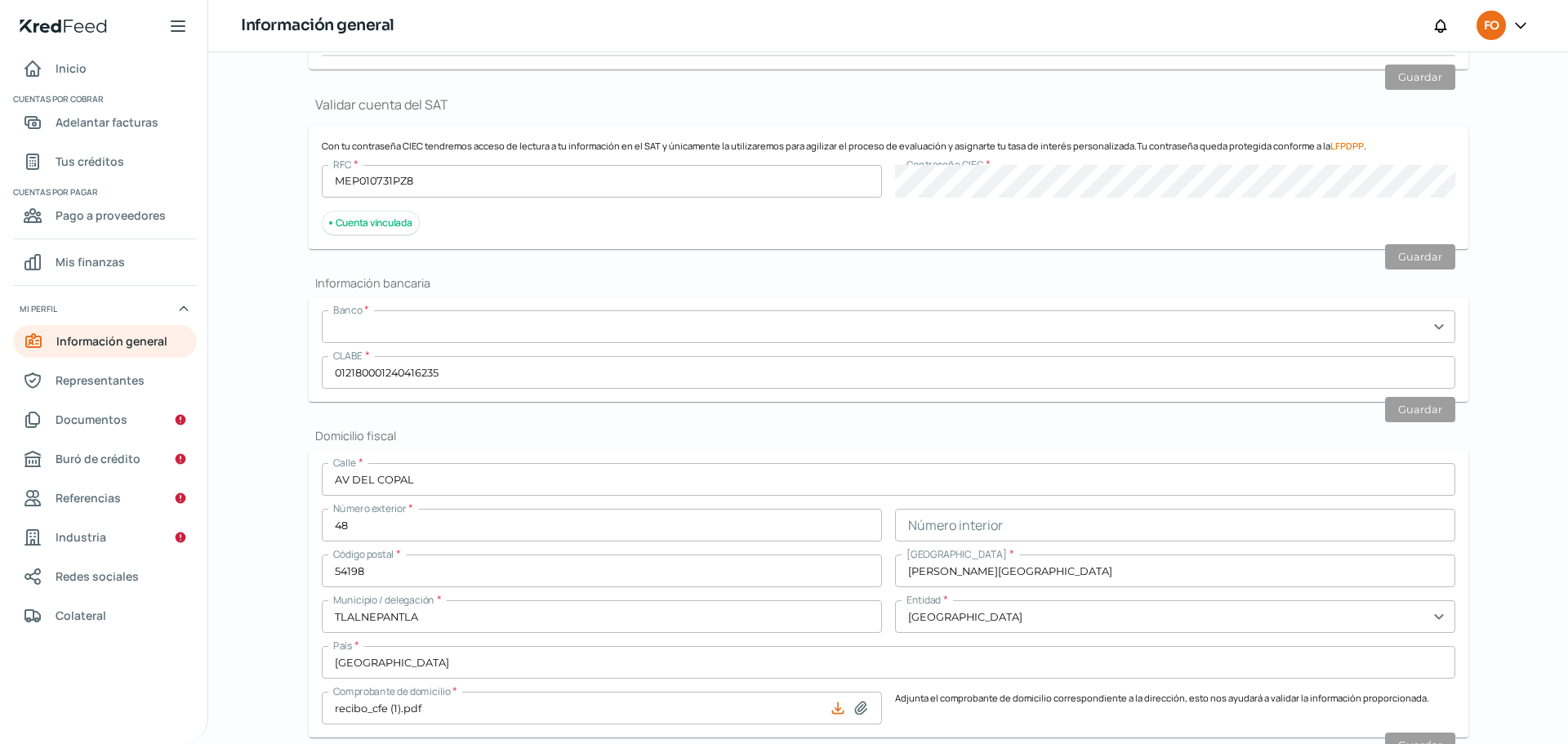
click at [522, 334] on input "text" at bounding box center [889, 326] width 1133 height 32
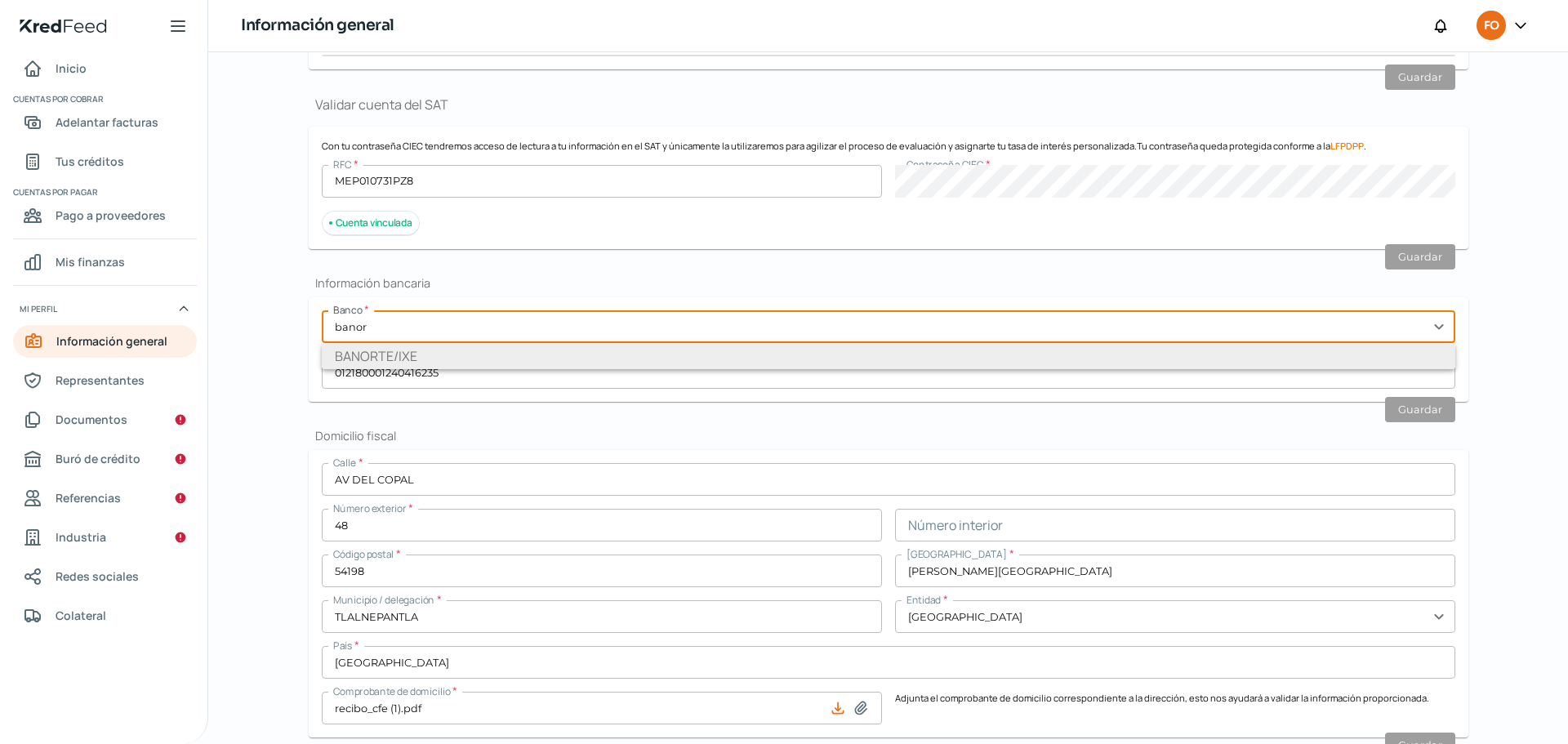
click at [509, 358] on li "BANORTE/IXE" at bounding box center [889, 356] width 1133 height 26
type input "BANORTE/IXE"
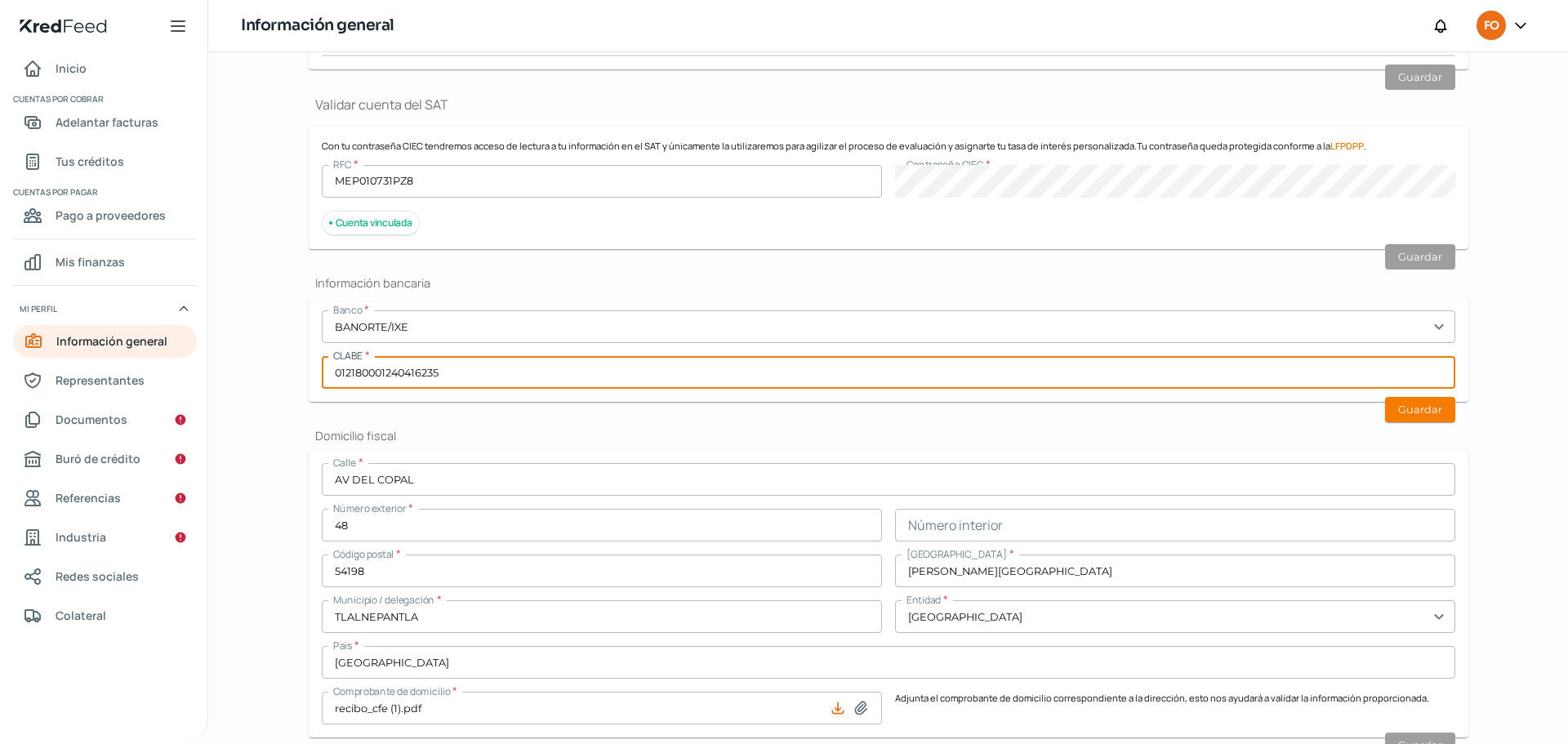
click at [490, 368] on input "012180001240416235" at bounding box center [889, 372] width 1133 height 32
type input "072180013260680558"
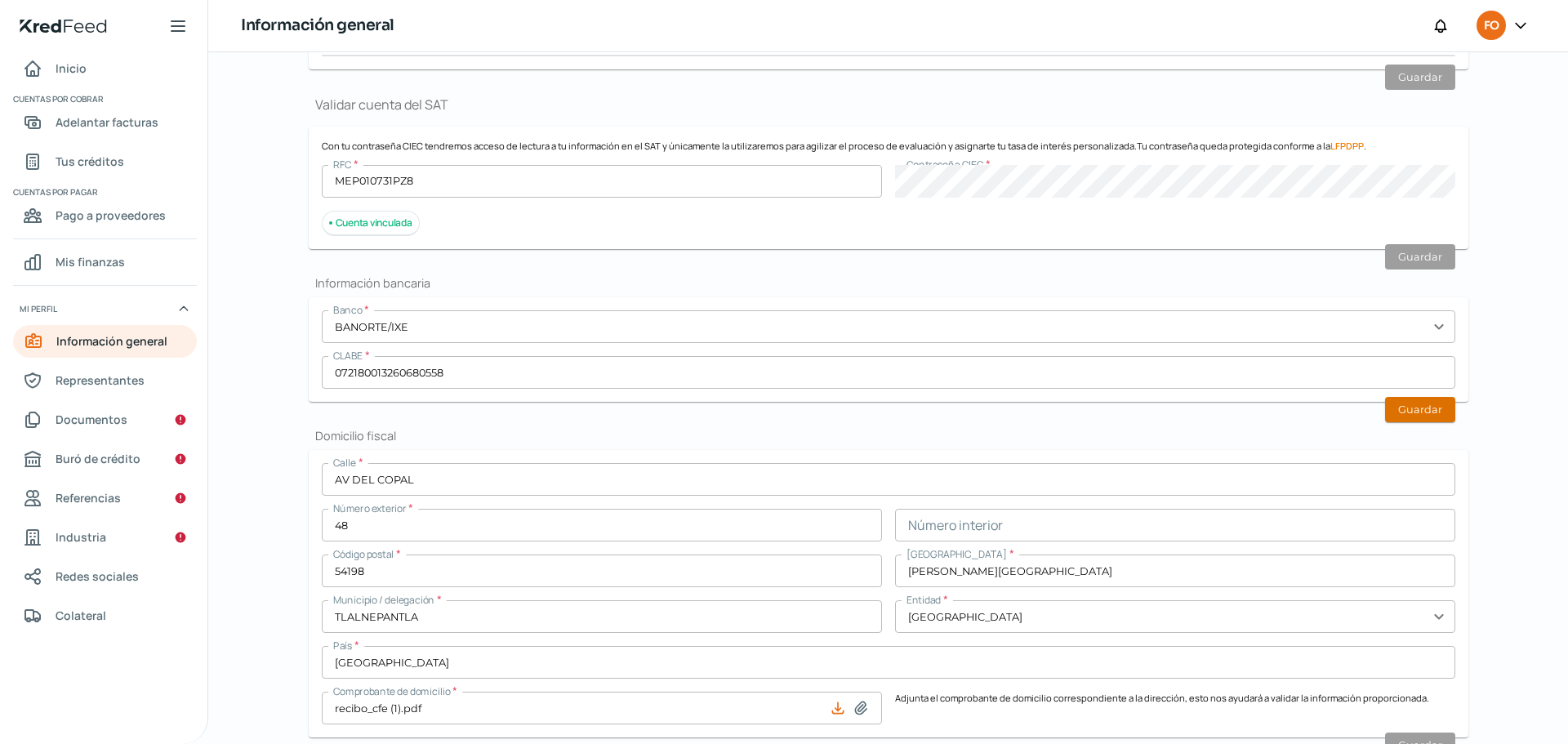
click at [1431, 408] on button "Guardar" at bounding box center [1420, 409] width 70 height 25
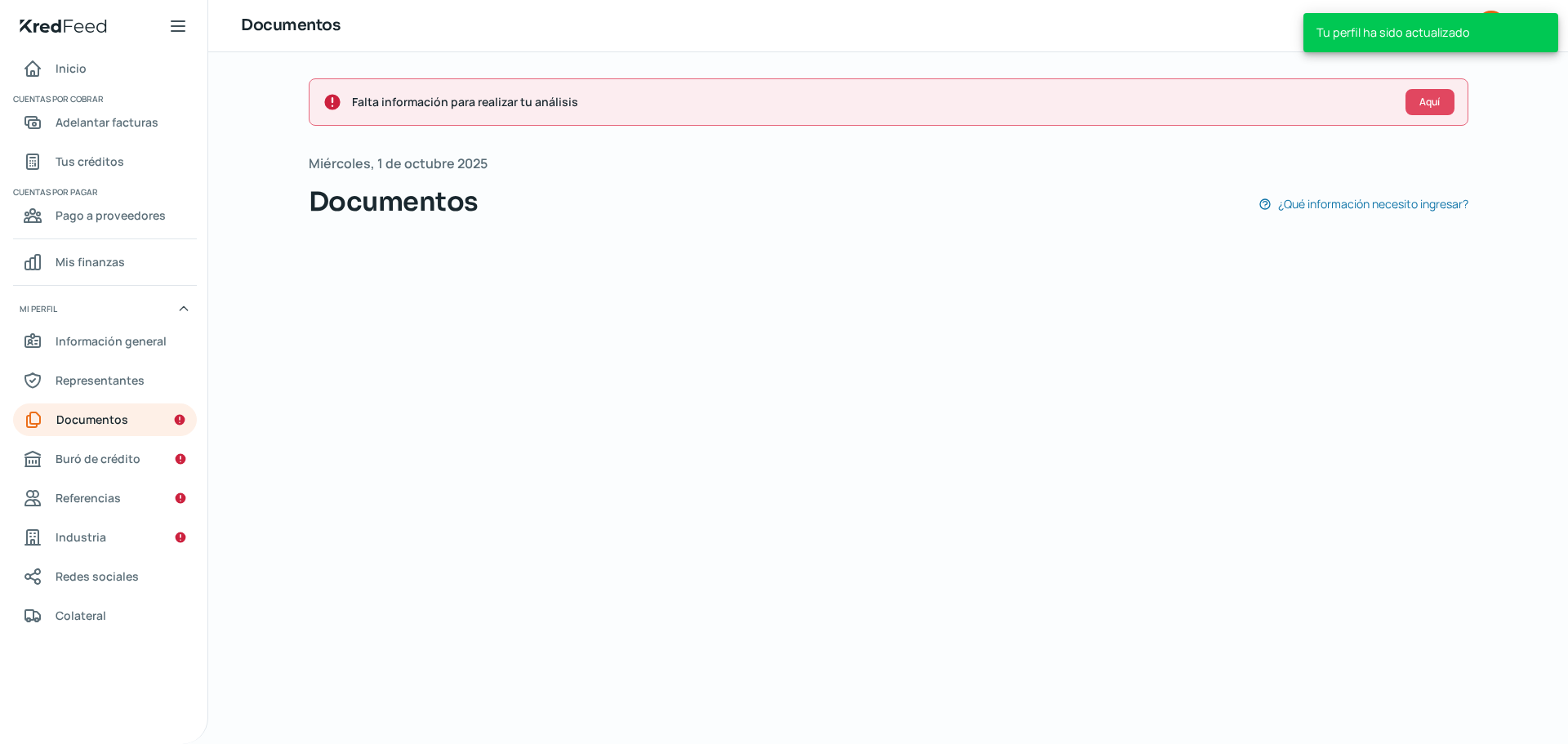
scroll to position [42, 0]
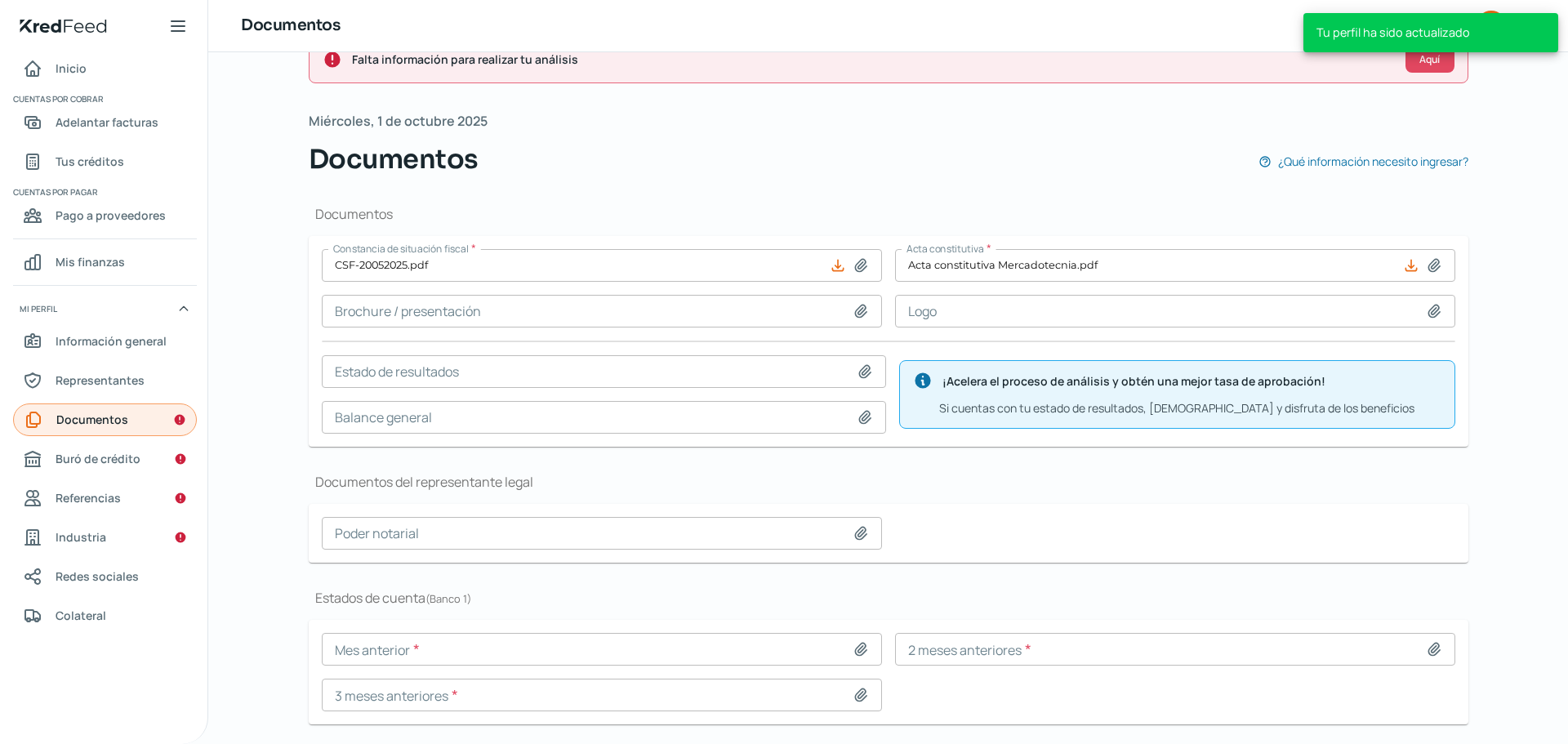
click at [96, 426] on span "Documentos" at bounding box center [92, 419] width 72 height 20
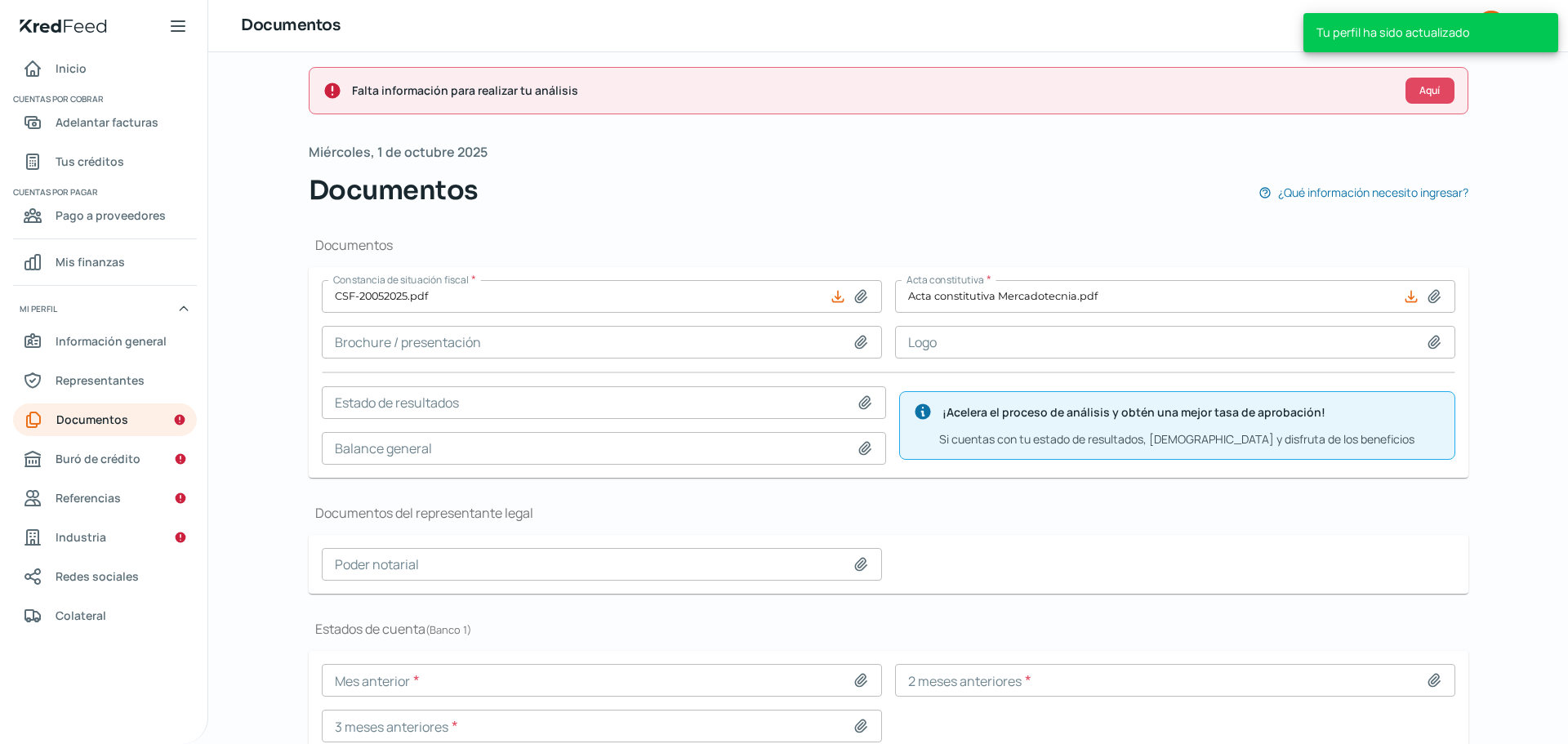
scroll to position [0, 0]
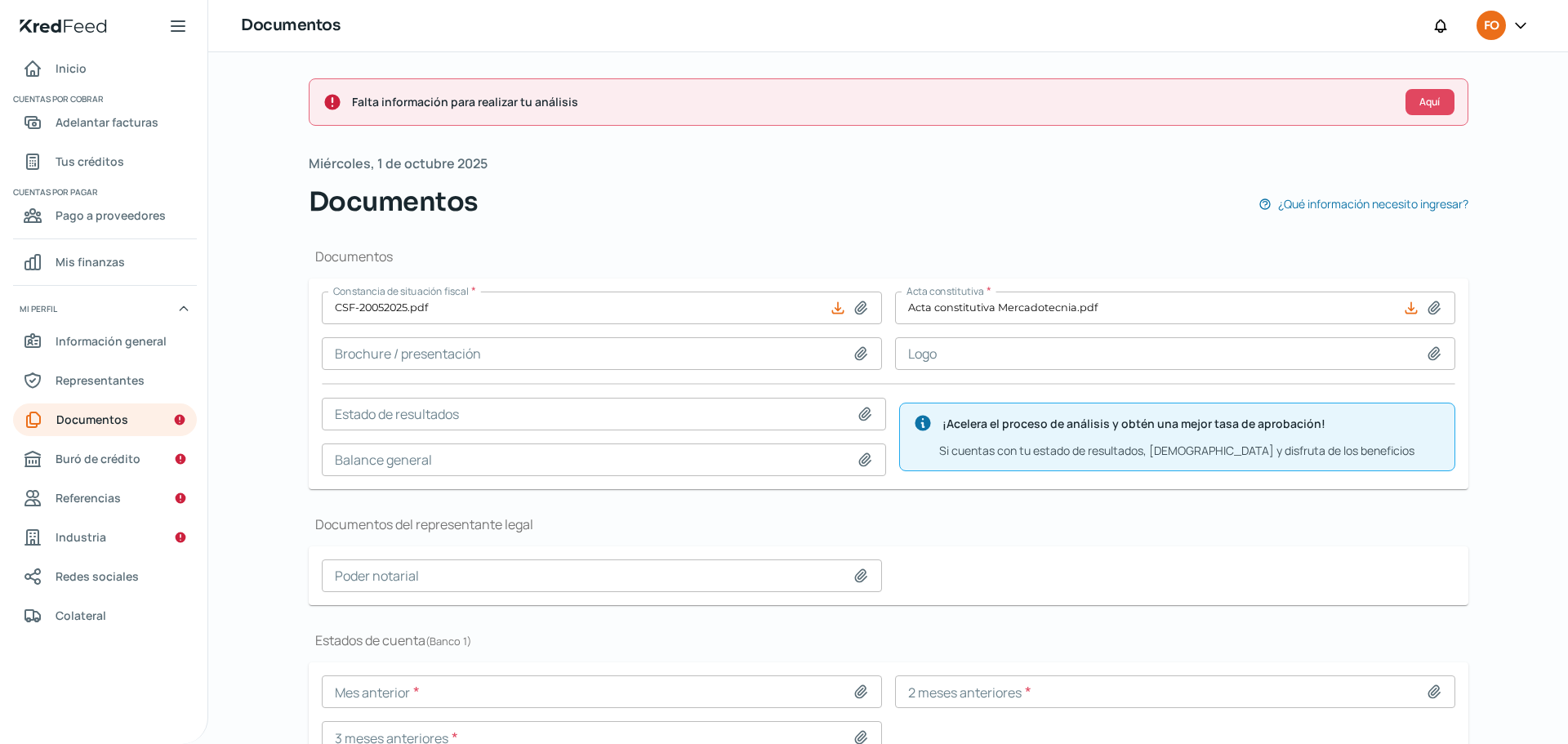
click at [506, 351] on input at bounding box center [602, 353] width 560 height 32
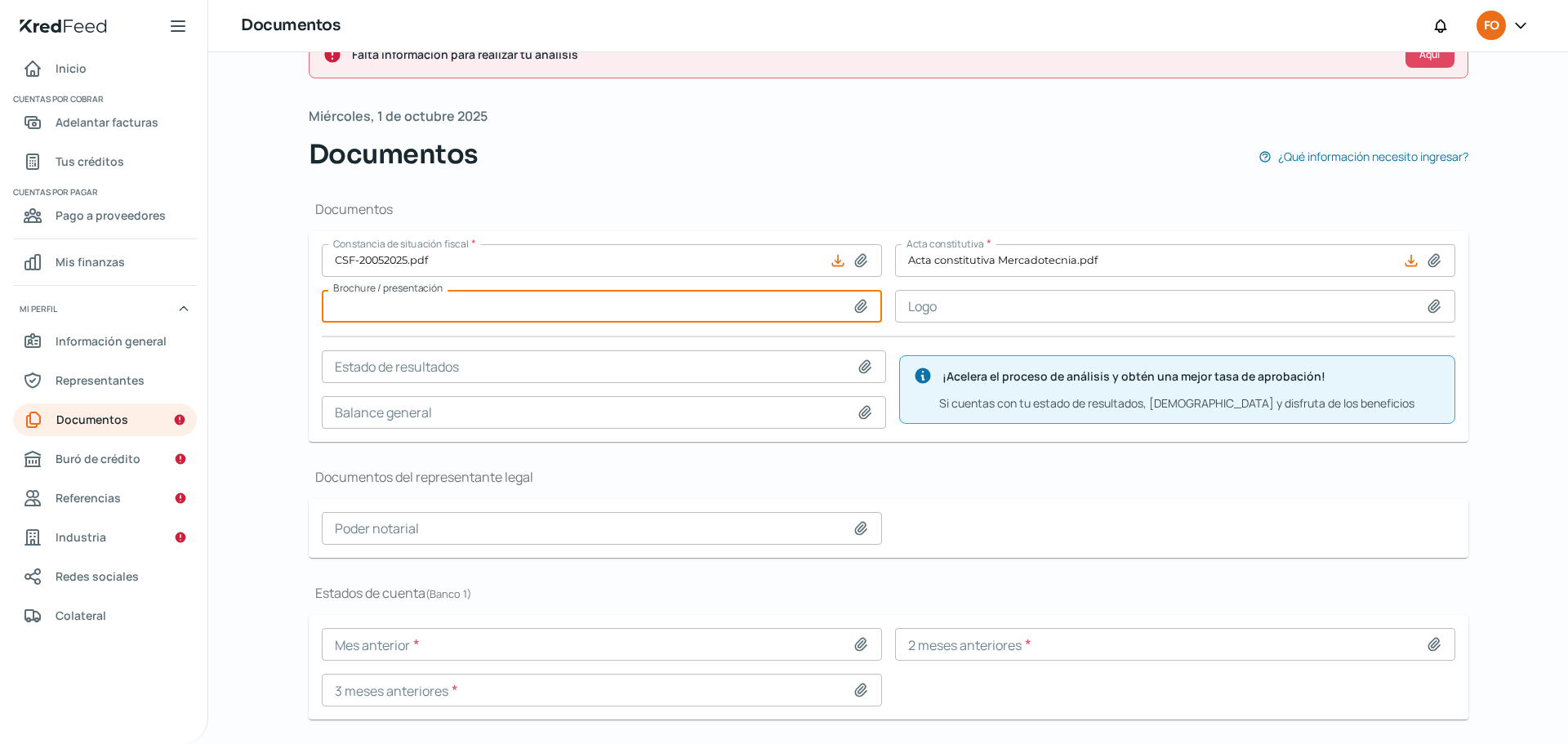
scroll to position [81, 0]
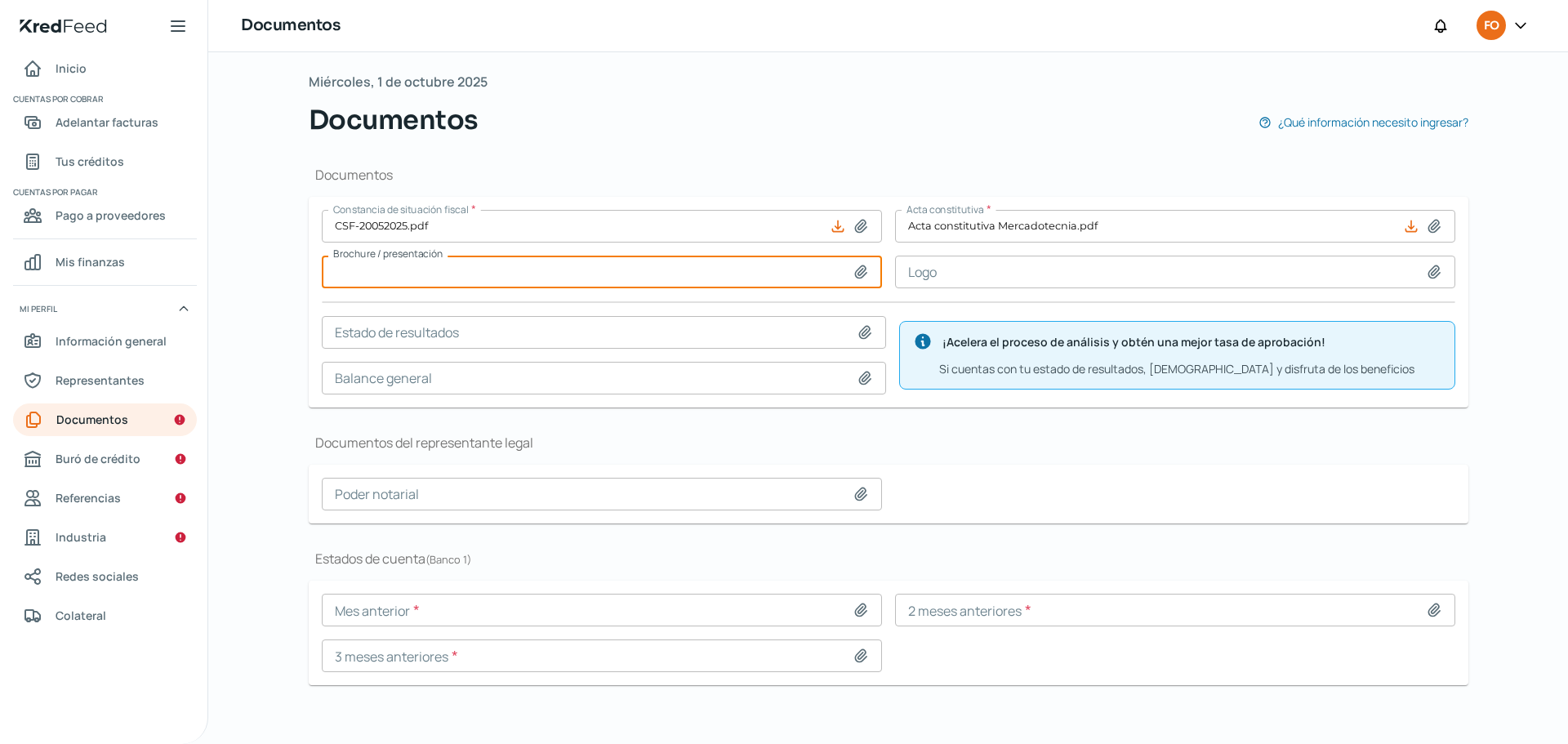
click at [534, 272] on input at bounding box center [602, 271] width 560 height 32
type input "C:\fakepath\PRESENTACION.docx"
click at [601, 269] on input at bounding box center [602, 271] width 560 height 32
type input "C:\fakepath\PRESENTACION.pdf"
type input "PRESENTACION.pdf"
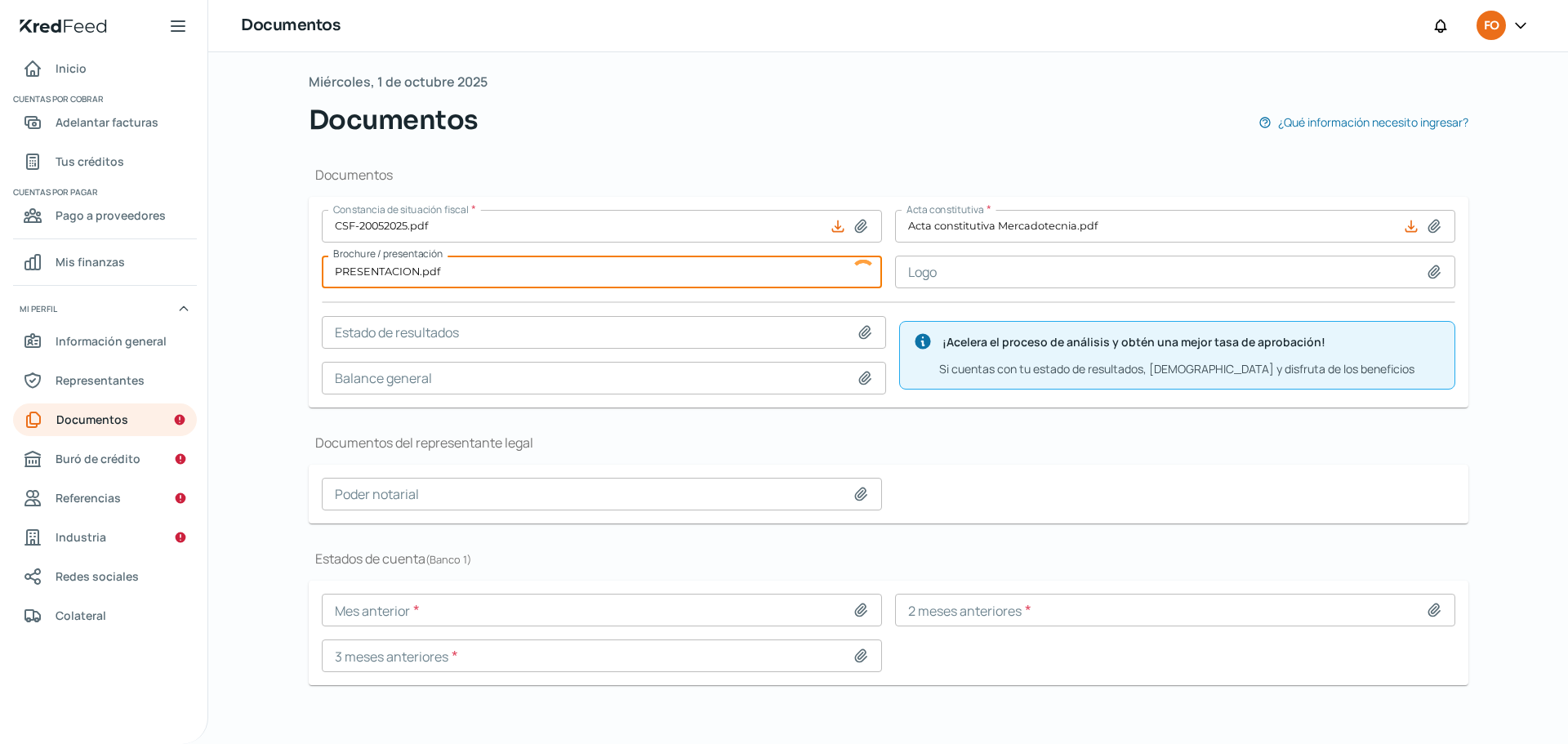
click at [977, 274] on input at bounding box center [1175, 271] width 560 height 32
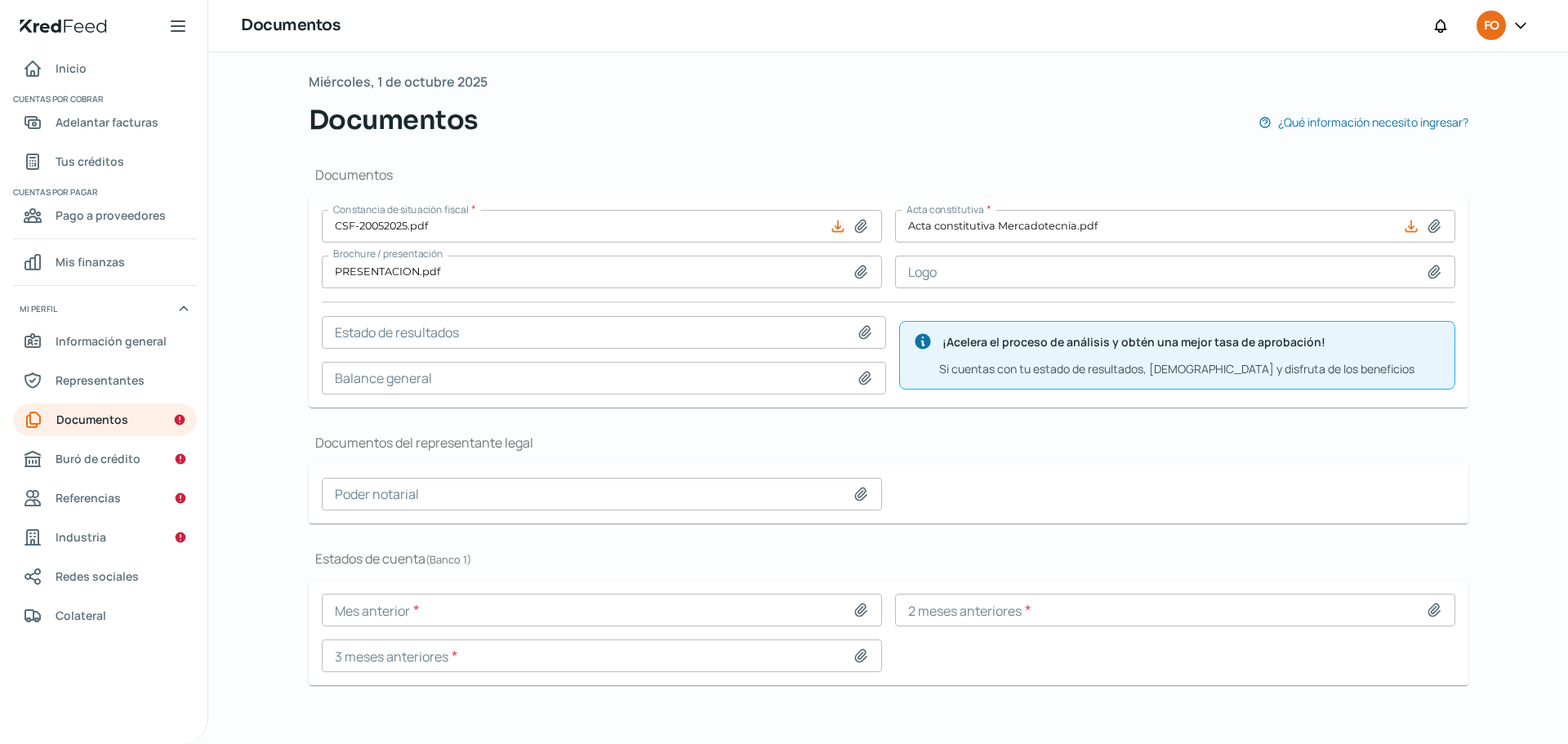
scroll to position [89, 0]
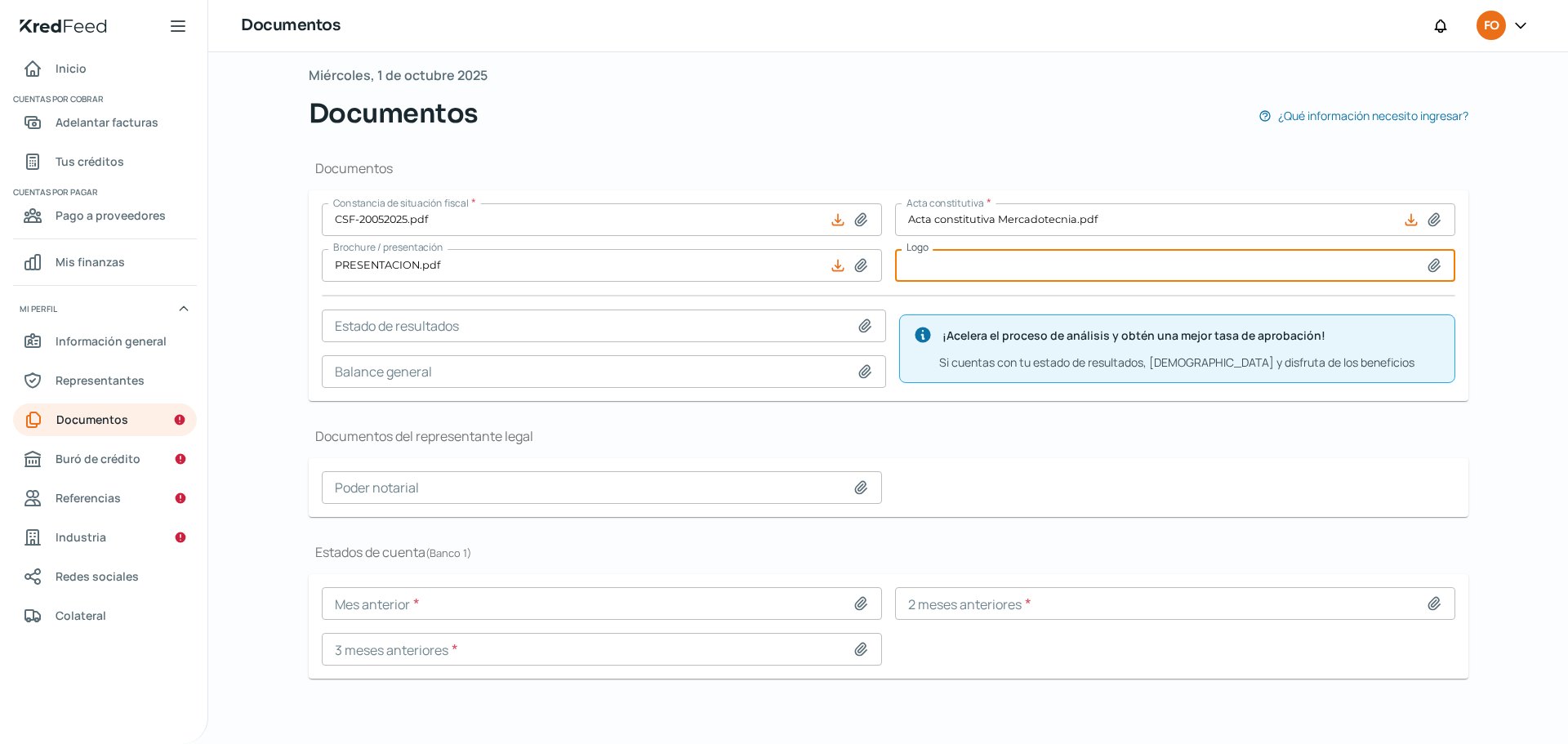
type input "C:\fakepath\LOGO.jpg"
type input "LOGO.jpg"
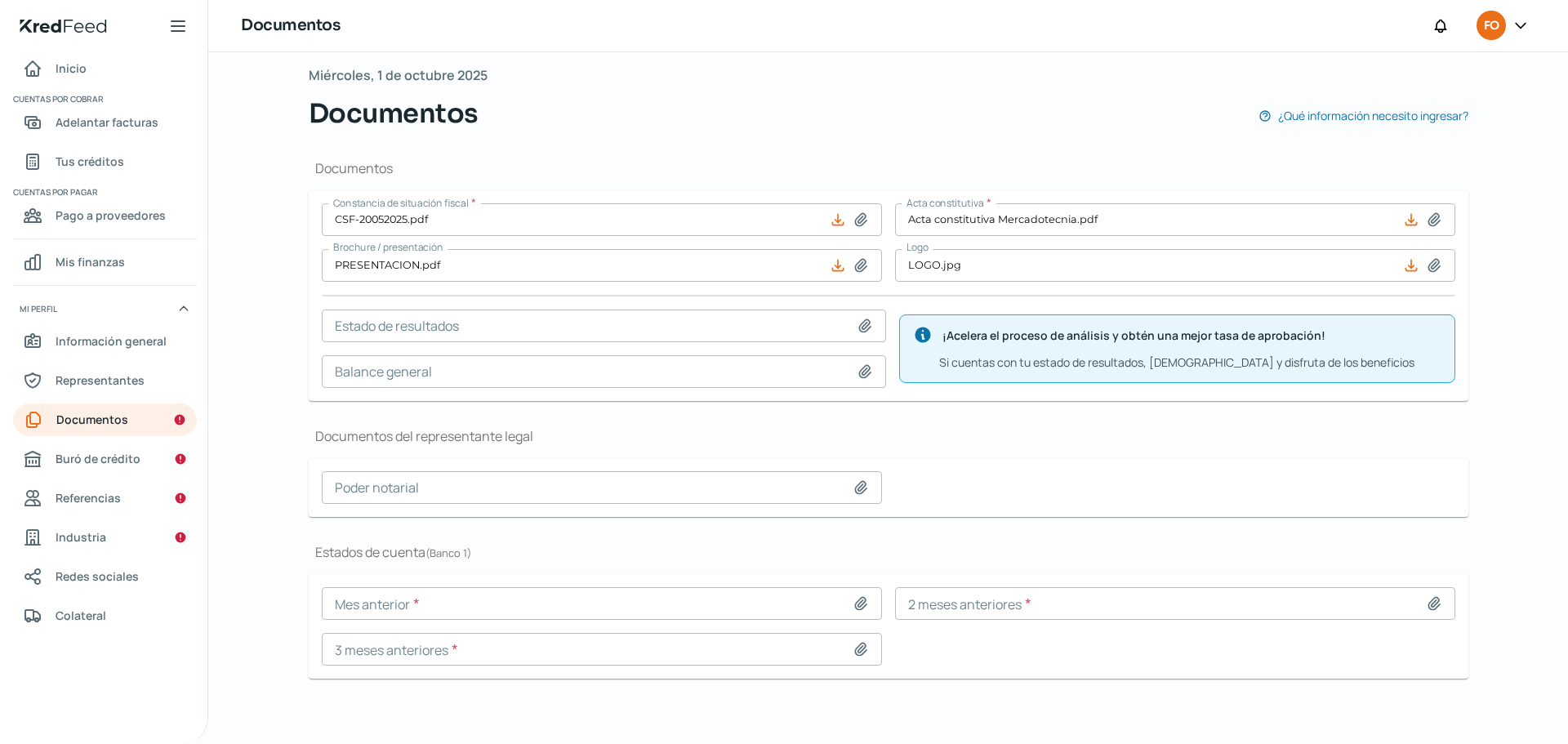
click at [694, 310] on input at bounding box center [604, 325] width 564 height 32
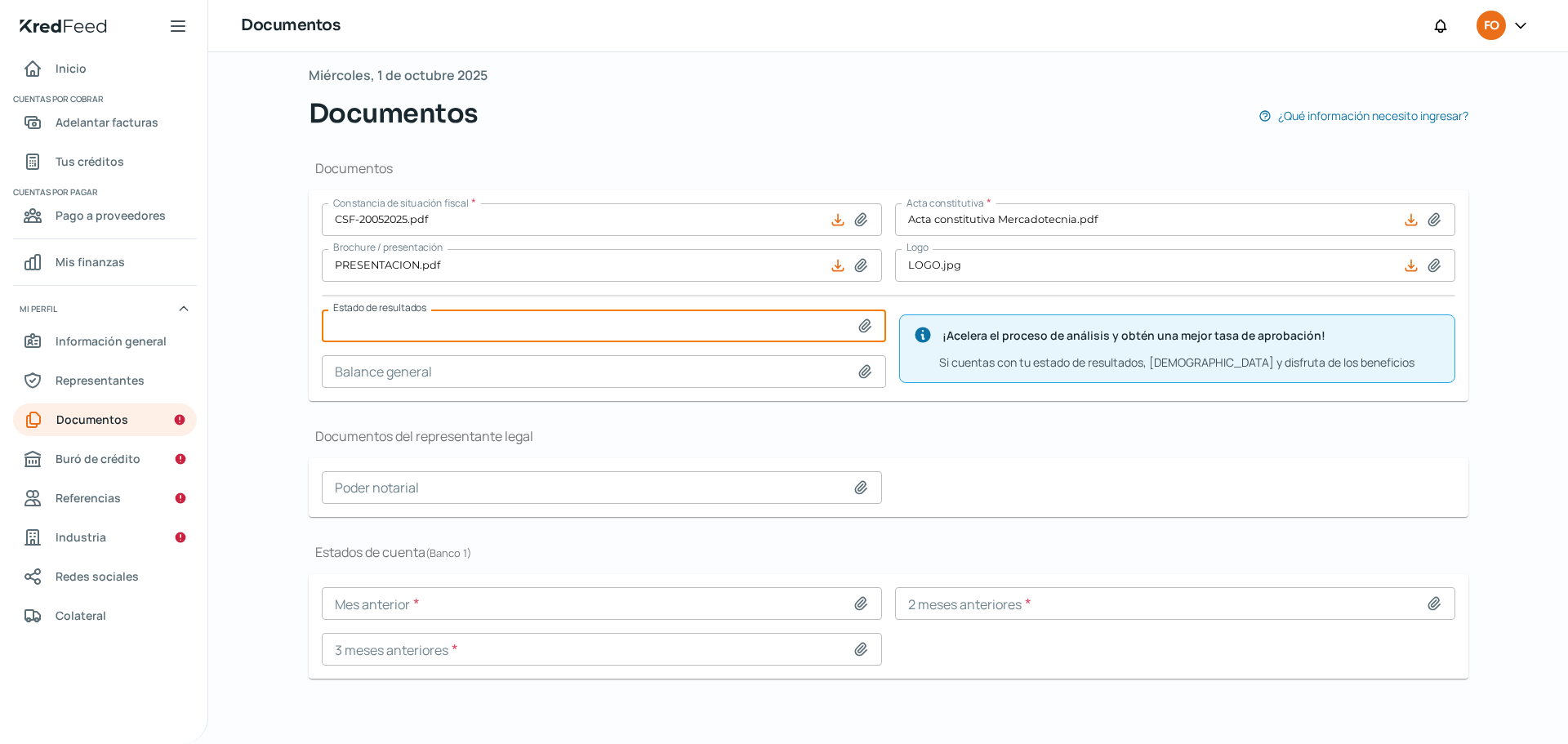
type input "C:\fakepath\EDO. RESULTADOS MEP2025(1).pdf"
type input "EDO. RESULTADOS MEP2025(1).pdf"
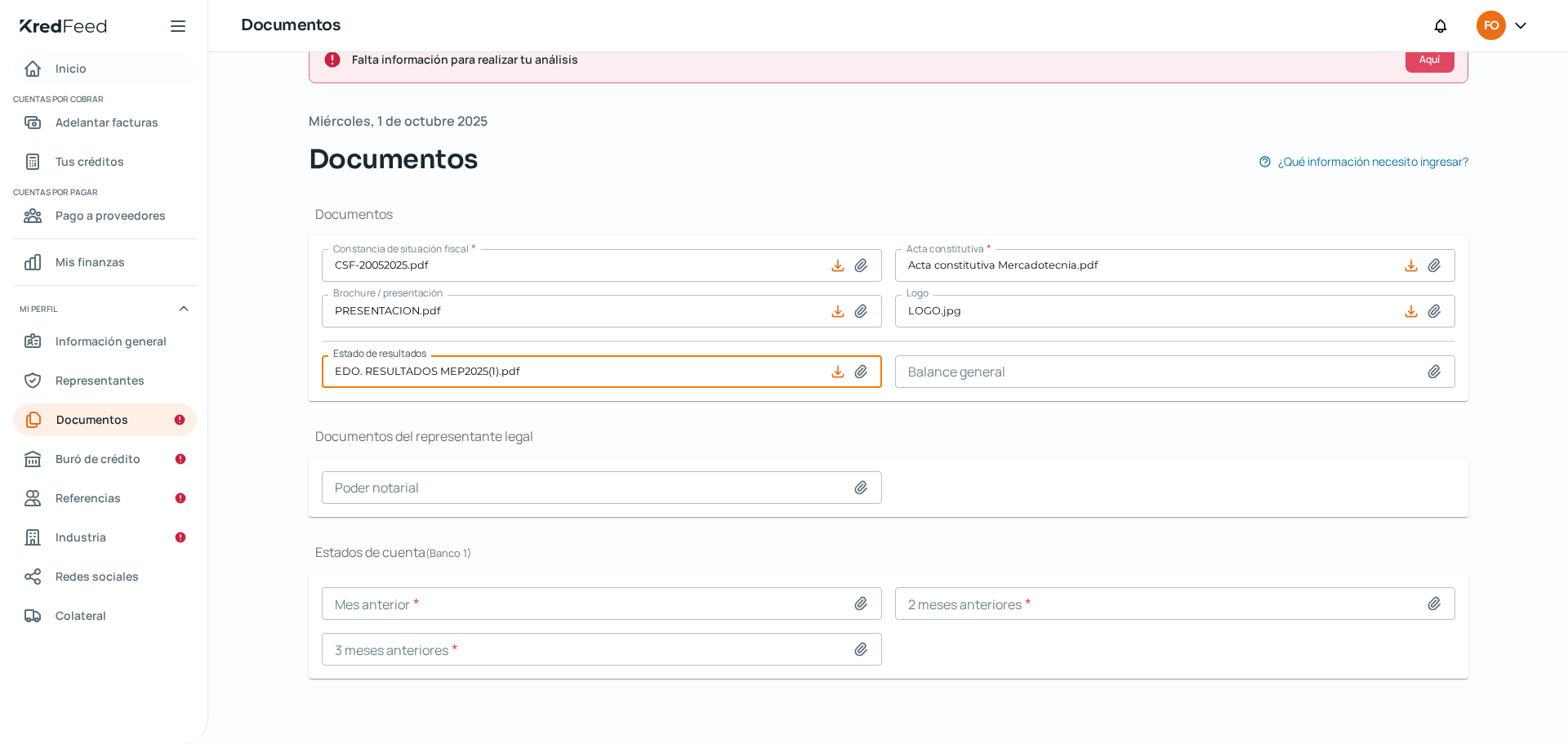
scroll to position [42, 0]
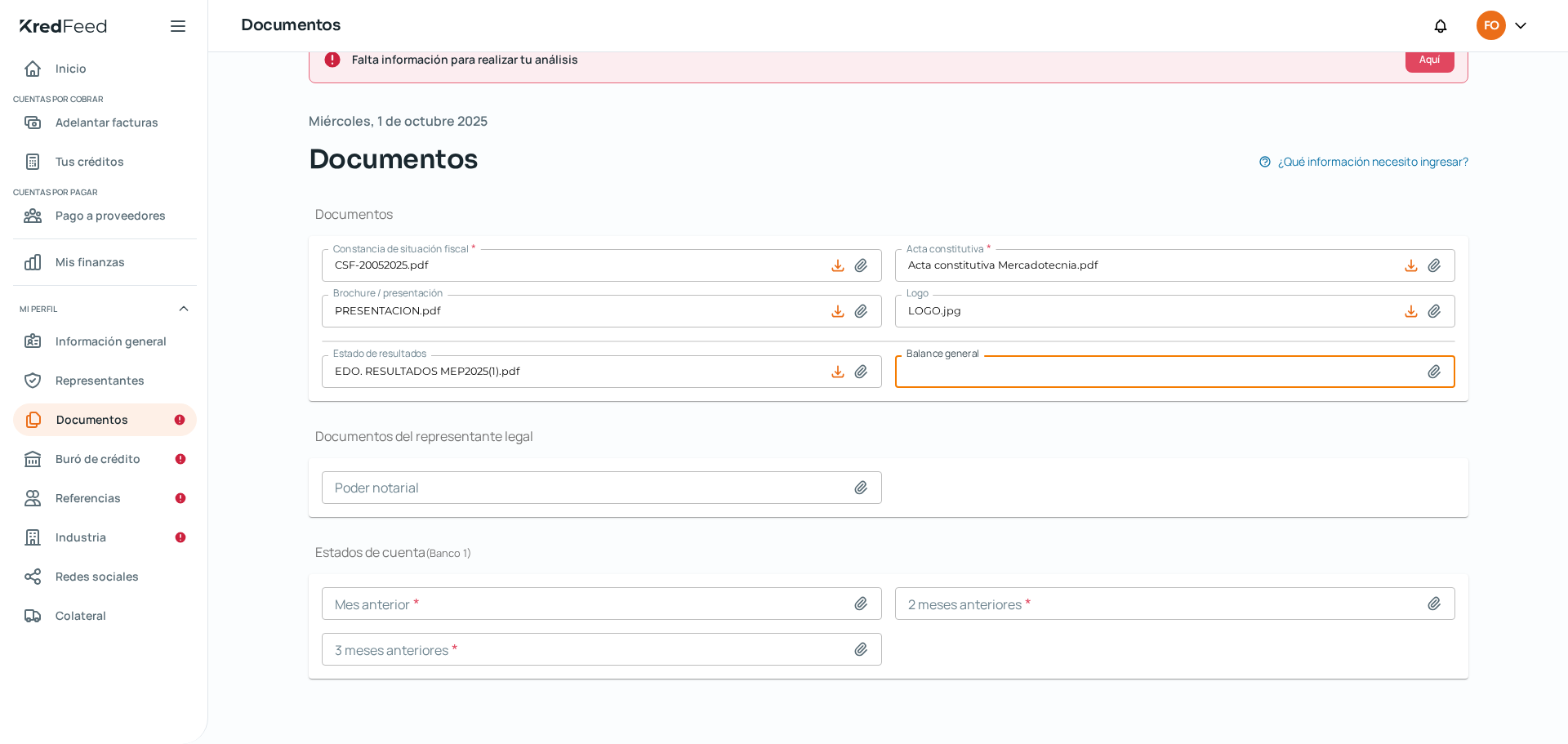
click at [1070, 377] on input at bounding box center [1175, 371] width 560 height 32
type input "C:\fakepath\EDO. RESULTADOS MEP2024(1).pdf"
type input "EDO. RESULTADOS MEP2024(1).pdf"
click at [1324, 372] on input "EDO. RESULTADOS MEP2024(1).pdf" at bounding box center [1175, 371] width 560 height 32
type input "C:\fakepath\EDO. RESULTADOS MEP2025(1).pdf"
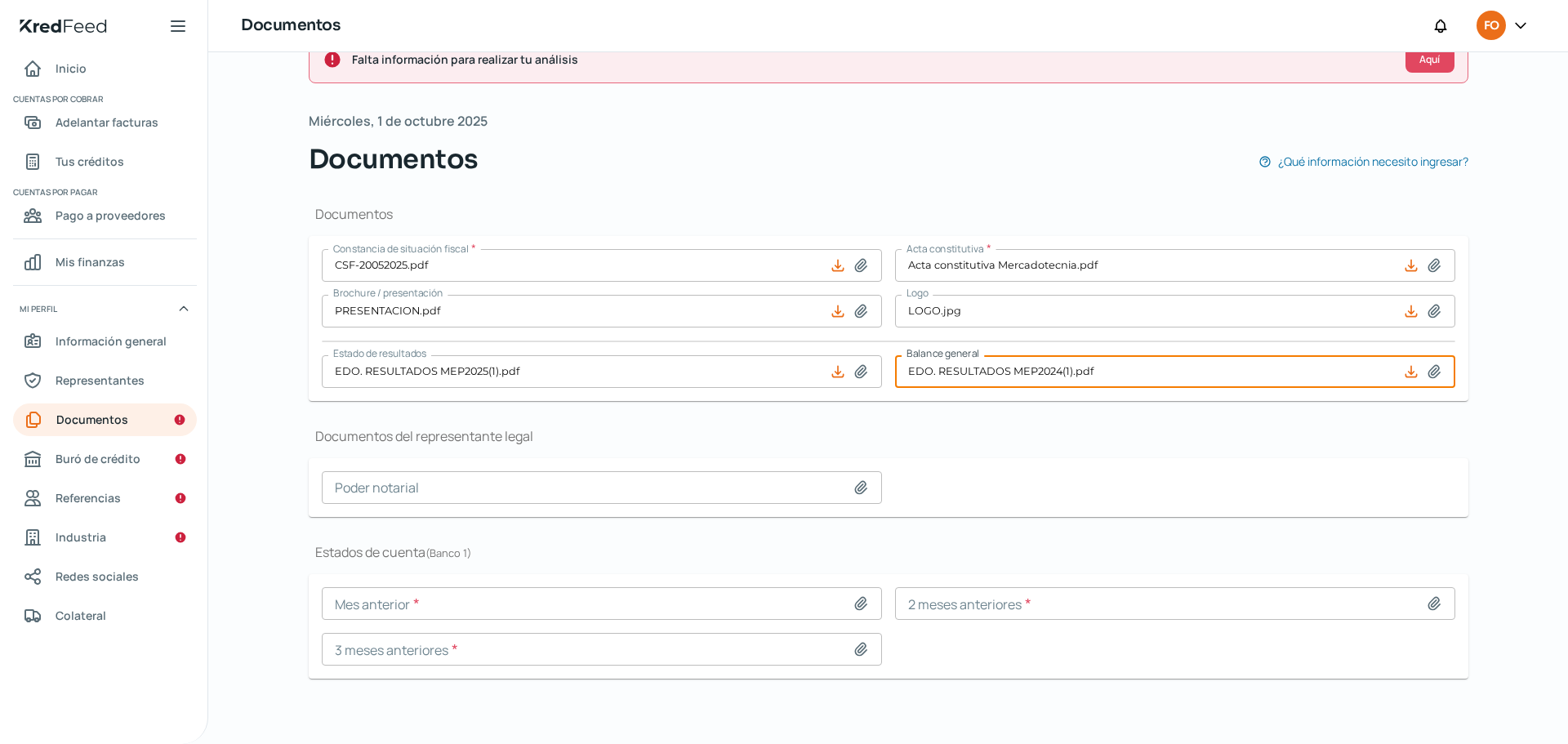
type input "EDO. RESULTADOS MEP2025(1).pdf"
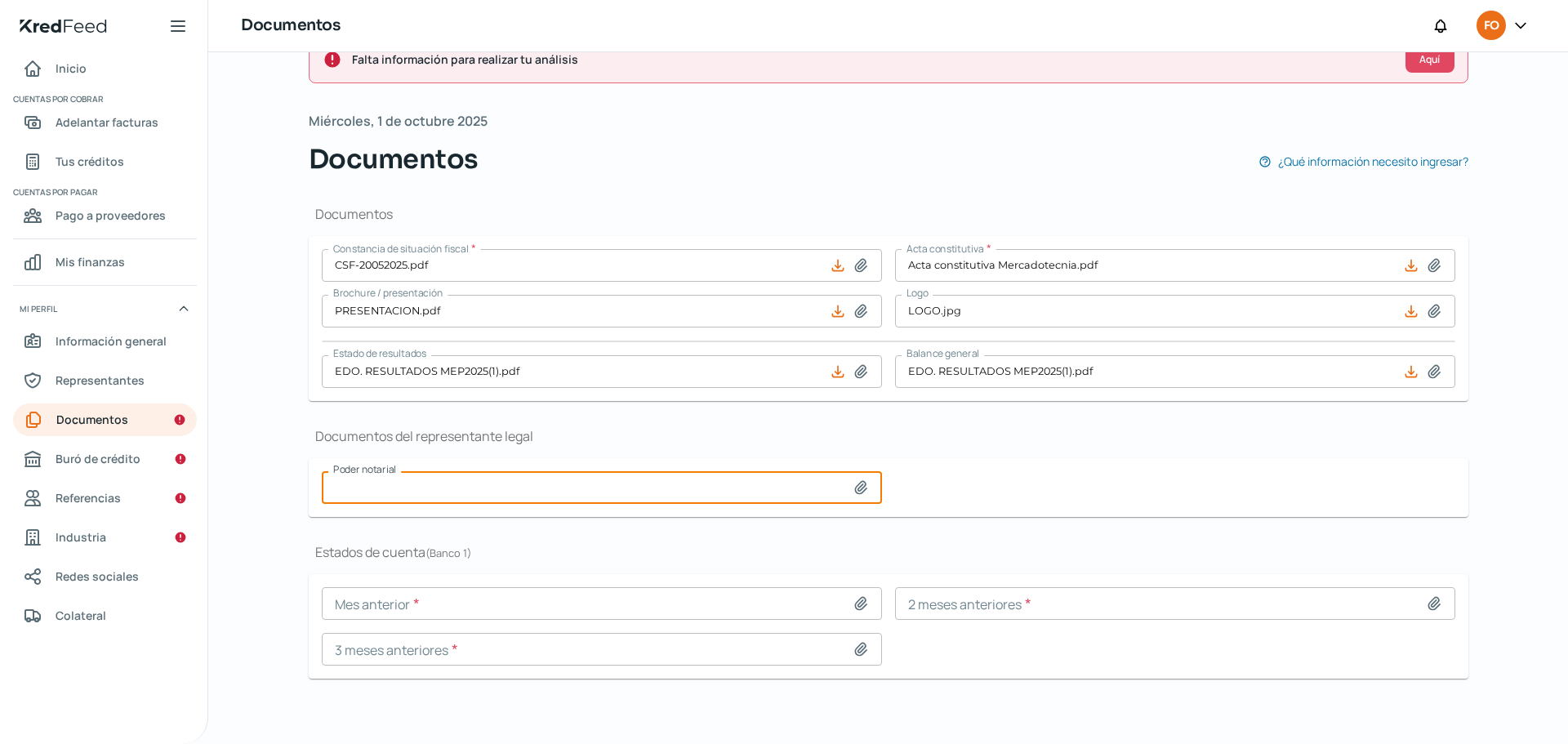
click at [518, 493] on input at bounding box center [602, 487] width 560 height 32
type input "C:\fakepath\Acta- MERCADOTECNIA.pdf"
type input "Acta- MERCADOTECNIA.pdf"
click at [584, 604] on input at bounding box center [602, 603] width 560 height 32
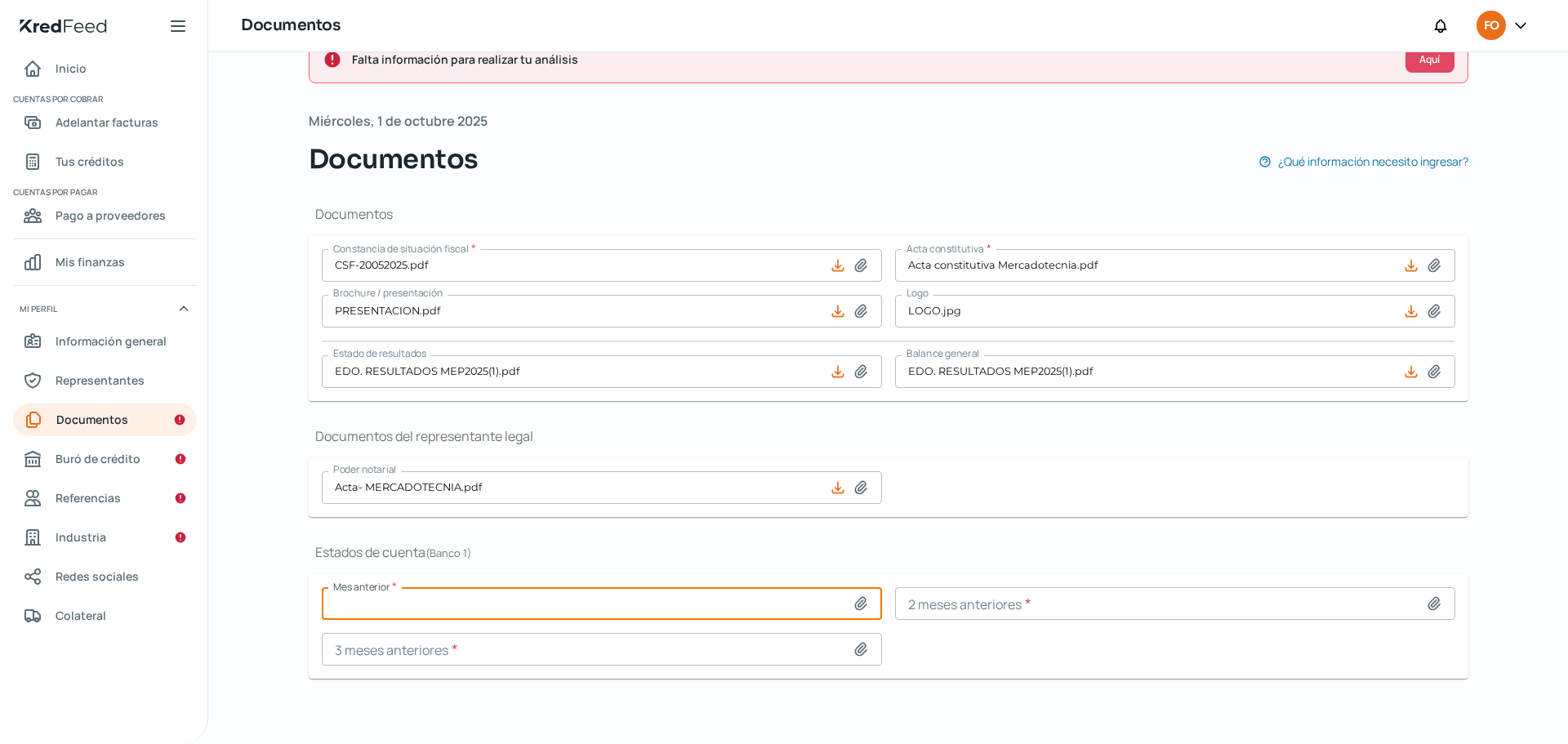
type input "C:\fakepath\[DATE].pdf"
type input "[DATE].pdf"
click at [1053, 606] on input at bounding box center [1175, 603] width 560 height 32
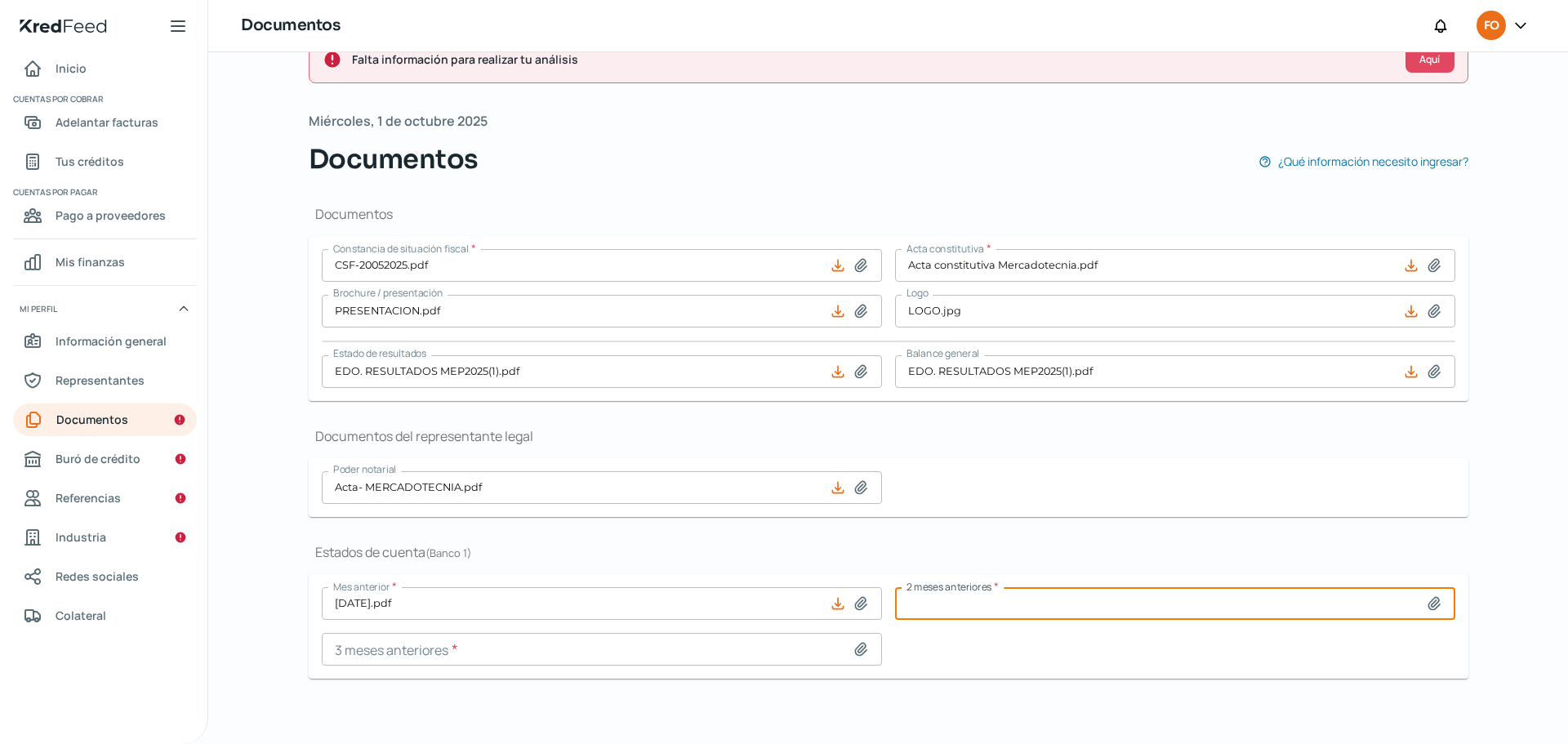
type input "C:\fakepath\[DATE].pdf"
type input "[DATE].pdf"
click at [473, 655] on input at bounding box center [602, 649] width 560 height 32
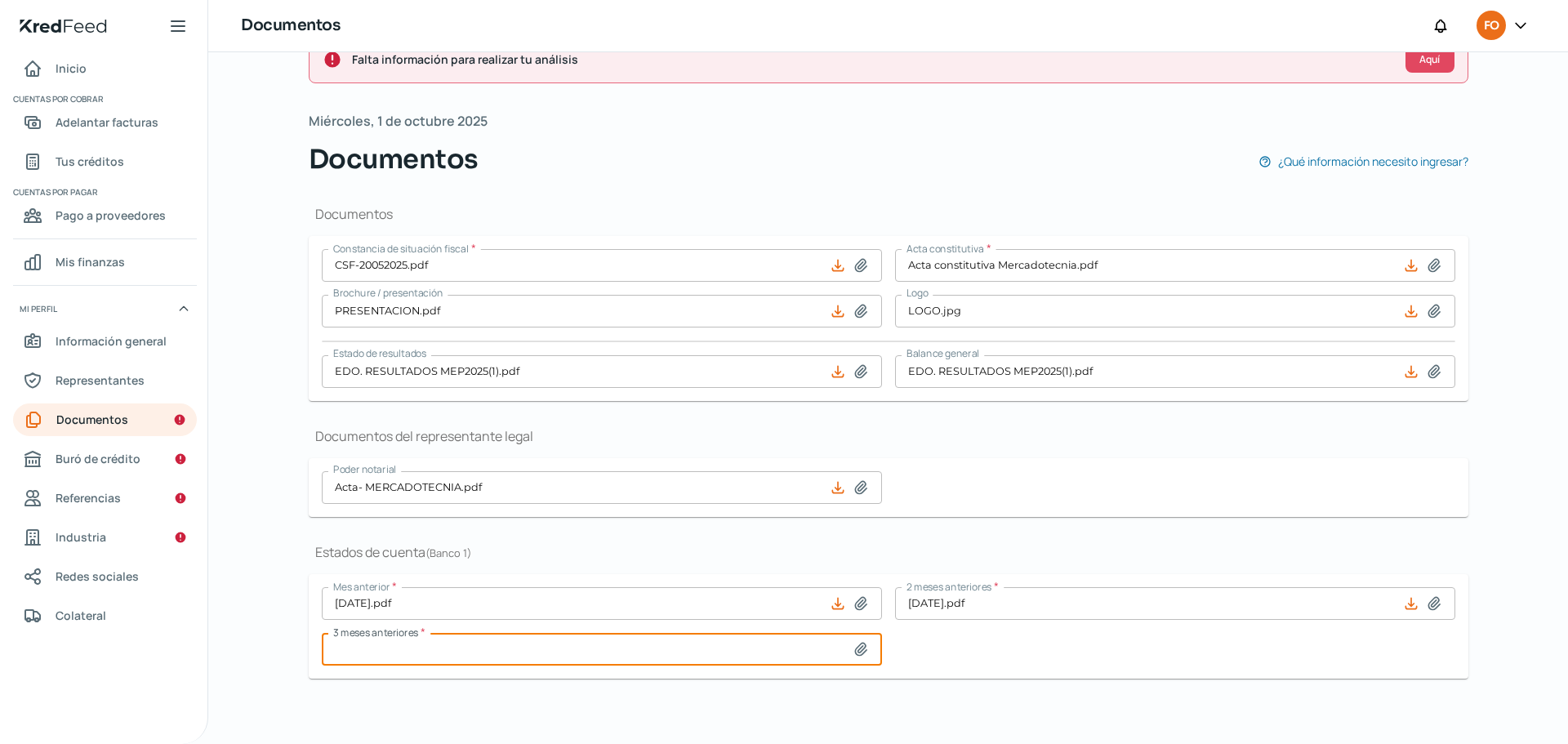
type input "C:\fakepath\[DATE].pdf"
type input "[DATE].pdf"
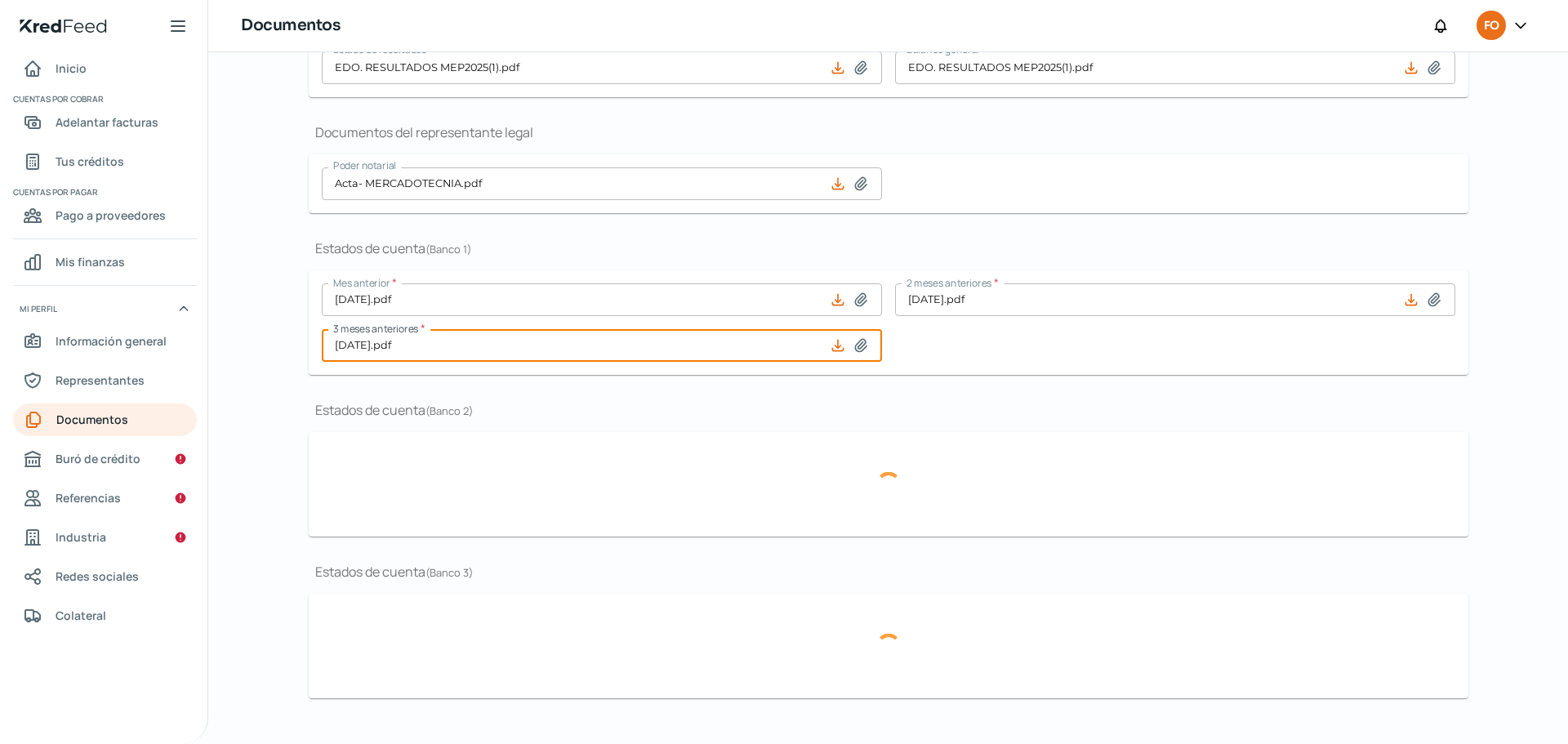
scroll to position [318, 0]
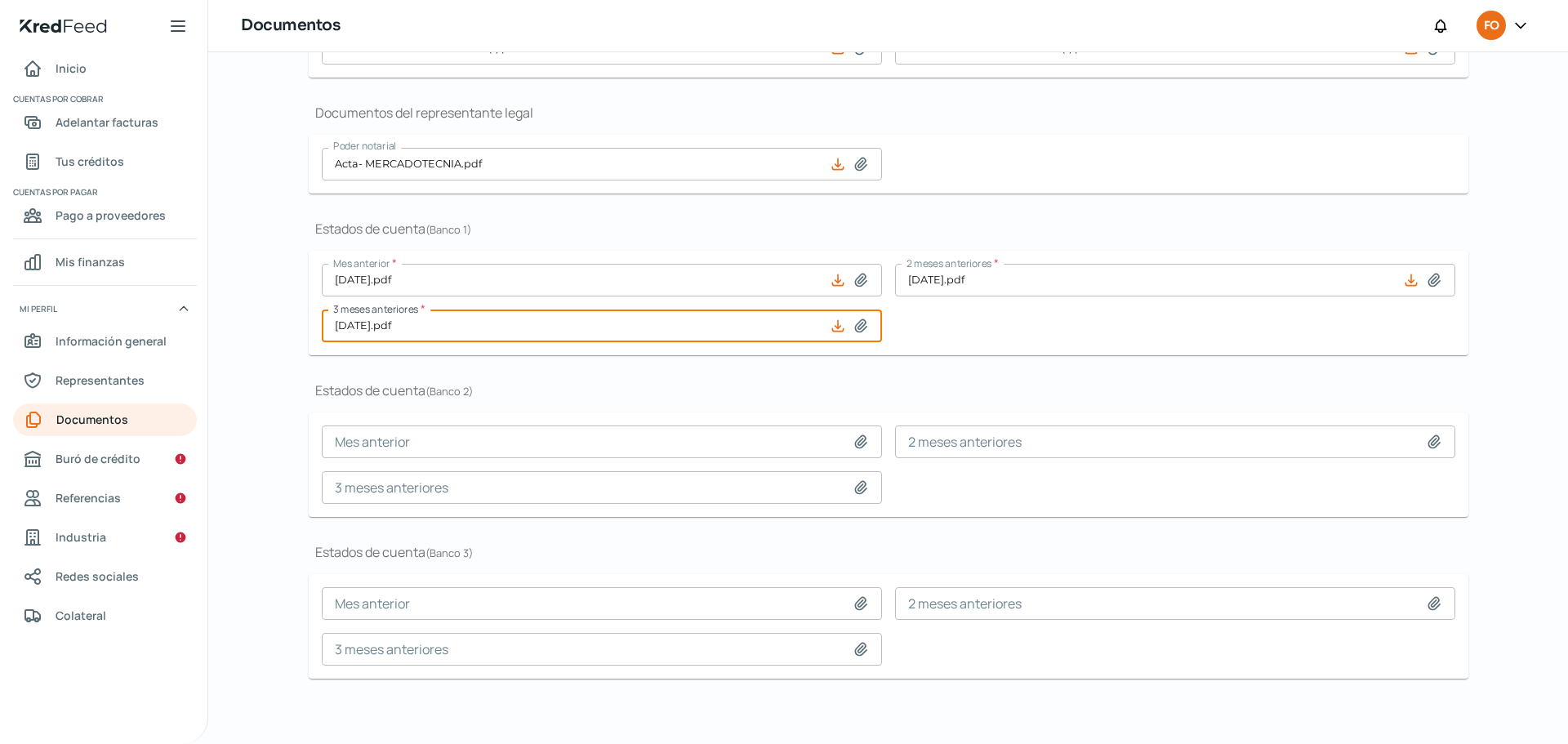
click at [1109, 698] on div "Documentos Constancia de situación fiscal * CSF-20052025.pdf Acta constitutiva …" at bounding box center [888, 286] width 1159 height 862
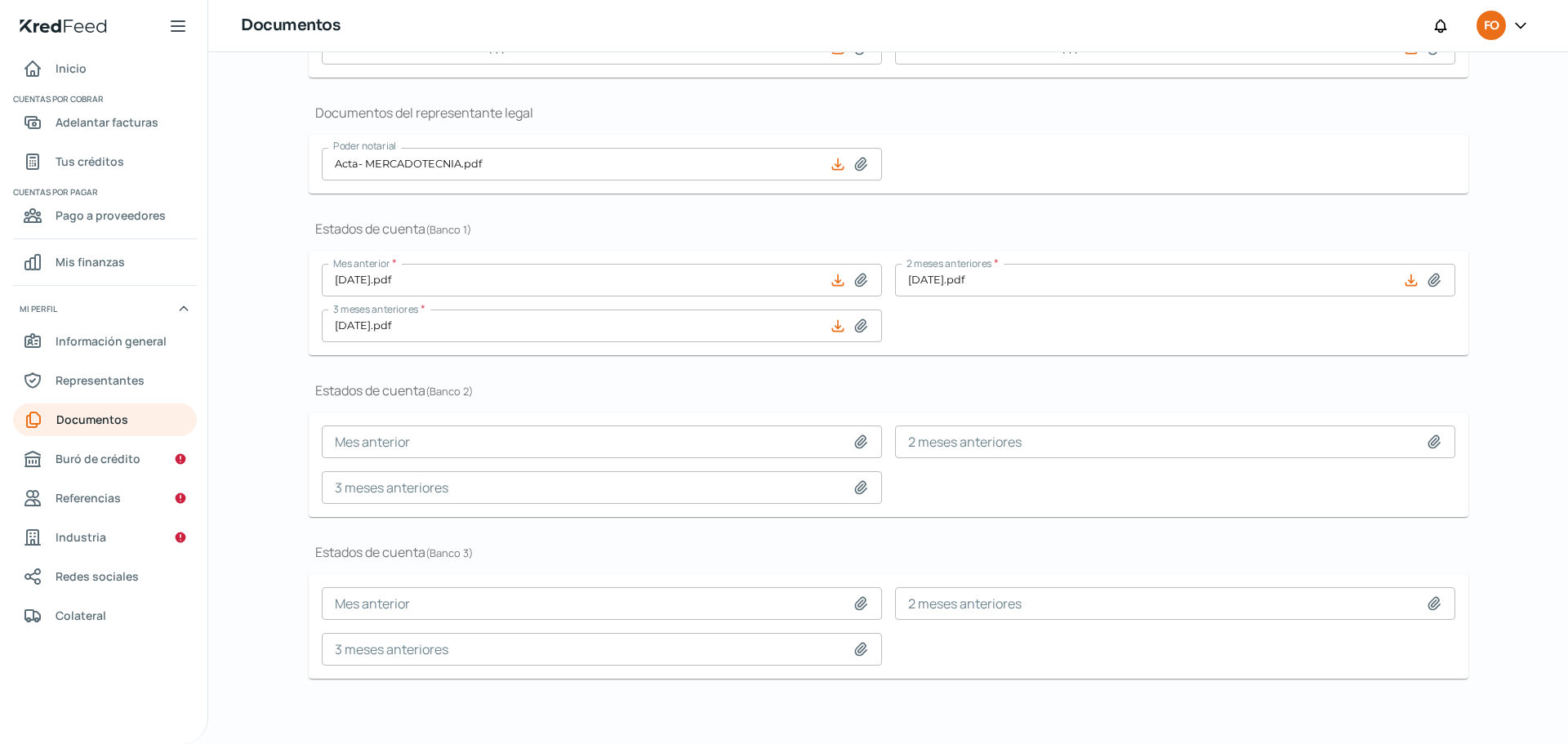
click at [618, 392] on h1 "Estados de cuenta ( Banco 2 )" at bounding box center [888, 390] width 1159 height 18
click at [1339, 689] on div "Documentos Constancia de situación fiscal * CSF-20052025.pdf Acta constitutiva …" at bounding box center [888, 286] width 1159 height 862
click at [1239, 702] on div "Documentos Constancia de situación fiscal * CSF-20052025.pdf Acta constitutiva …" at bounding box center [888, 286] width 1159 height 862
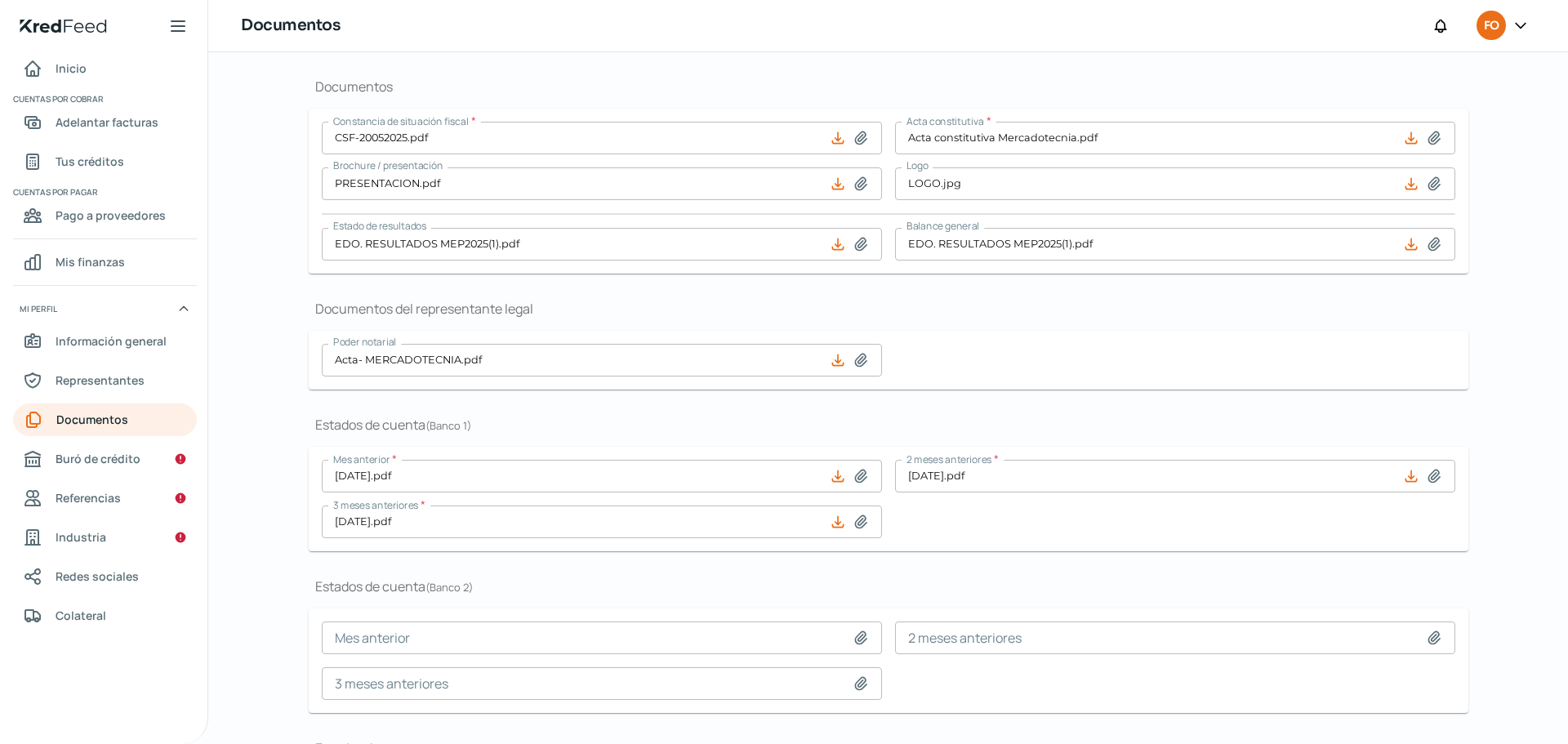
scroll to position [0, 0]
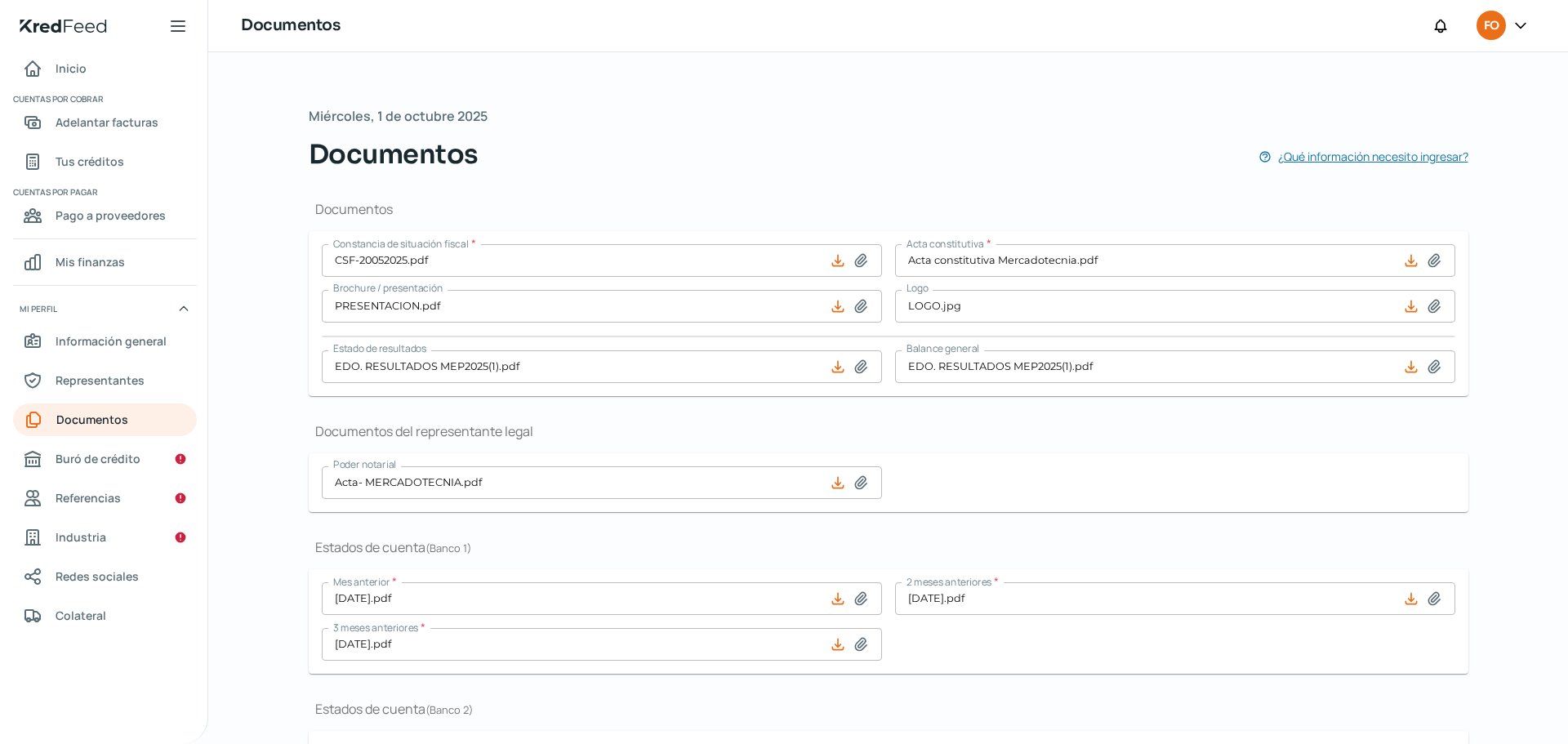
click at [1424, 157] on span "¿Qué información necesito ingresar?" at bounding box center [1373, 156] width 190 height 20
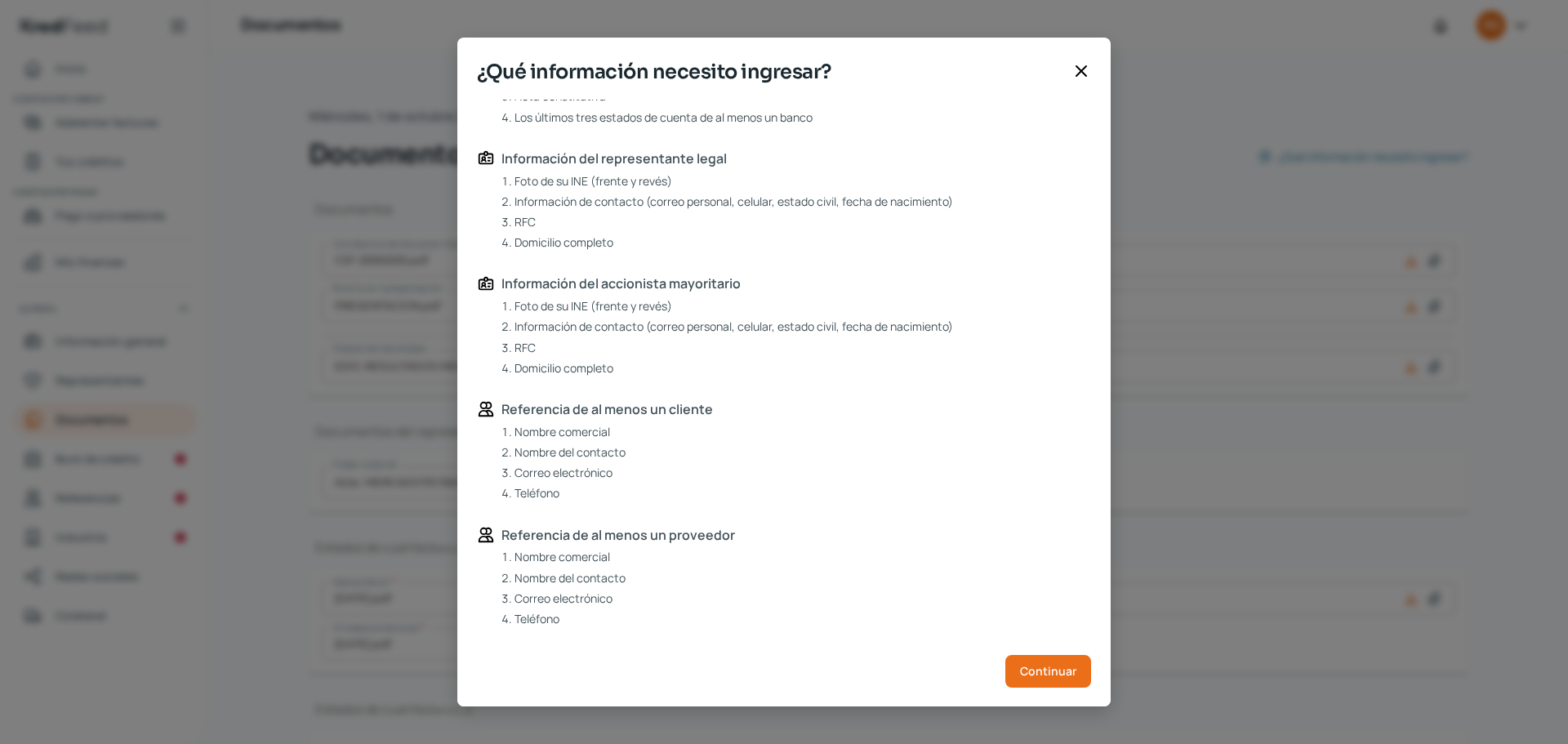
scroll to position [268, 0]
click at [1047, 683] on button "Continuar" at bounding box center [1047, 670] width 86 height 32
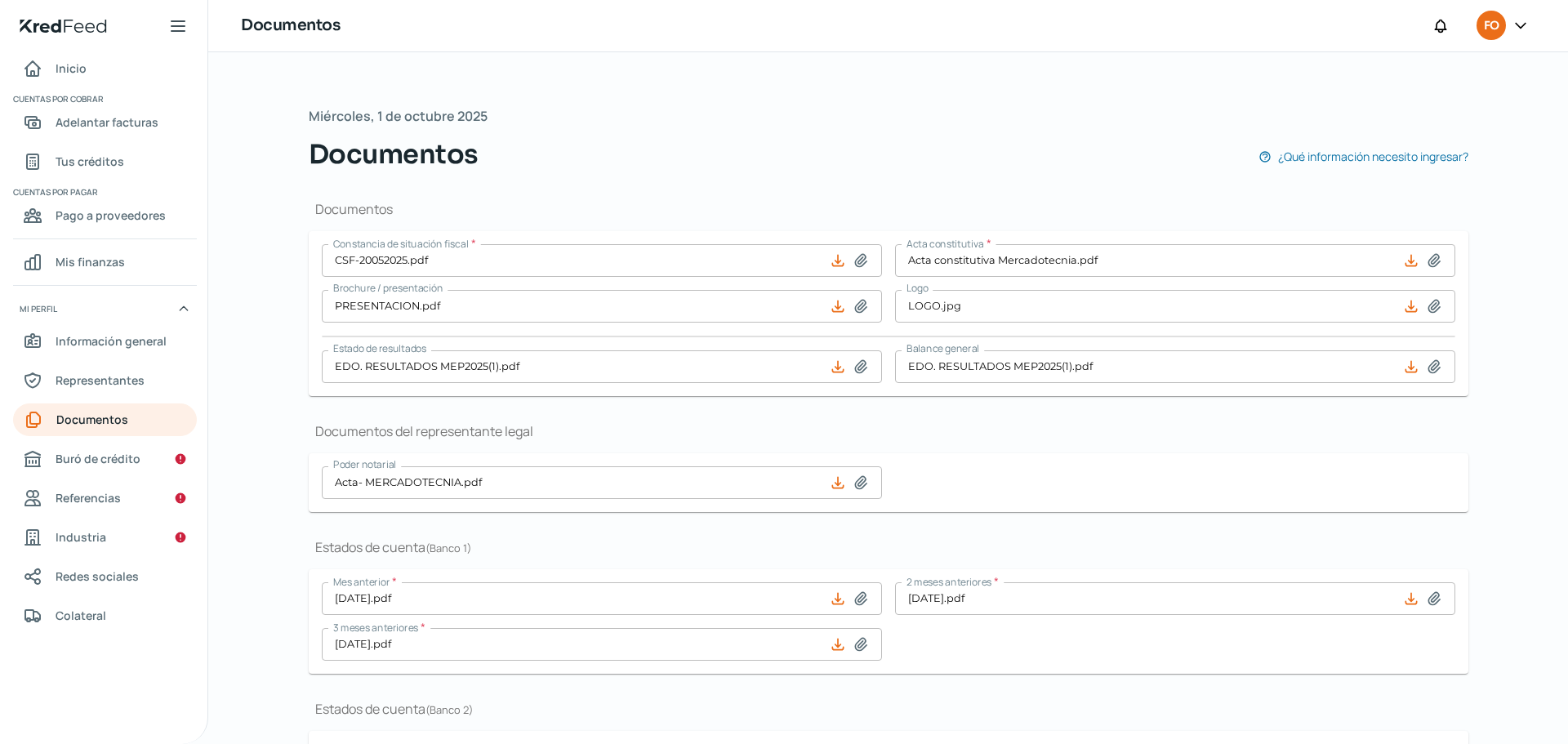
scroll to position [318, 0]
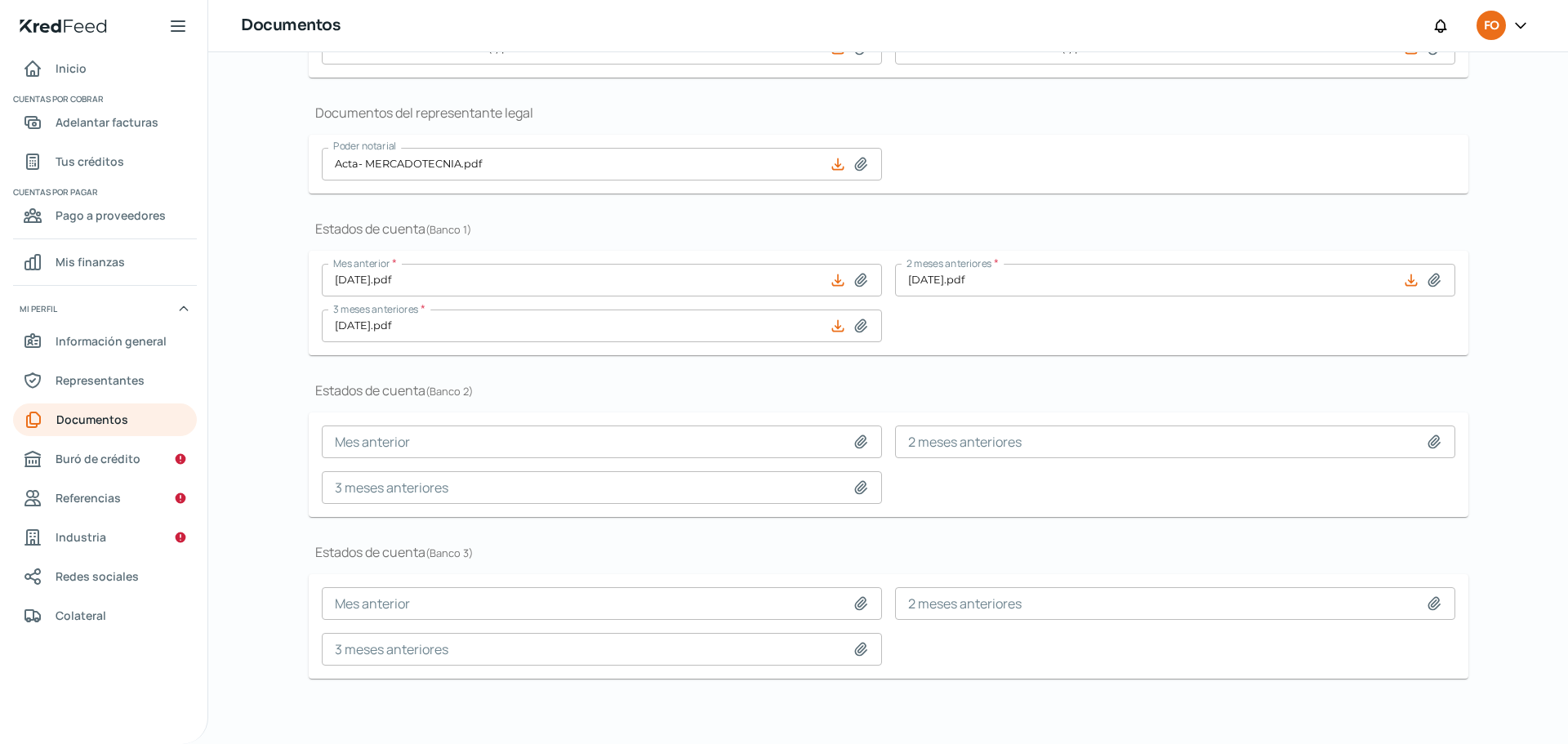
drag, startPoint x: 934, startPoint y: 734, endPoint x: 925, endPoint y: 724, distance: 13.5
click at [929, 729] on div "[DATE] Documentos ¿Qué información necesito ingresar? Documentos Constancia de …" at bounding box center [888, 239] width 1225 height 1010
click at [108, 456] on span "Buró de crédito" at bounding box center [98, 459] width 85 height 20
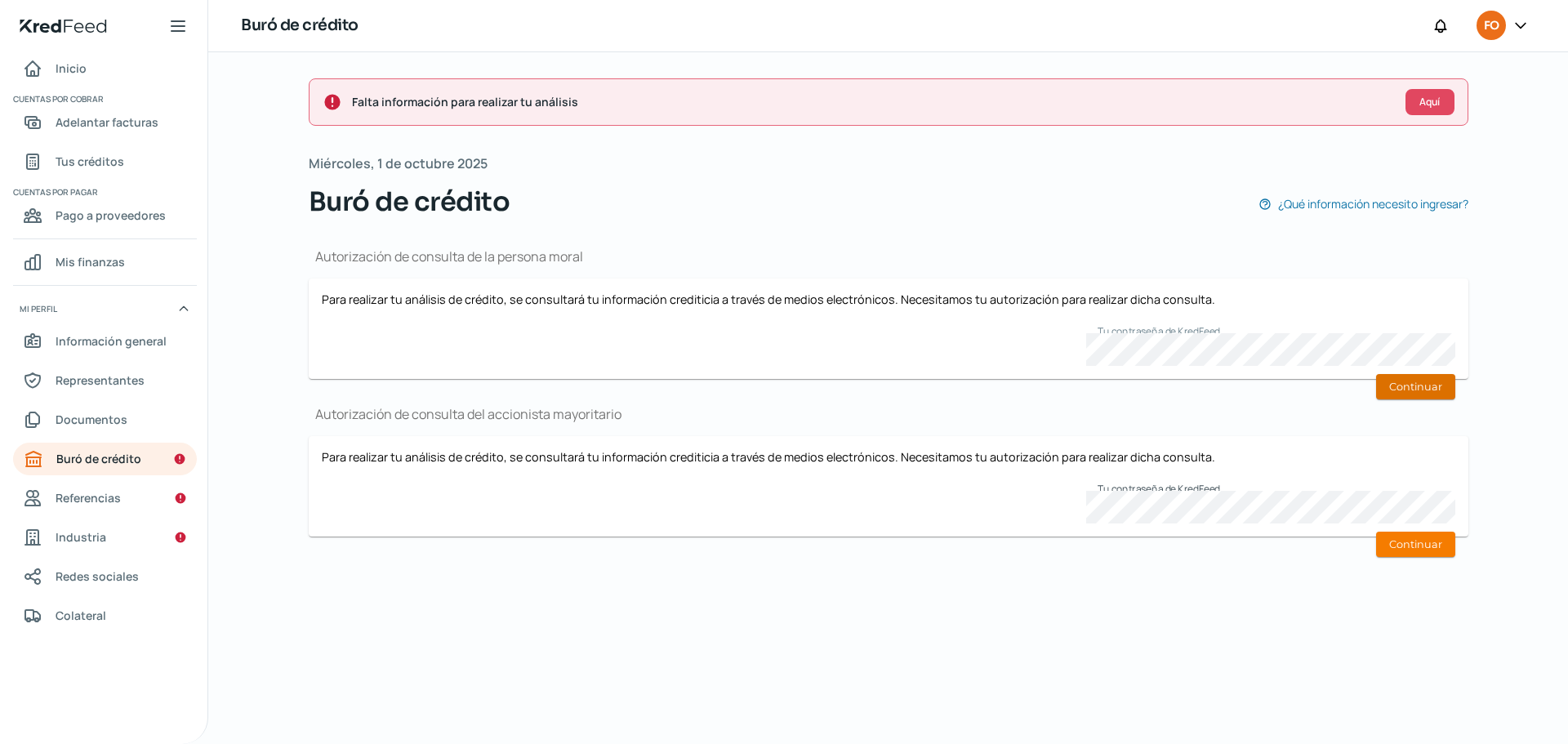
click at [1418, 380] on button "Continuar" at bounding box center [1416, 386] width 79 height 25
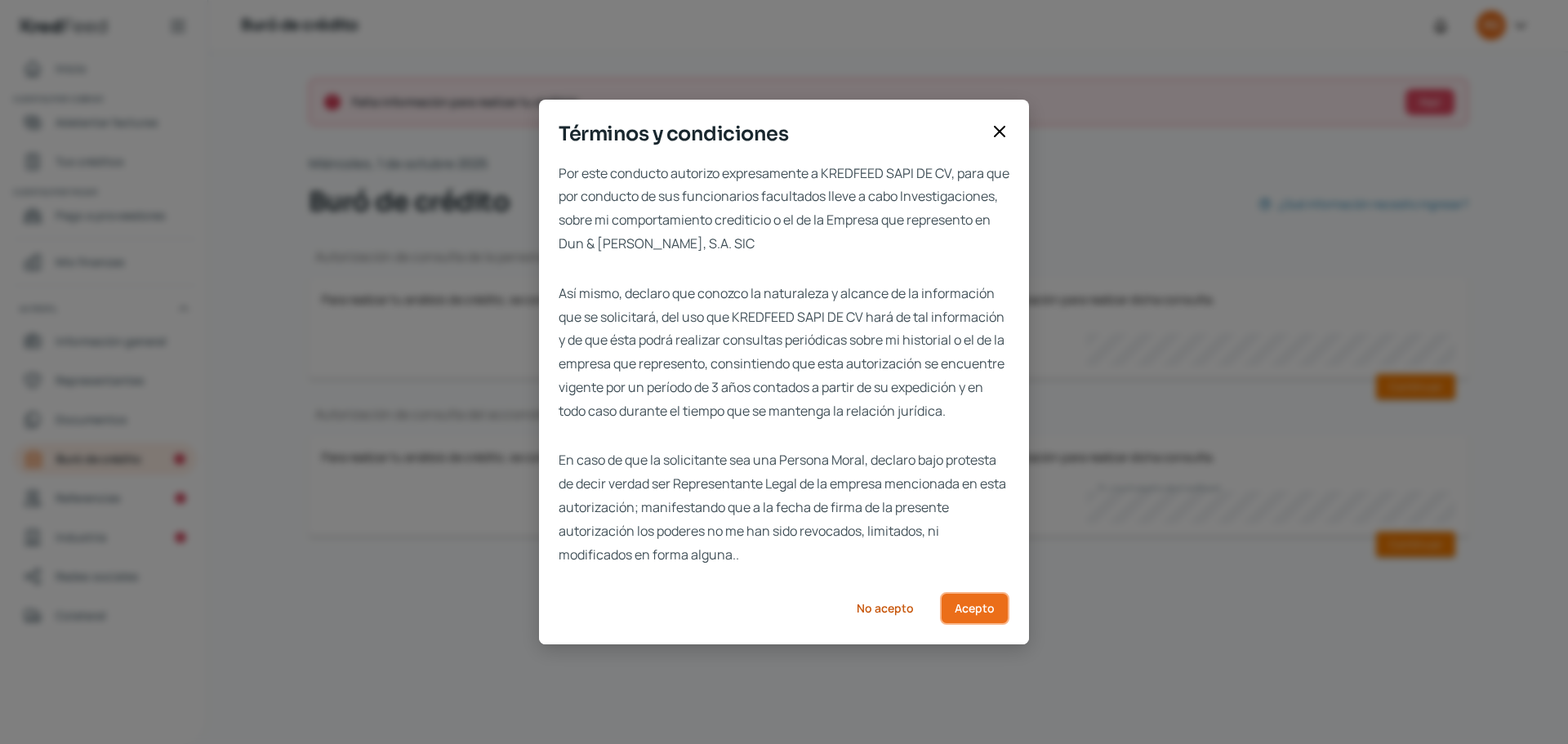
click at [979, 614] on span "Acepto" at bounding box center [974, 608] width 40 height 11
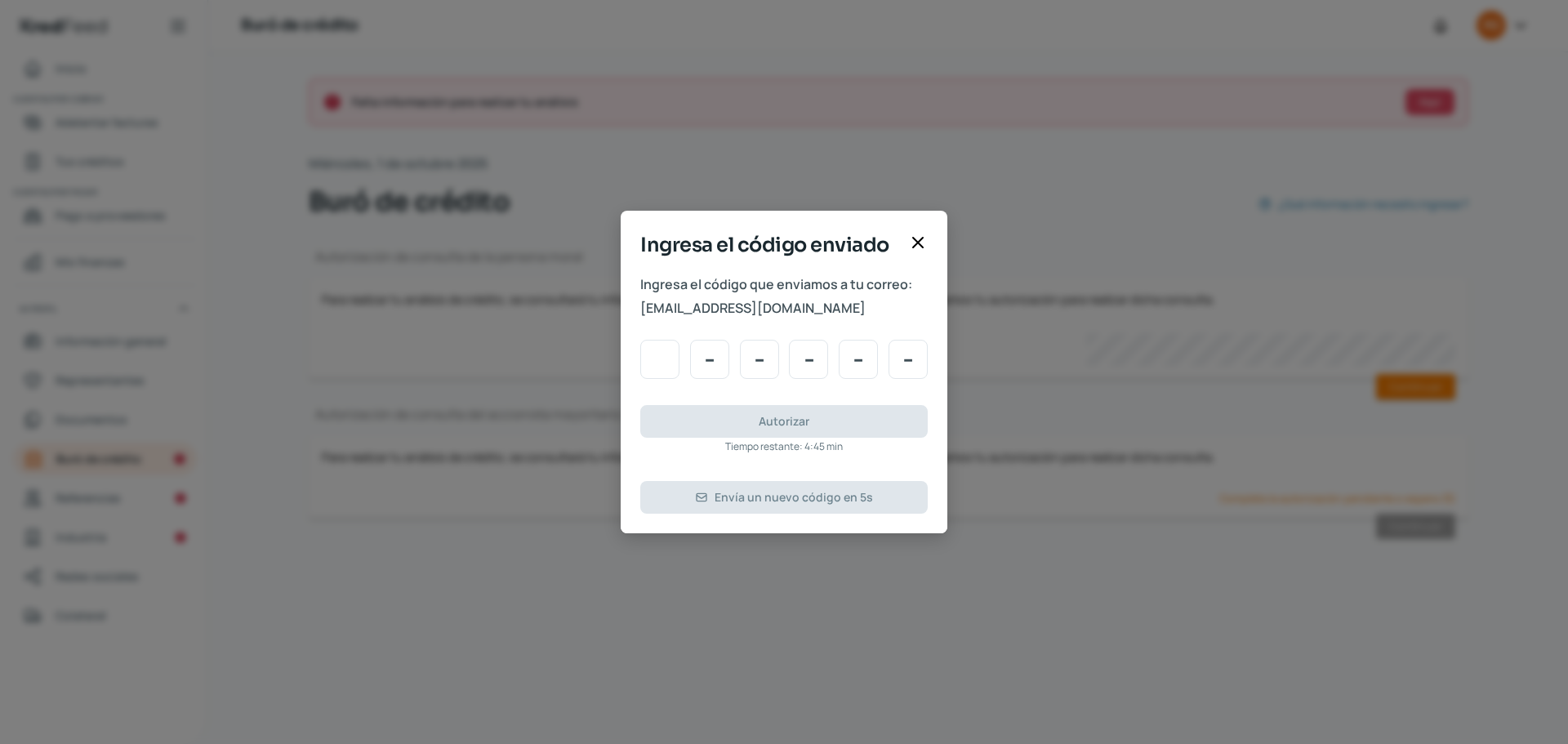
type input "4"
type input "8"
type input "1"
type input "2"
type input "4"
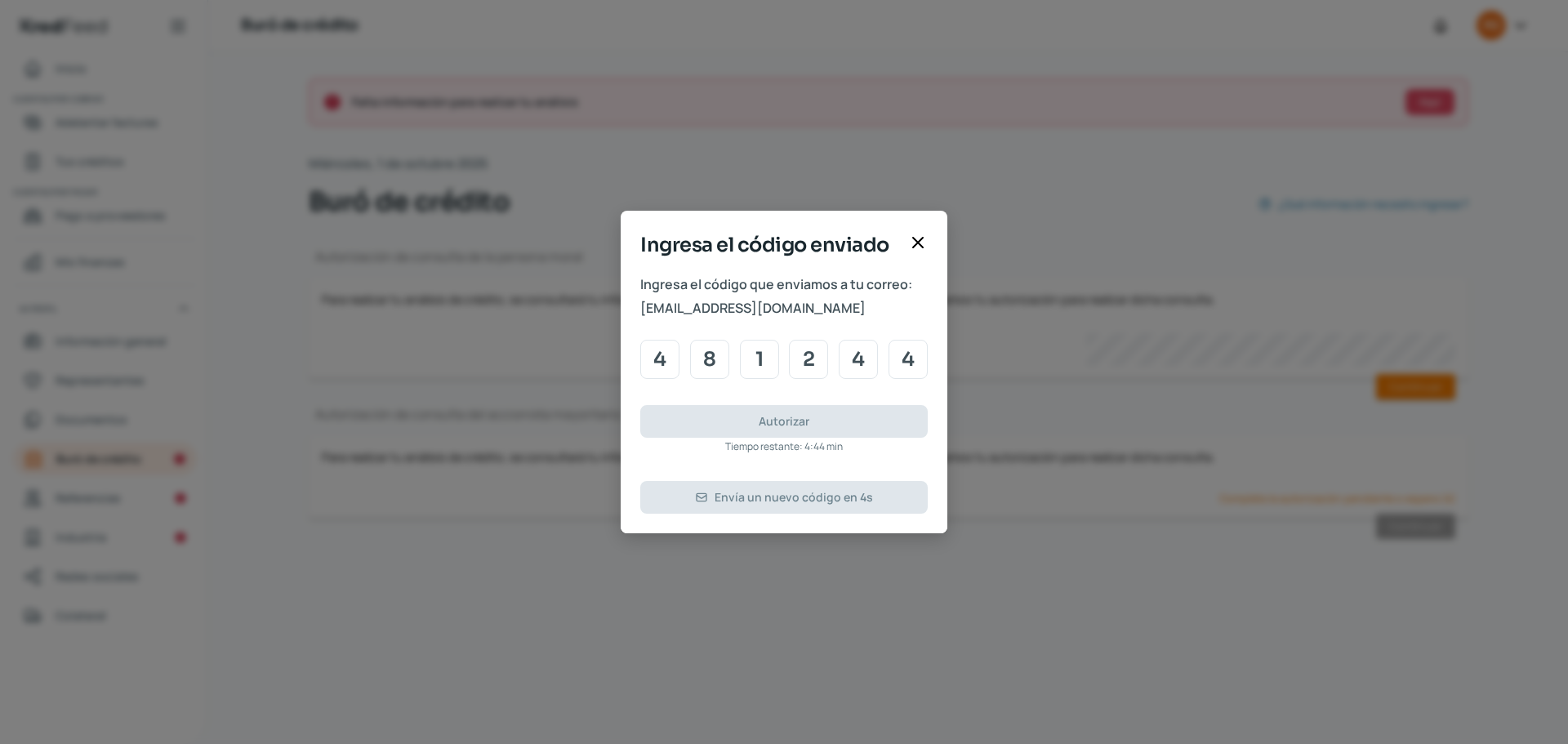
type input "4"
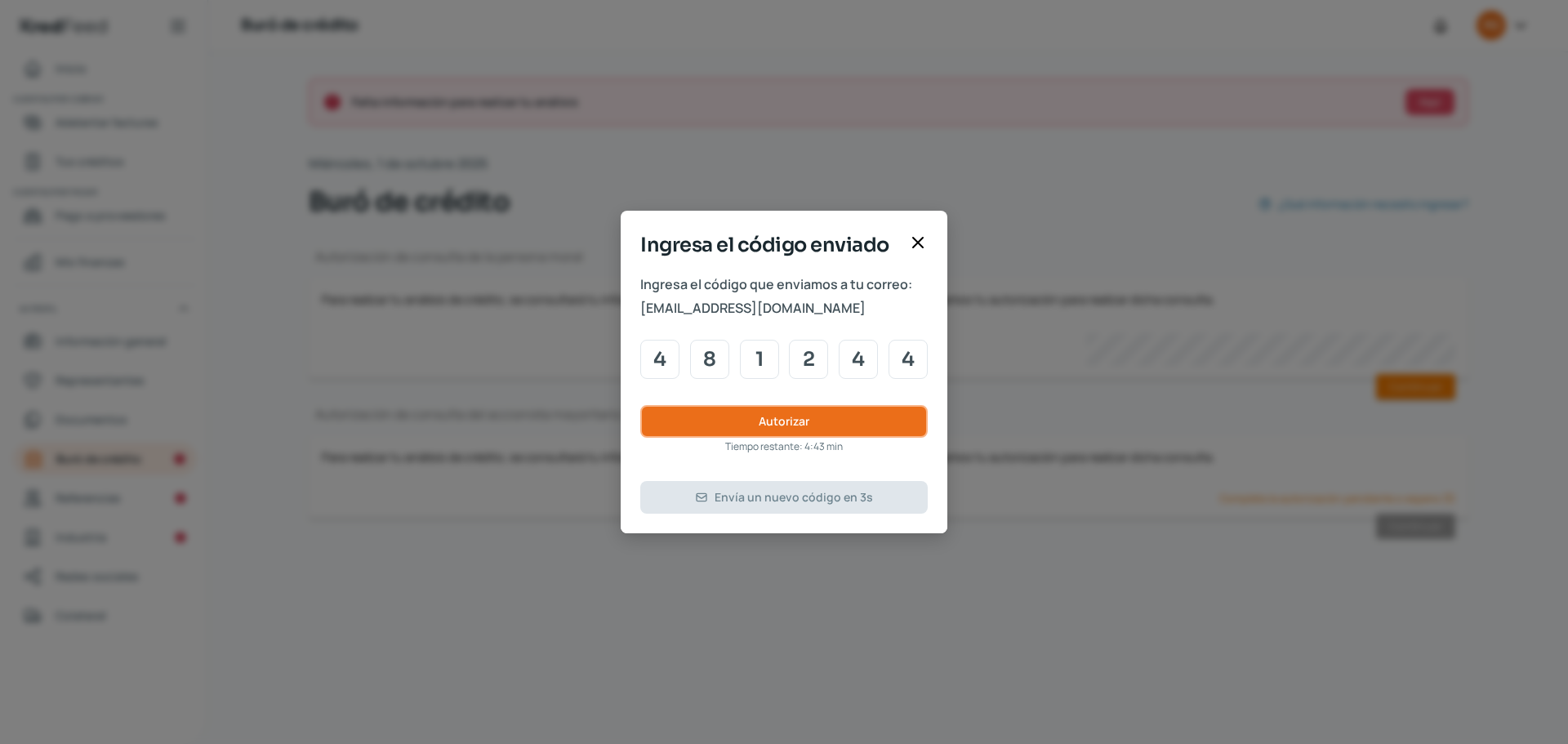
click at [803, 417] on span "Autorizar" at bounding box center [784, 421] width 51 height 11
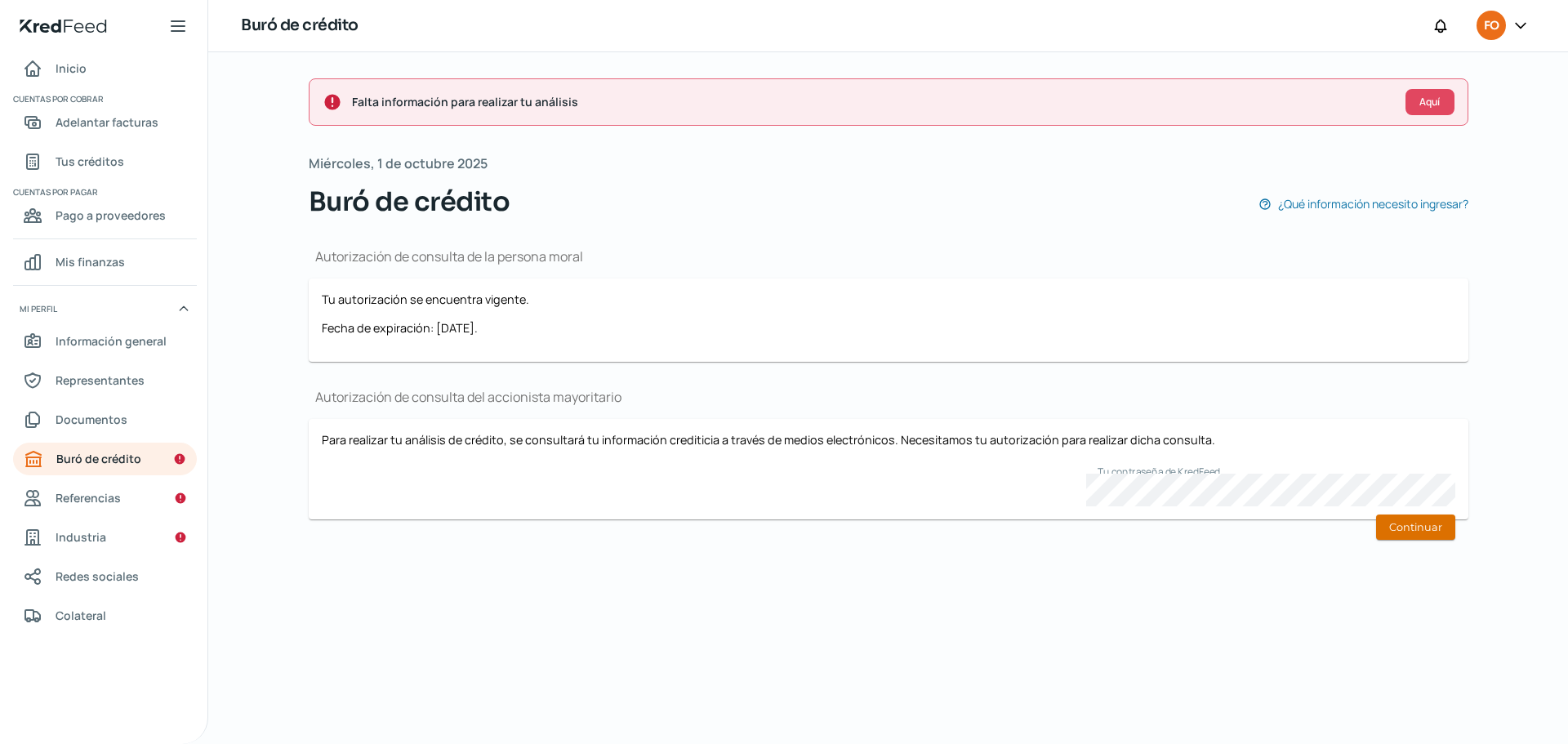
click at [1407, 526] on button "Continuar" at bounding box center [1416, 526] width 79 height 25
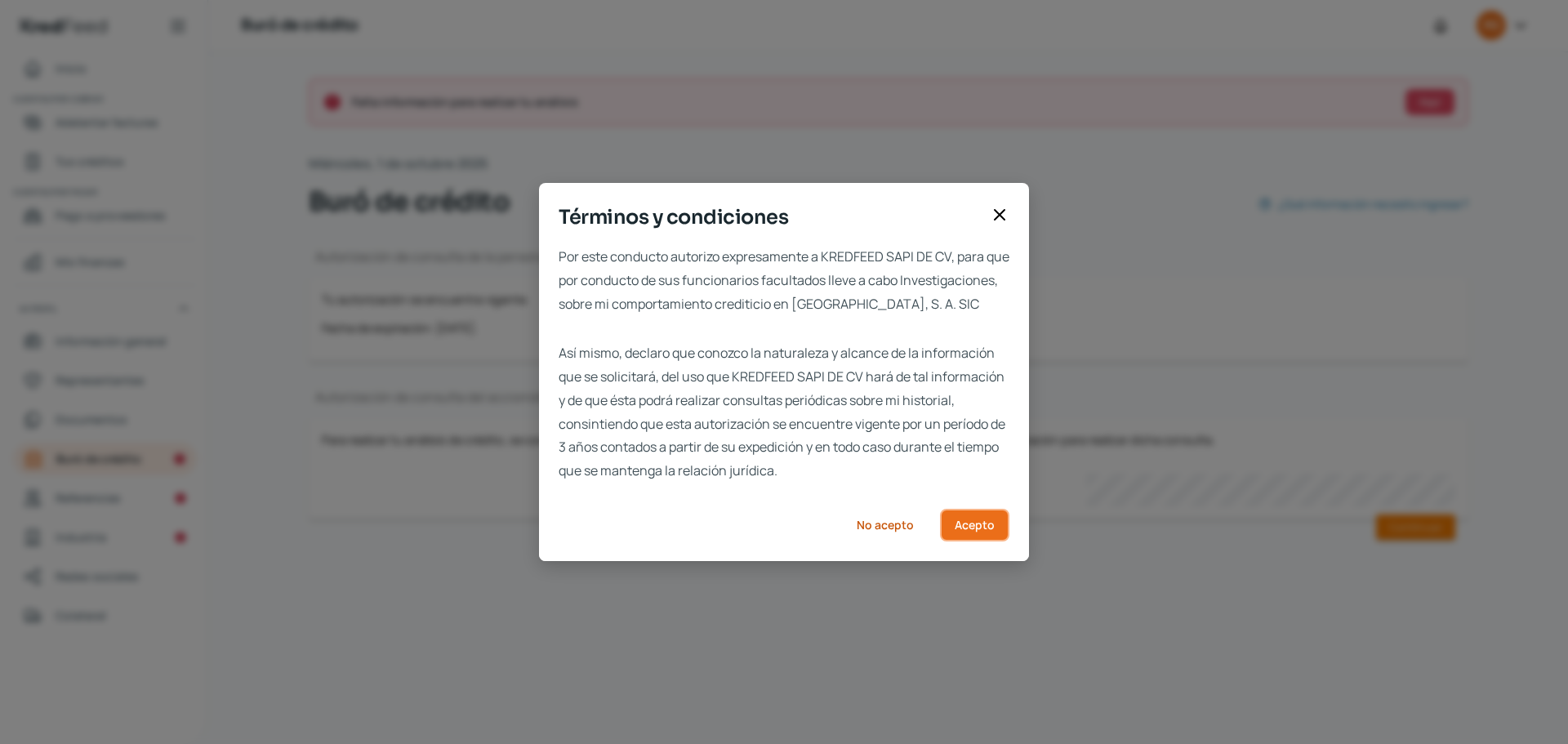
click at [975, 531] on span "Acepto" at bounding box center [974, 525] width 40 height 11
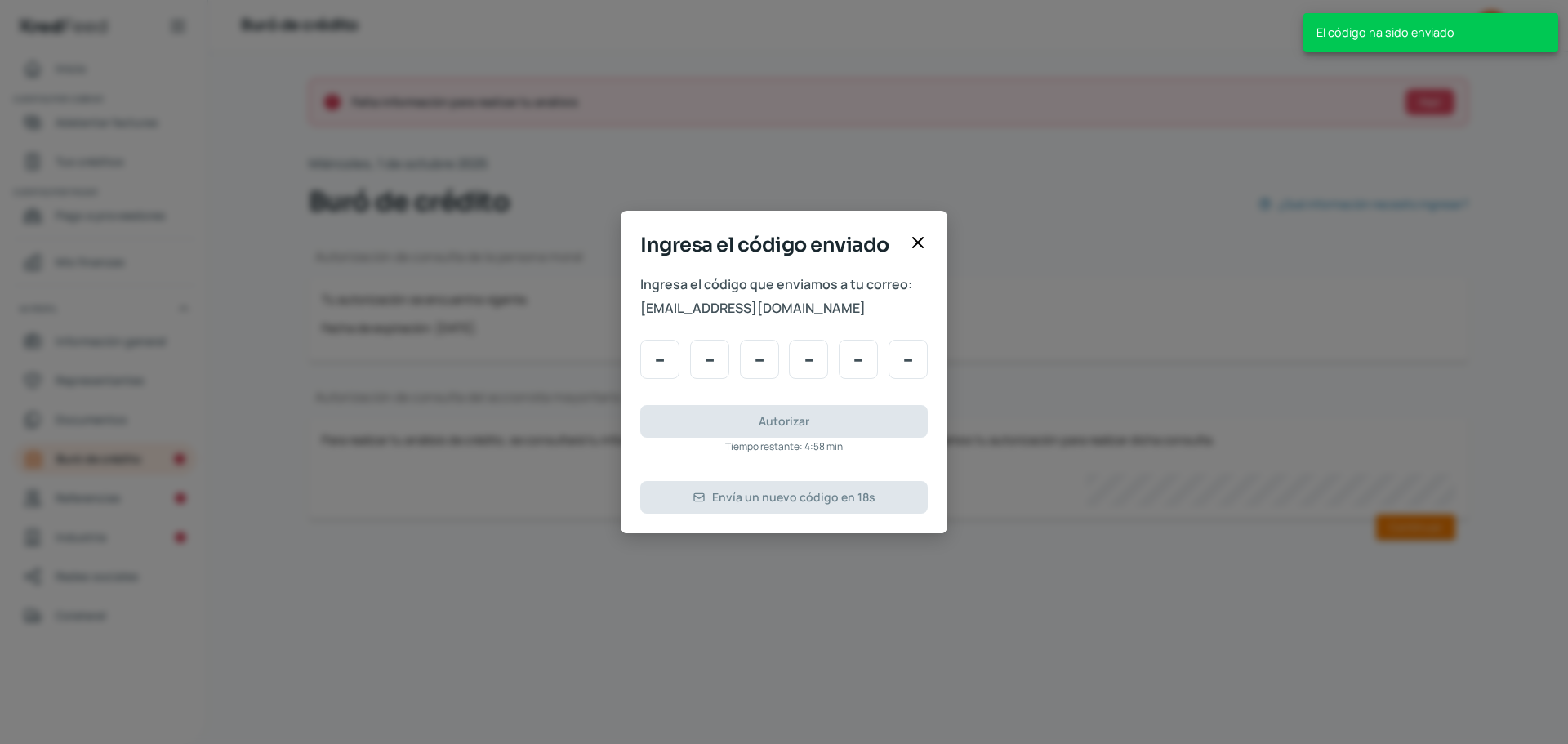
click at [1266, 401] on div "Ingresa el código enviado Ingresa el código que enviamos a tu correo: [EMAIL_AD…" at bounding box center [784, 372] width 1568 height 744
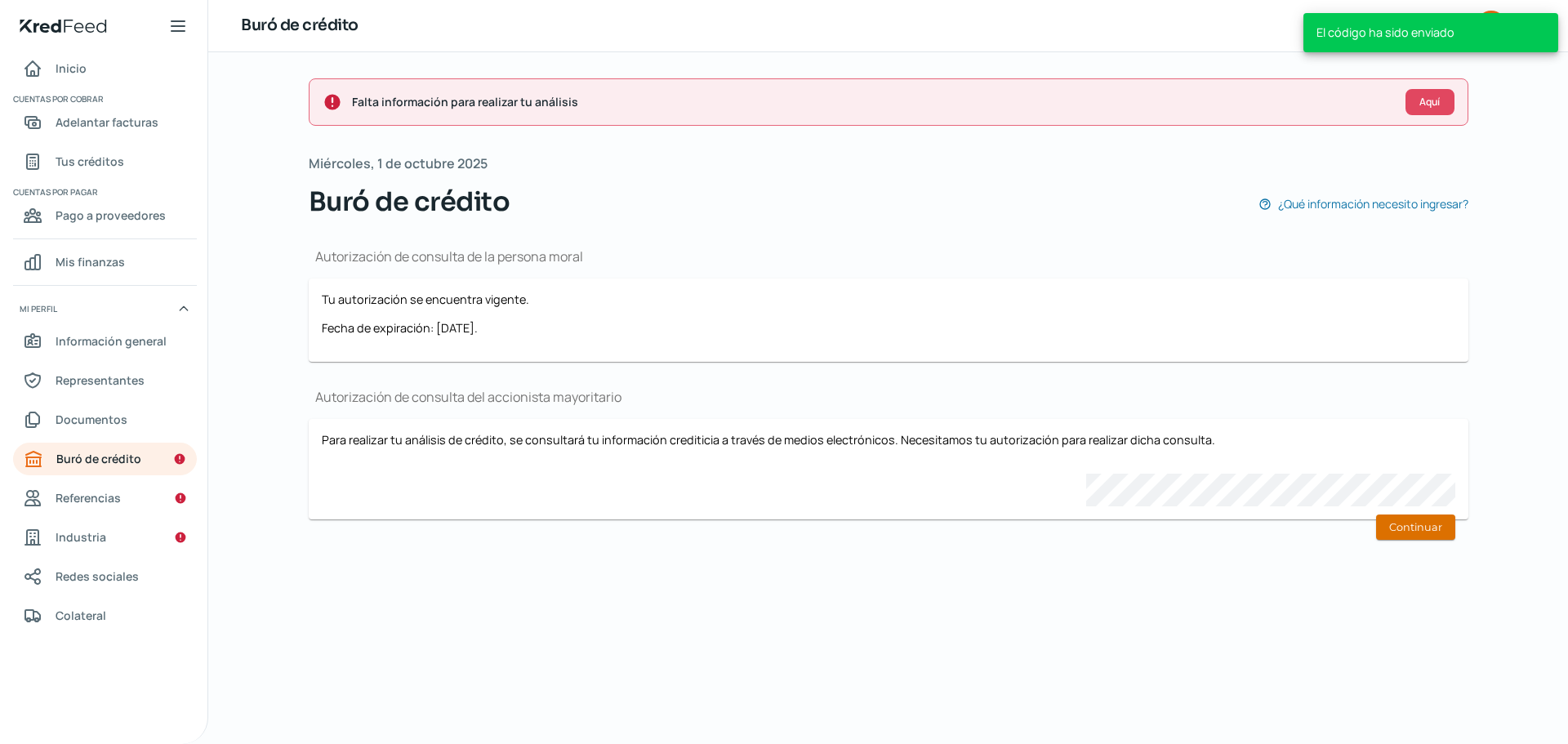
click at [1399, 529] on button "Continuar" at bounding box center [1416, 526] width 79 height 25
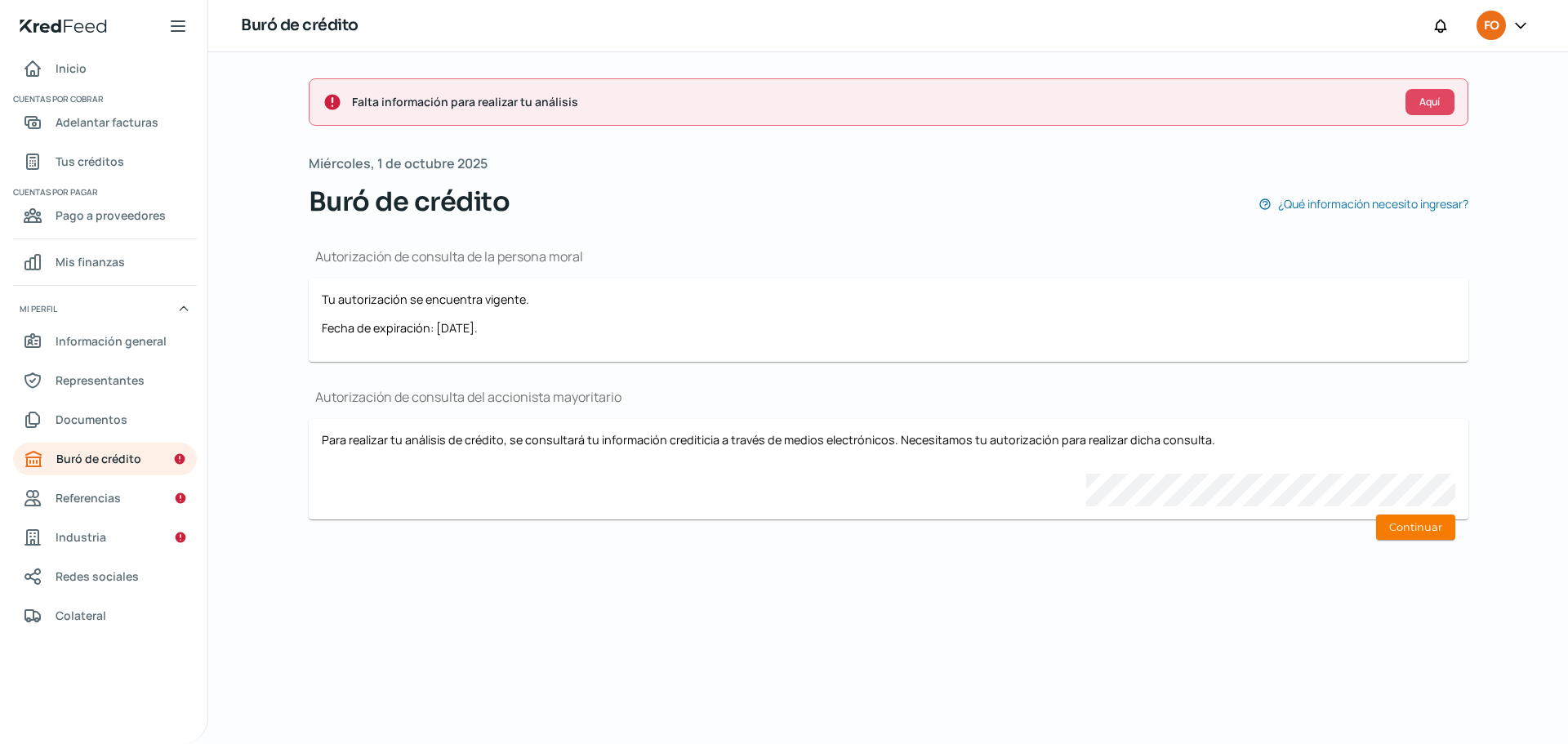
click at [1176, 479] on div "Para realizar tu análisis de crédito, se consultará tu información crediticia a…" at bounding box center [889, 469] width 1133 height 75
drag, startPoint x: 1402, startPoint y: 522, endPoint x: 1306, endPoint y: 510, distance: 96.7
click at [1403, 522] on button "Continuar" at bounding box center [1416, 526] width 79 height 25
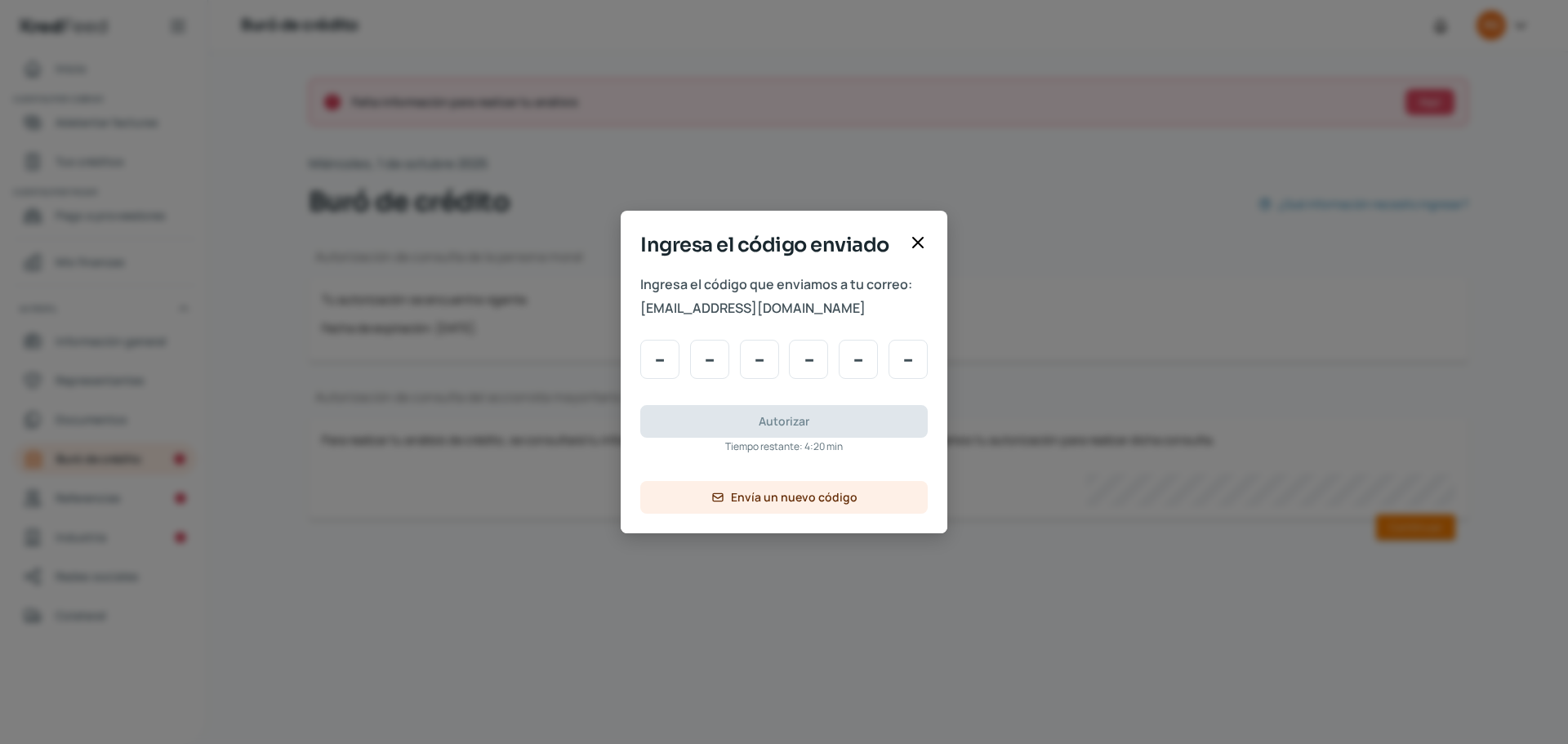
click at [698, 308] on span "[EMAIL_ADDRESS][DOMAIN_NAME]" at bounding box center [784, 308] width 287 height 24
click at [919, 246] on icon at bounding box center [917, 242] width 19 height 19
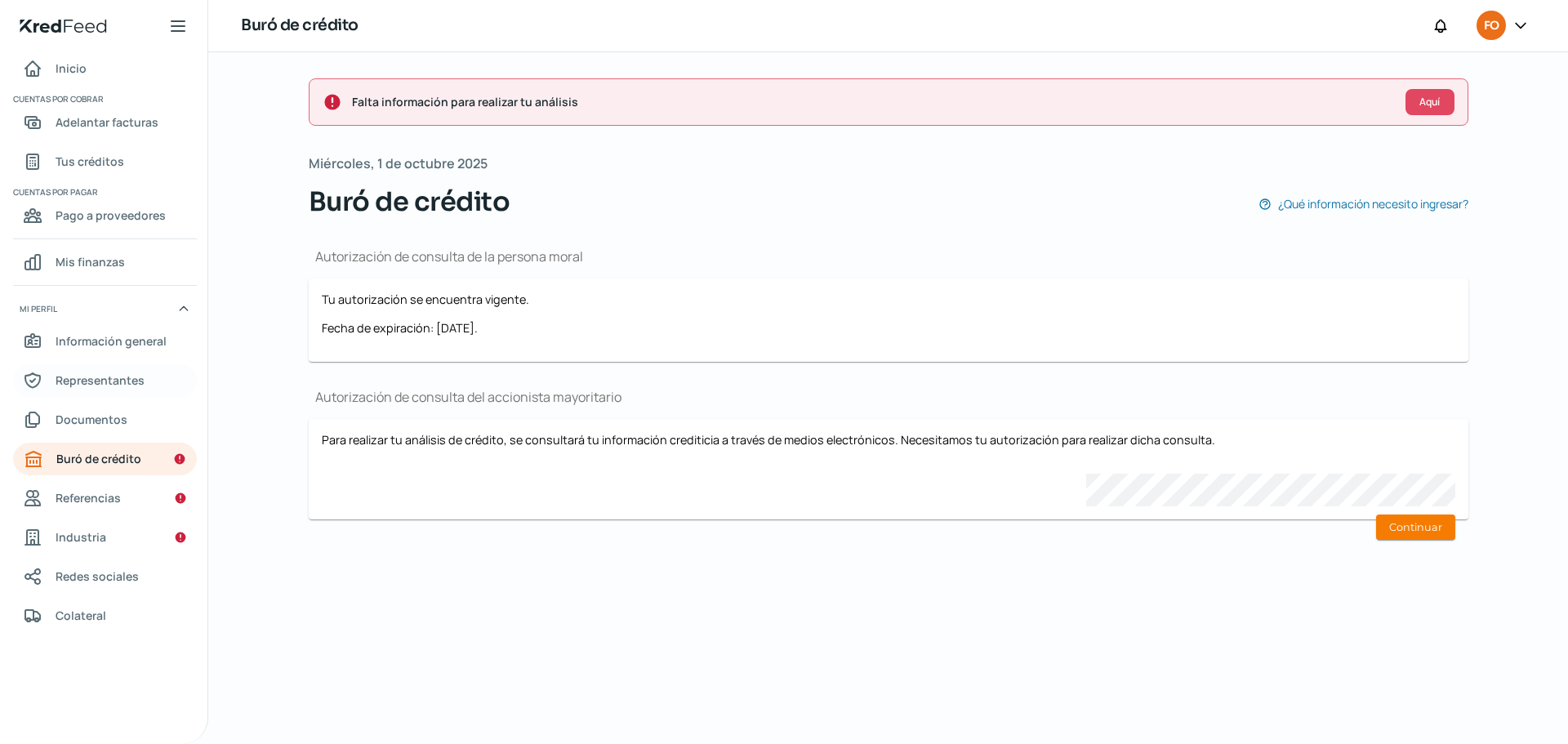
click at [102, 380] on span "Representantes" at bounding box center [100, 380] width 89 height 20
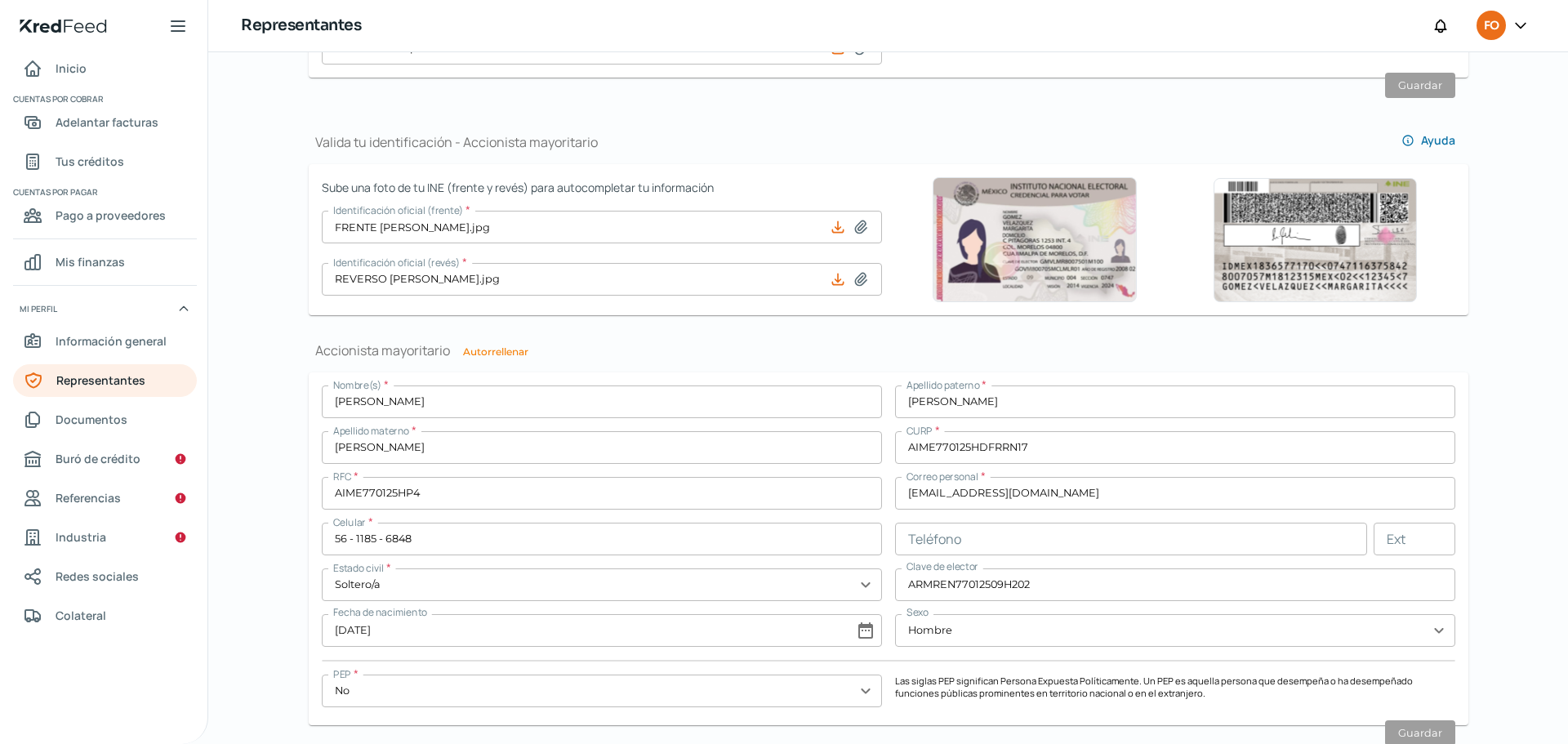
scroll to position [1062, 0]
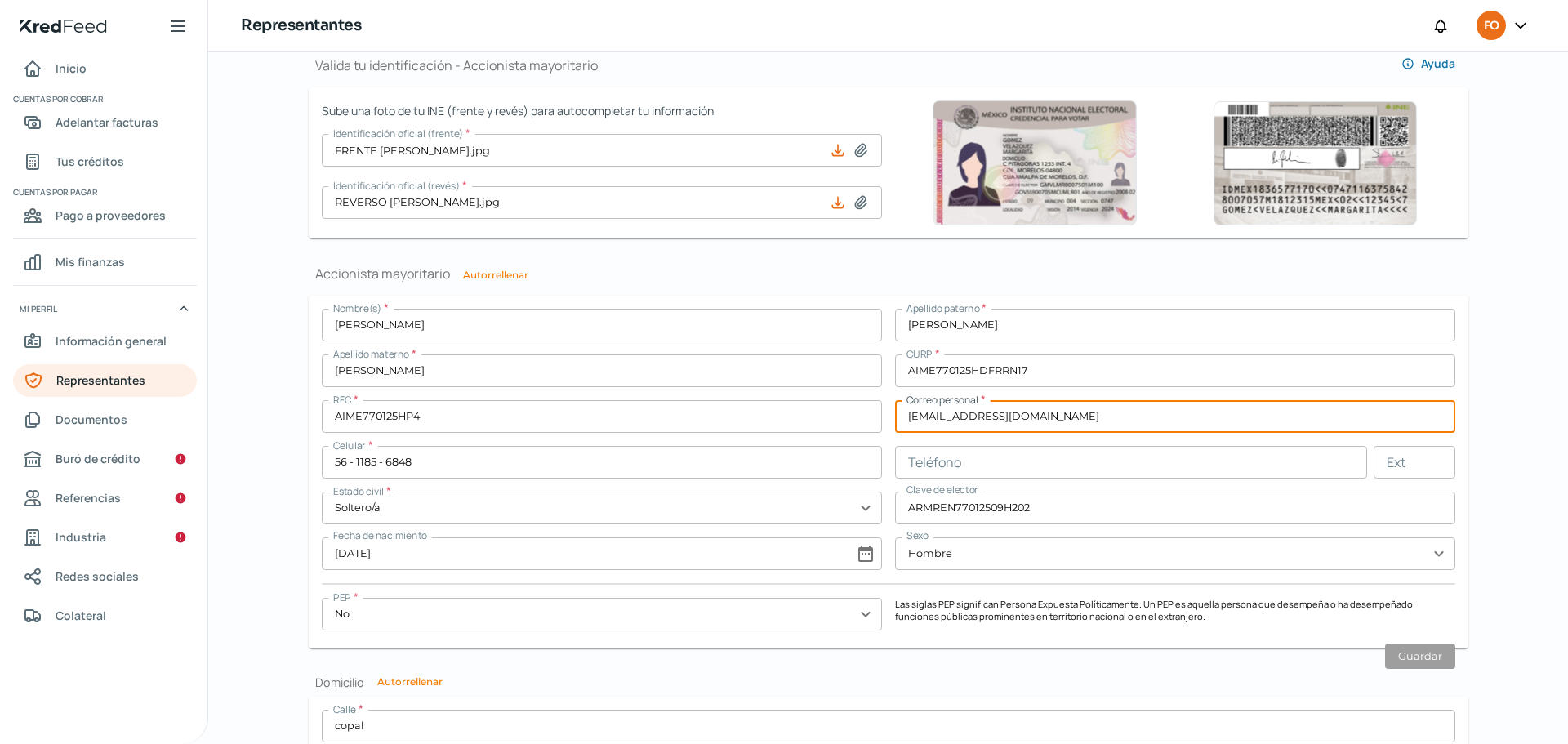
click at [946, 418] on input "[EMAIL_ADDRESS][DOMAIN_NAME]" at bounding box center [1175, 416] width 560 height 32
type input "[EMAIL_ADDRESS][DOMAIN_NAME]"
click at [1422, 658] on button "Guardar" at bounding box center [1420, 655] width 70 height 25
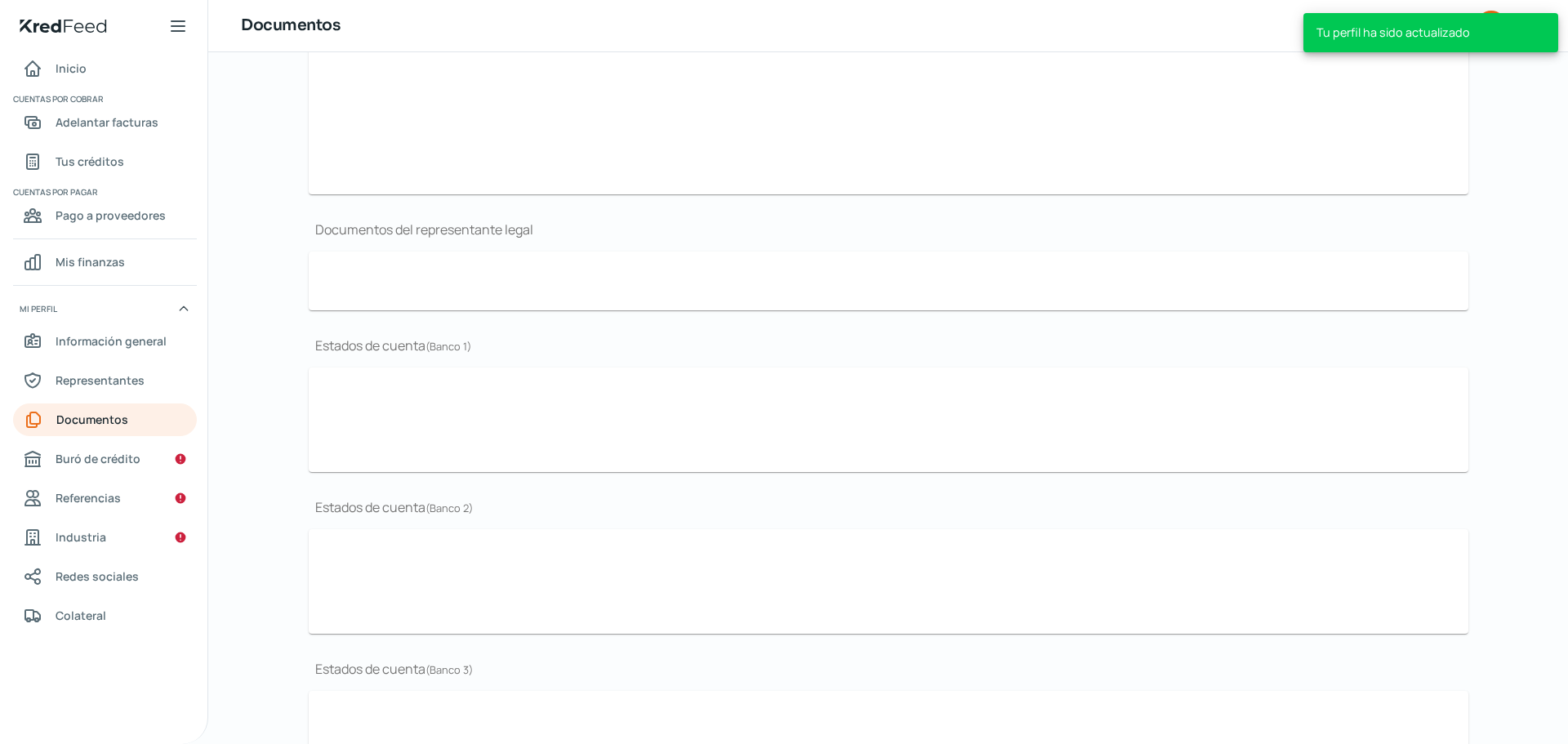
type input "CSF-20052025.pdf"
type input "PRESENTACION.pdf"
type input "LOGO.jpg"
type input "EDO. RESULTADOS MEP2025(1).pdf"
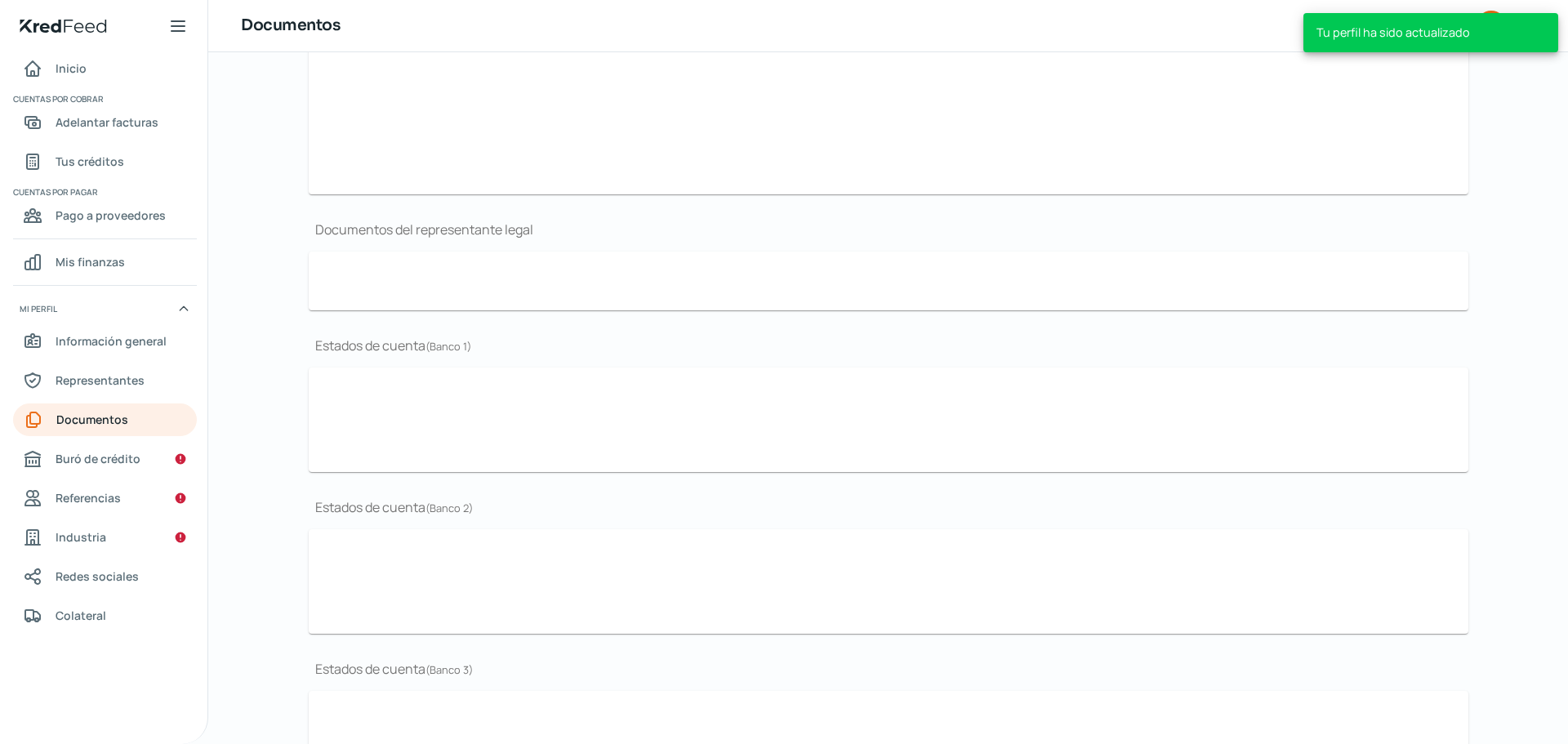
type input "Acta- MERCADOTECNIA.pdf"
type input "[DATE].pdf"
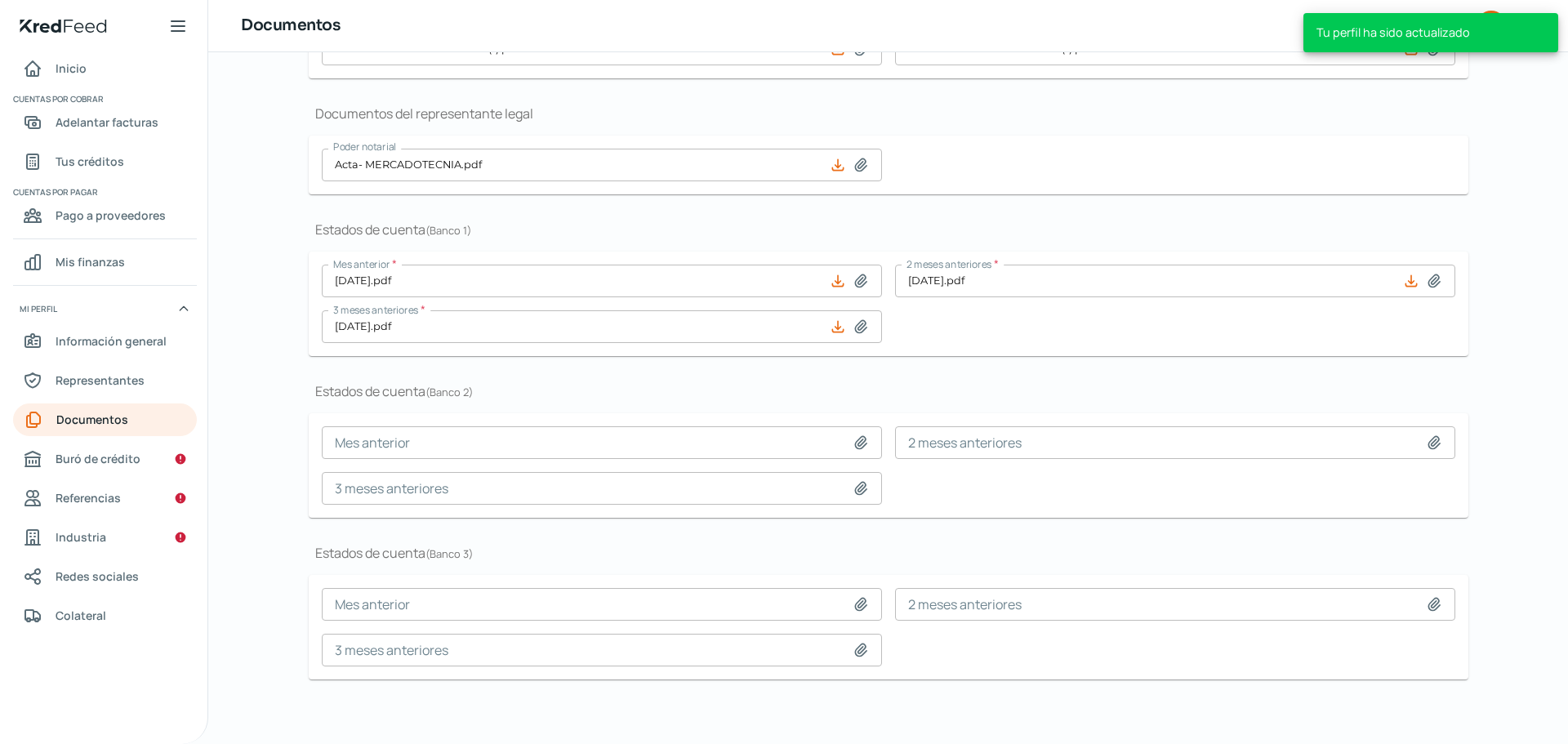
scroll to position [318, 0]
click at [96, 459] on span "Buró de crédito" at bounding box center [98, 459] width 85 height 20
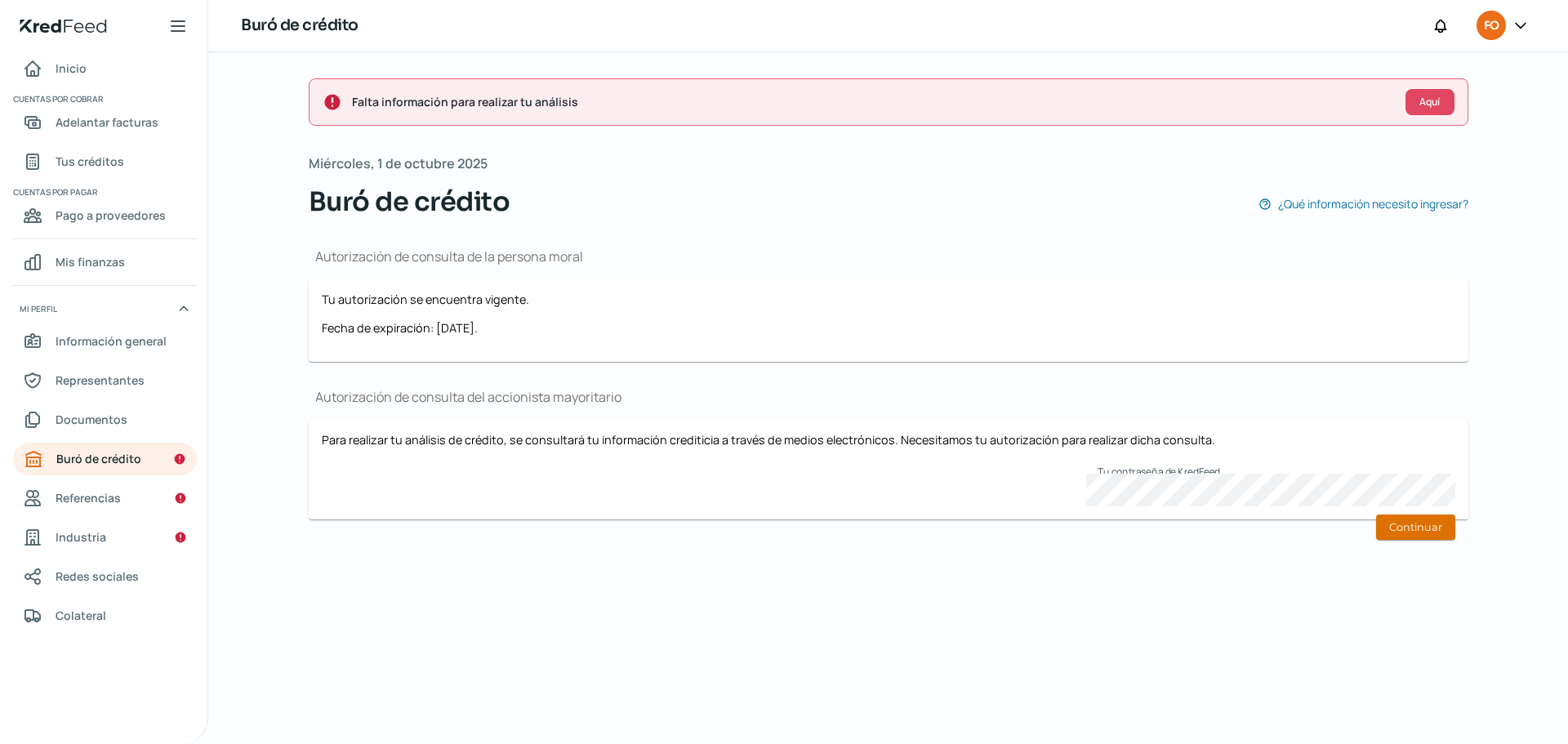
click at [1399, 518] on button "Continuar" at bounding box center [1416, 526] width 79 height 25
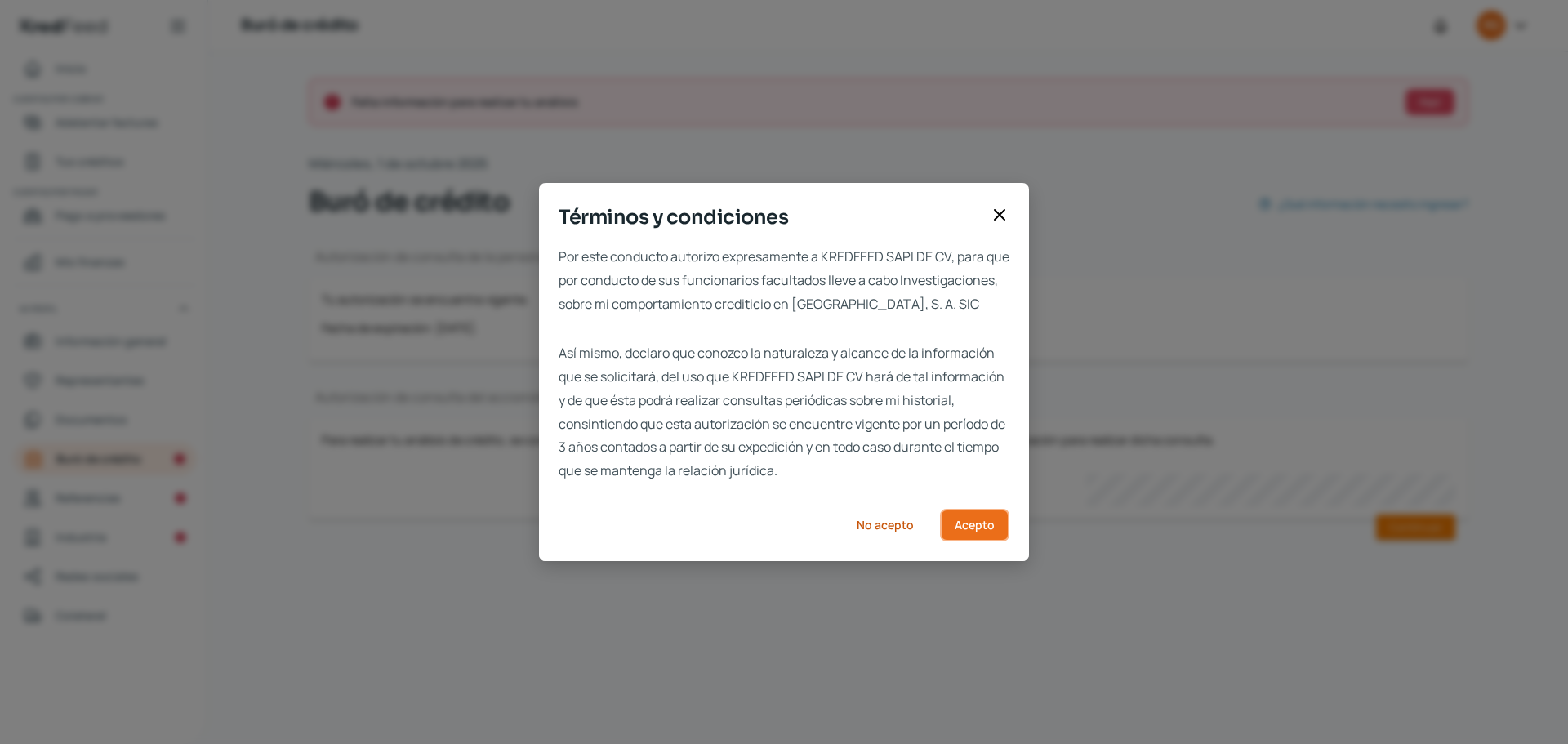
click at [981, 531] on span "Acepto" at bounding box center [974, 525] width 40 height 11
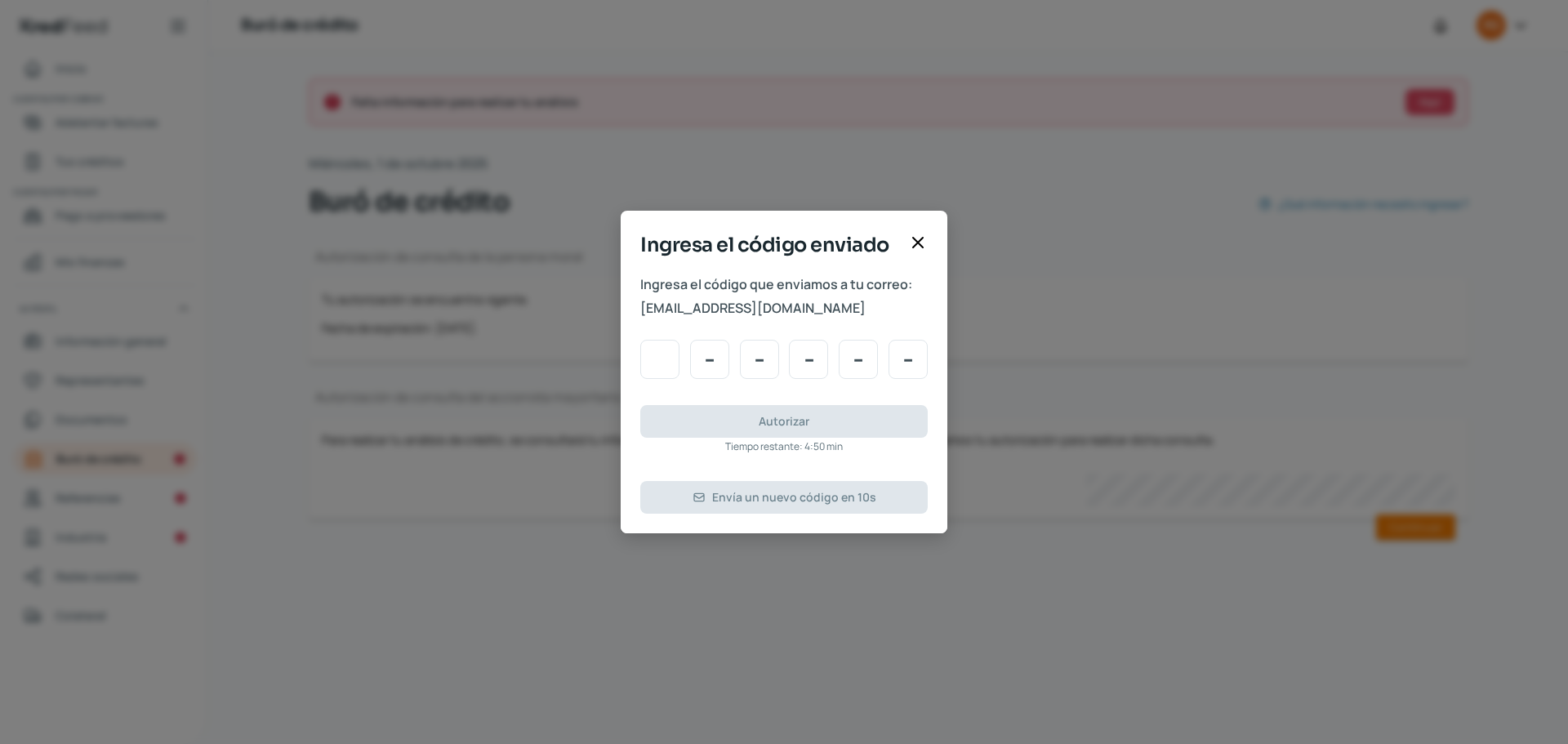
type input "8"
type input "3"
type input "2"
type input "9"
type input "7"
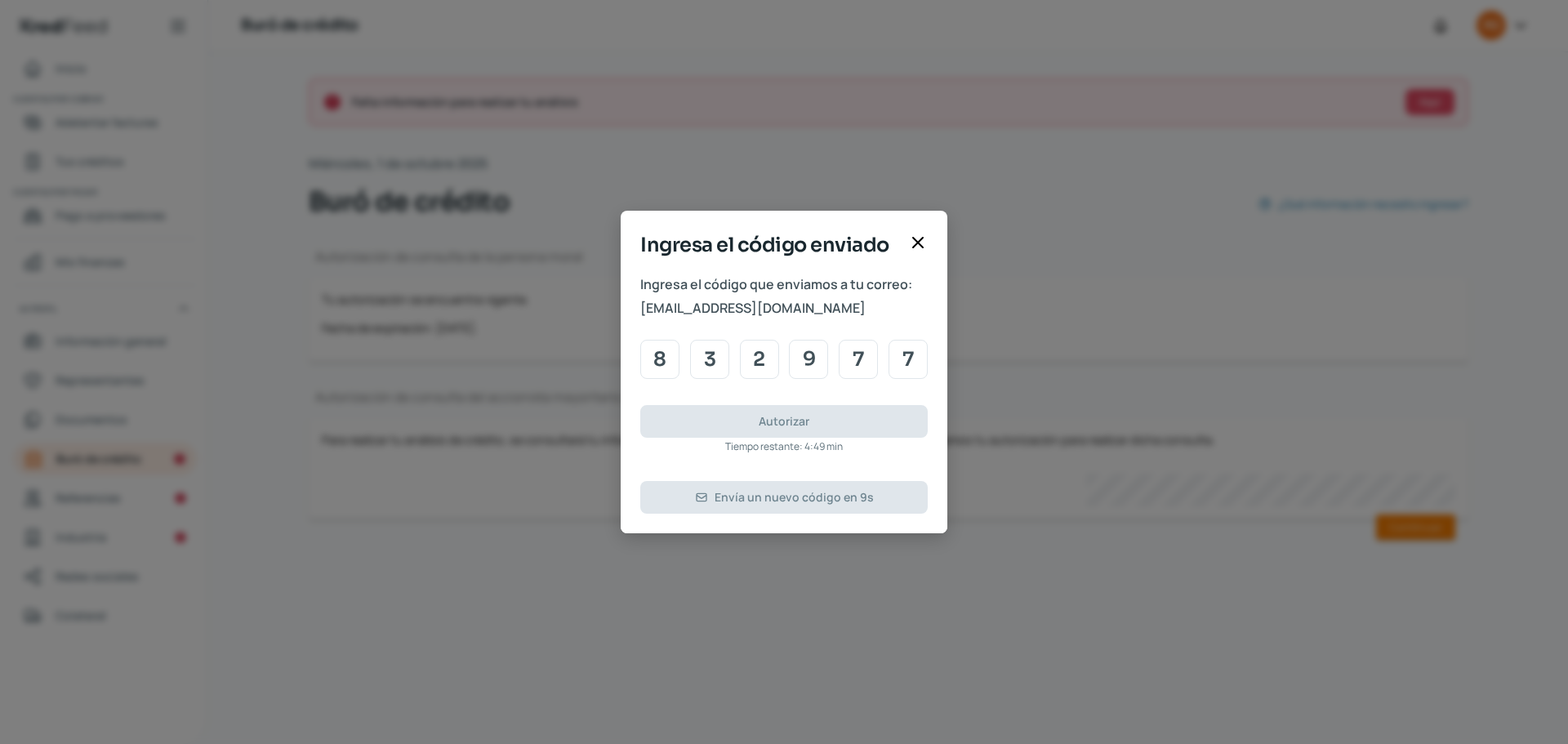
type input "7"
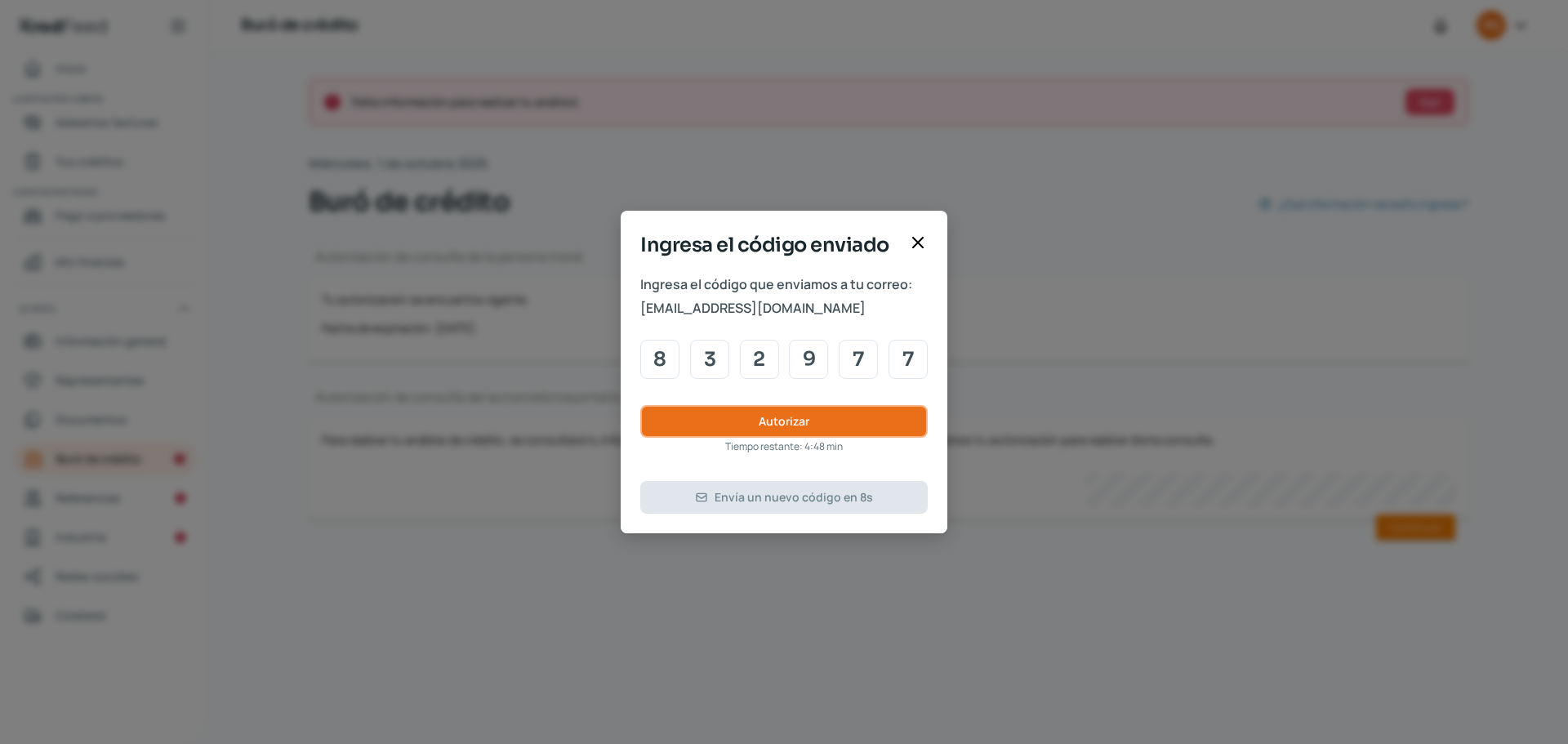
click at [783, 416] on span "Autorizar" at bounding box center [784, 421] width 51 height 11
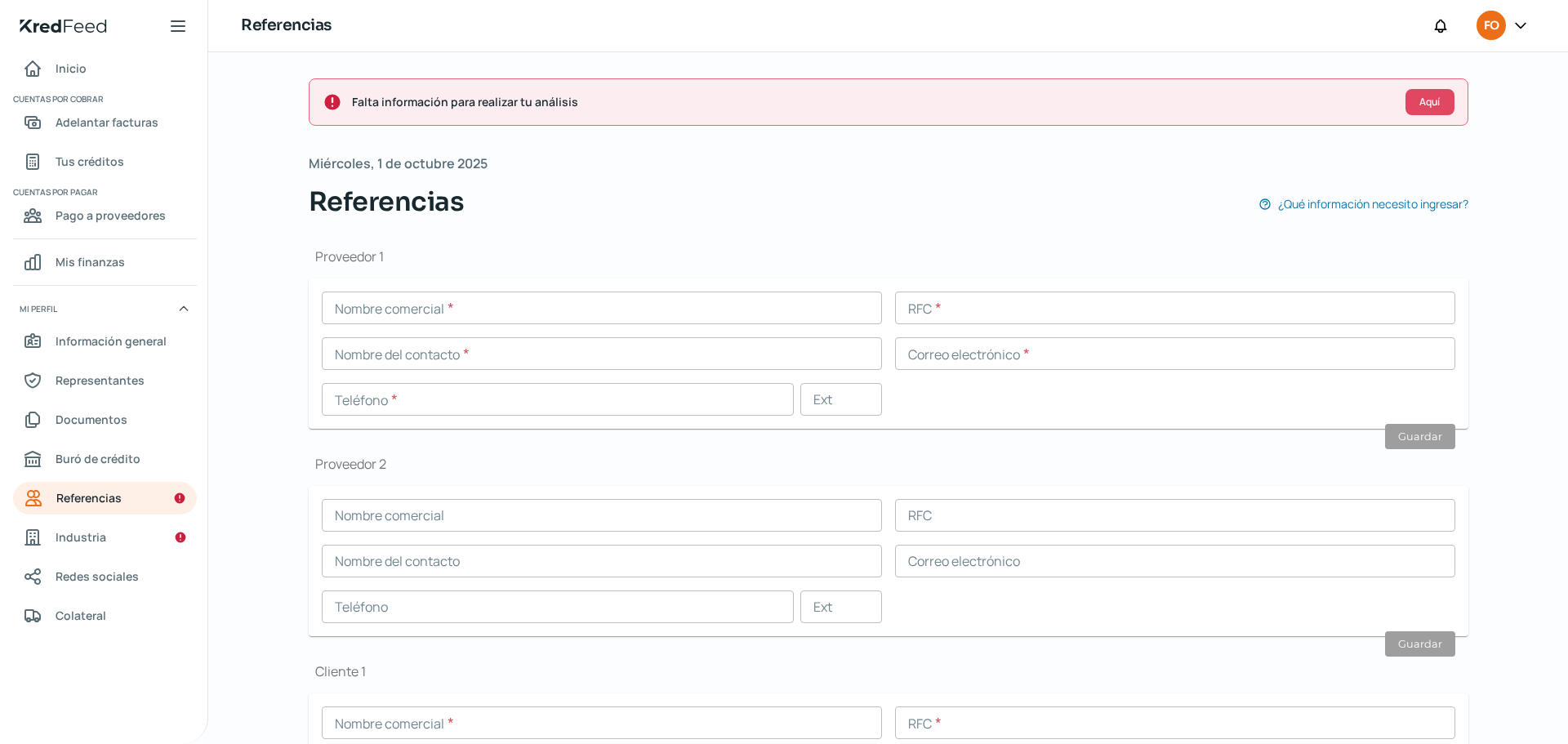
click at [496, 293] on input "text" at bounding box center [602, 307] width 560 height 32
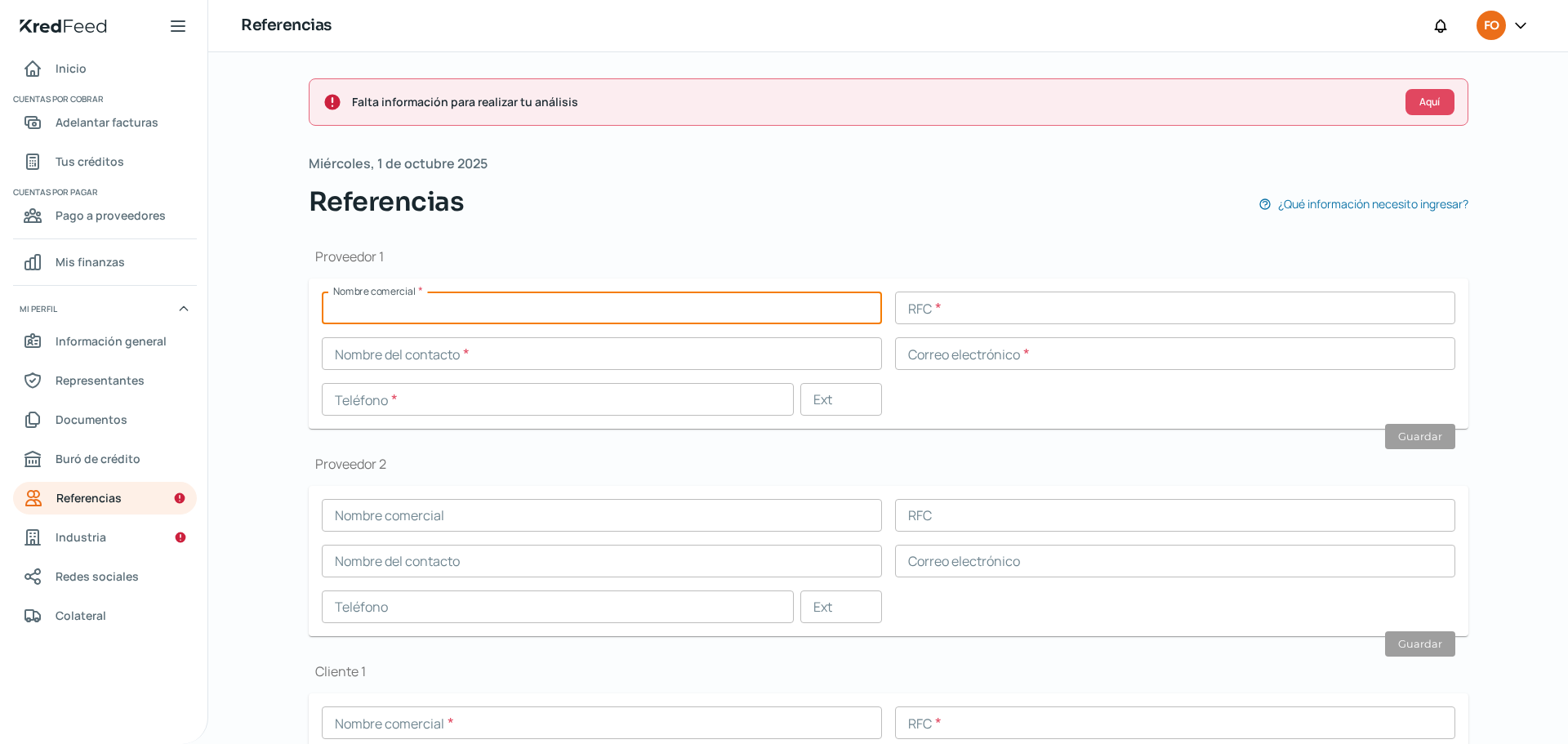
click at [449, 306] on input "text" at bounding box center [602, 307] width 560 height 32
type input "b"
type input "[PERSON_NAME]"
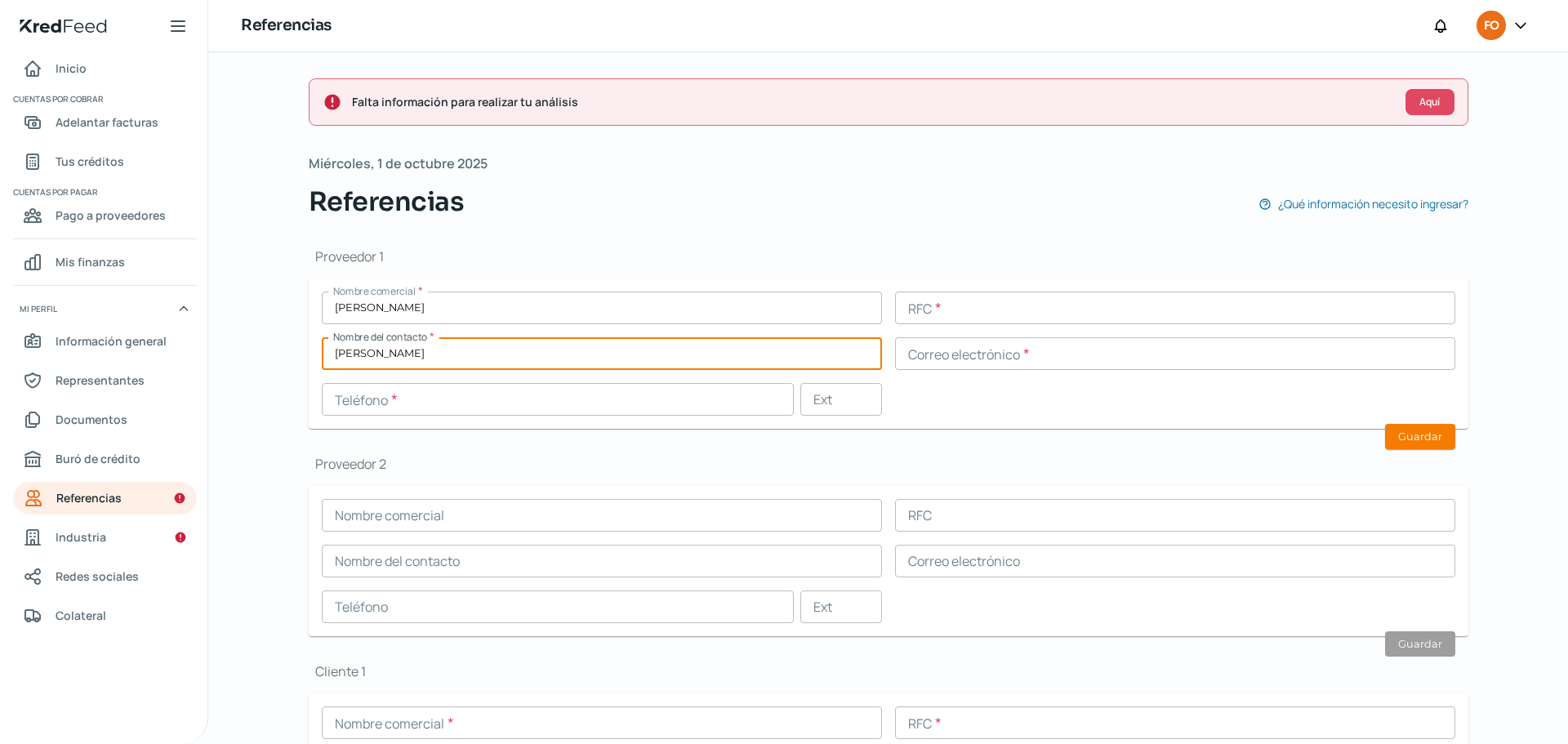
type input "[PERSON_NAME]"
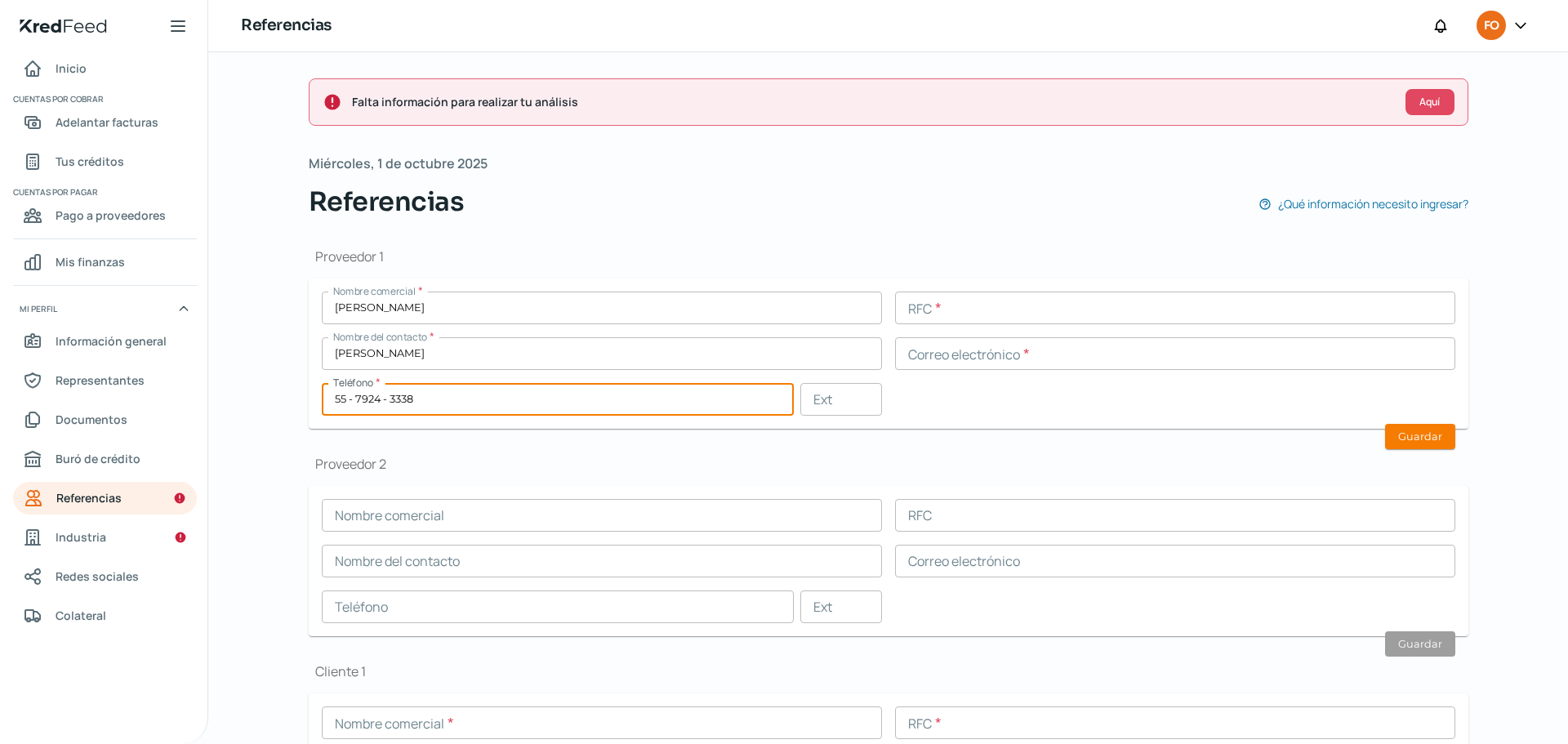
type input "55 - 7924 - 3338"
click at [1401, 439] on button "Guardar" at bounding box center [1420, 436] width 70 height 25
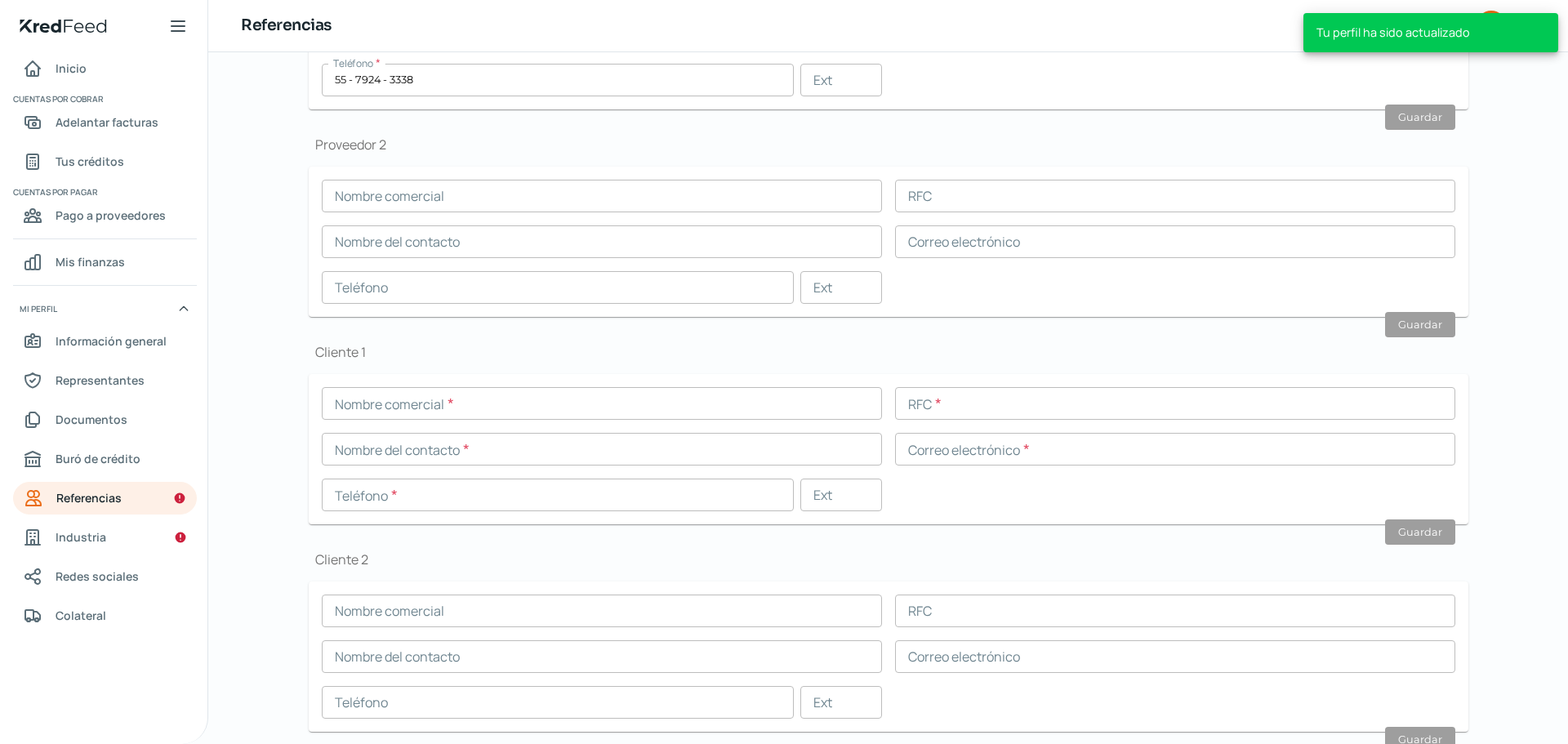
scroll to position [327, 0]
click at [528, 388] on input "text" at bounding box center [602, 395] width 560 height 32
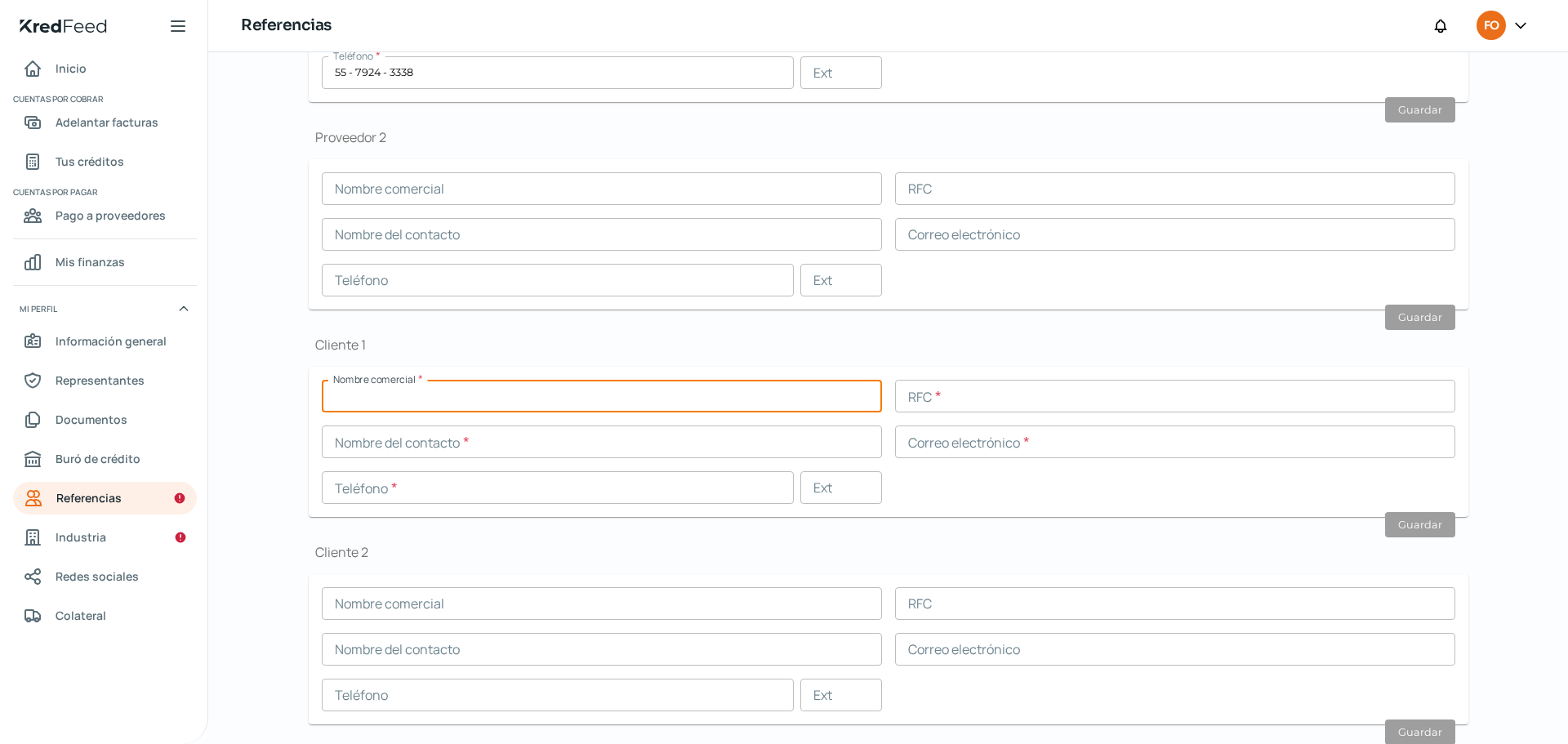
click at [529, 400] on input "text" at bounding box center [602, 395] width 560 height 32
type input "HASBRO"
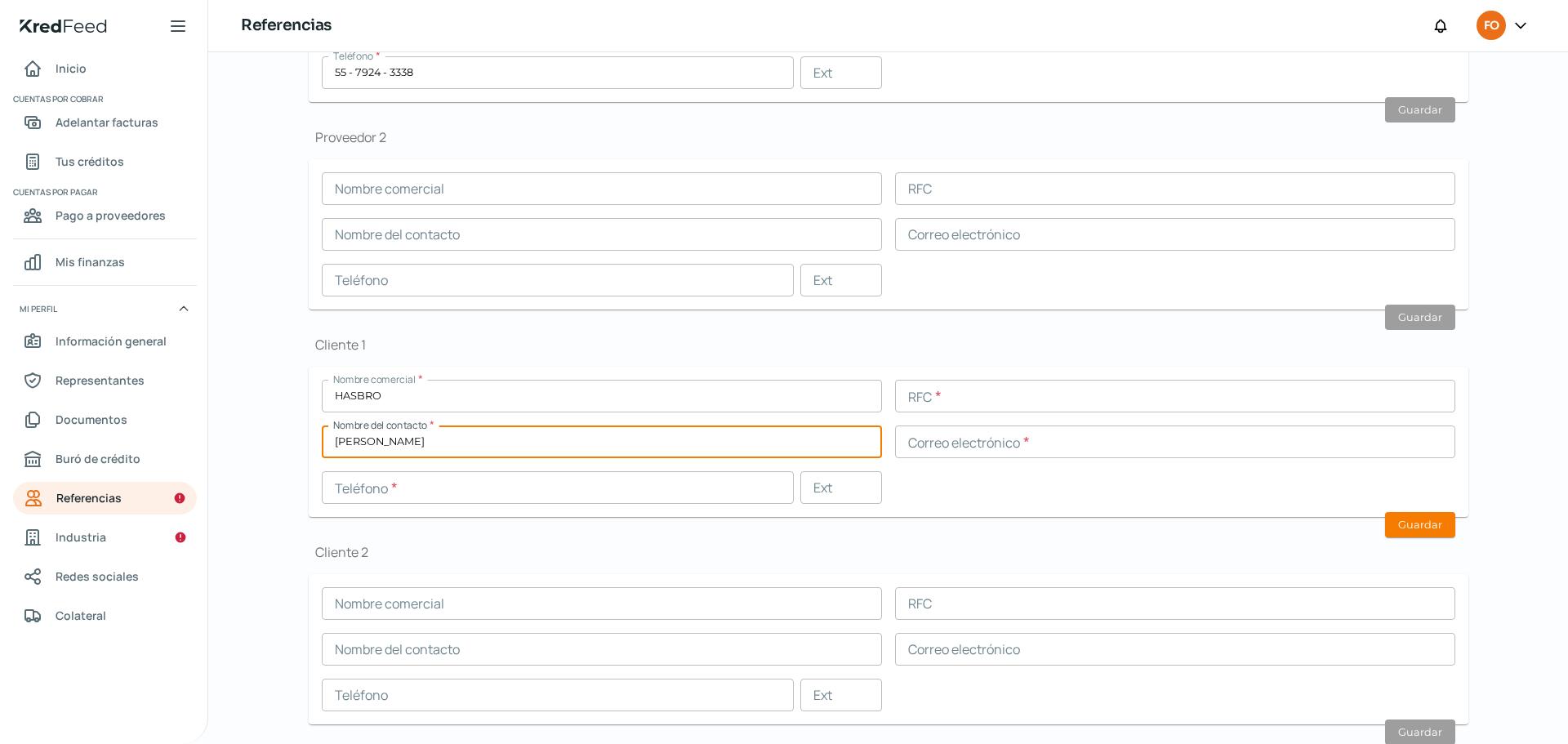
type input "[PERSON_NAME]"
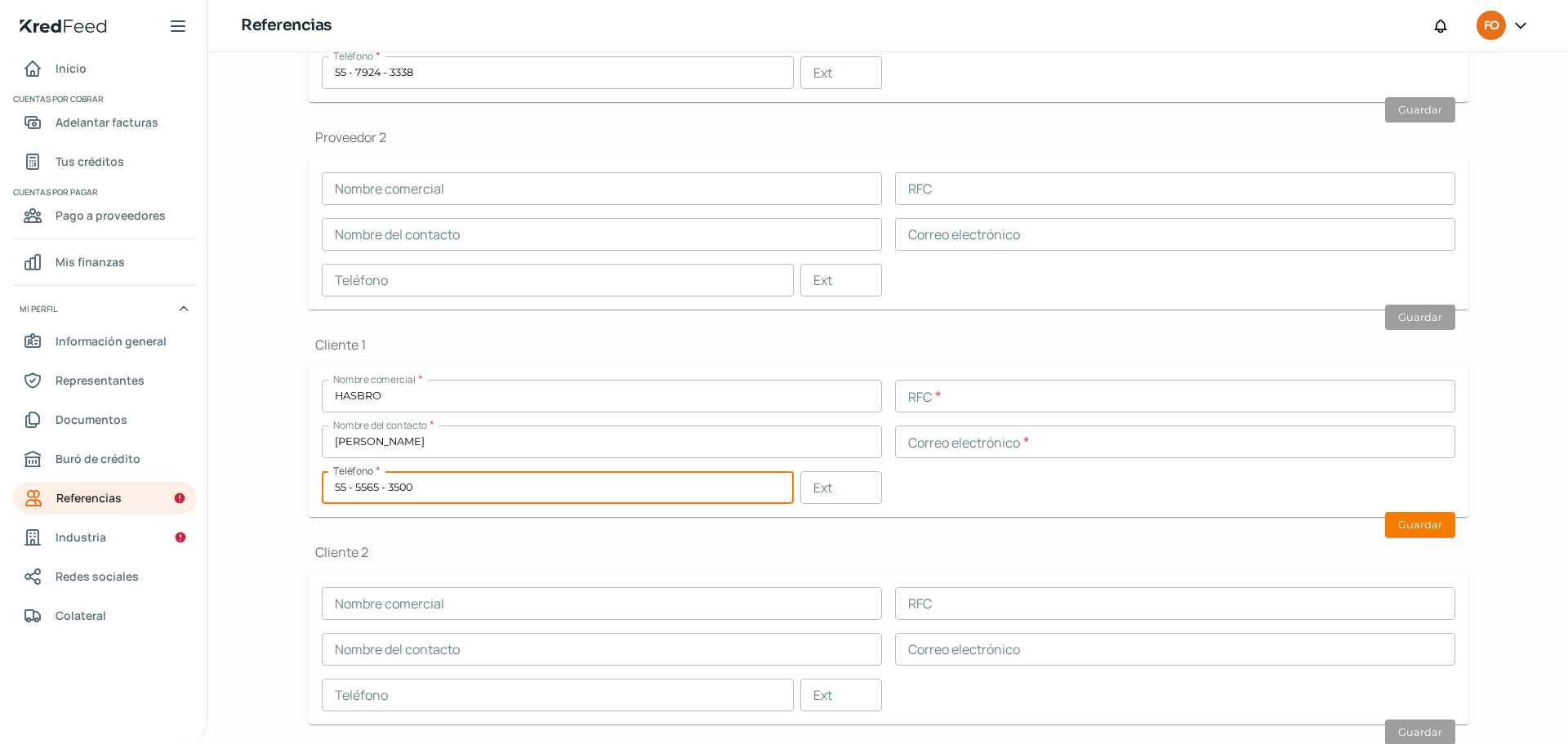
type input "55 - 5565 - 3500"
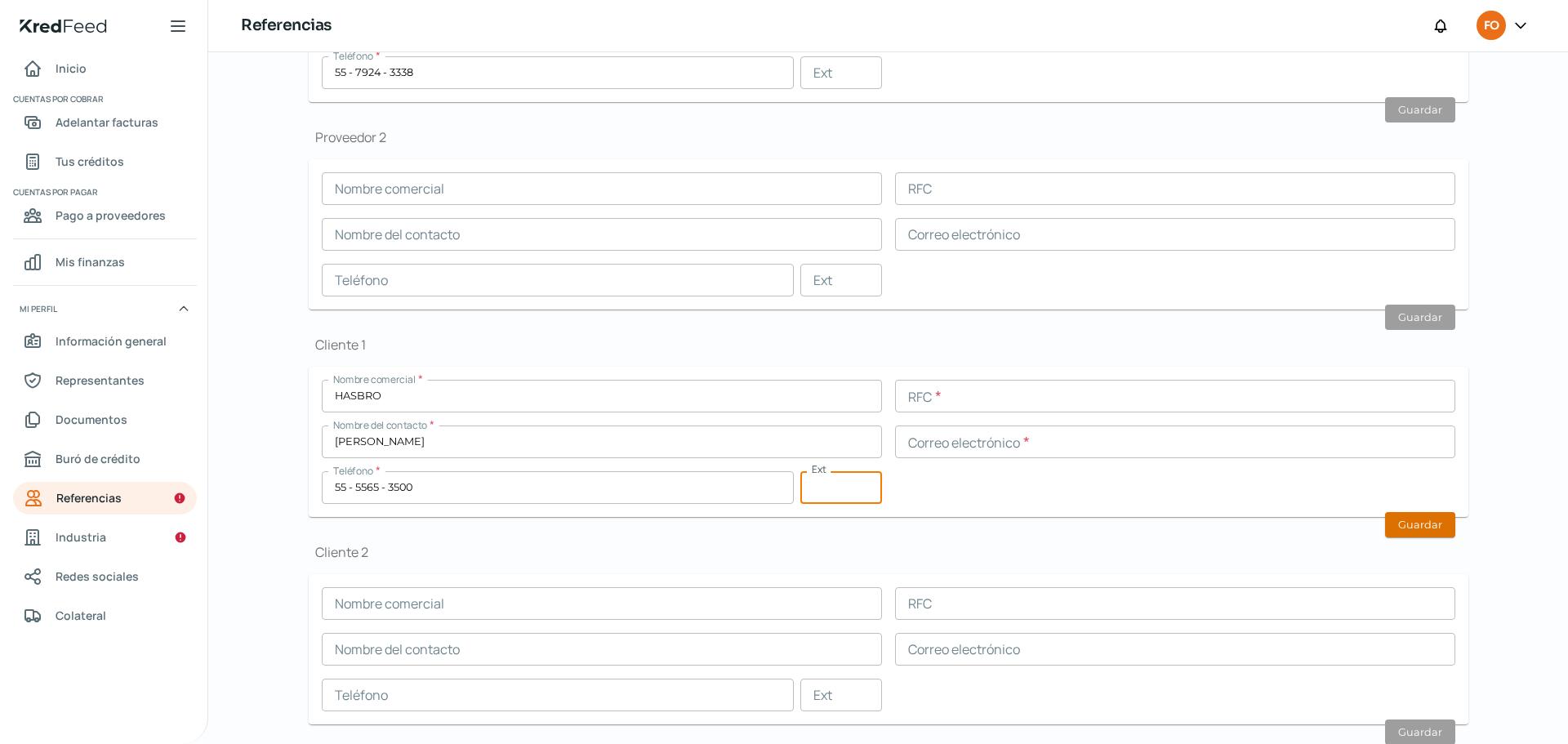
click at [1412, 521] on button "Guardar" at bounding box center [1420, 524] width 70 height 25
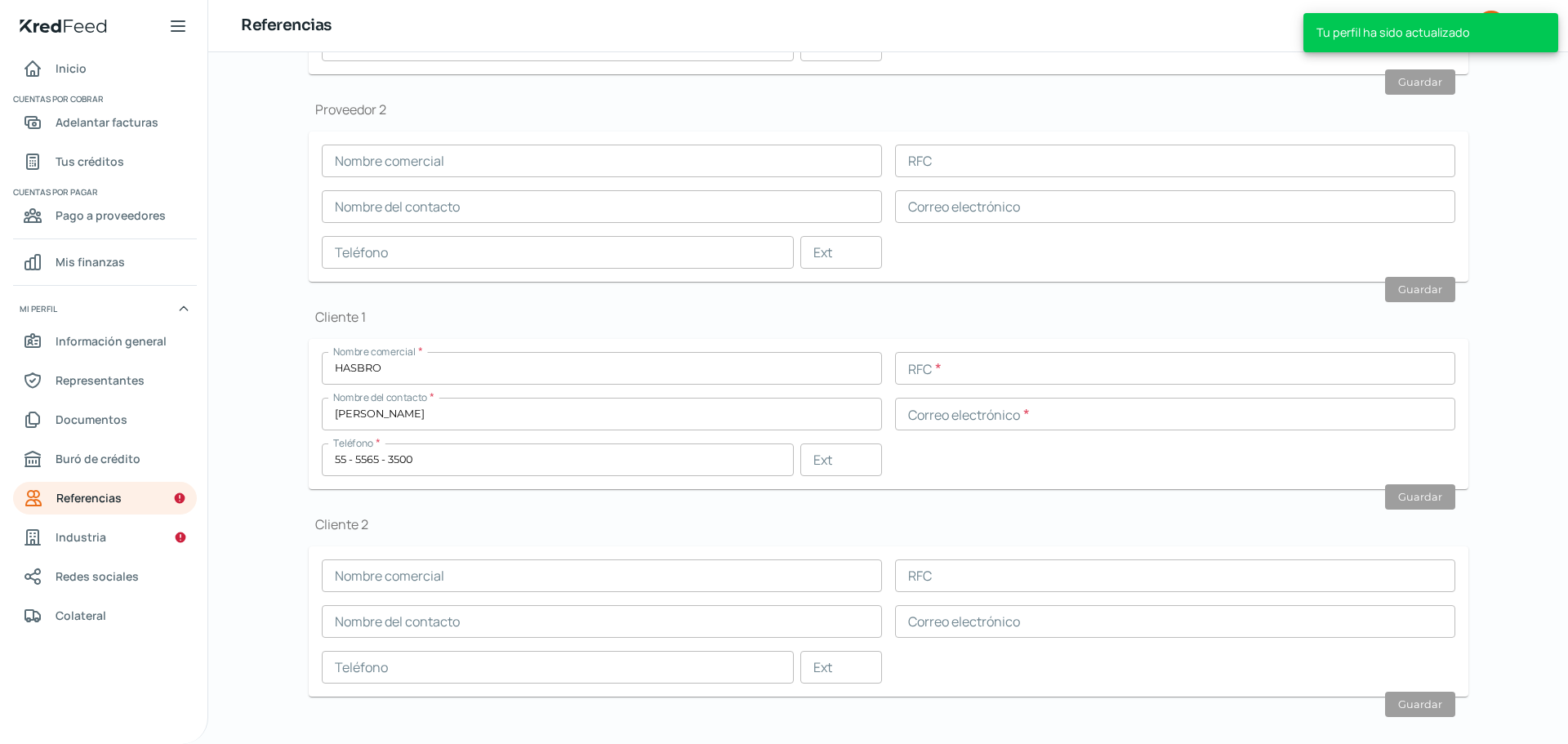
scroll to position [372, 0]
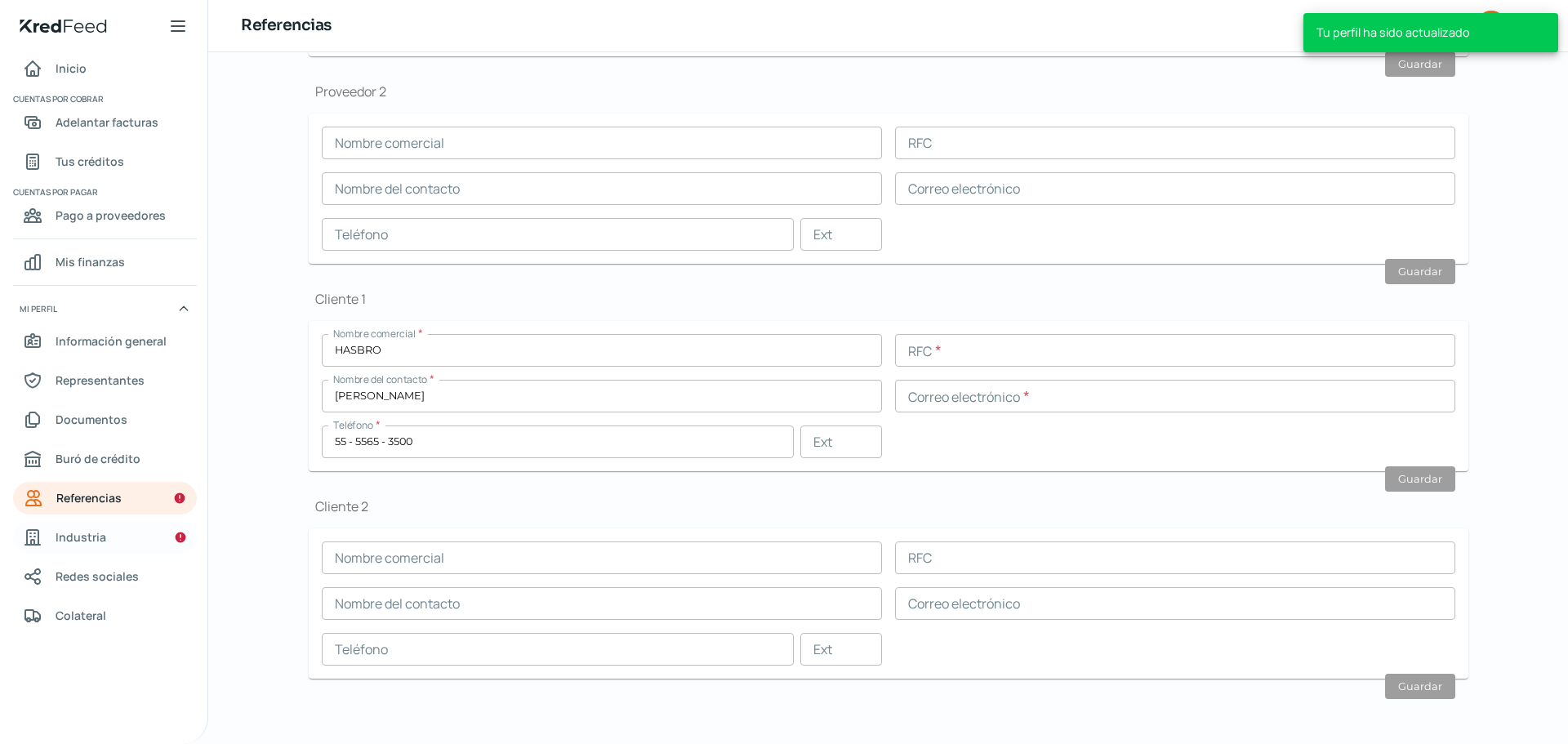
click at [104, 536] on link "Industria" at bounding box center [104, 536] width 184 height 32
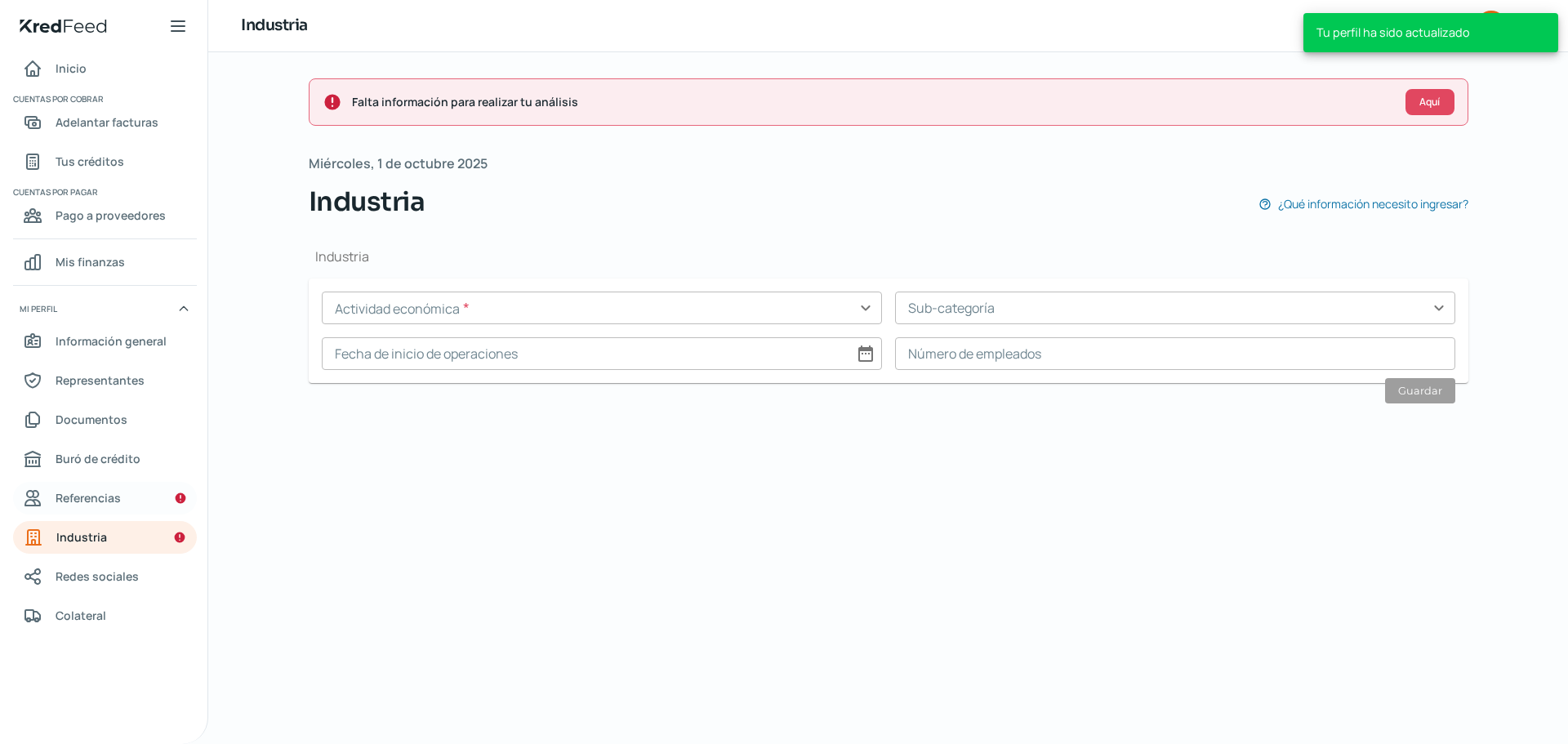
click at [81, 495] on span "Referencias" at bounding box center [88, 498] width 66 height 20
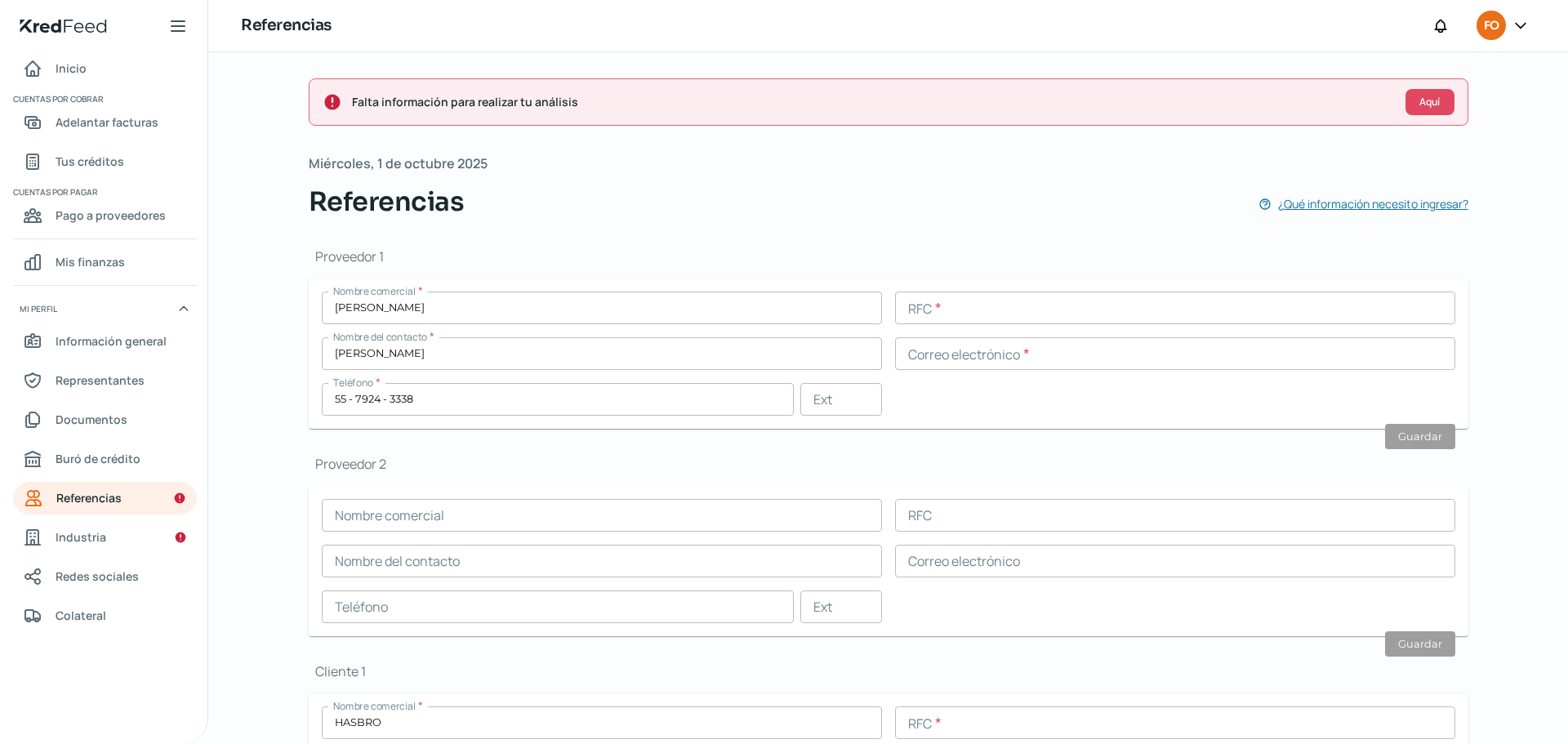
click at [1423, 209] on span "¿Qué información necesito ingresar?" at bounding box center [1373, 204] width 190 height 20
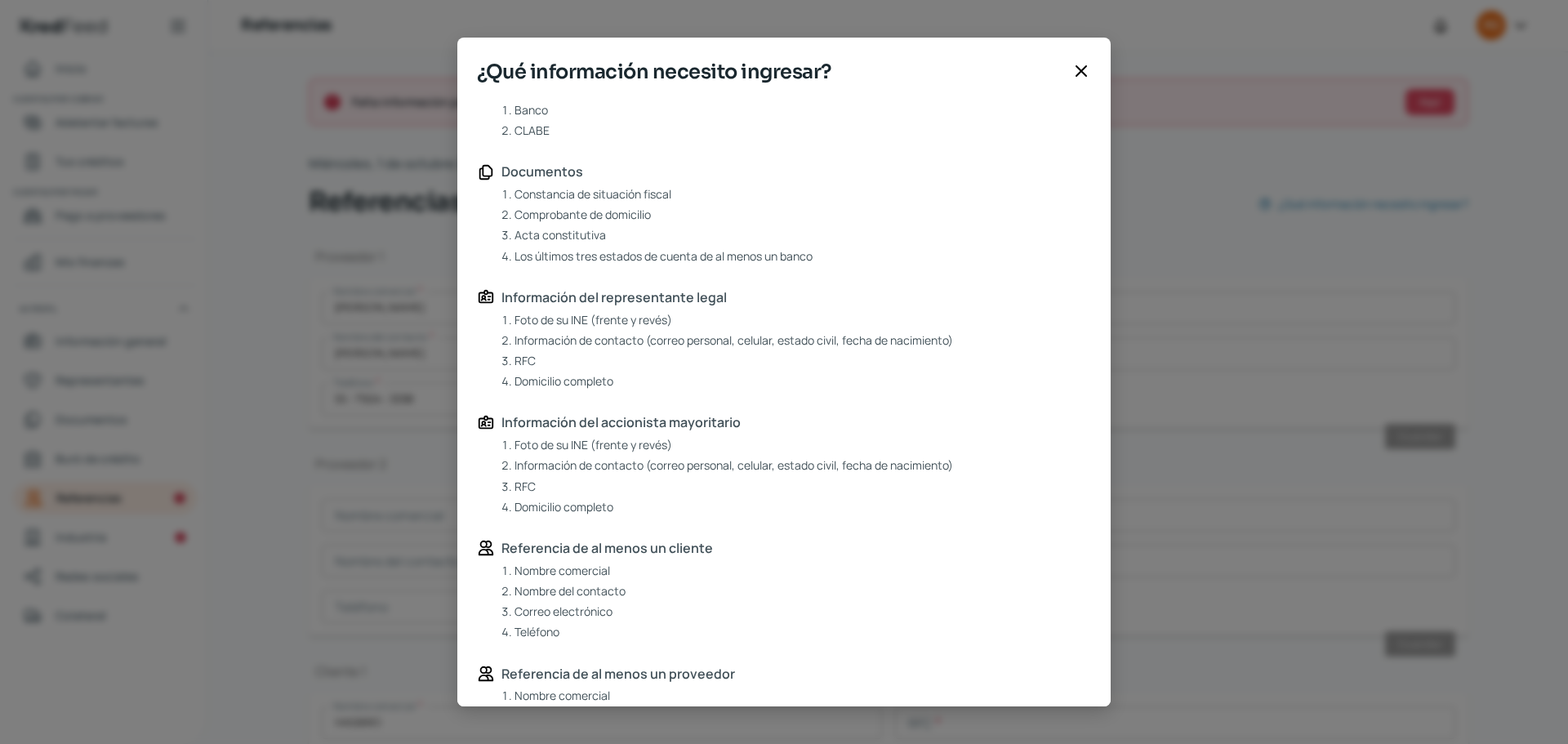
scroll to position [268, 0]
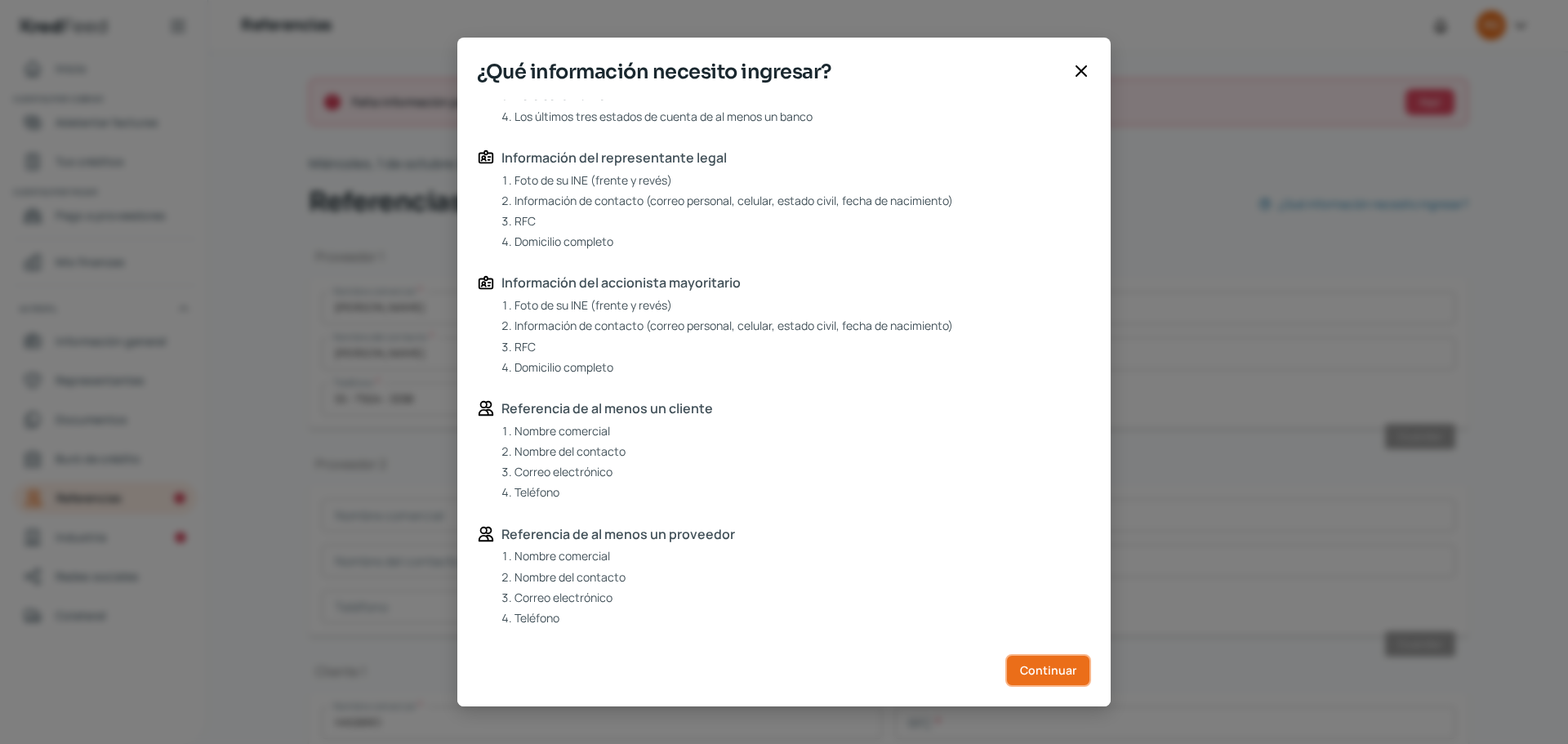
click at [1036, 678] on button "Continuar" at bounding box center [1047, 670] width 86 height 32
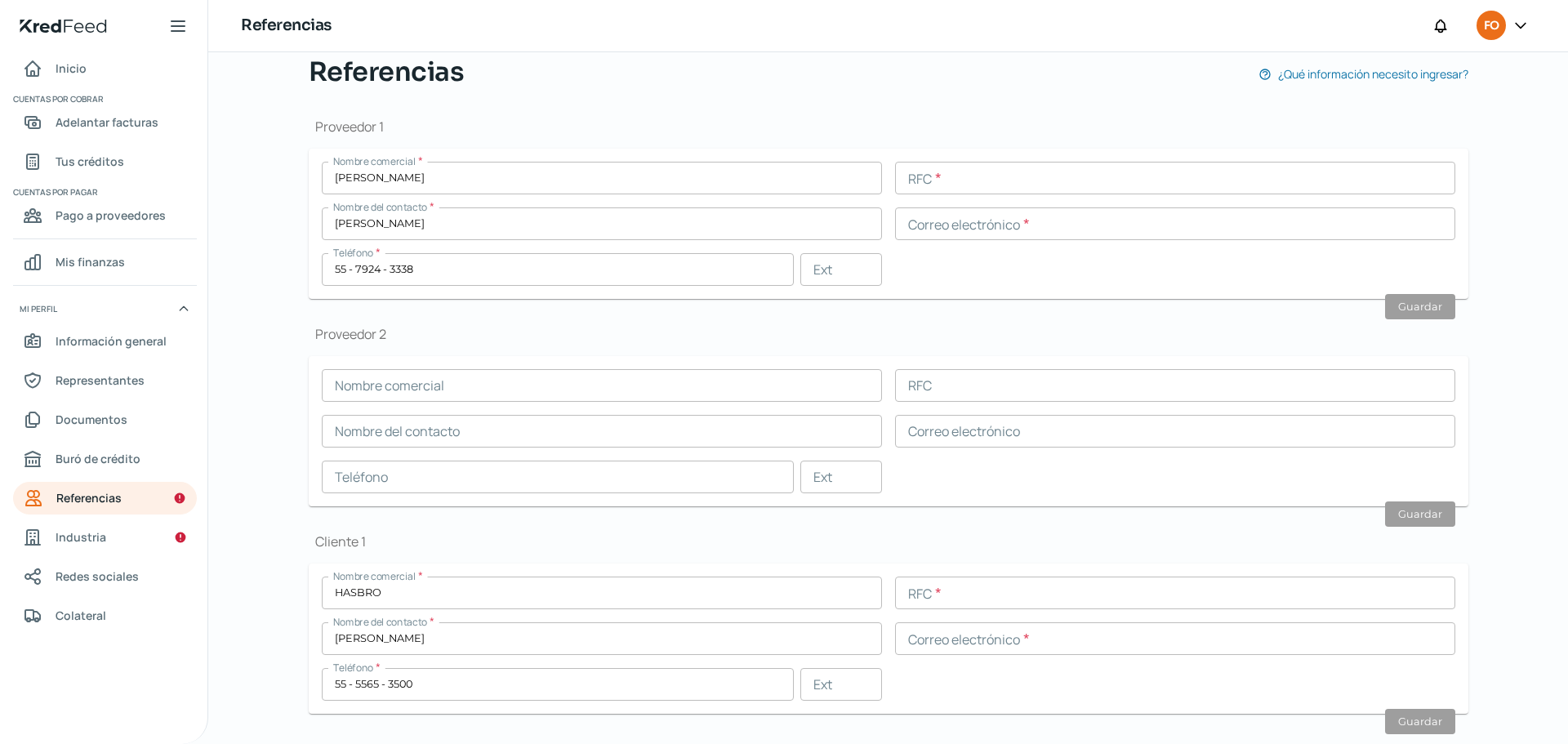
scroll to position [127, 0]
click at [95, 545] on span "Industria" at bounding box center [80, 537] width 51 height 20
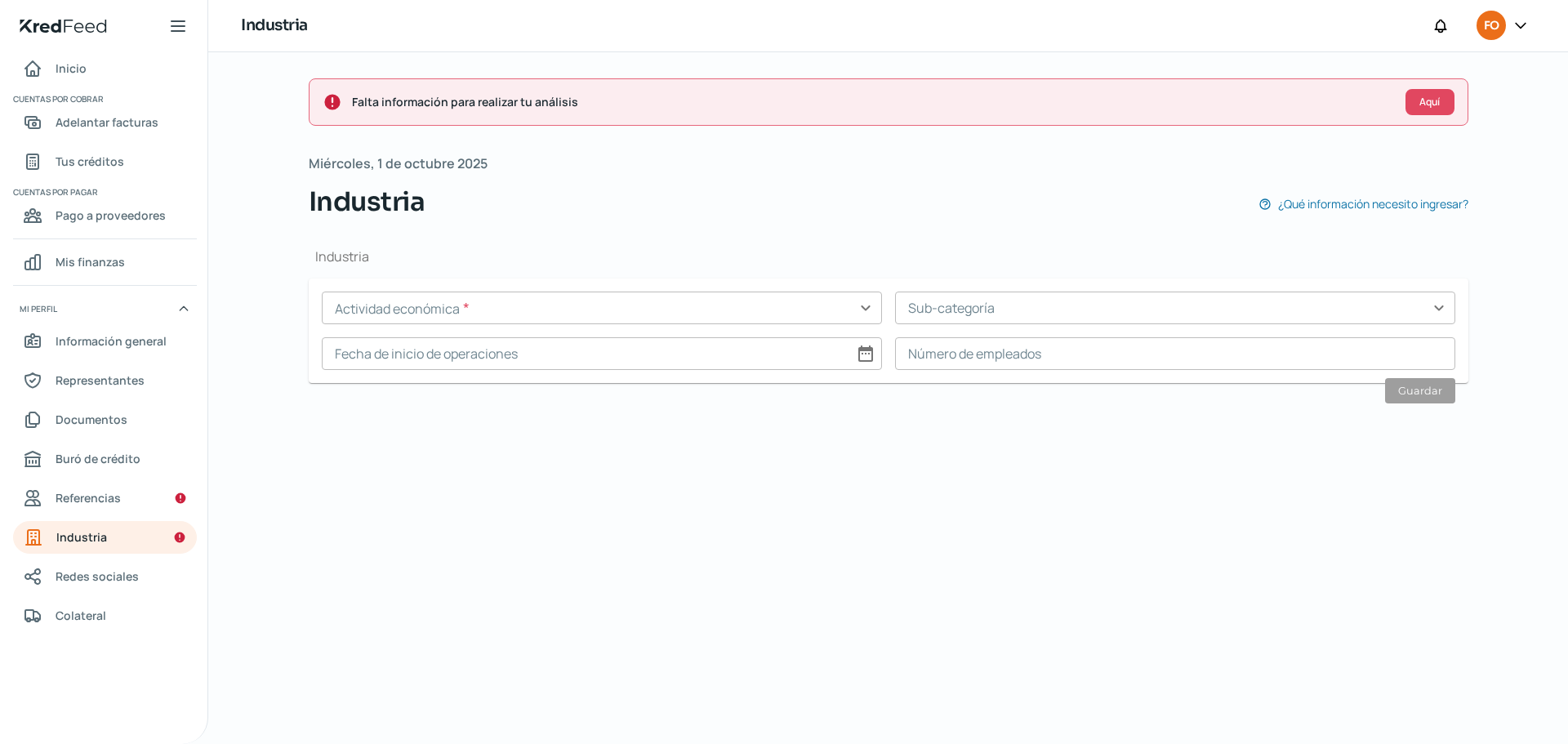
click at [500, 311] on input "text" at bounding box center [602, 307] width 560 height 32
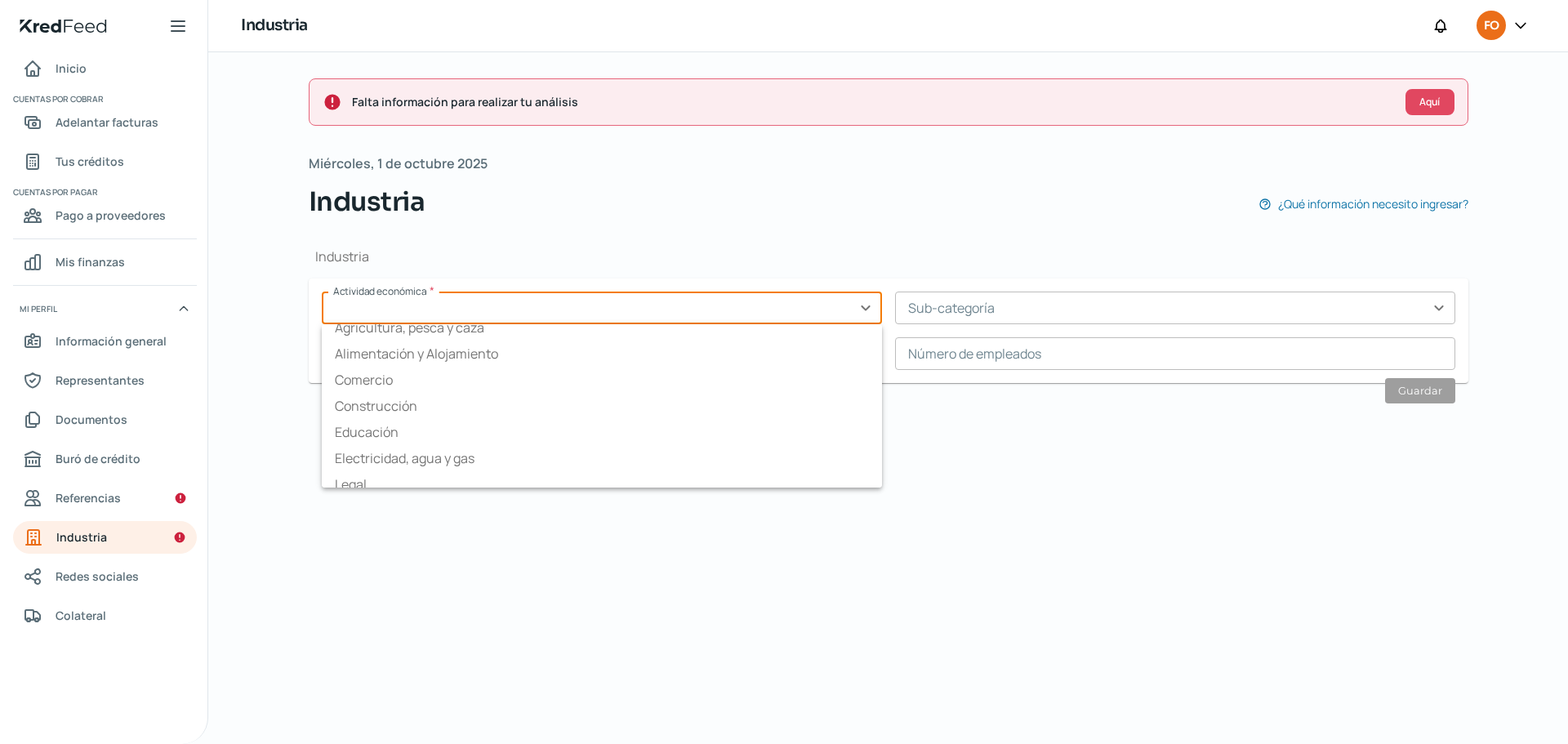
scroll to position [91, 0]
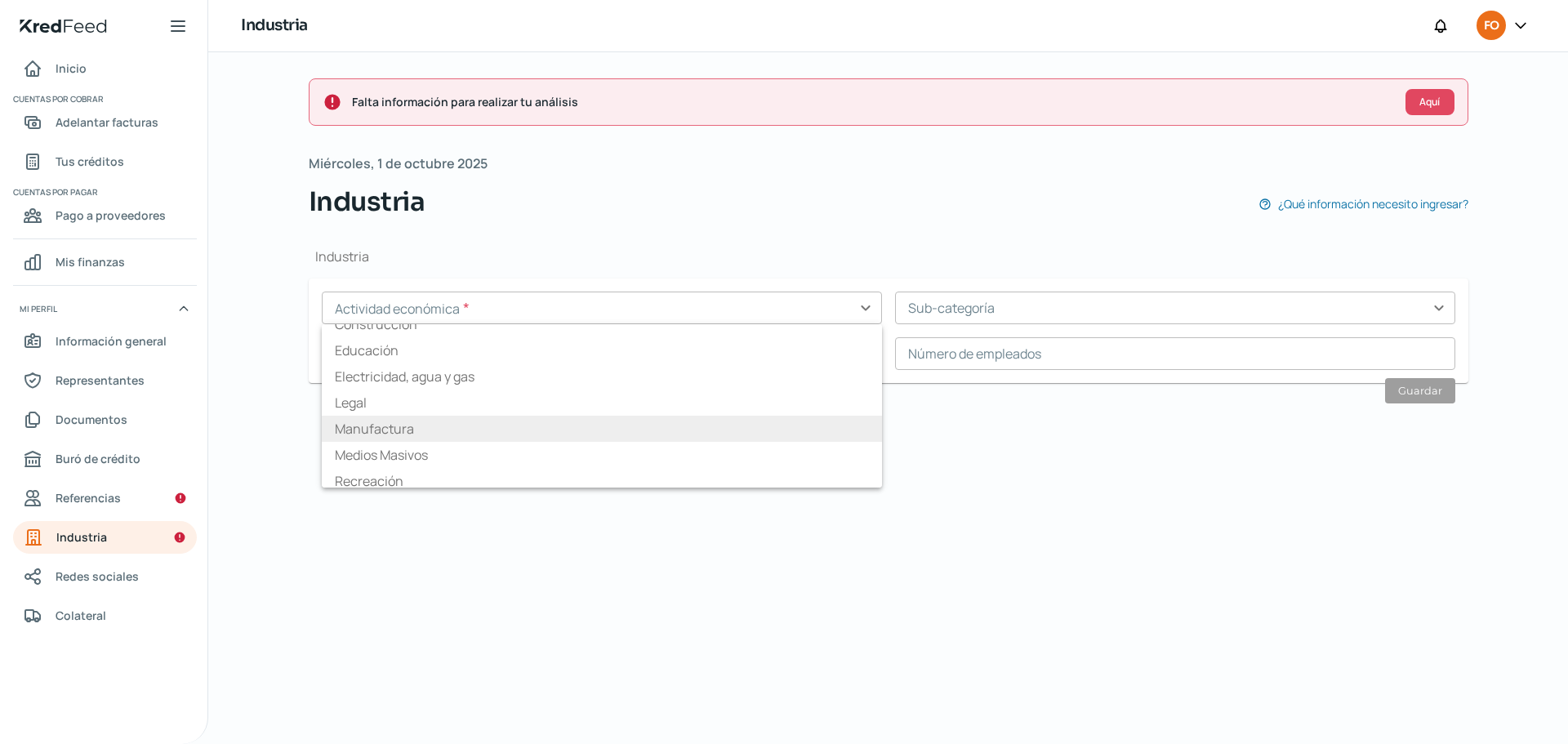
click at [473, 432] on li "Manufactura" at bounding box center [602, 428] width 560 height 26
type input "Manufactura"
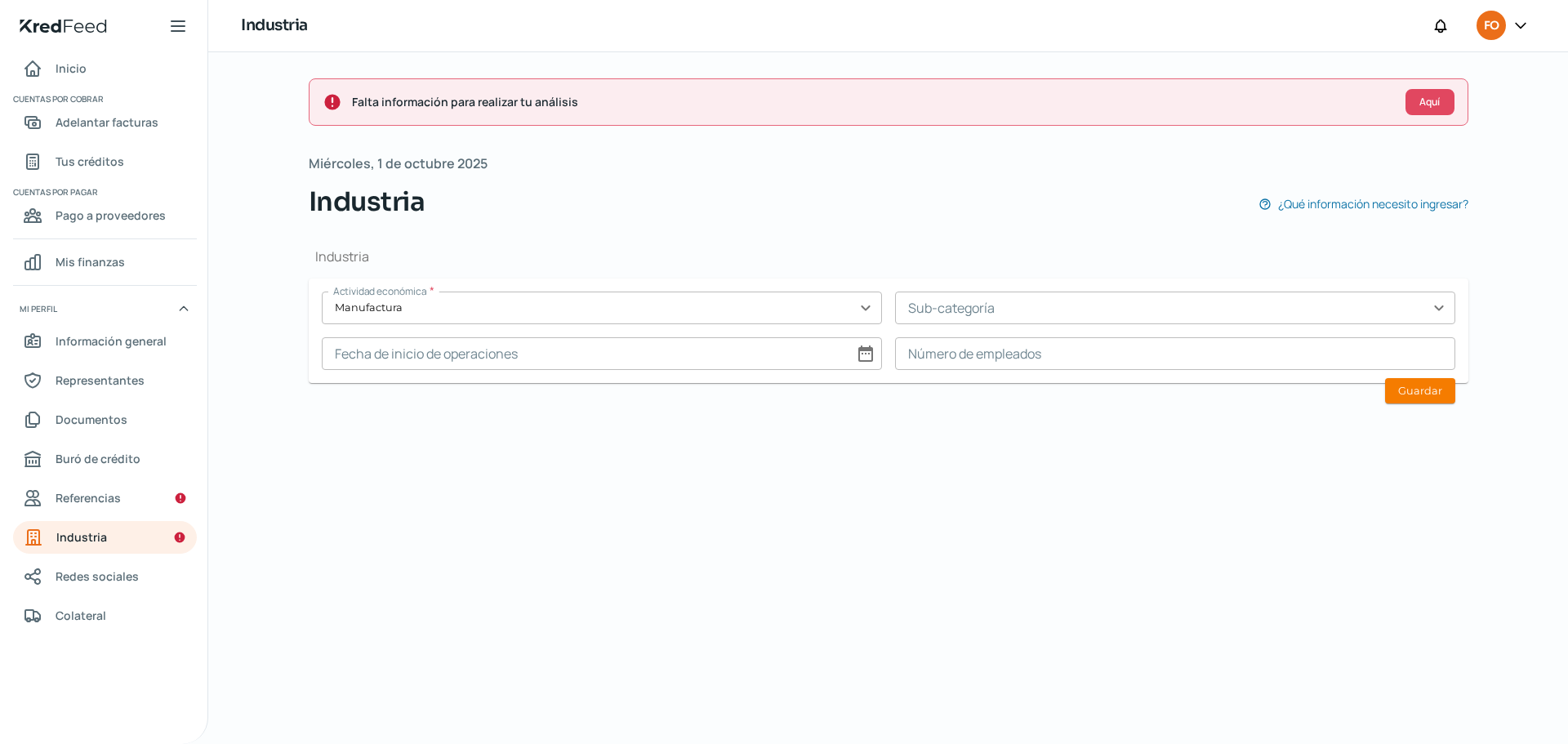
click at [1002, 302] on input "text" at bounding box center [1175, 307] width 560 height 32
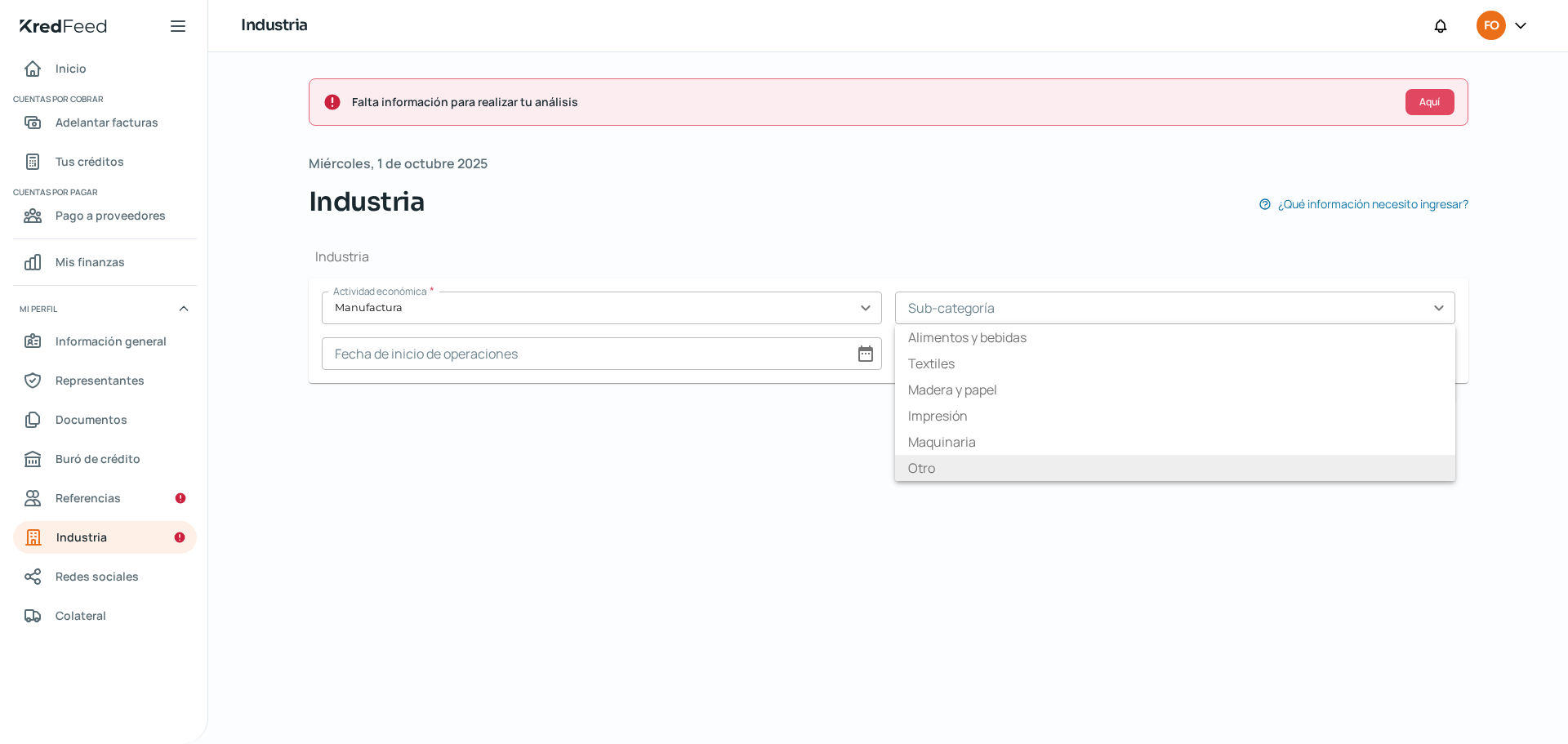
click at [957, 467] on li "Otro" at bounding box center [1175, 468] width 560 height 26
type input "Otro"
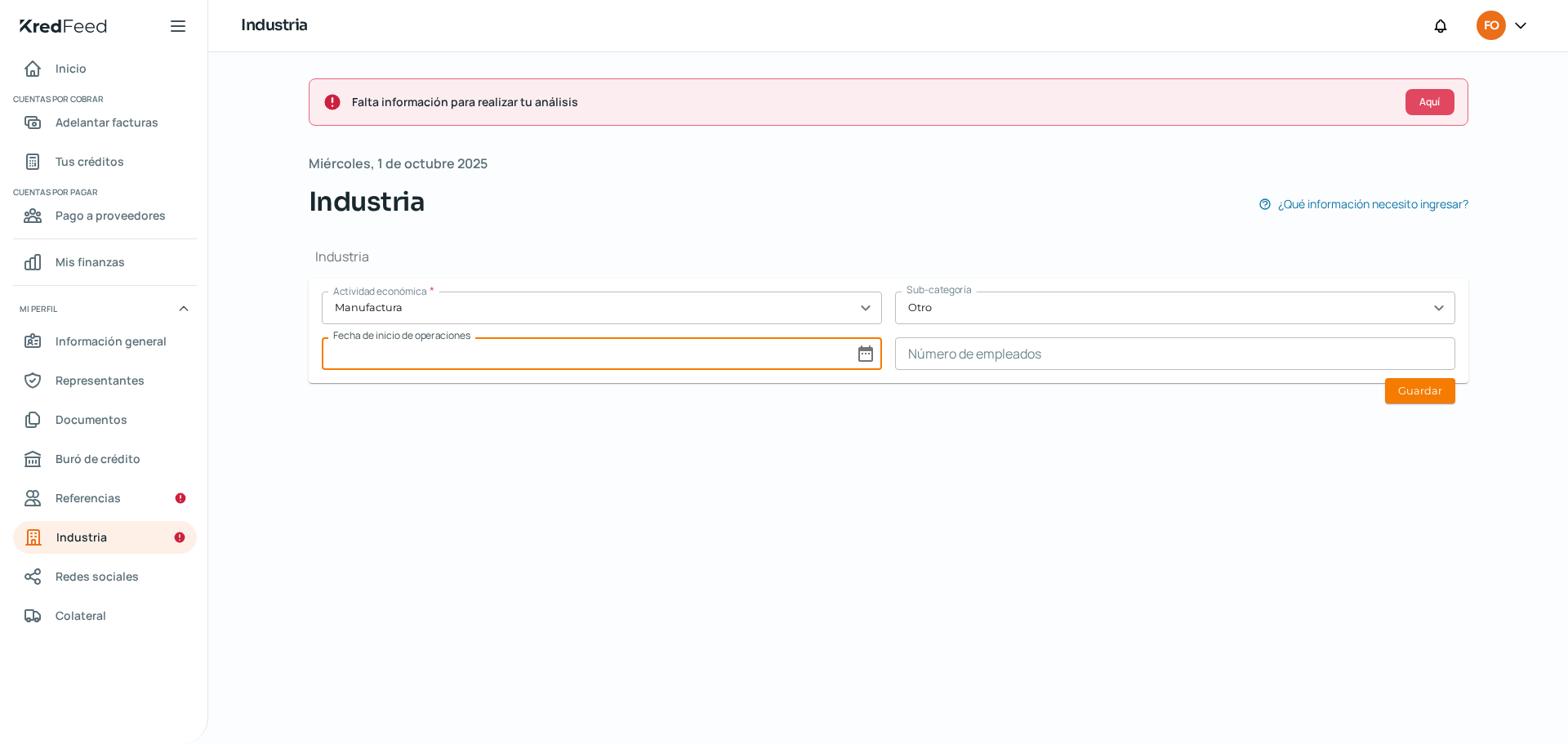
click at [736, 360] on input at bounding box center [602, 353] width 560 height 32
select select "9"
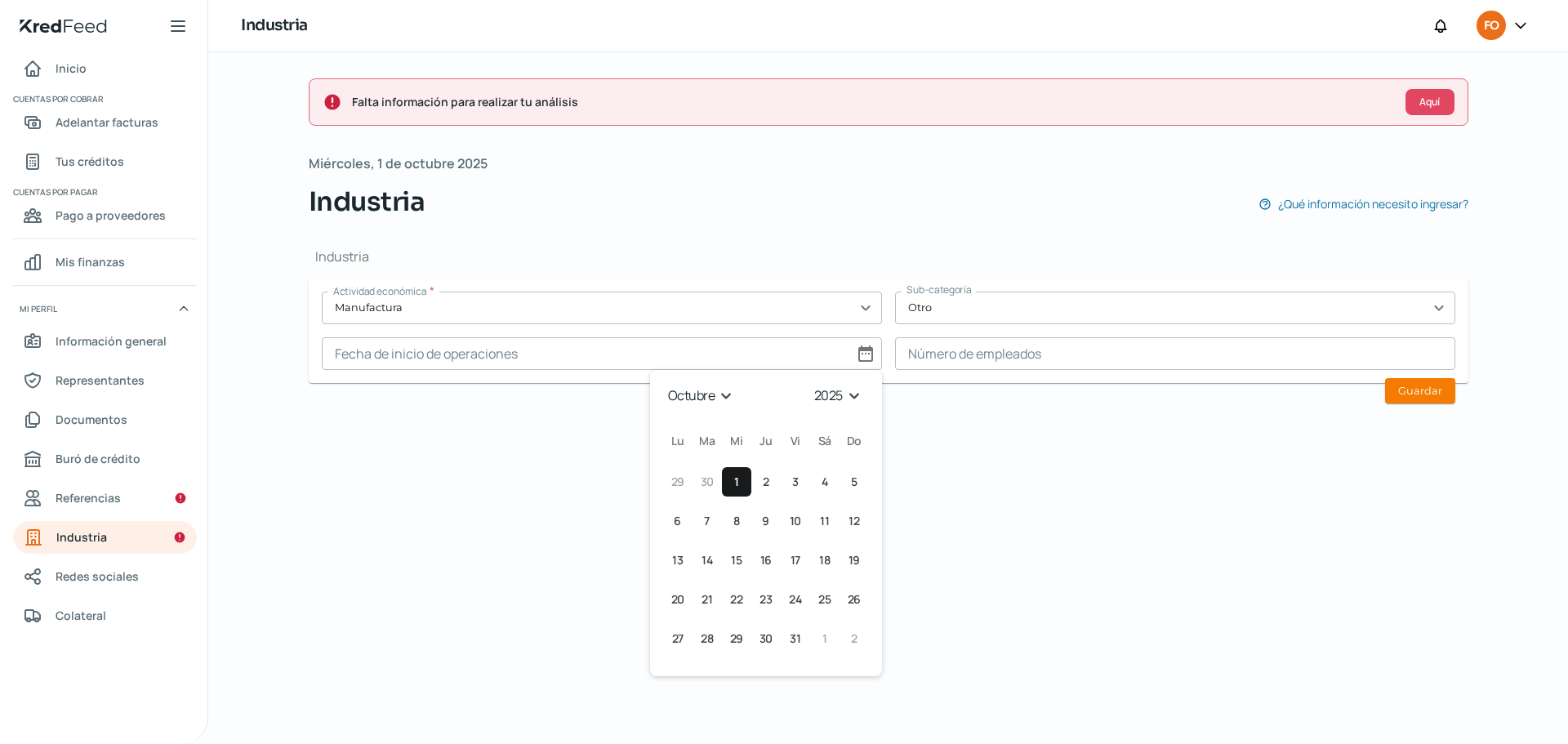
click at [853, 395] on select "1925 1926 1927 1928 1929 1930 1931 1932 1933 1934 1935 1936 1937 1938 1939 1940…" at bounding box center [840, 395] width 58 height 25
select select "2001"
click at [811, 383] on select "1925 1926 1927 1928 1929 1930 1931 1932 1933 1934 1935 1936 1937 1938 1939 1940…" at bounding box center [840, 395] width 58 height 25
click at [725, 401] on select "enero febrero marzo [PERSON_NAME] [PERSON_NAME] septiembre octubre noviembre di…" at bounding box center [700, 395] width 77 height 25
select select "6"
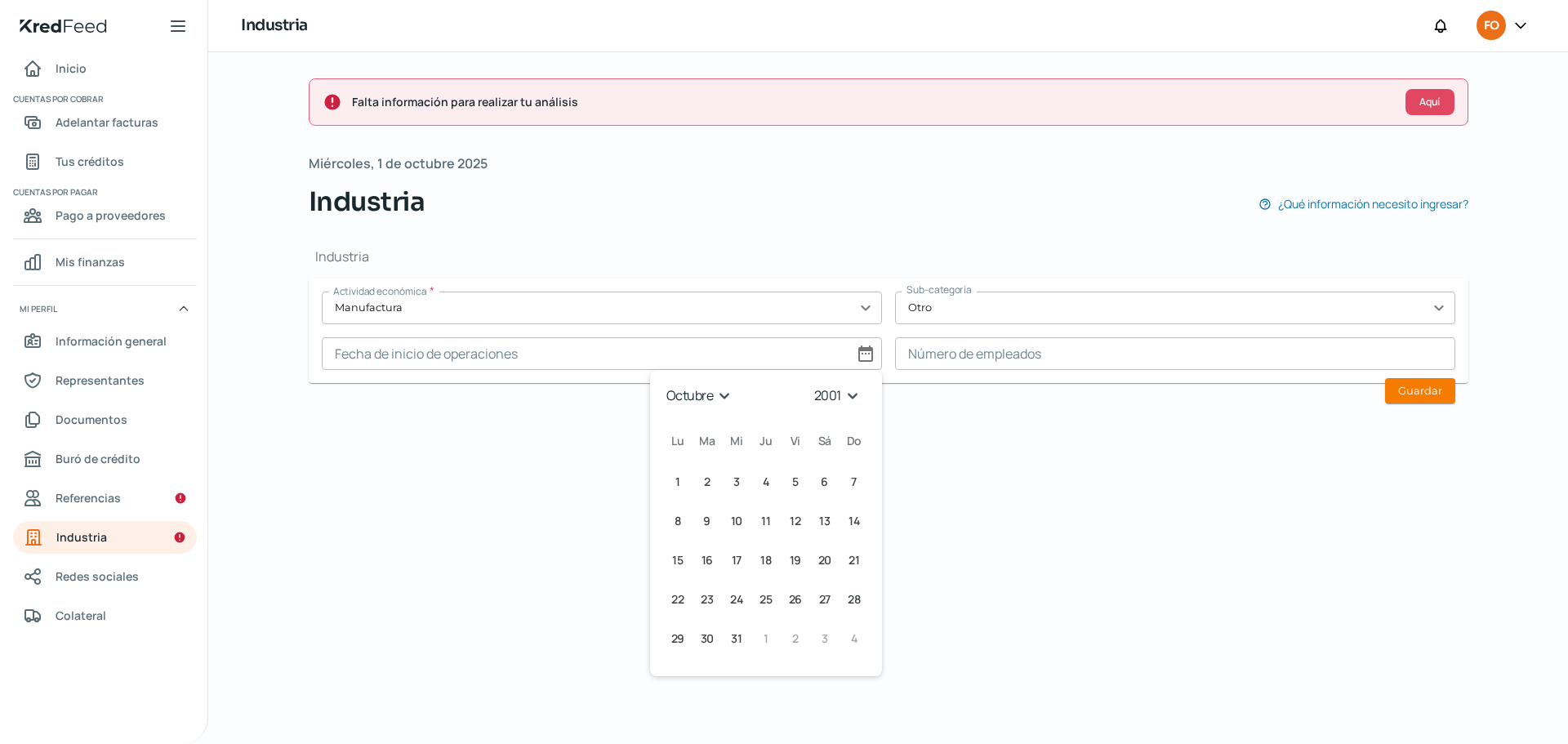
click at [663, 383] on select "enero febrero marzo [PERSON_NAME] [PERSON_NAME] septiembre octubre noviembre di…" at bounding box center [700, 395] width 77 height 25
click at [705, 679] on span "31" at bounding box center [707, 678] width 11 height 19
type input "[DATE]"
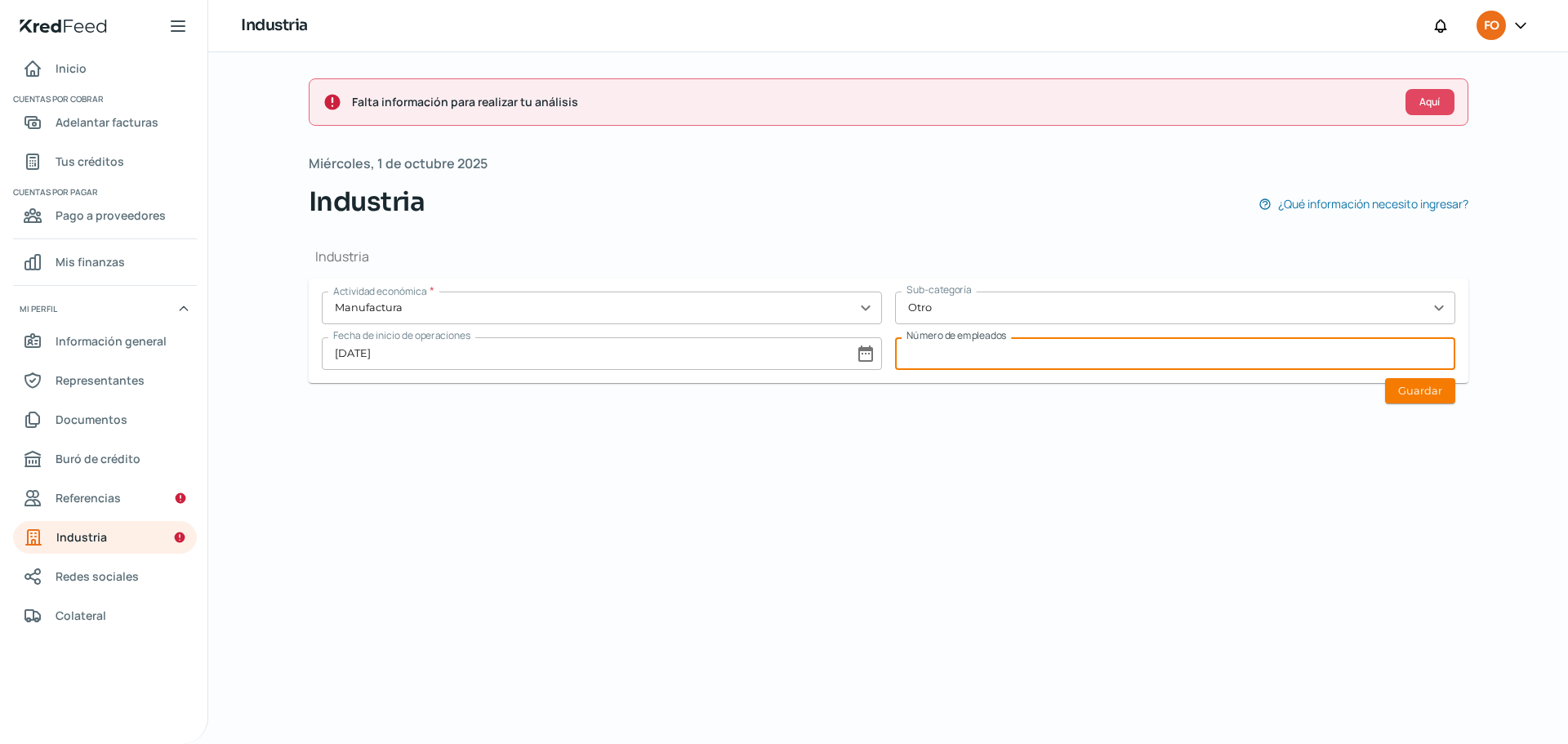
click at [985, 361] on input at bounding box center [1175, 353] width 560 height 32
type input "100"
click at [1435, 386] on button "Guardar" at bounding box center [1420, 390] width 70 height 25
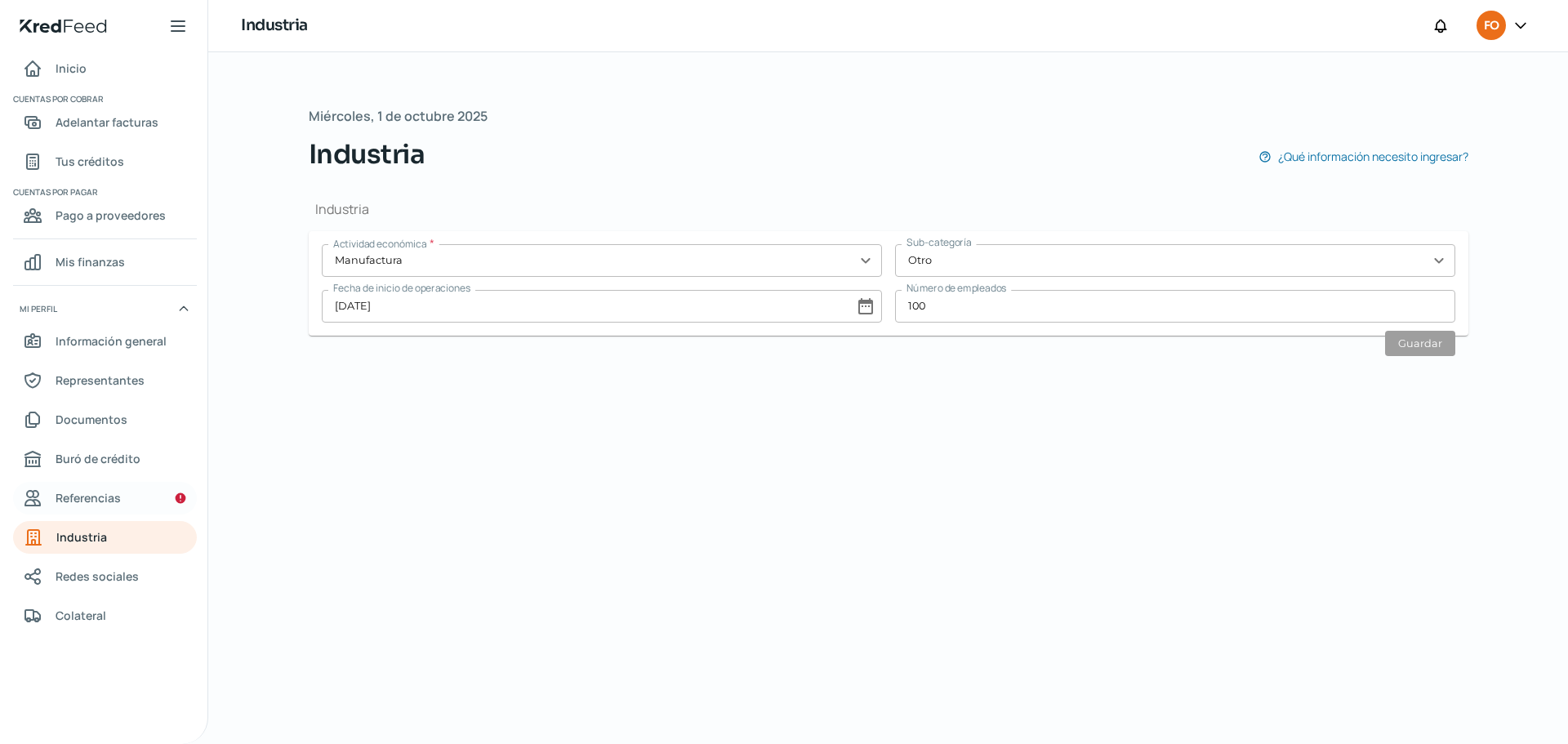
click at [104, 493] on span "Referencias" at bounding box center [88, 498] width 66 height 20
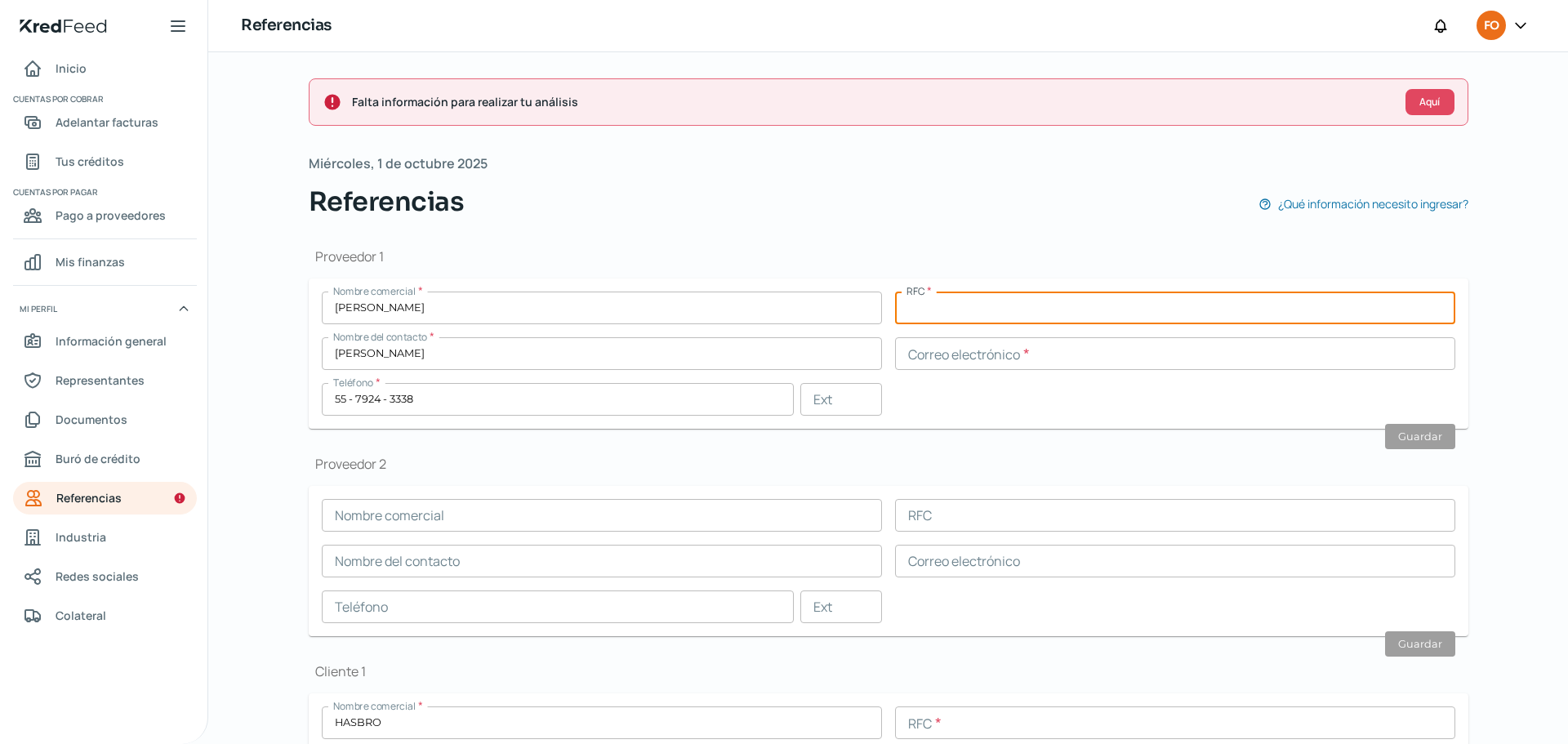
click at [969, 305] on input "text" at bounding box center [1175, 307] width 560 height 32
type input "CAP150408MD7"
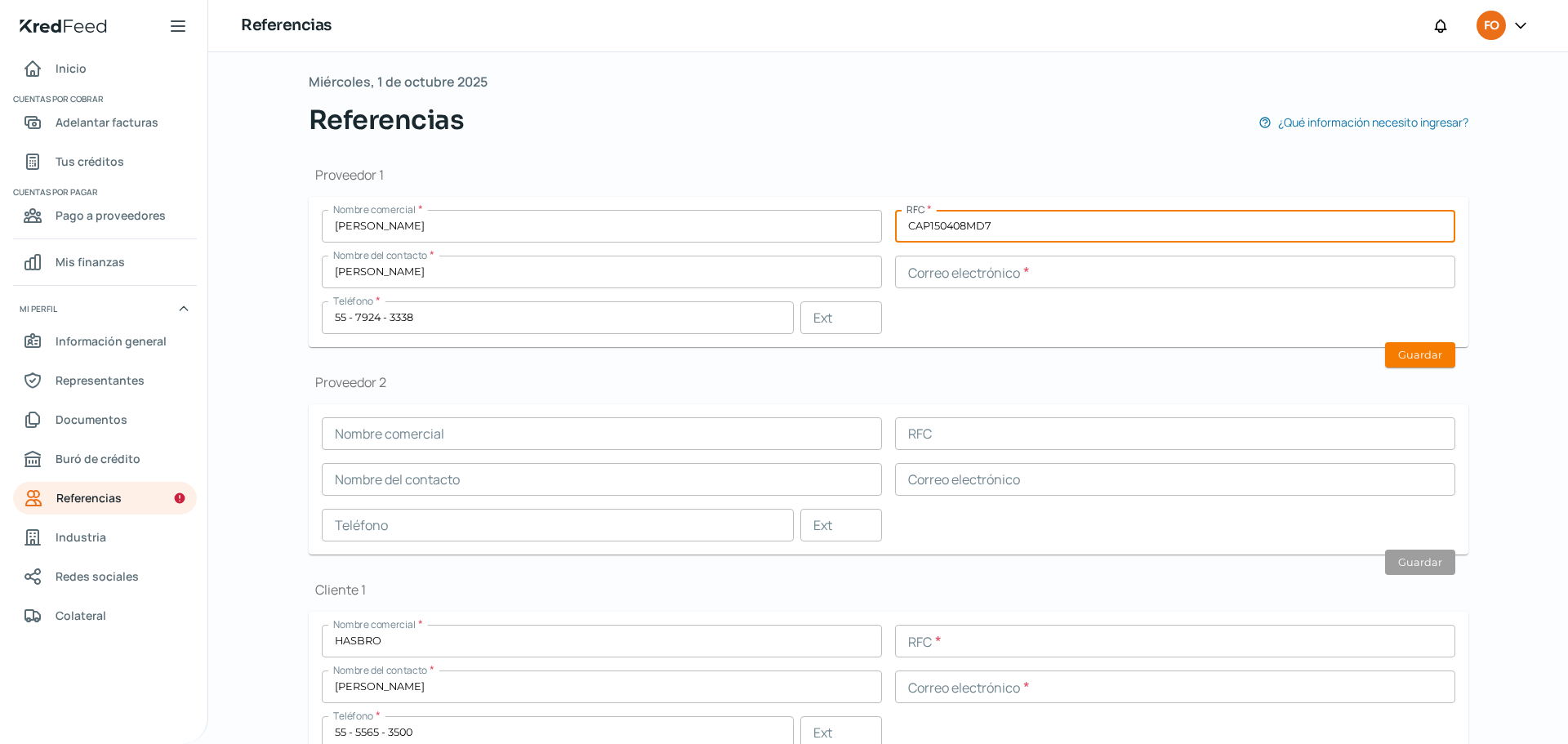
click at [1028, 273] on input "text" at bounding box center [1175, 271] width 560 height 32
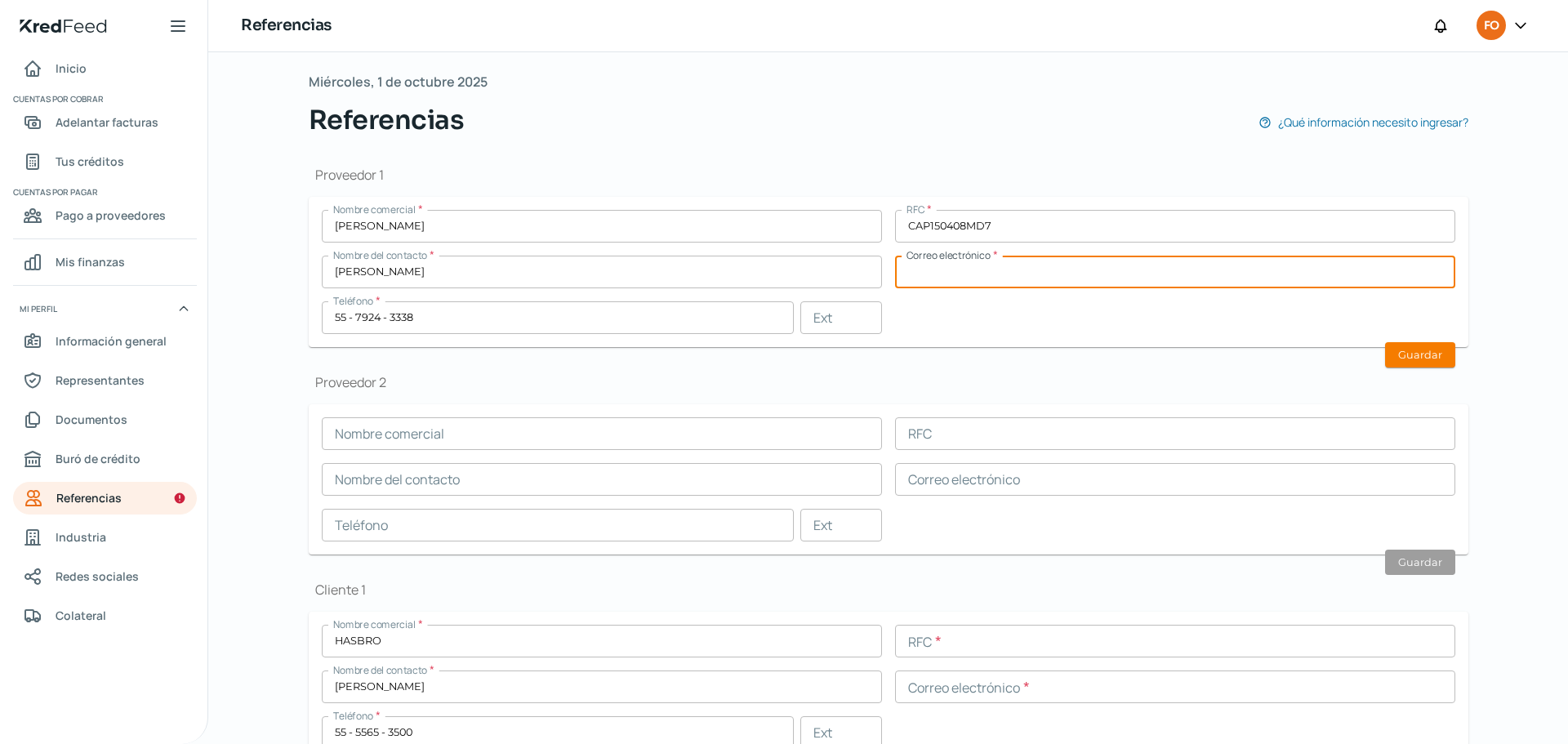
type input "[EMAIL_ADDRESS][DOMAIN_NAME]"
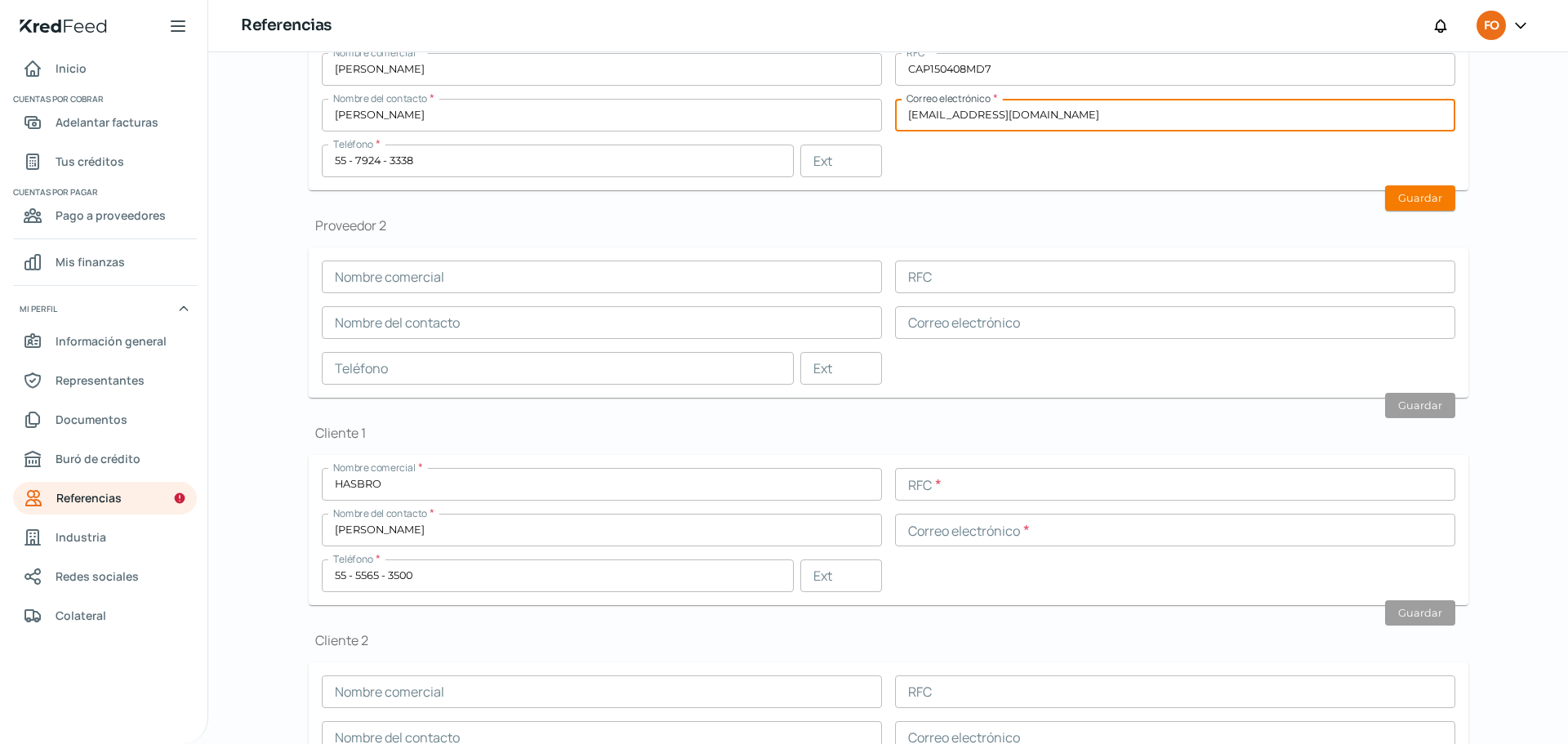
scroll to position [245, 0]
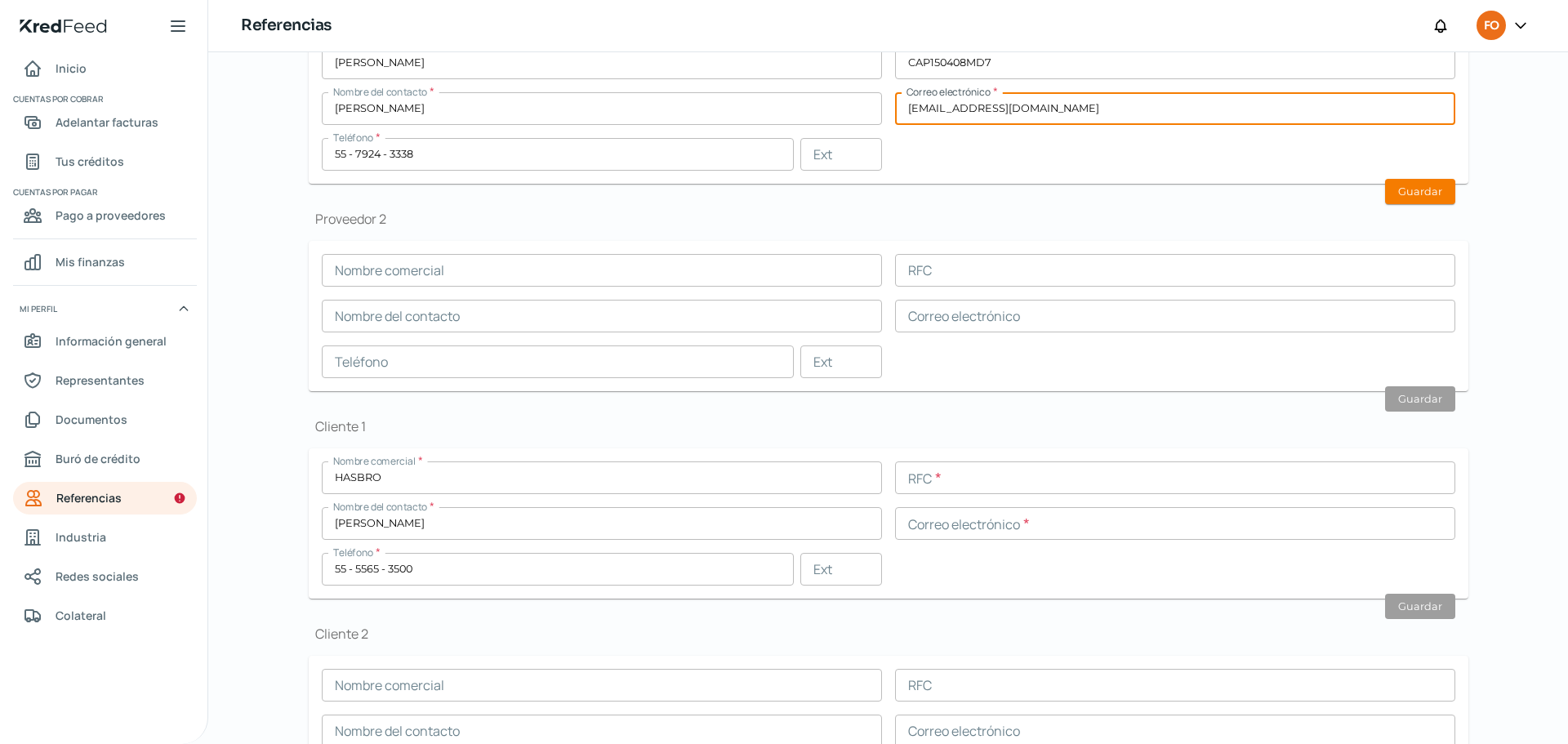
click at [985, 472] on input "text" at bounding box center [1175, 477] width 560 height 32
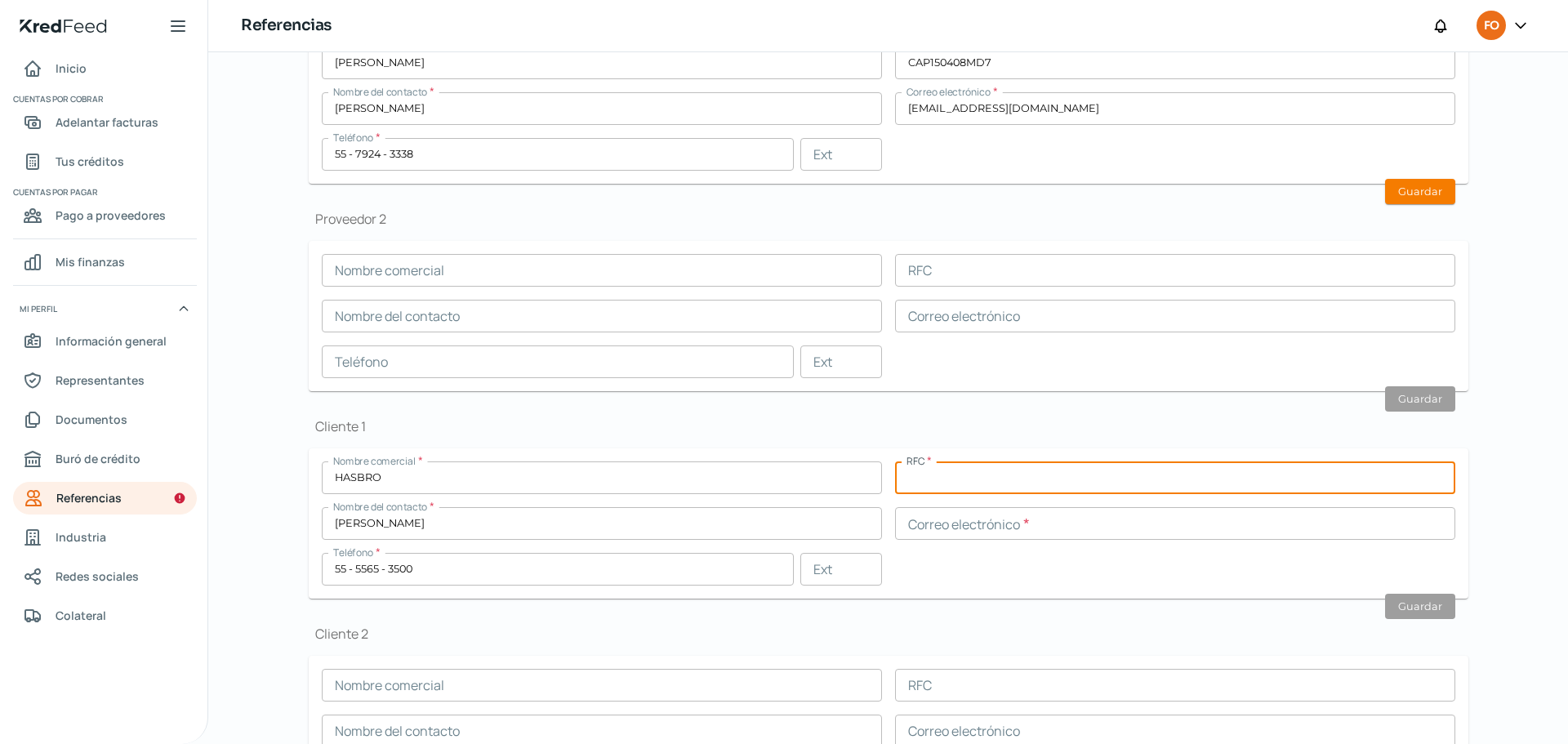
type input "SSD190211HC8"
click at [1016, 521] on input "text" at bounding box center [1175, 522] width 560 height 32
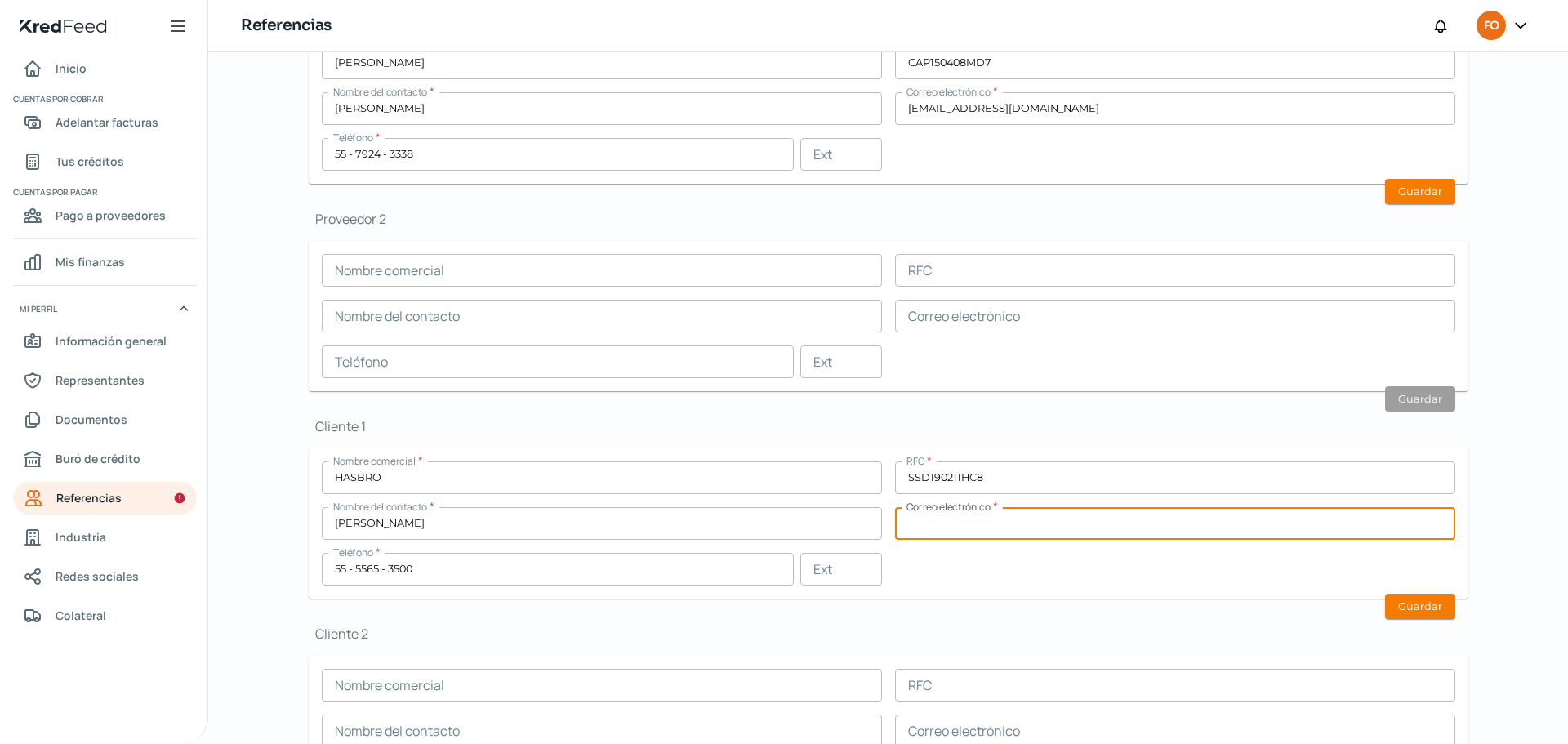
type input "[EMAIL_ADDRESS][DOMAIN_NAME]"
click at [1412, 599] on button "Guardar" at bounding box center [1420, 606] width 70 height 25
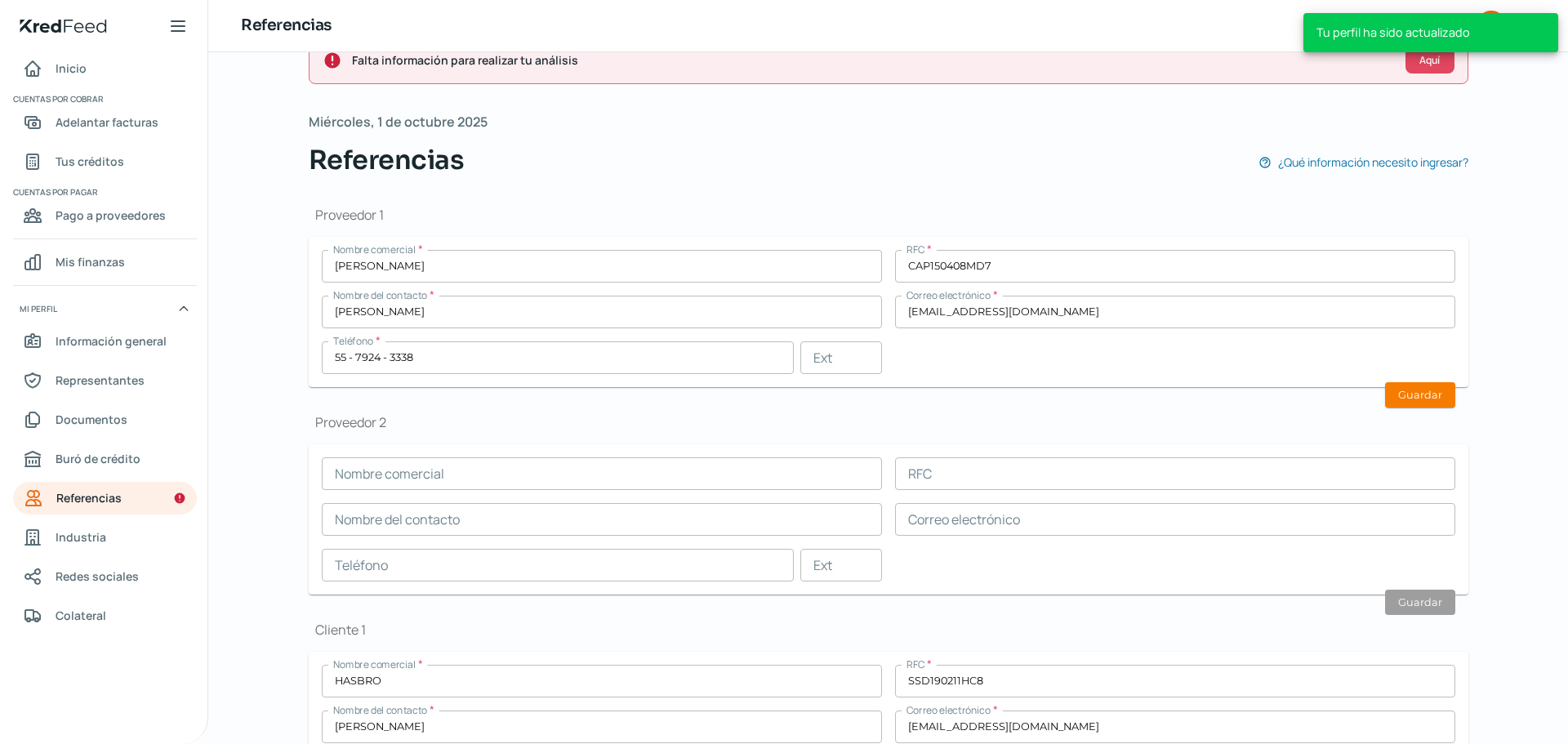
scroll to position [0, 0]
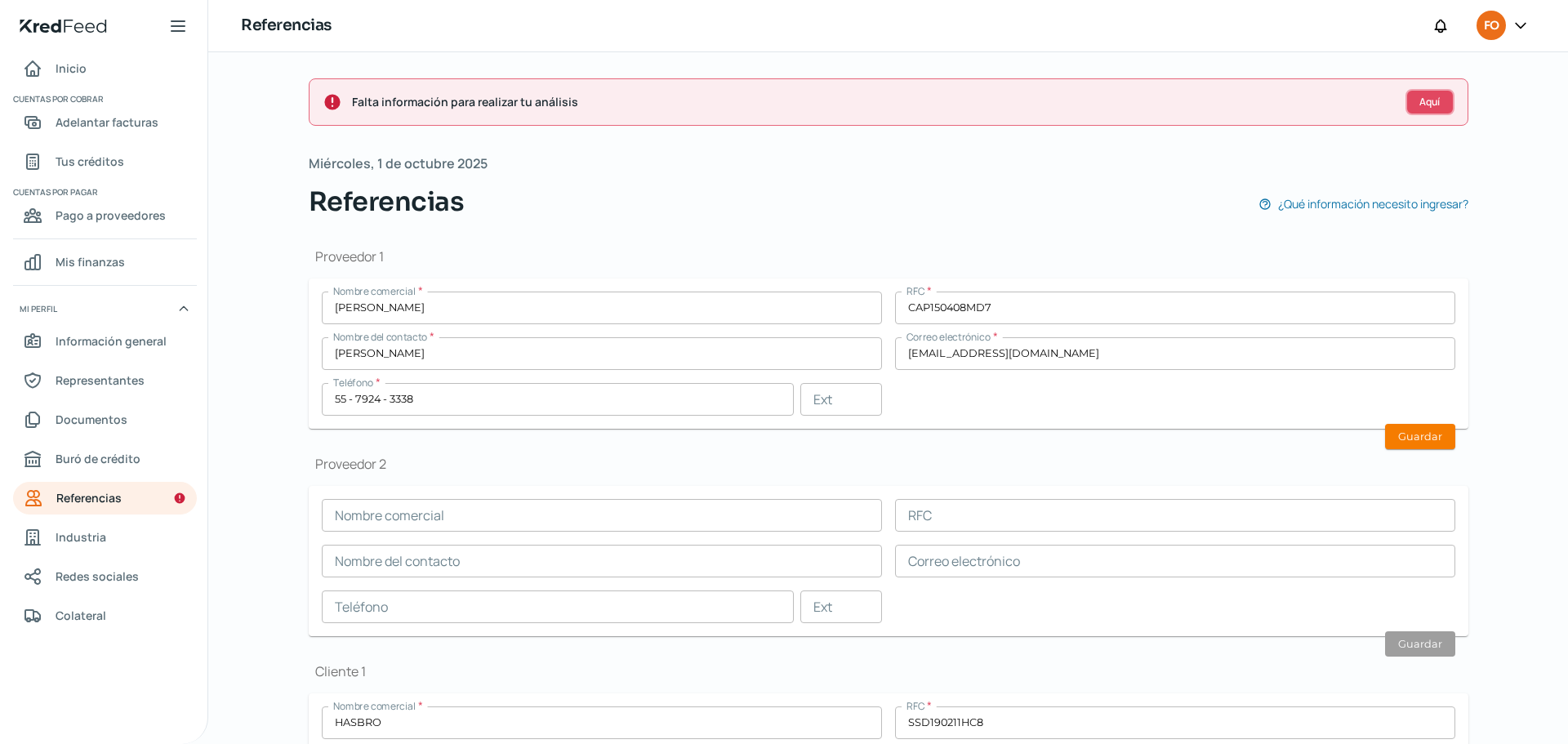
click at [1411, 102] on button "Aquí" at bounding box center [1430, 102] width 49 height 26
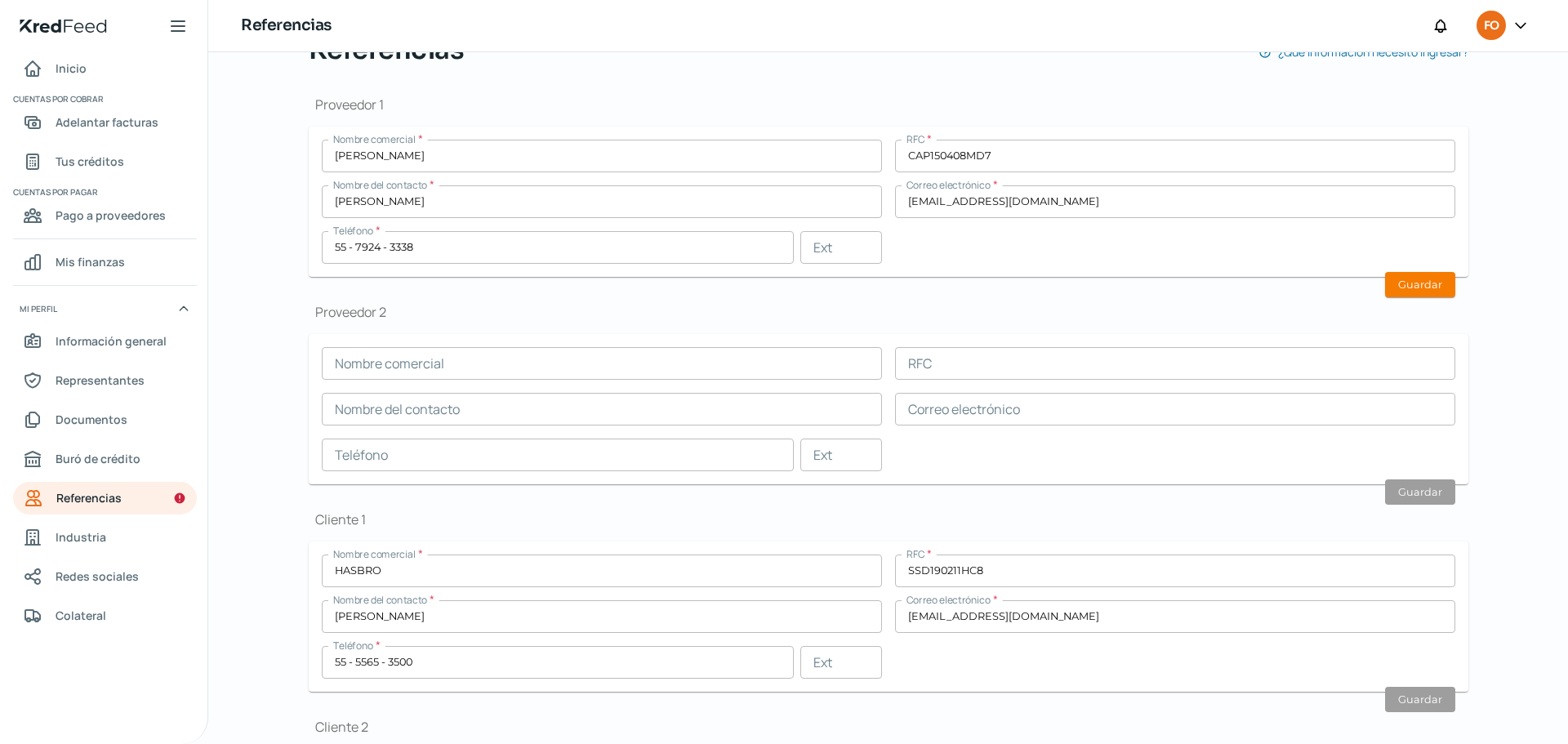
scroll to position [195, 0]
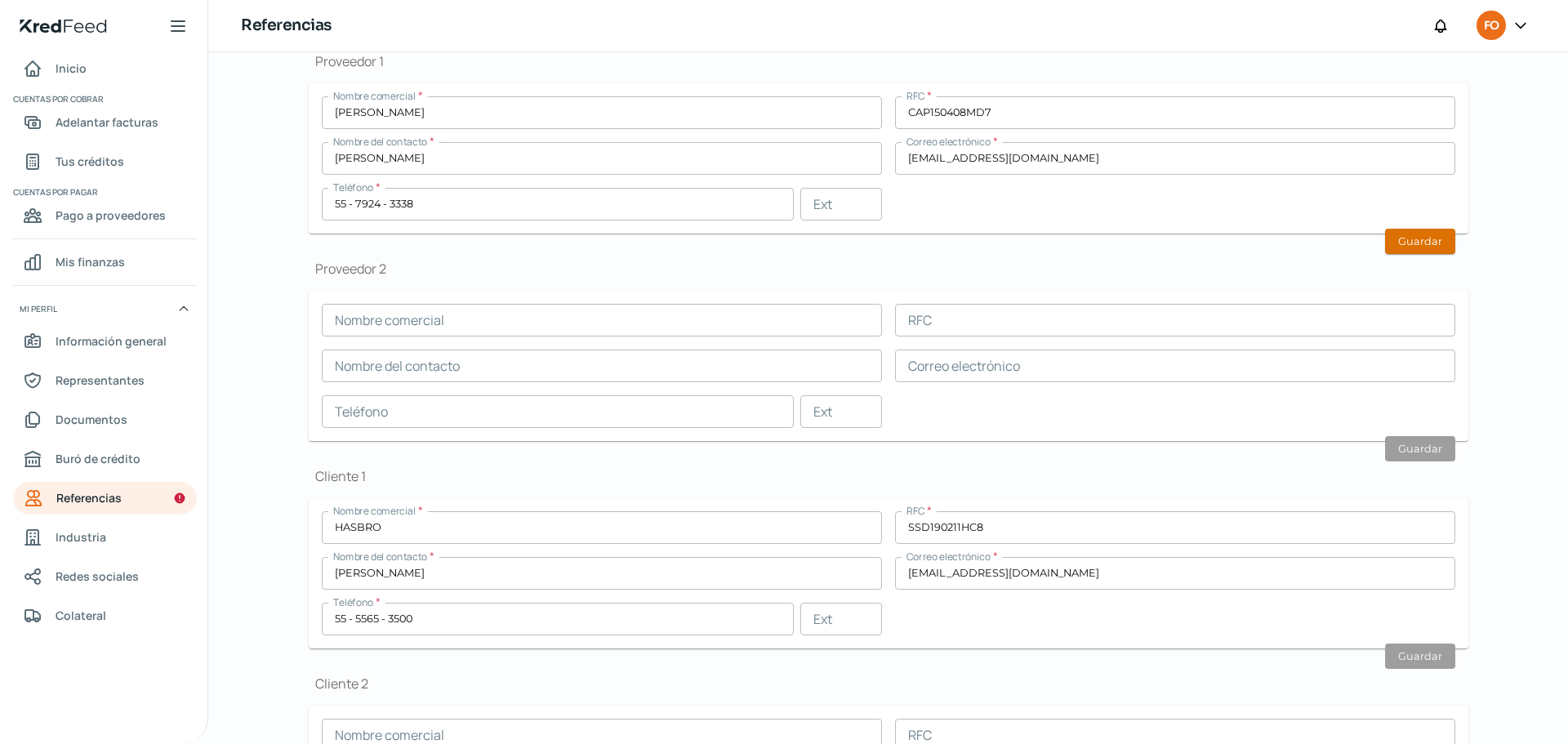
click at [1437, 234] on button "Guardar" at bounding box center [1420, 241] width 70 height 25
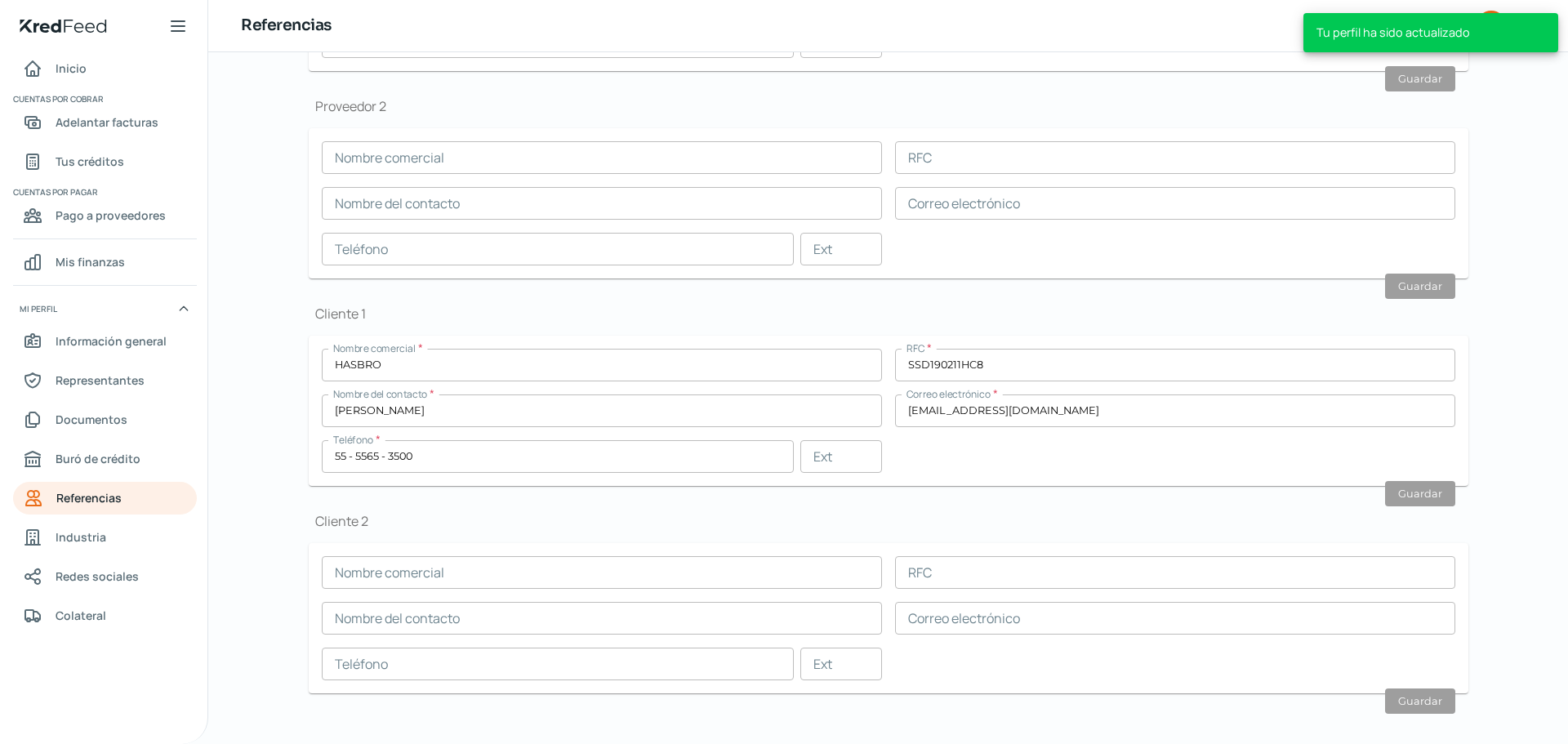
scroll to position [372, 0]
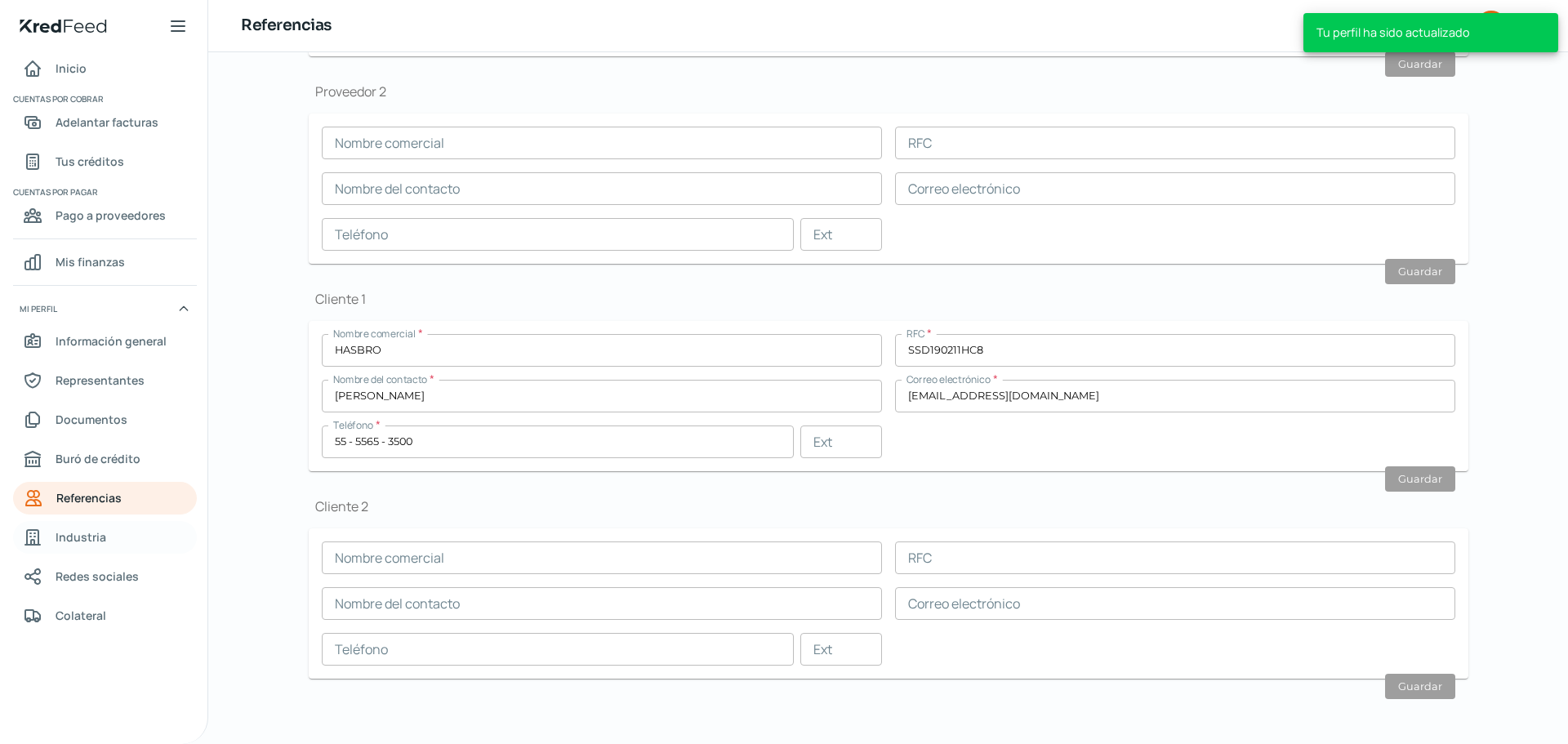
click at [105, 540] on link "Industria" at bounding box center [104, 536] width 184 height 32
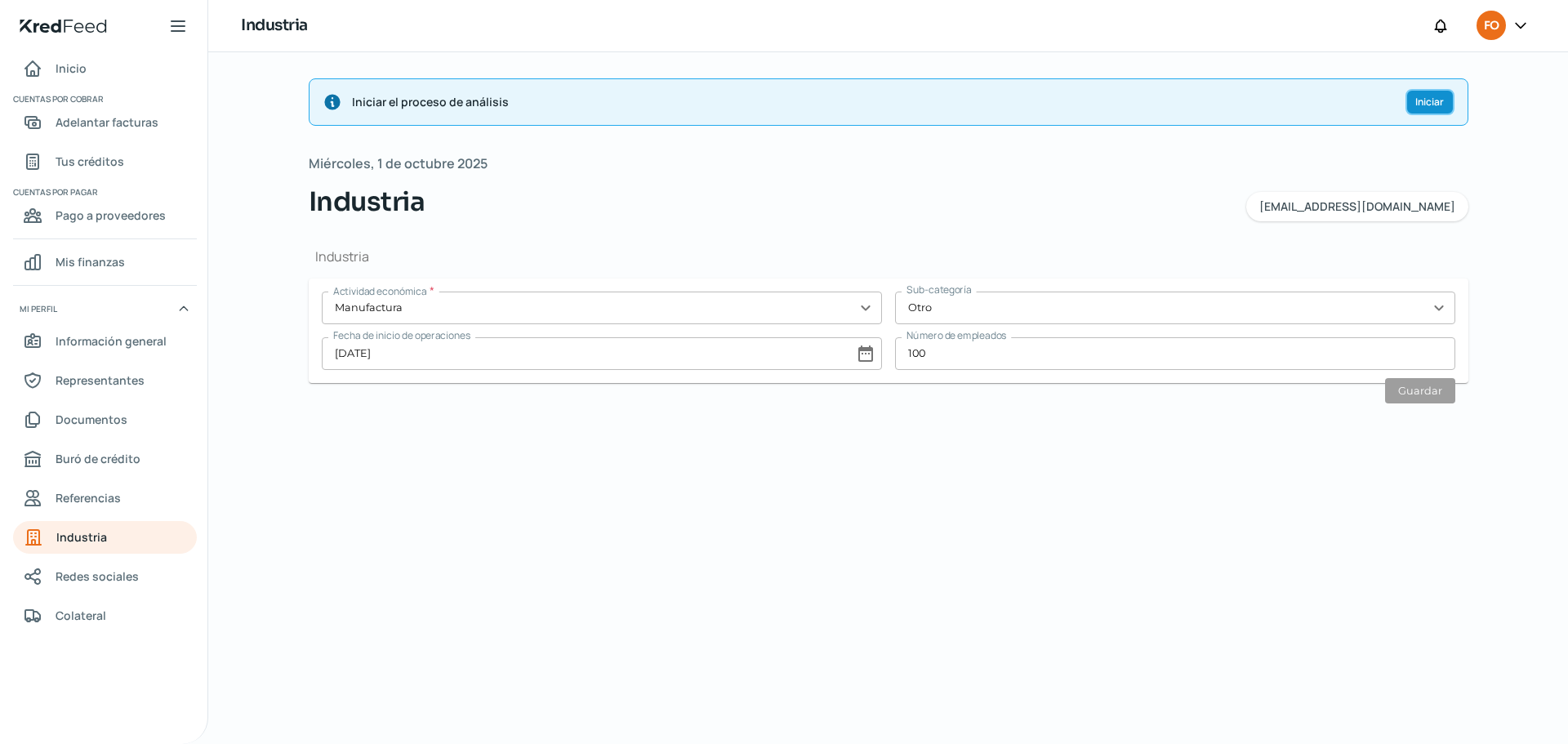
click at [1425, 97] on span "Iniciar" at bounding box center [1429, 102] width 29 height 10
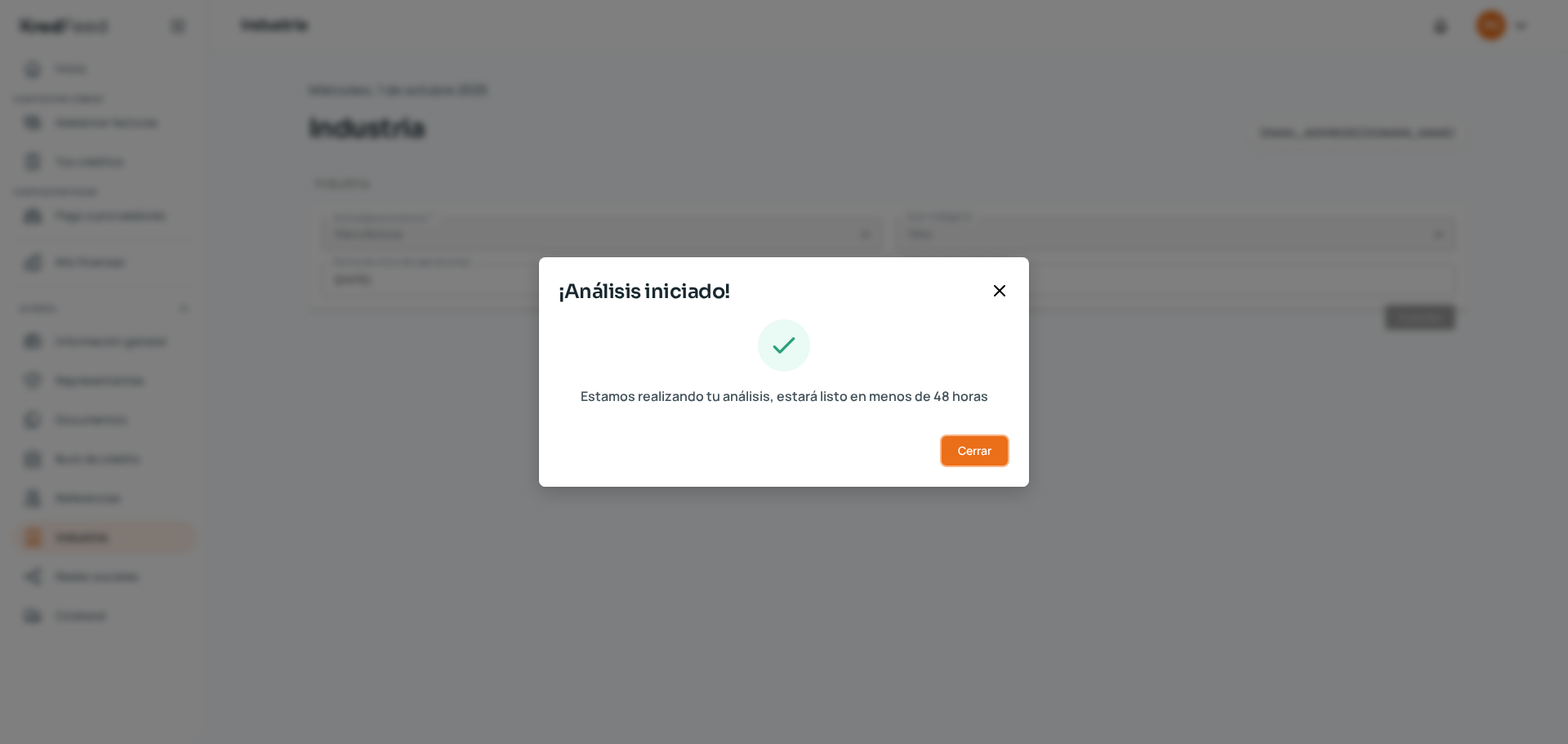
click at [987, 448] on span "Cerrar" at bounding box center [975, 450] width 33 height 11
